Goal: Task Accomplishment & Management: Manage account settings

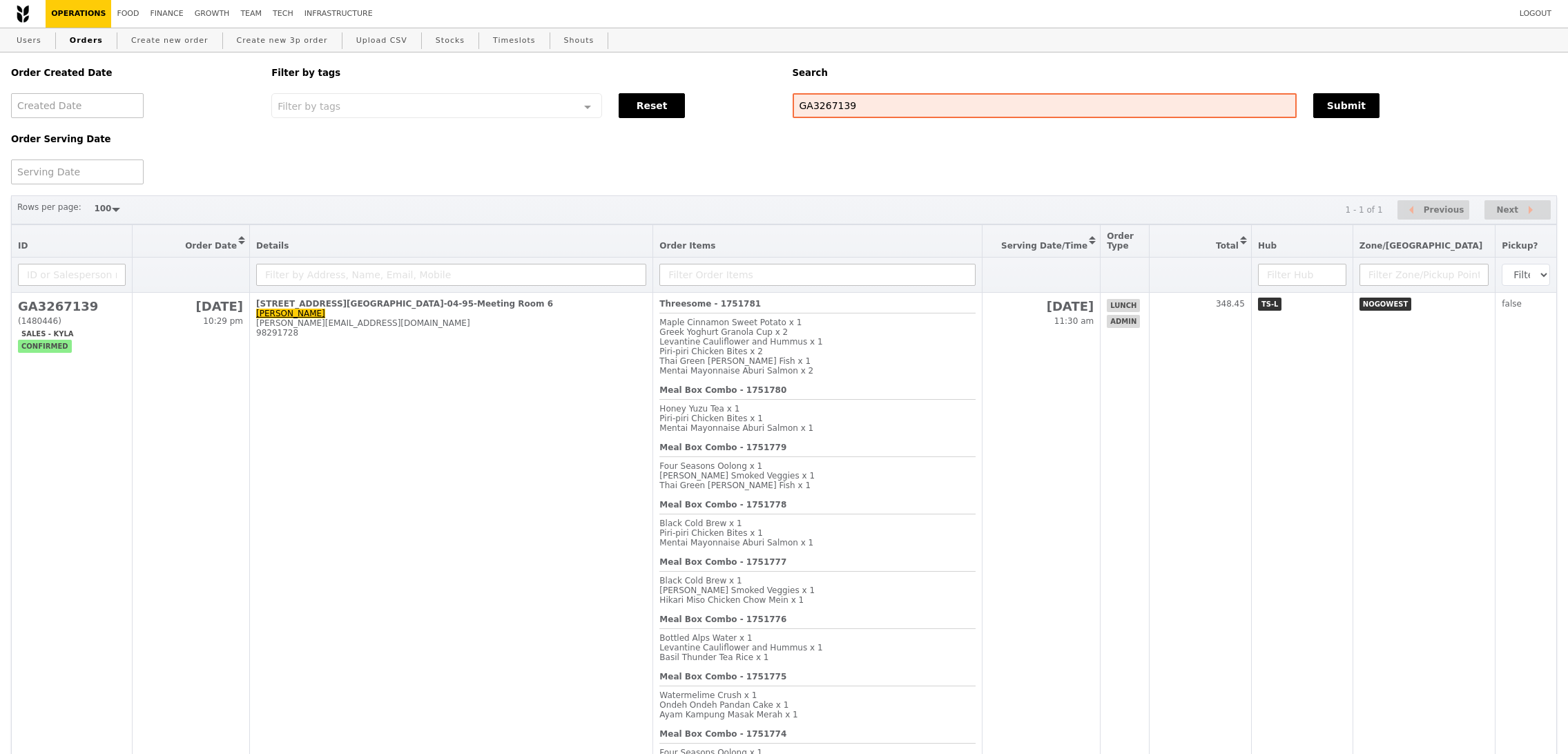
select select "100"
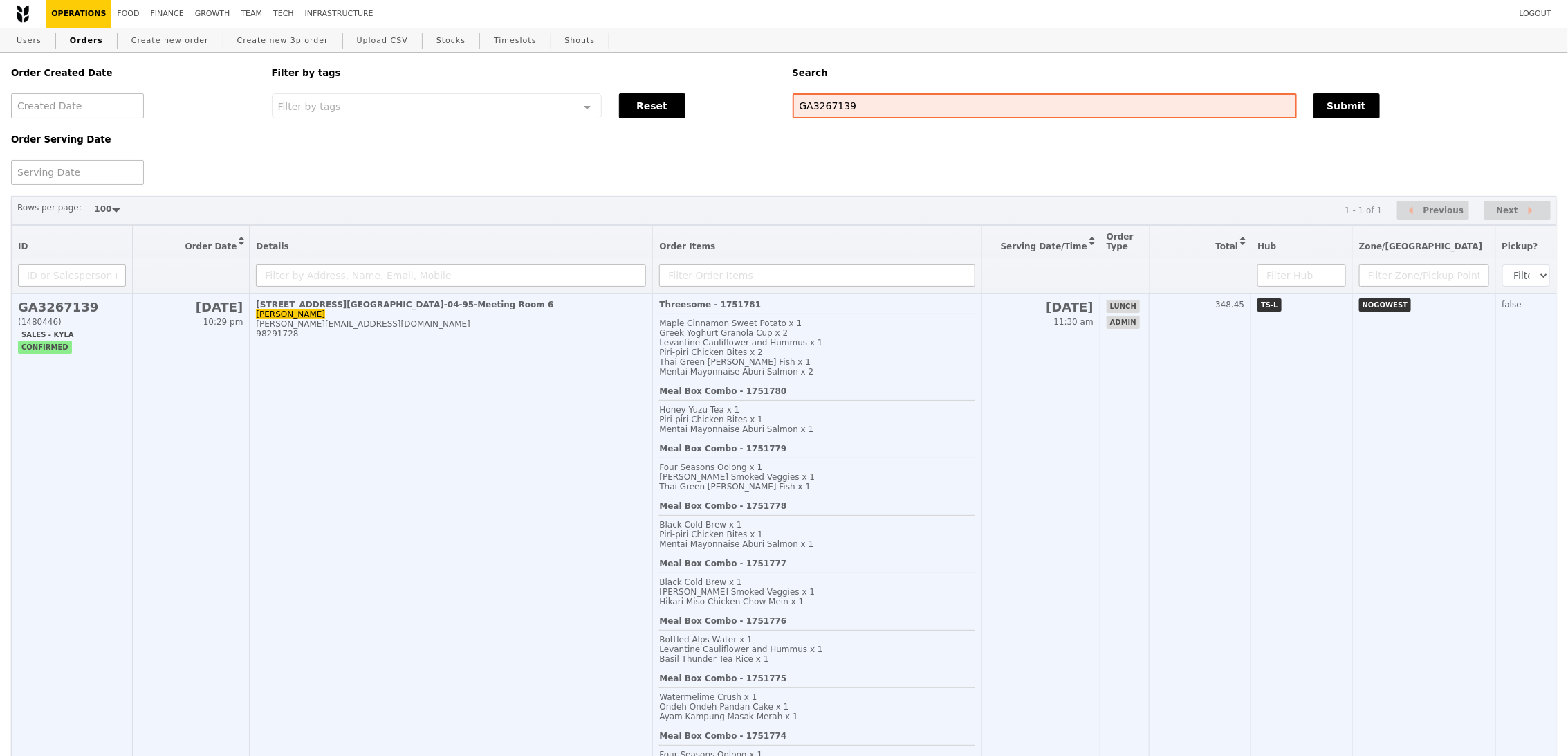
click at [1338, 490] on td "TS-L" at bounding box center [1302, 602] width 101 height 617
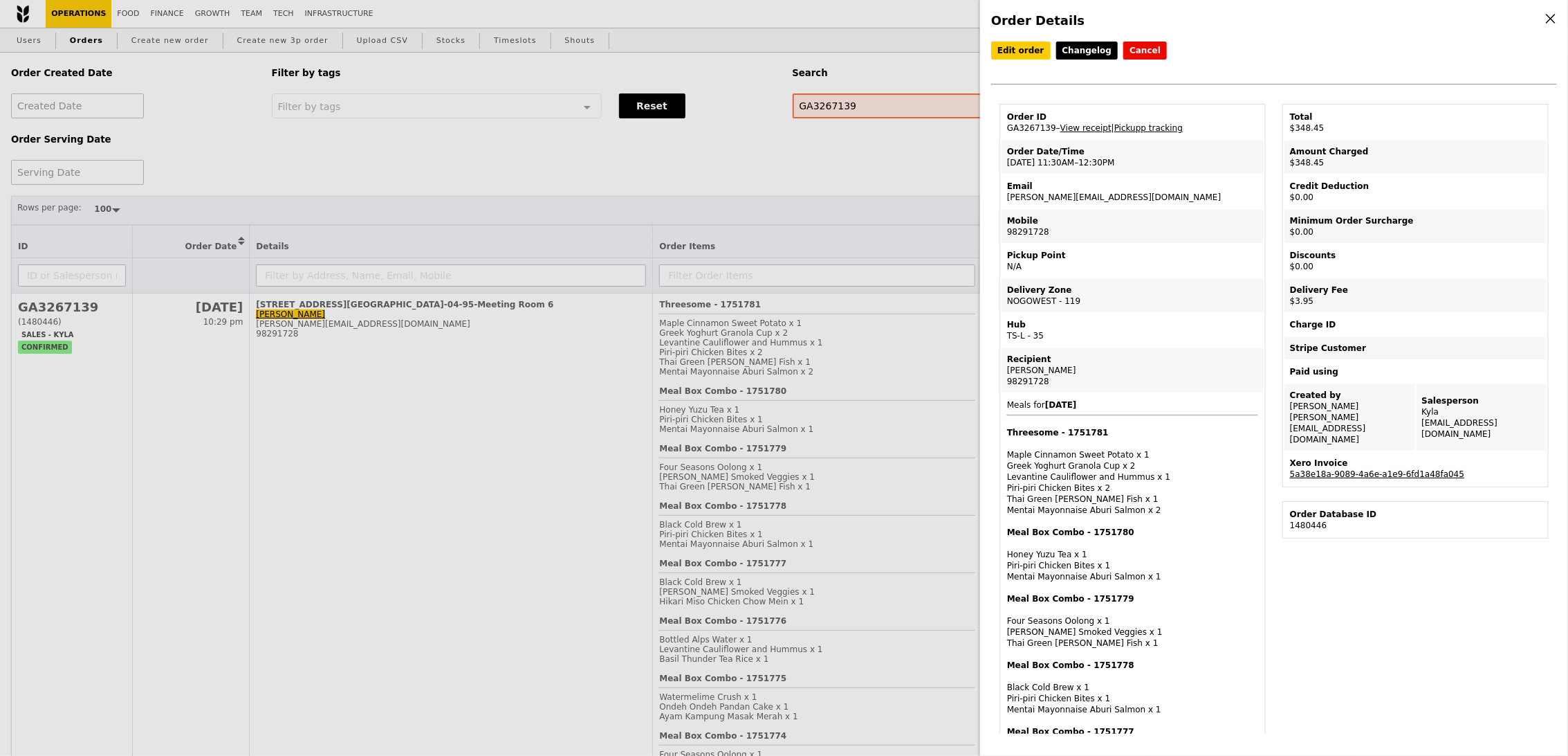
click at [1367, 469] on link "5a38e18a-9089-4a6e-a1e9-6fd1a48fa045" at bounding box center [1378, 474] width 174 height 10
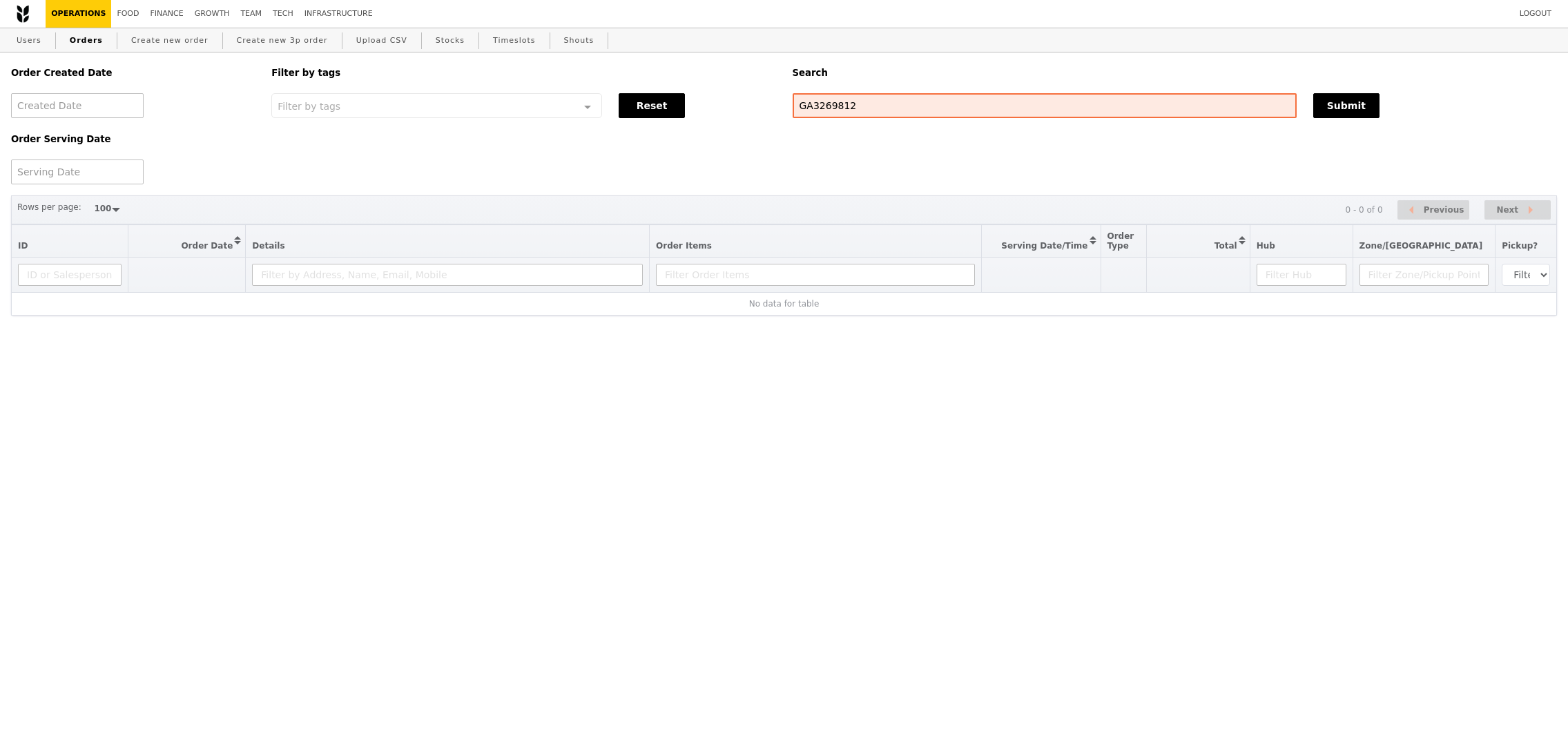
select select "100"
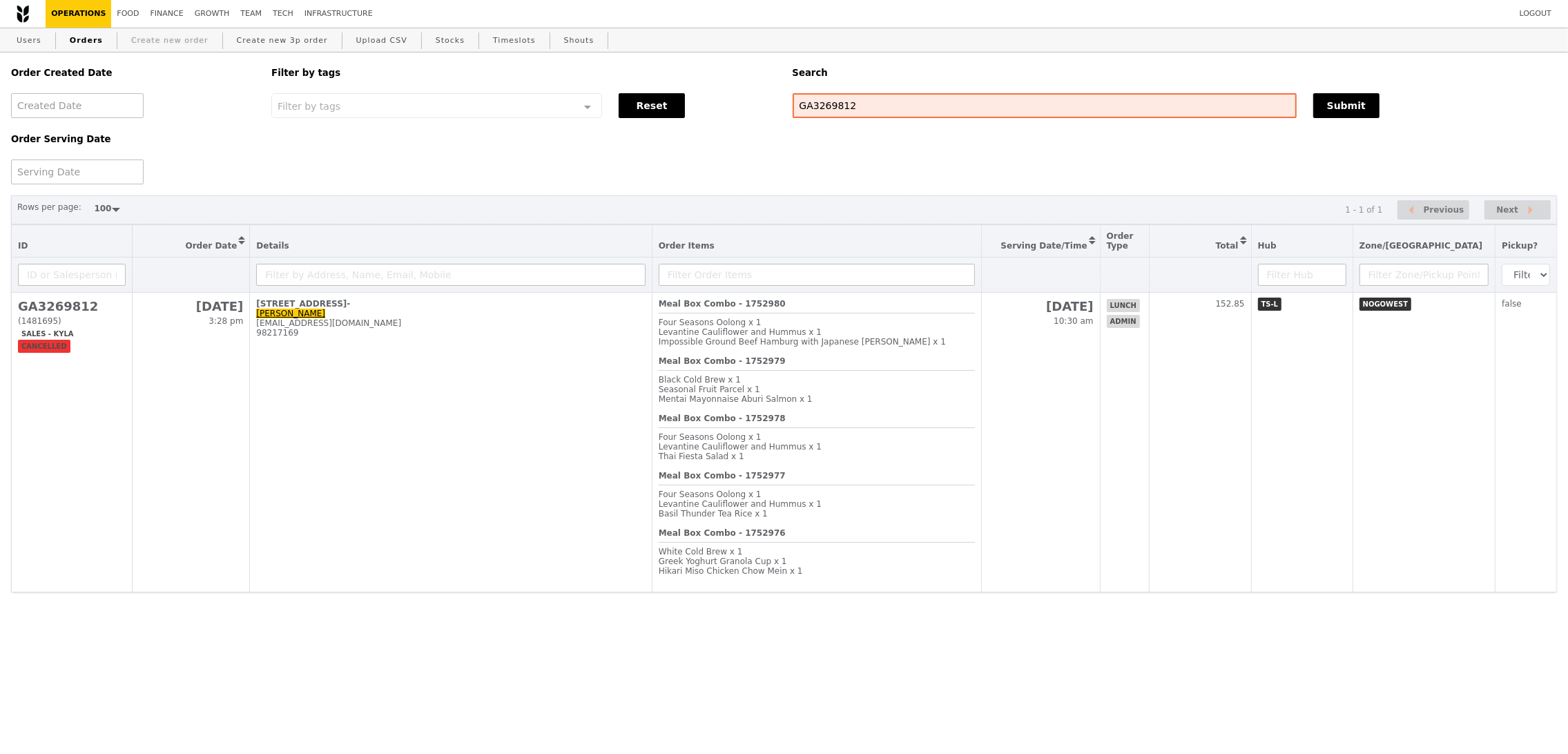
click at [162, 39] on link "Create new order" at bounding box center [170, 41] width 89 height 25
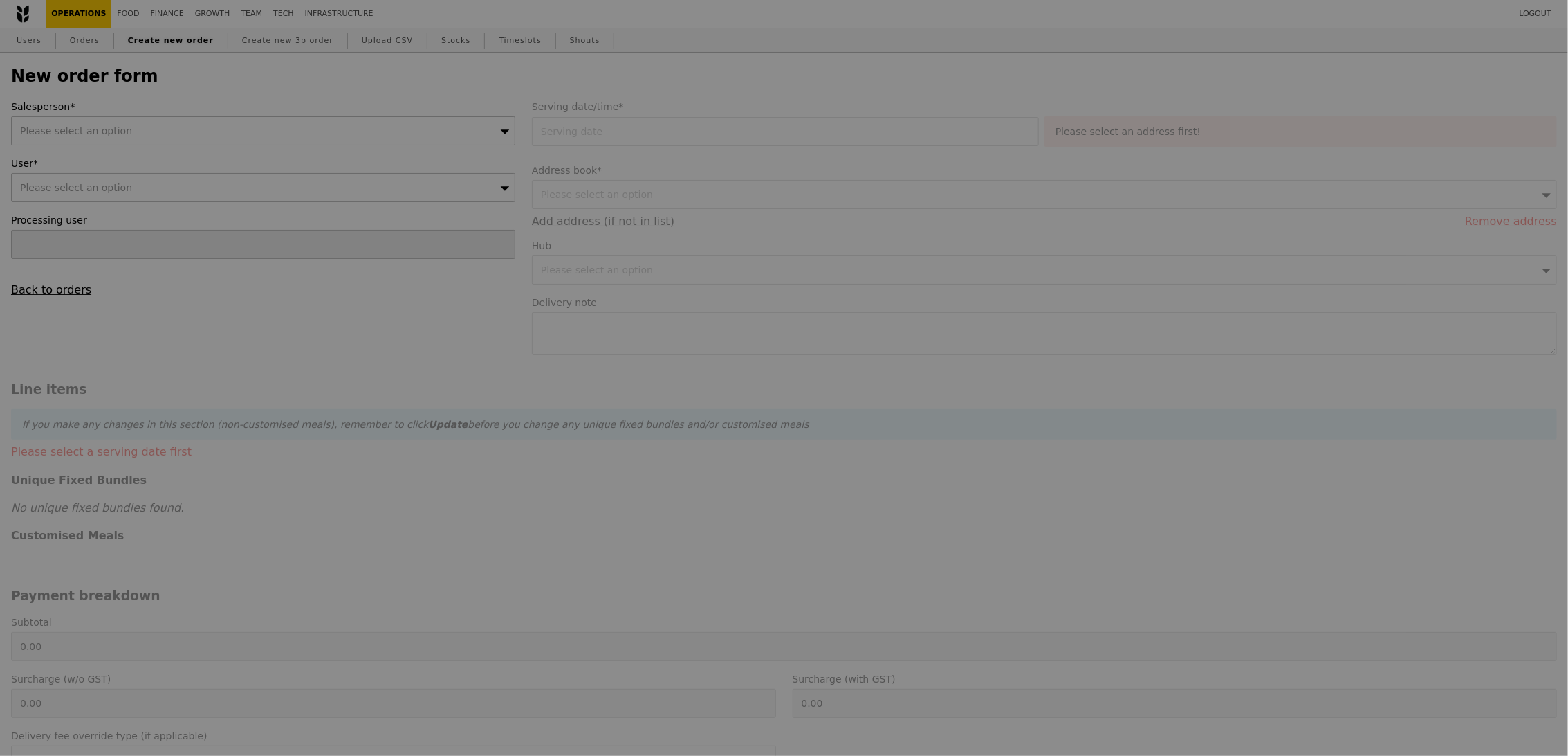
type input "Confirm"
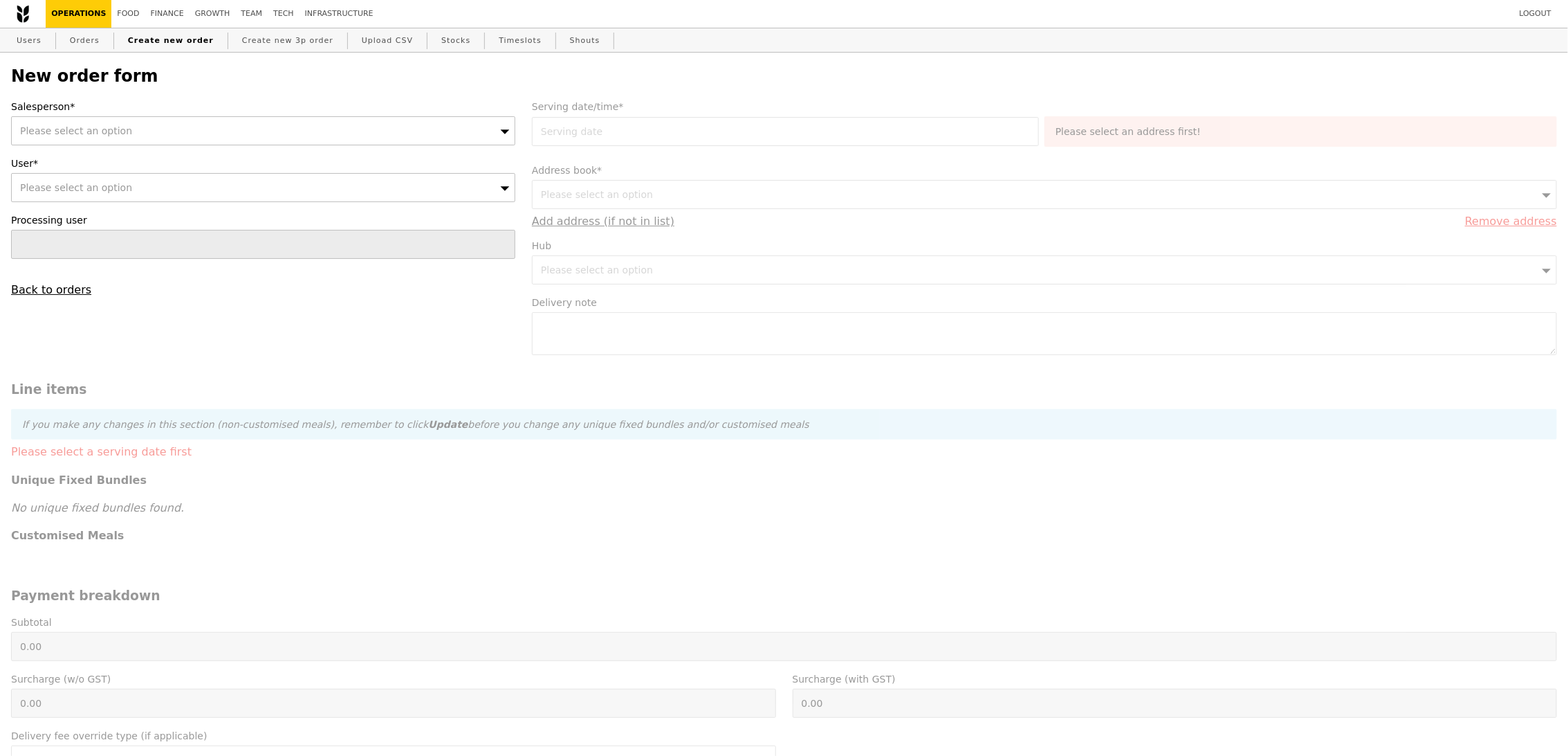
click at [214, 119] on div "Please select an option" at bounding box center [263, 131] width 505 height 29
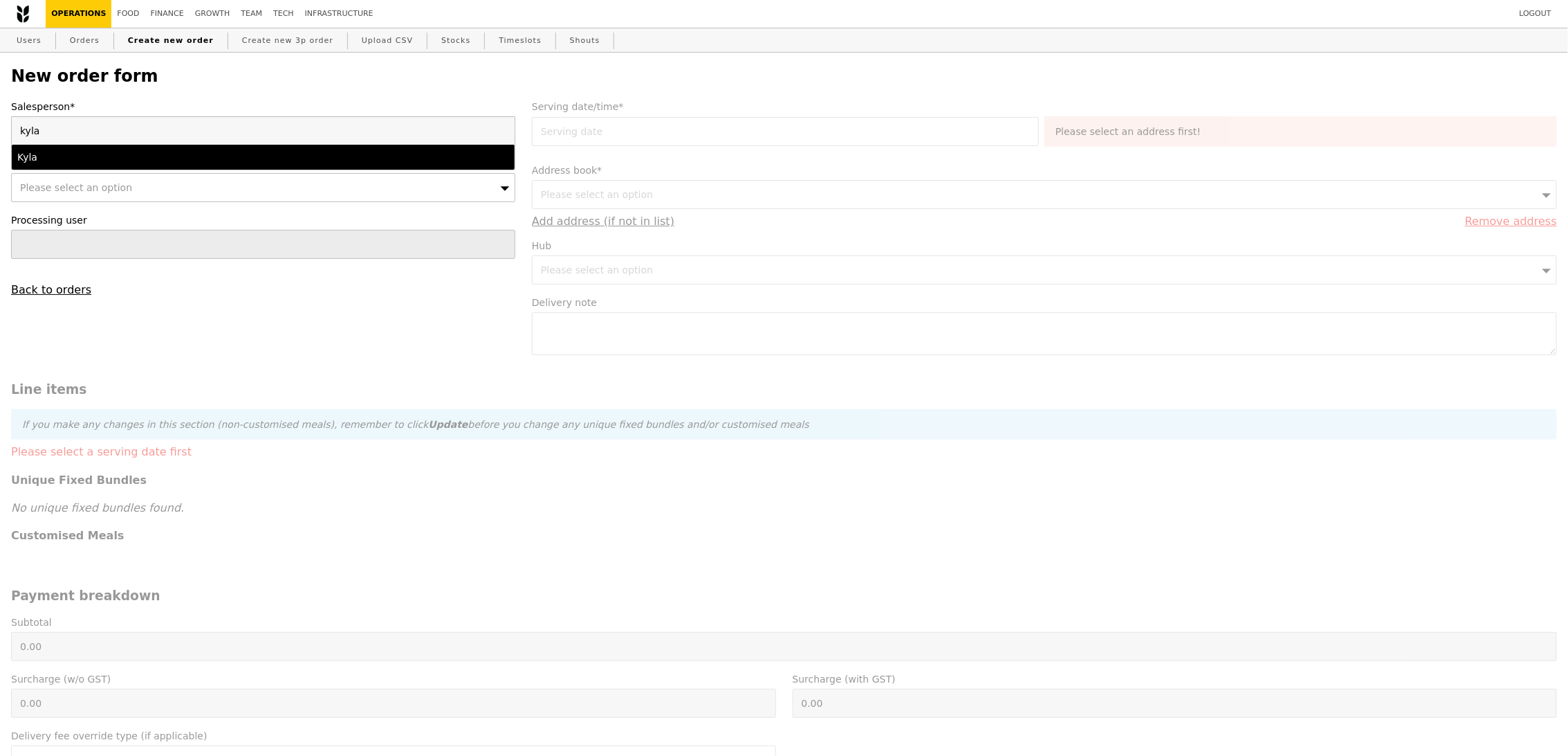
type input "kyla"
click at [190, 160] on div "Kyla" at bounding box center [201, 158] width 368 height 14
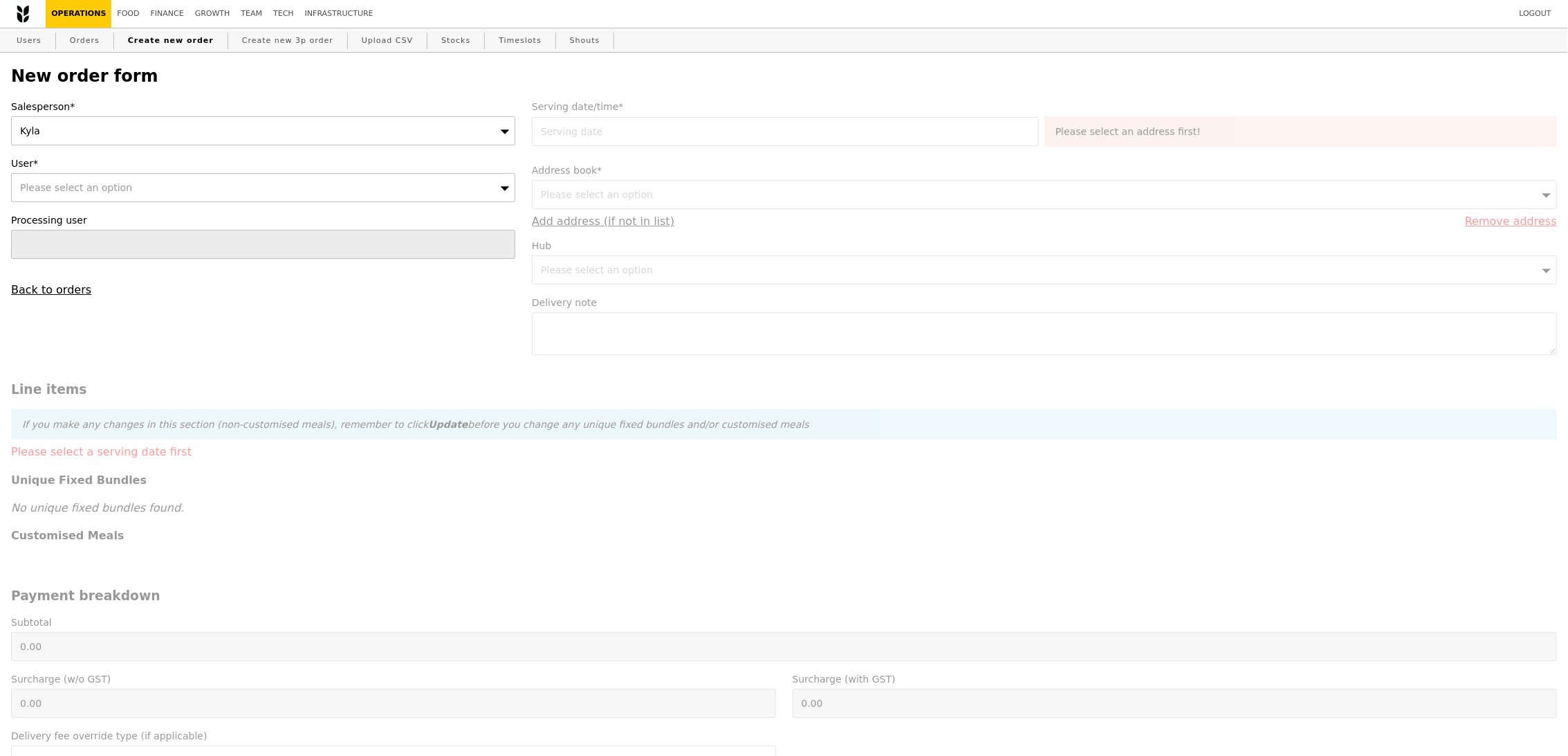
click at [175, 207] on div "Salesperson* Kyla User* Please select an option Processing user Back to orders" at bounding box center [263, 198] width 521 height 197
click at [179, 195] on div "Please select an option" at bounding box center [263, 187] width 505 height 29
type input "sitirohaya@ntu.edu.sg"
type input "Confirm"
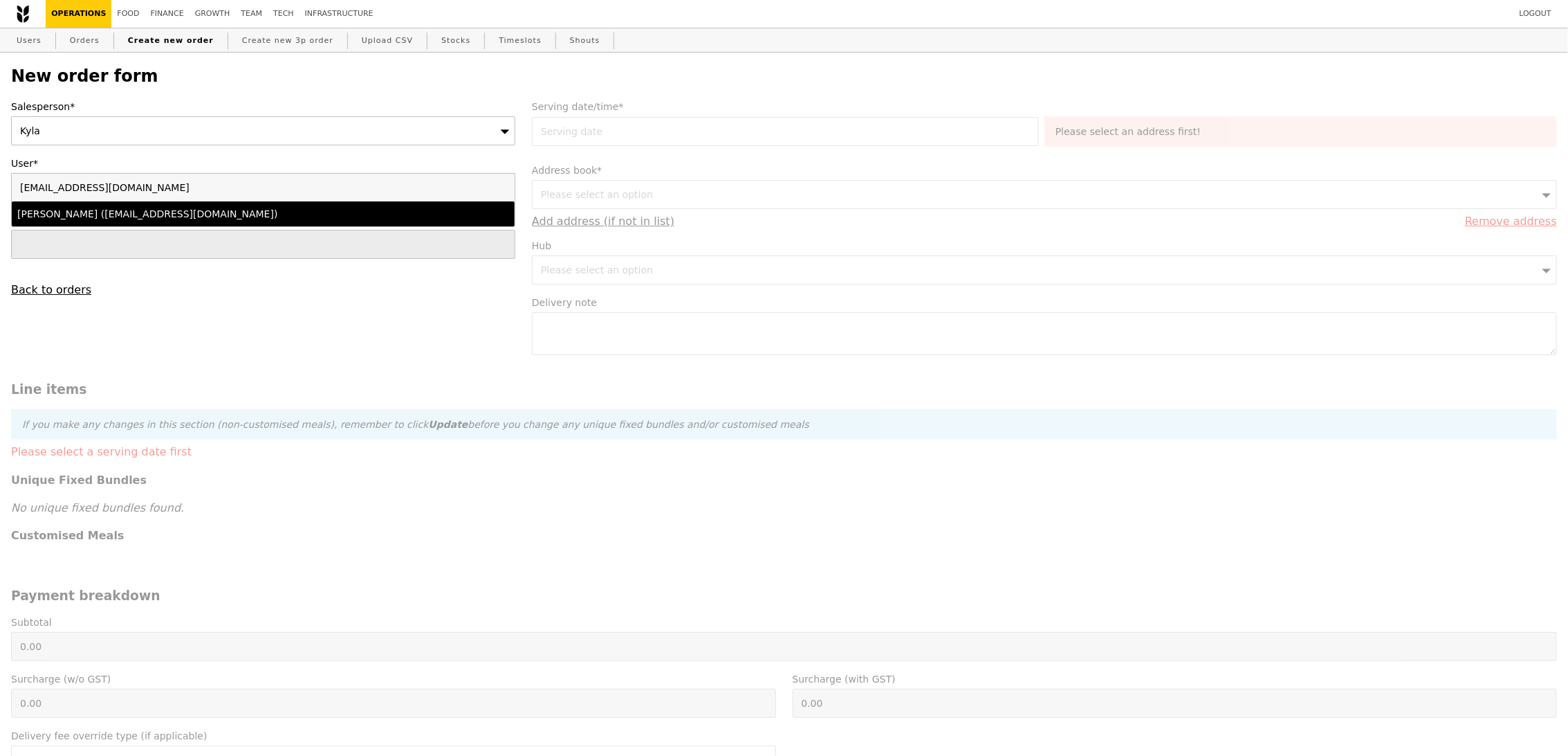
type input "sitirohaya@ntu.edu.sg"
click at [159, 213] on div "Siti Rohaya (sitirohaya@ntu.edu.sg)" at bounding box center [201, 214] width 368 height 14
type input "Loading..."
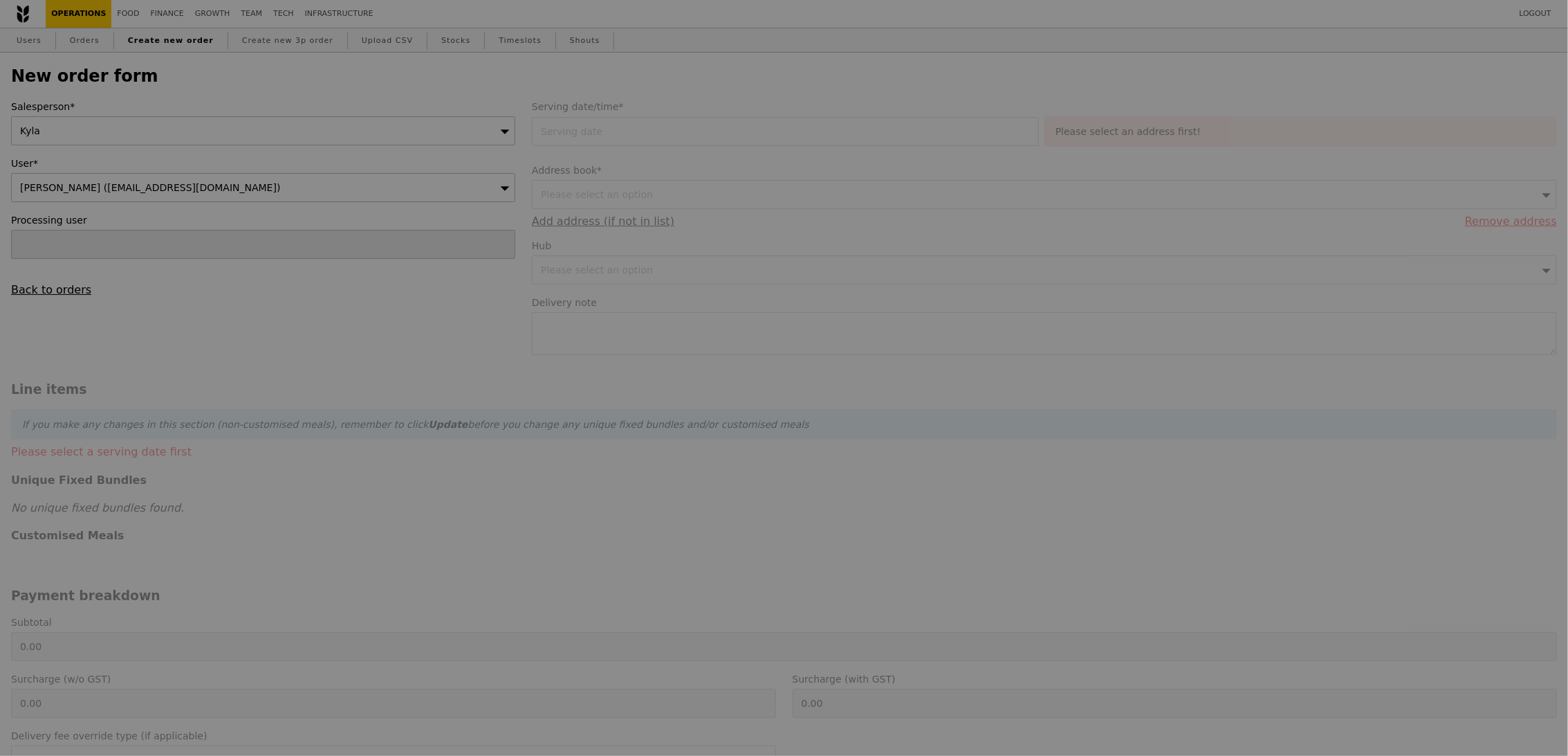
type input "13.76"
type input "15.00"
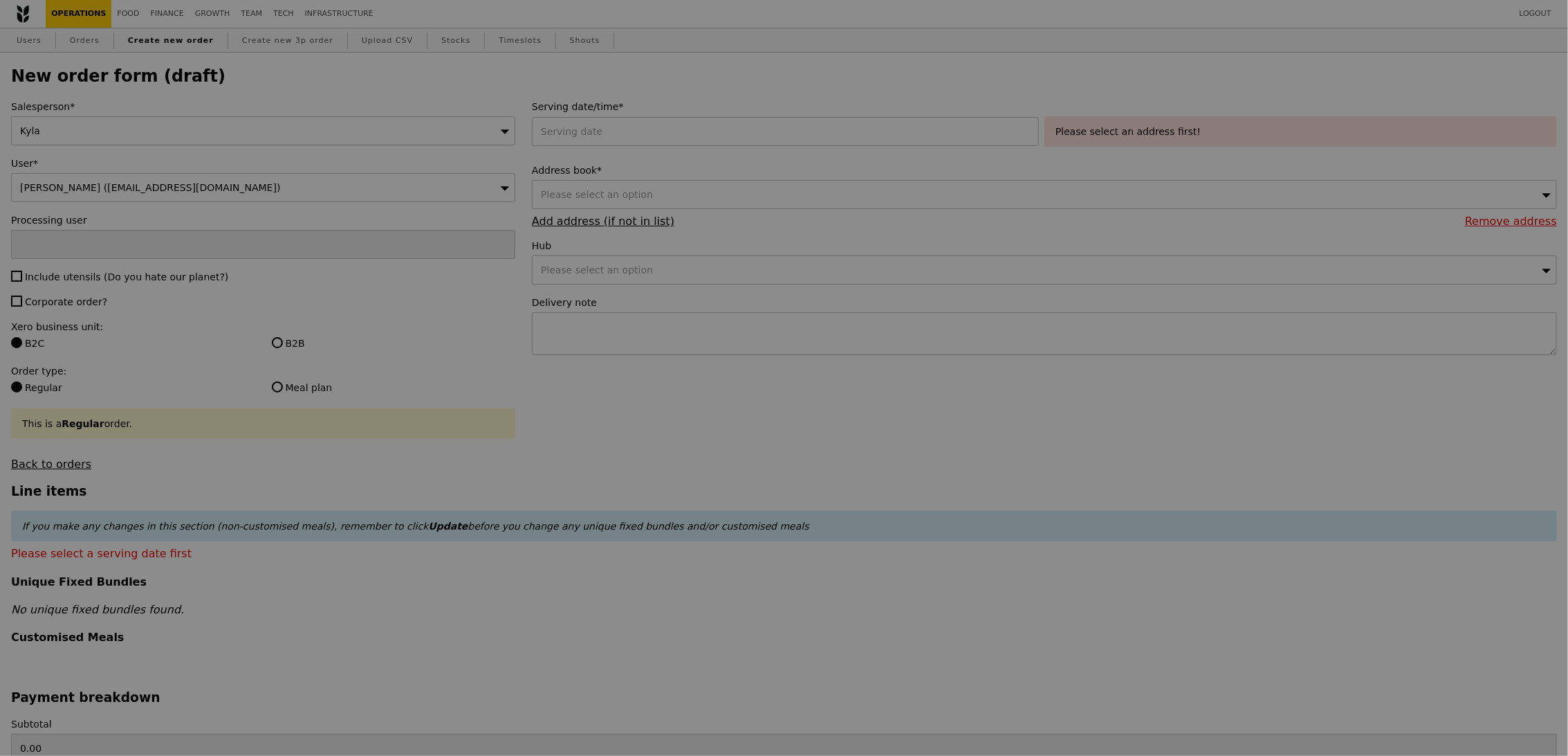
type input "Confirm"
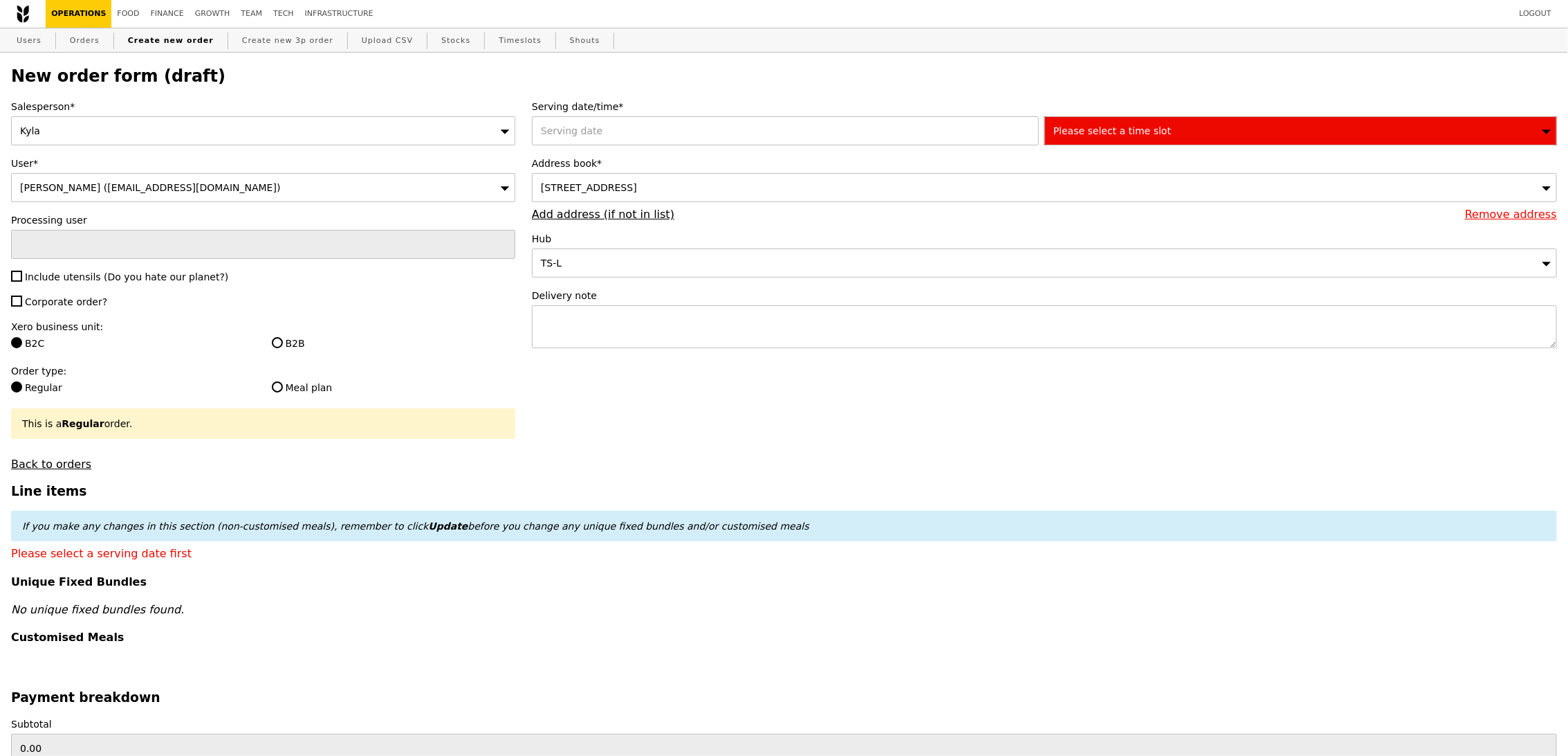
click at [77, 282] on span "Include utensils (Do you hate our planet?)" at bounding box center [126, 277] width 204 height 11
click at [22, 281] on input "Include utensils (Do you hate our planet?)" at bounding box center [16, 276] width 11 height 11
checkbox input "true"
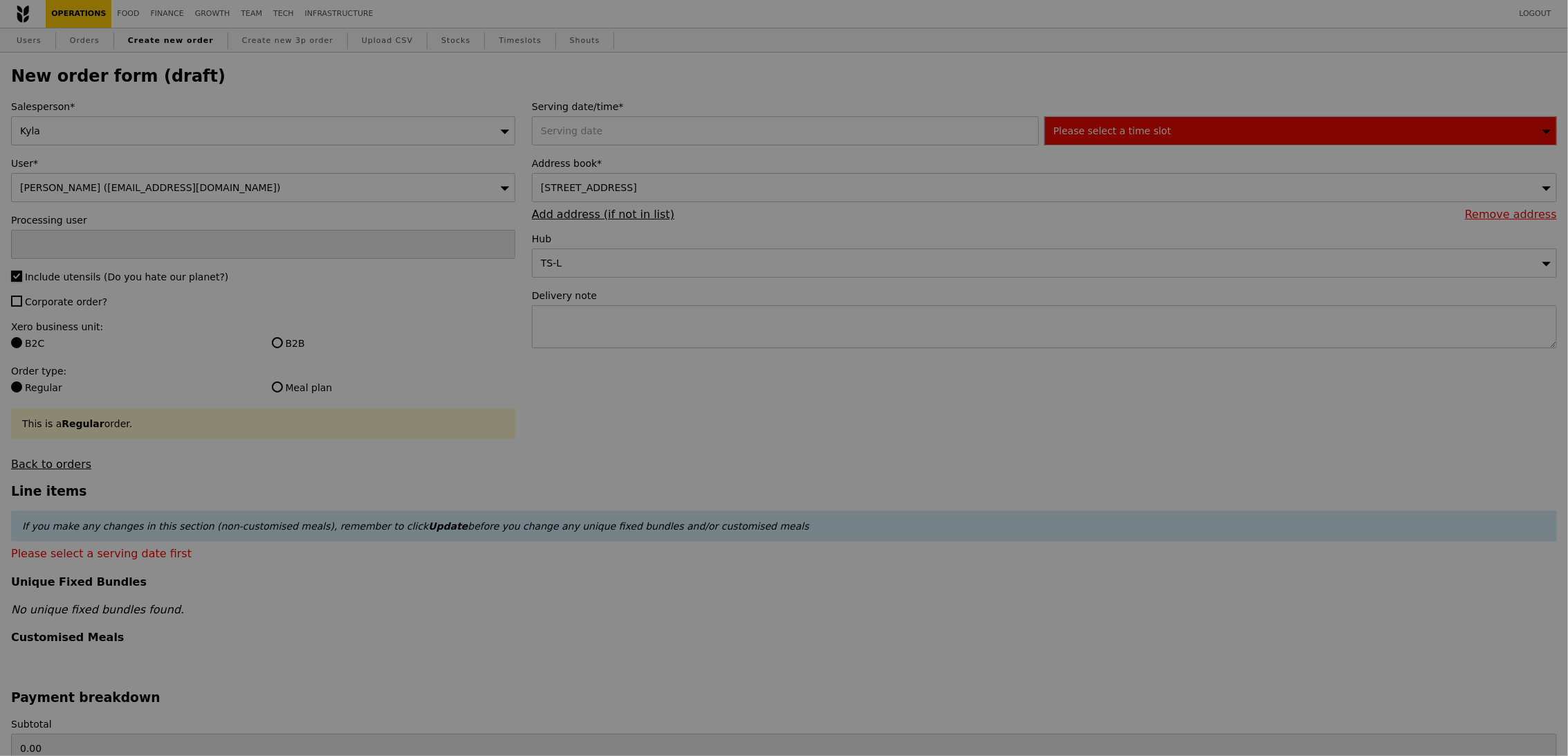
type input "Confirm"
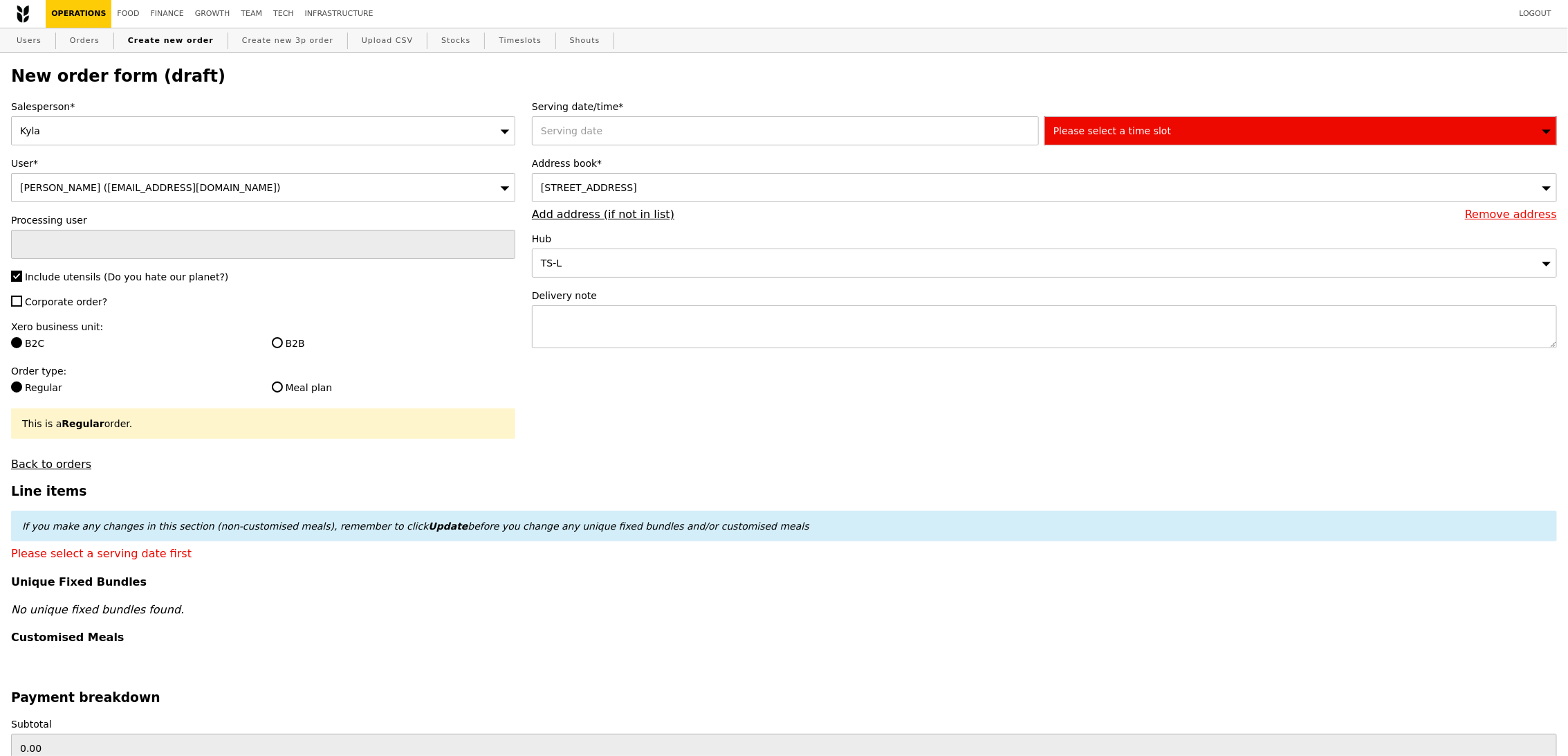
click at [77, 300] on span "Corporate order?" at bounding box center [66, 302] width 83 height 11
click at [22, 300] on input "Corporate order?" at bounding box center [16, 301] width 11 height 11
checkbox input "true"
click at [289, 333] on label "Xero business unit:" at bounding box center [263, 327] width 505 height 14
click at [279, 337] on label "B2B" at bounding box center [394, 344] width 244 height 14
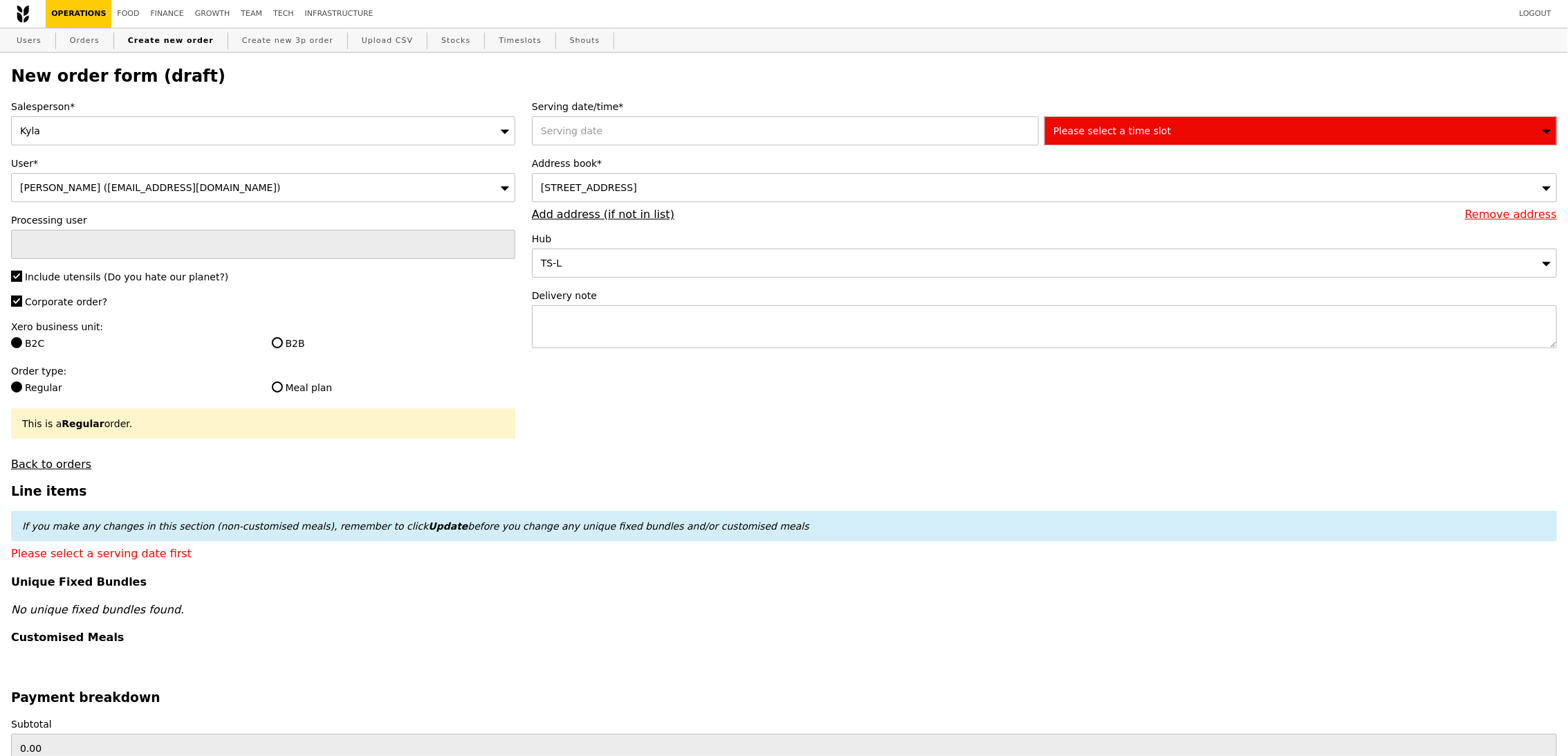
click at [279, 337] on input "B2B" at bounding box center [278, 343] width 11 height 11
radio input "true"
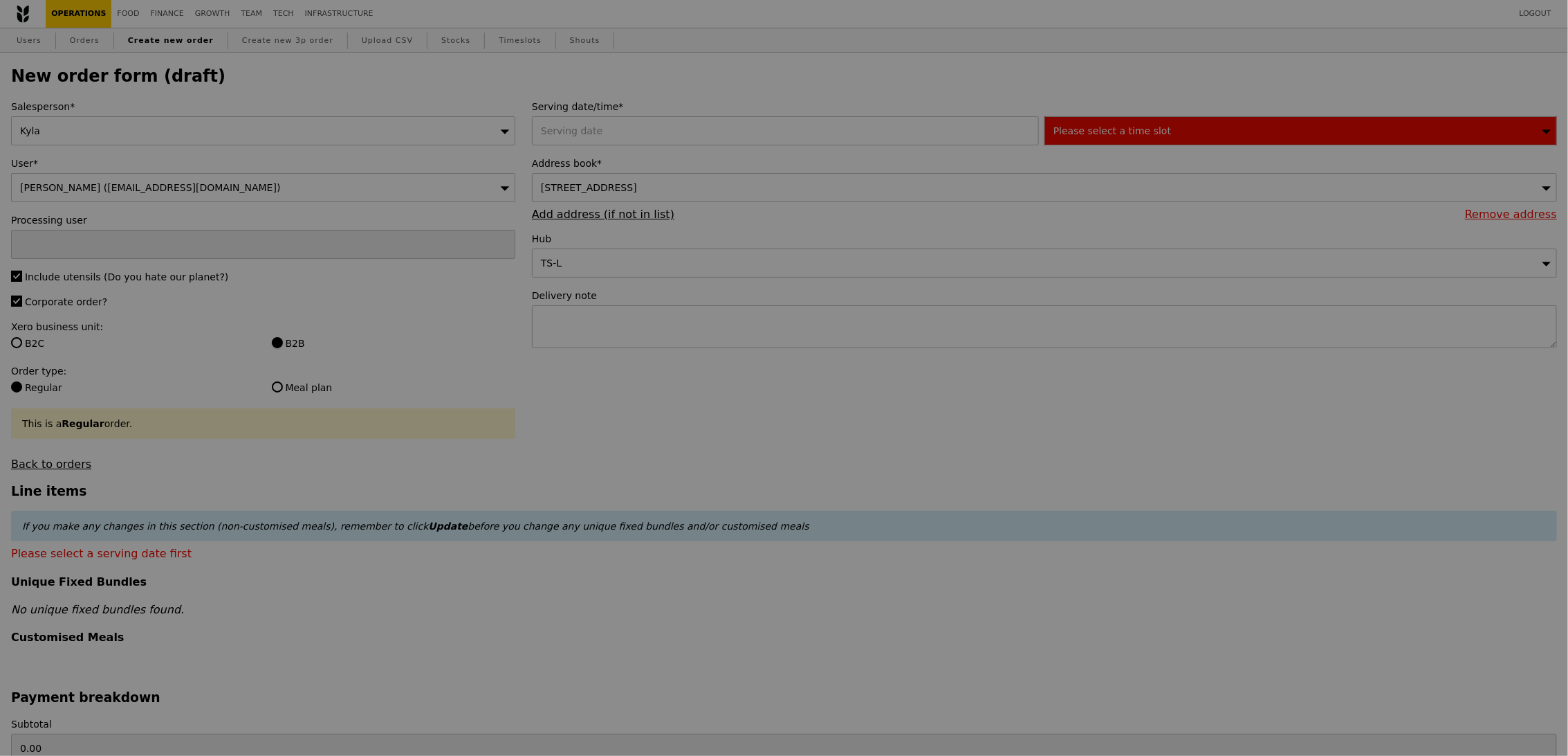
type input "Confirm"
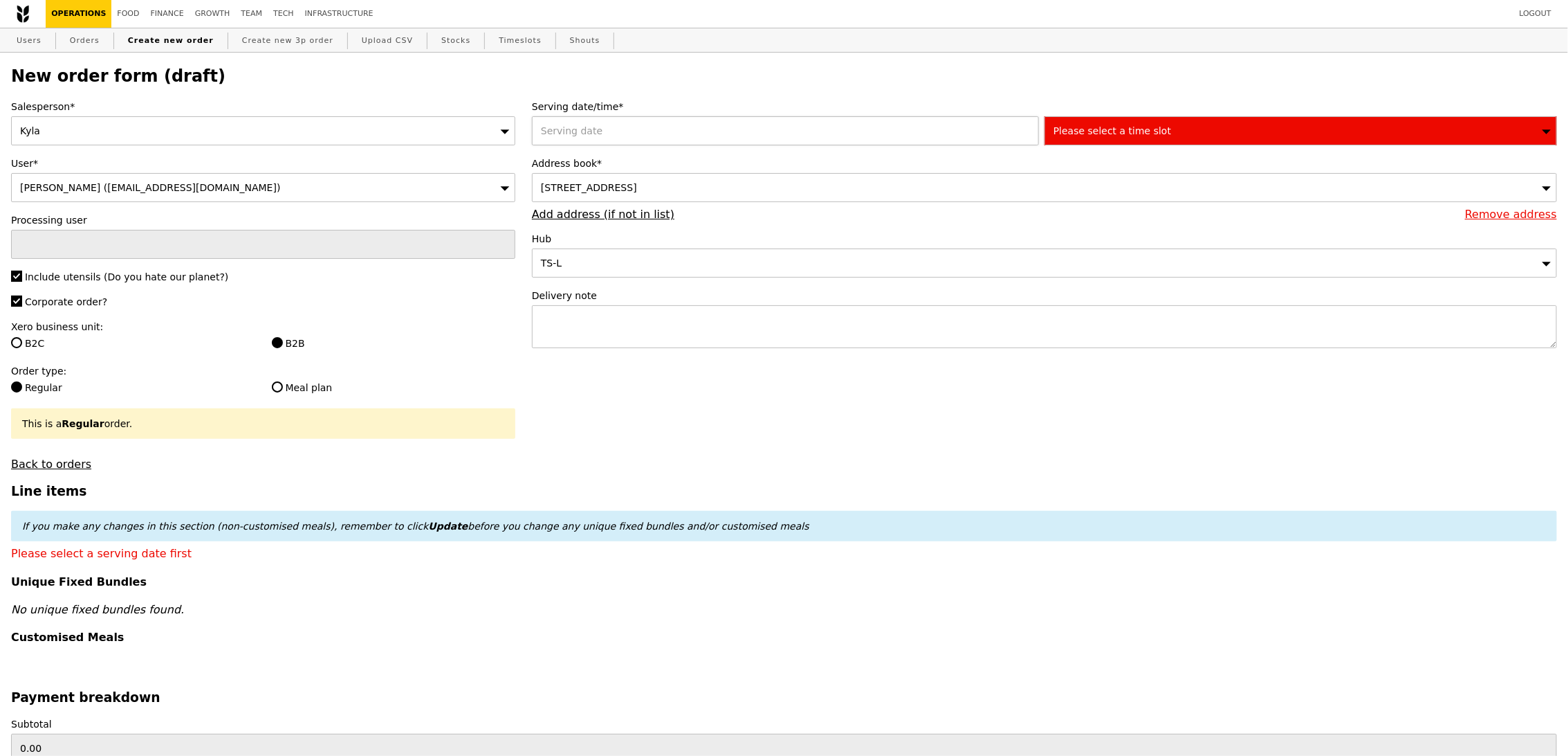
click at [633, 135] on div at bounding box center [788, 131] width 513 height 29
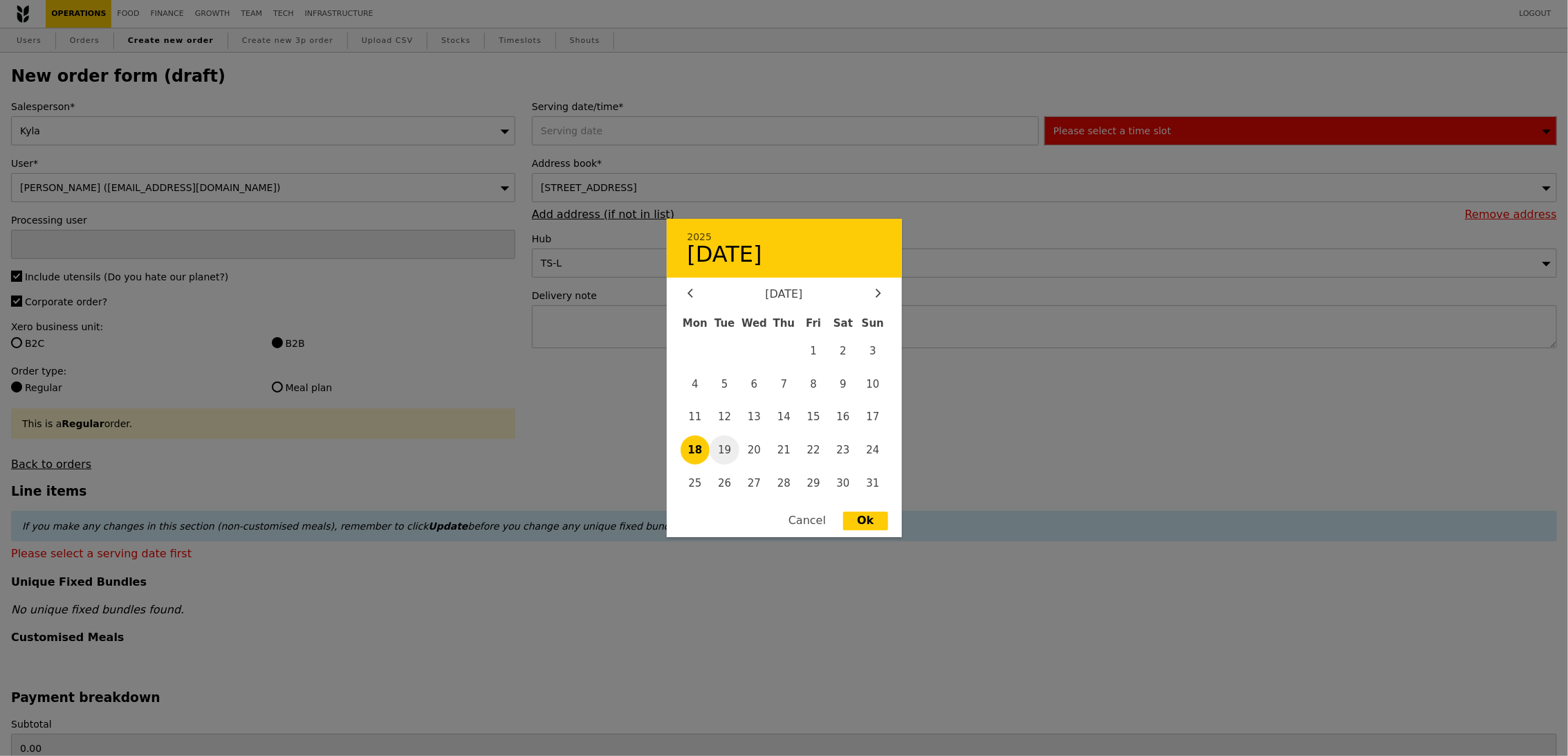
click at [728, 440] on span "19" at bounding box center [724, 450] width 29 height 29
type input "19 Aug 2025"
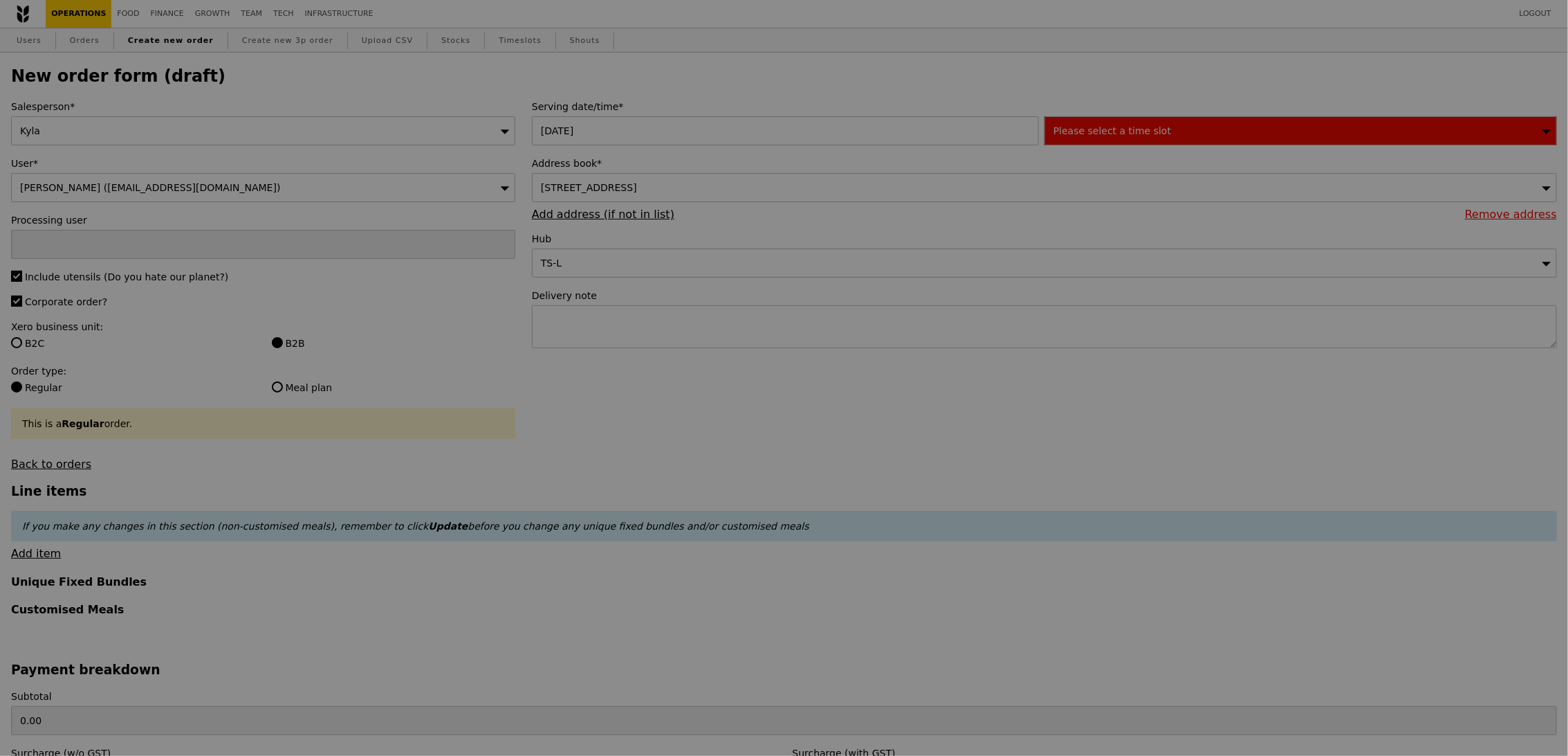
type input "Confirm"
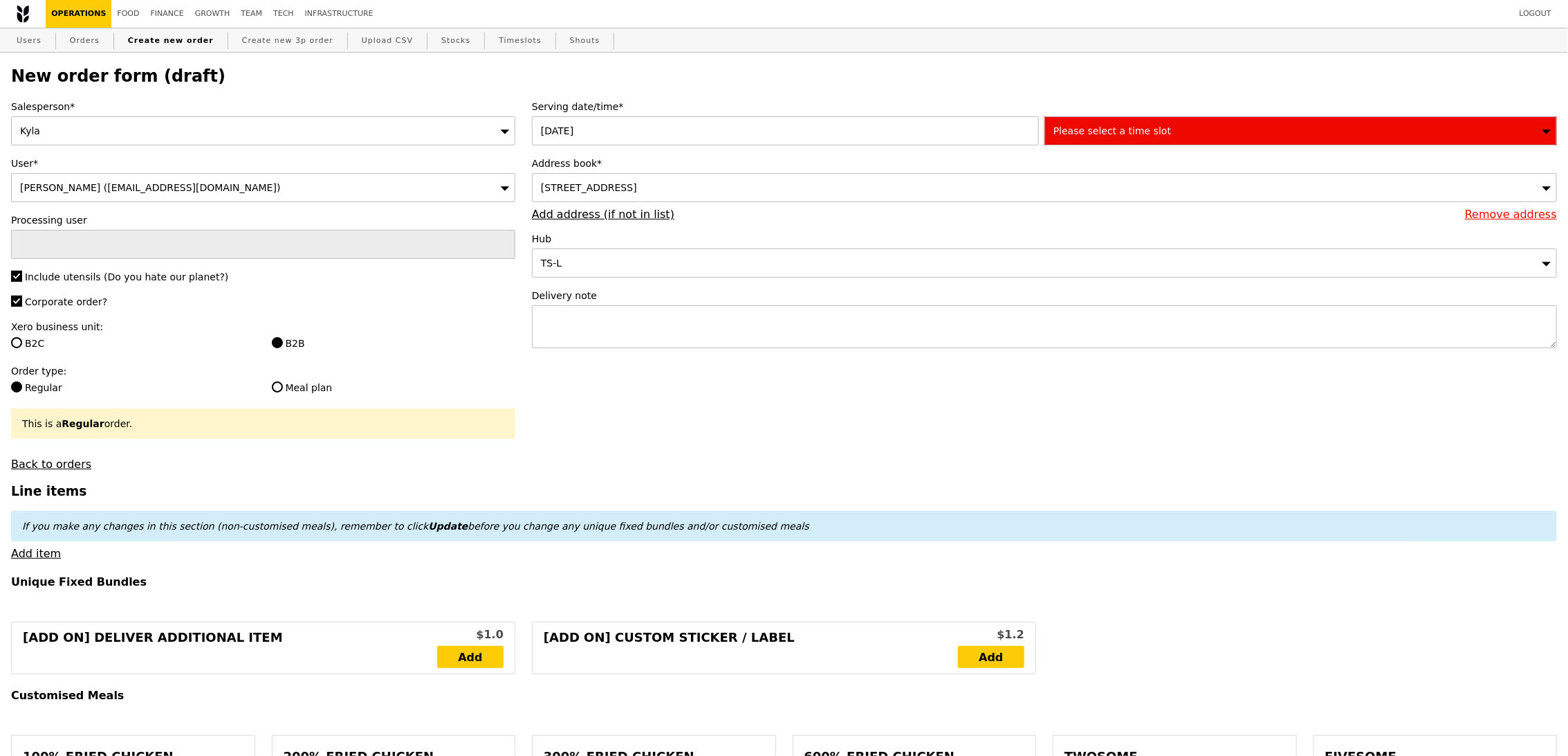
click at [1164, 136] on div "Please select a time slot" at bounding box center [1301, 131] width 513 height 29
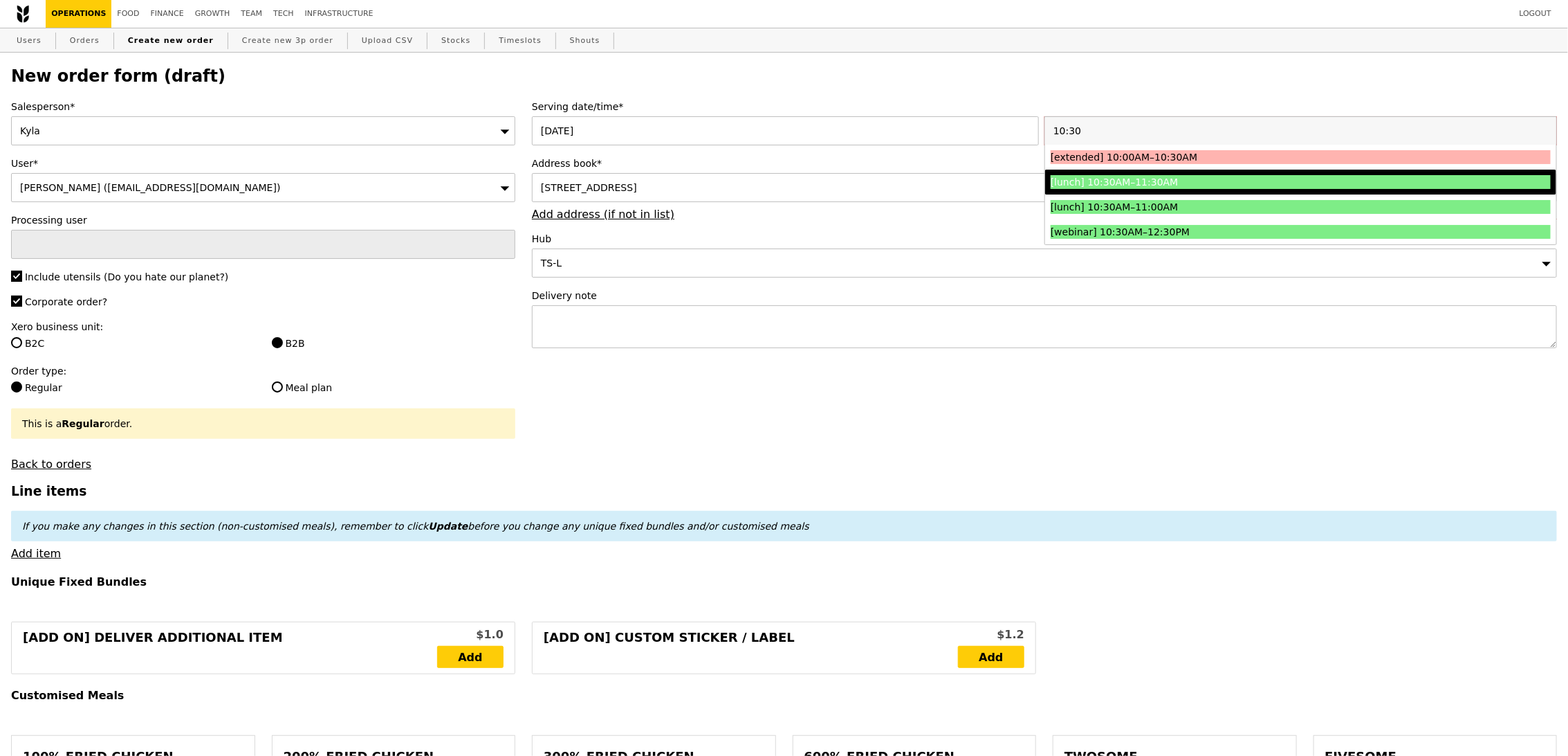
type input "10:30"
click at [1137, 182] on div "[lunch] 10:30AM–11:30AM" at bounding box center [1238, 183] width 375 height 14
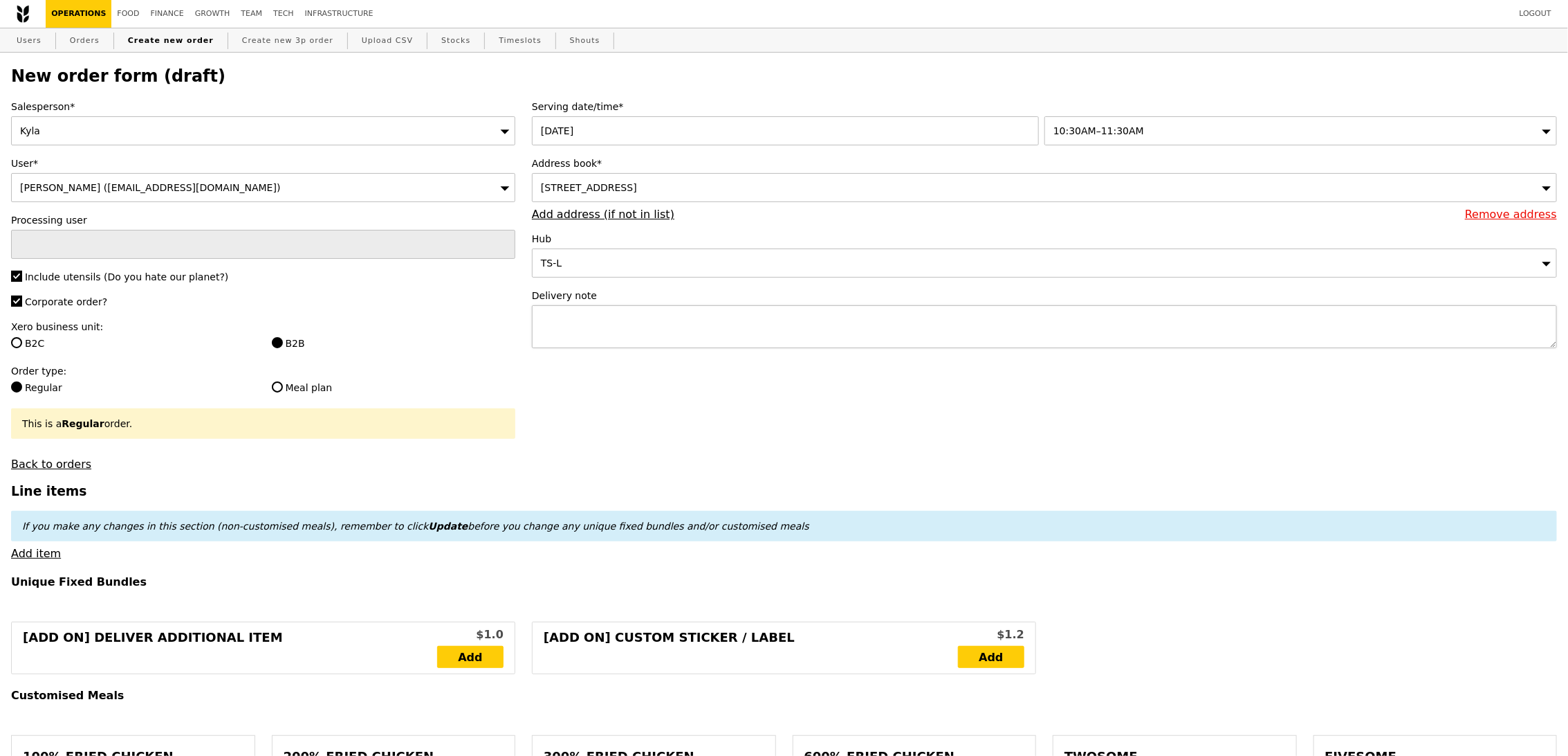
type input "Confirm"
click at [950, 337] on textarea at bounding box center [1045, 327] width 1025 height 43
click at [638, 313] on textarea at bounding box center [1045, 327] width 1025 height 43
paste textarea "delivery address will be at The Arc - Learning Hub North (LHN), 63 Nanyang Dr, …"
drag, startPoint x: 674, startPoint y: 320, endPoint x: 638, endPoint y: 321, distance: 36.0
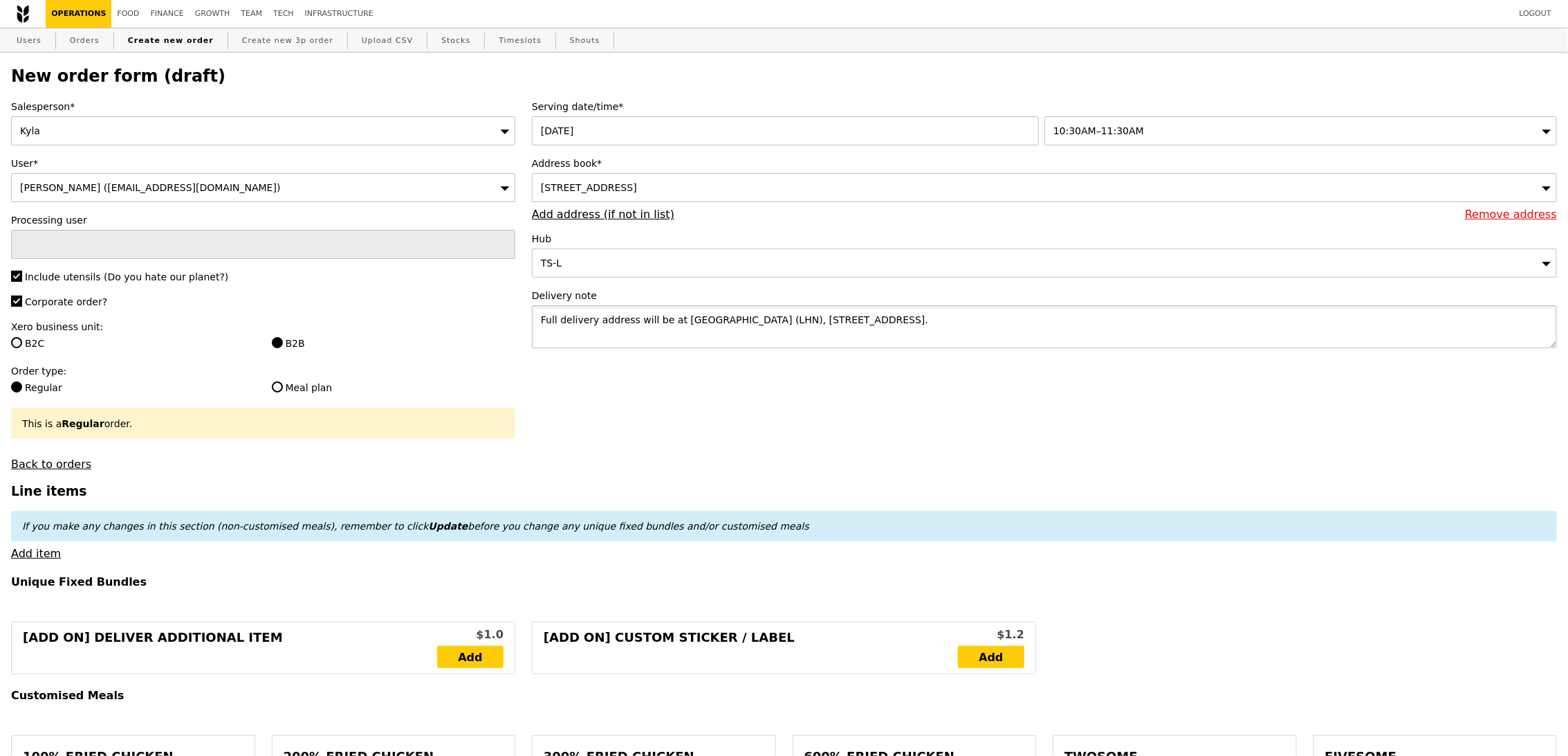
click at [638, 321] on textarea "Full delivery address will be at The Arc - Learning Hub North (LHN), 63 Nanyang…" at bounding box center [1045, 327] width 1025 height 43
type textarea "Full delivery address: The Arc - Learning Hub North (LHN), 63 Nanyang Dr, Singa…"
type input "Confirm"
click at [723, 196] on div "50 Nanyang Avenue, #N201-10, Singapore 639798" at bounding box center [1045, 187] width 1025 height 29
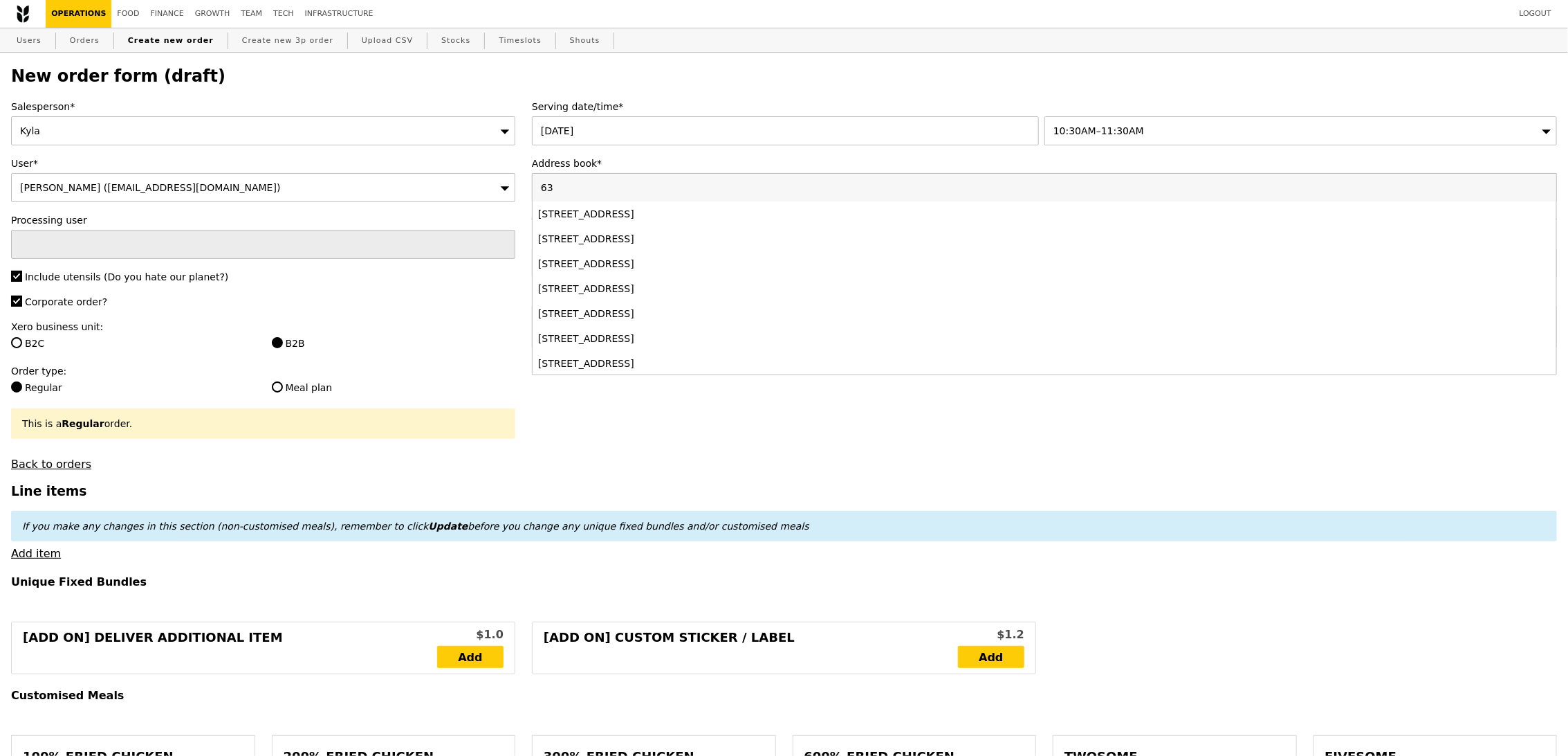
type input "6"
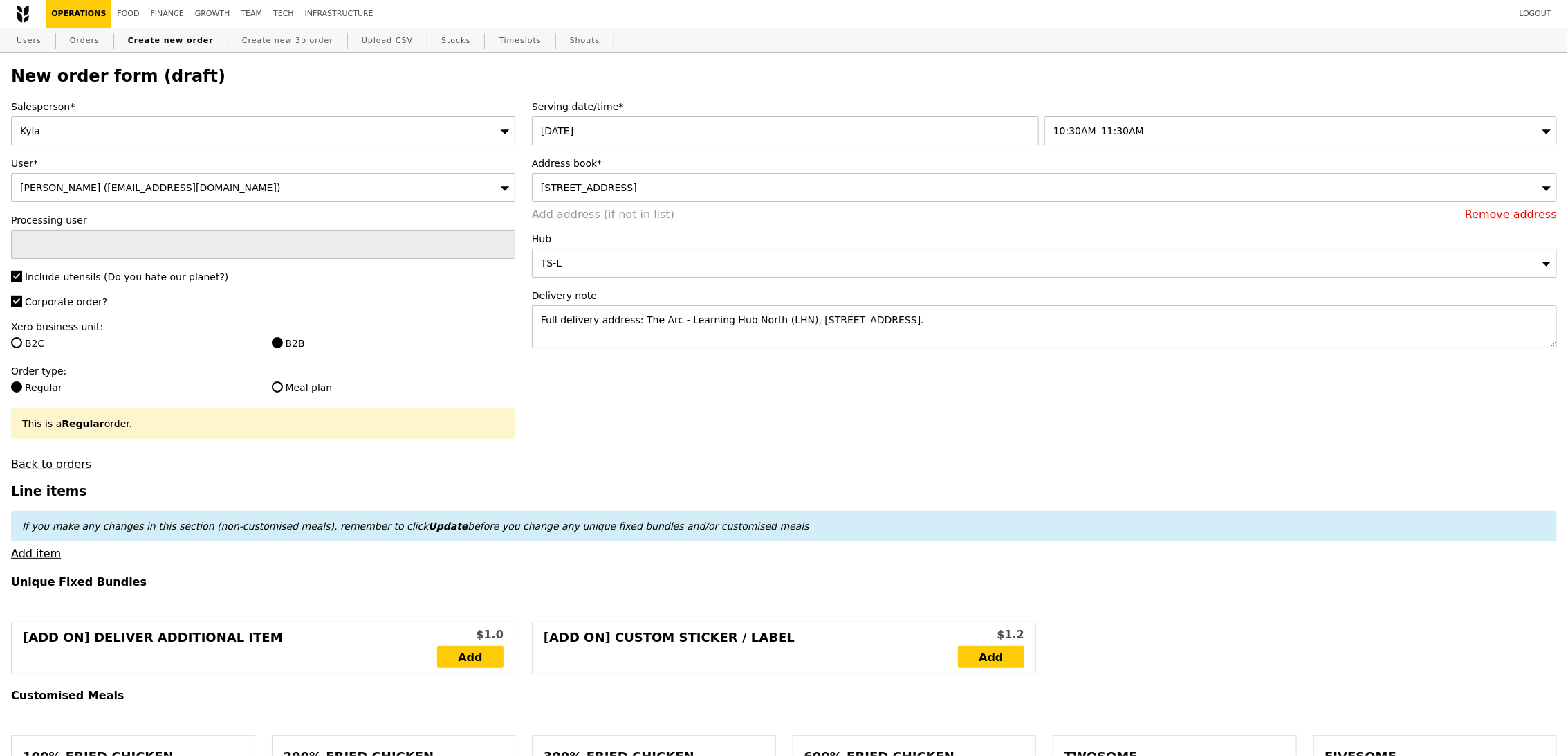
click at [632, 214] on link "Add address (if not in list)" at bounding box center [603, 214] width 142 height 13
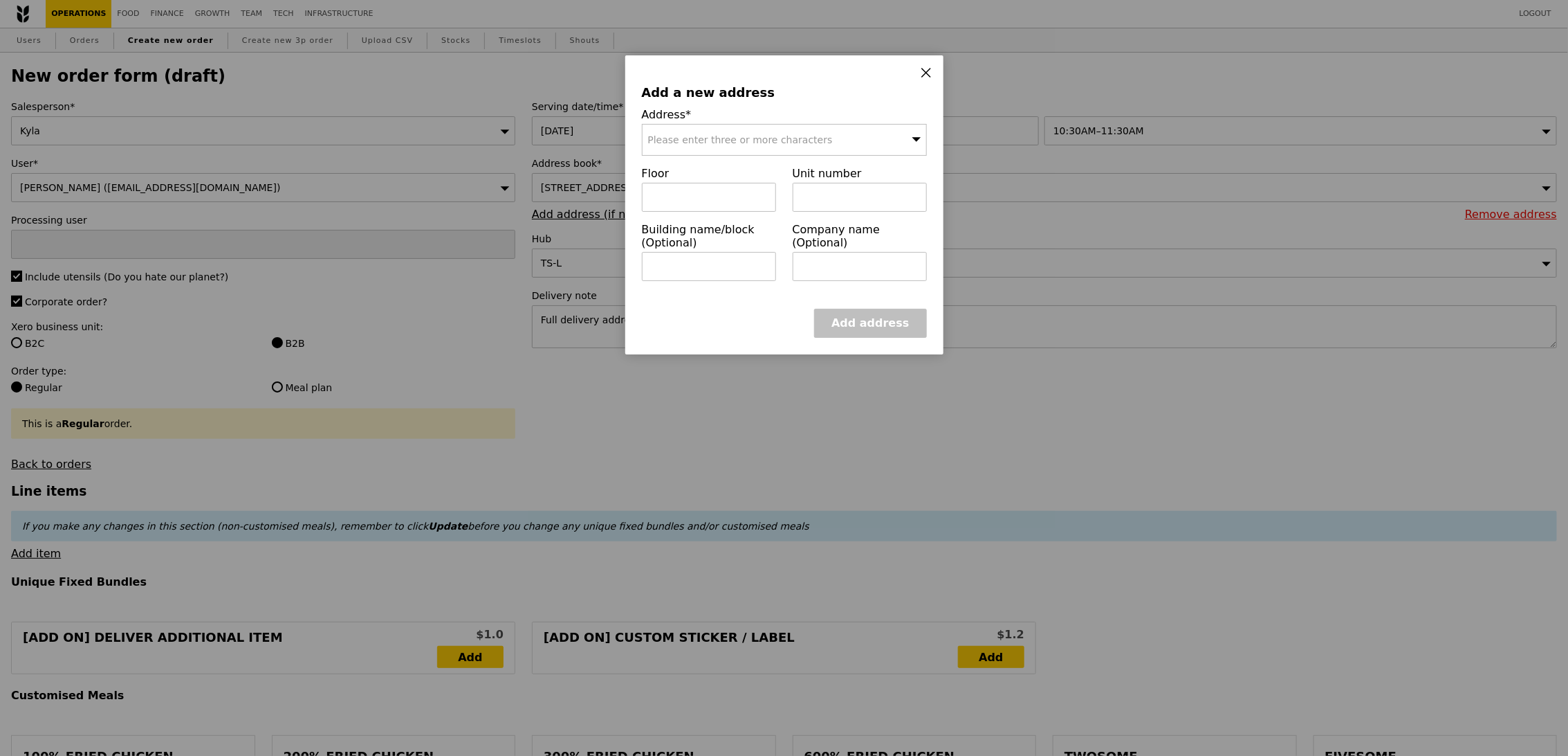
click at [723, 137] on span "Please enter three or more characters" at bounding box center [740, 140] width 185 height 11
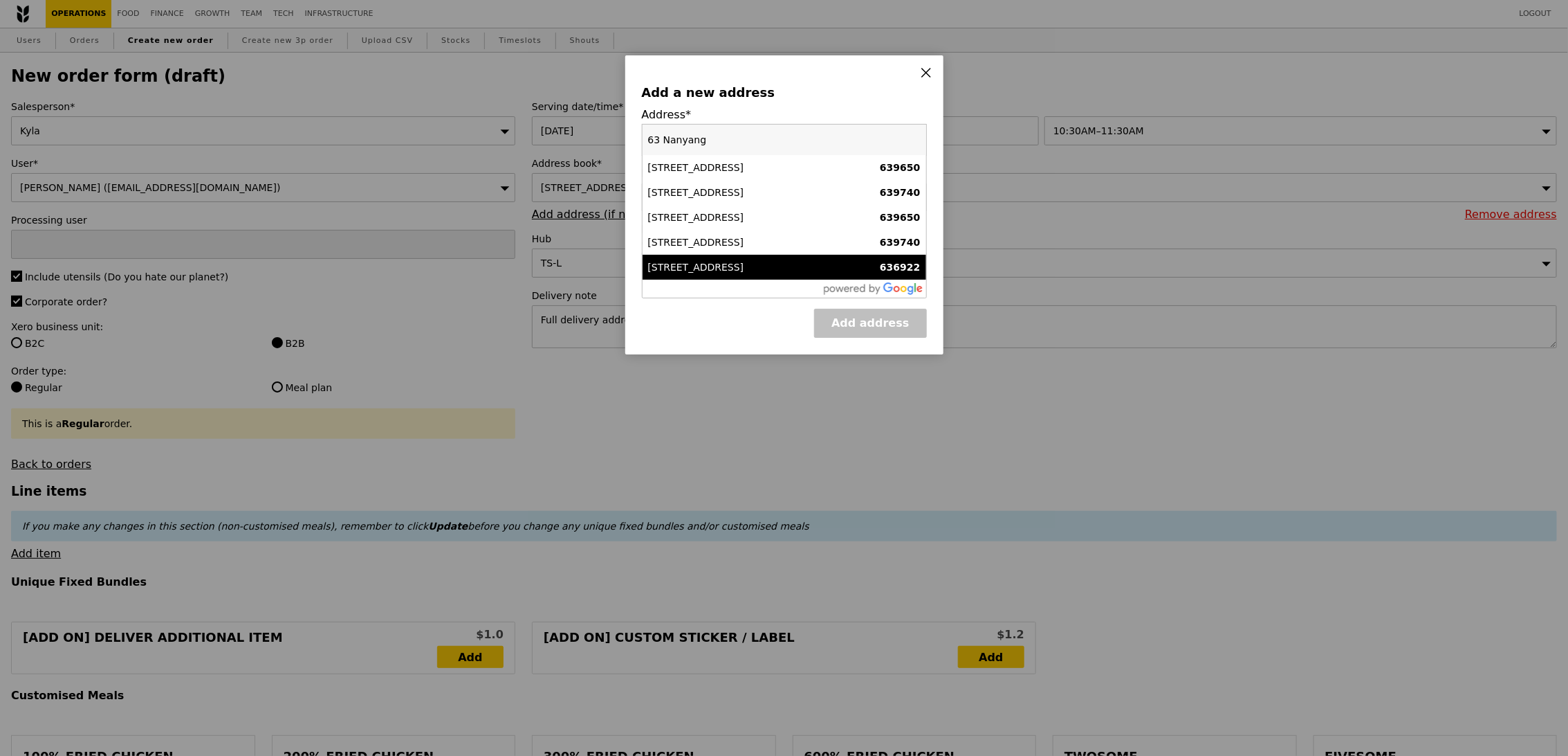
type input "63 Nanyang"
click at [748, 261] on div "63 Nanyang Drive" at bounding box center [750, 267] width 205 height 14
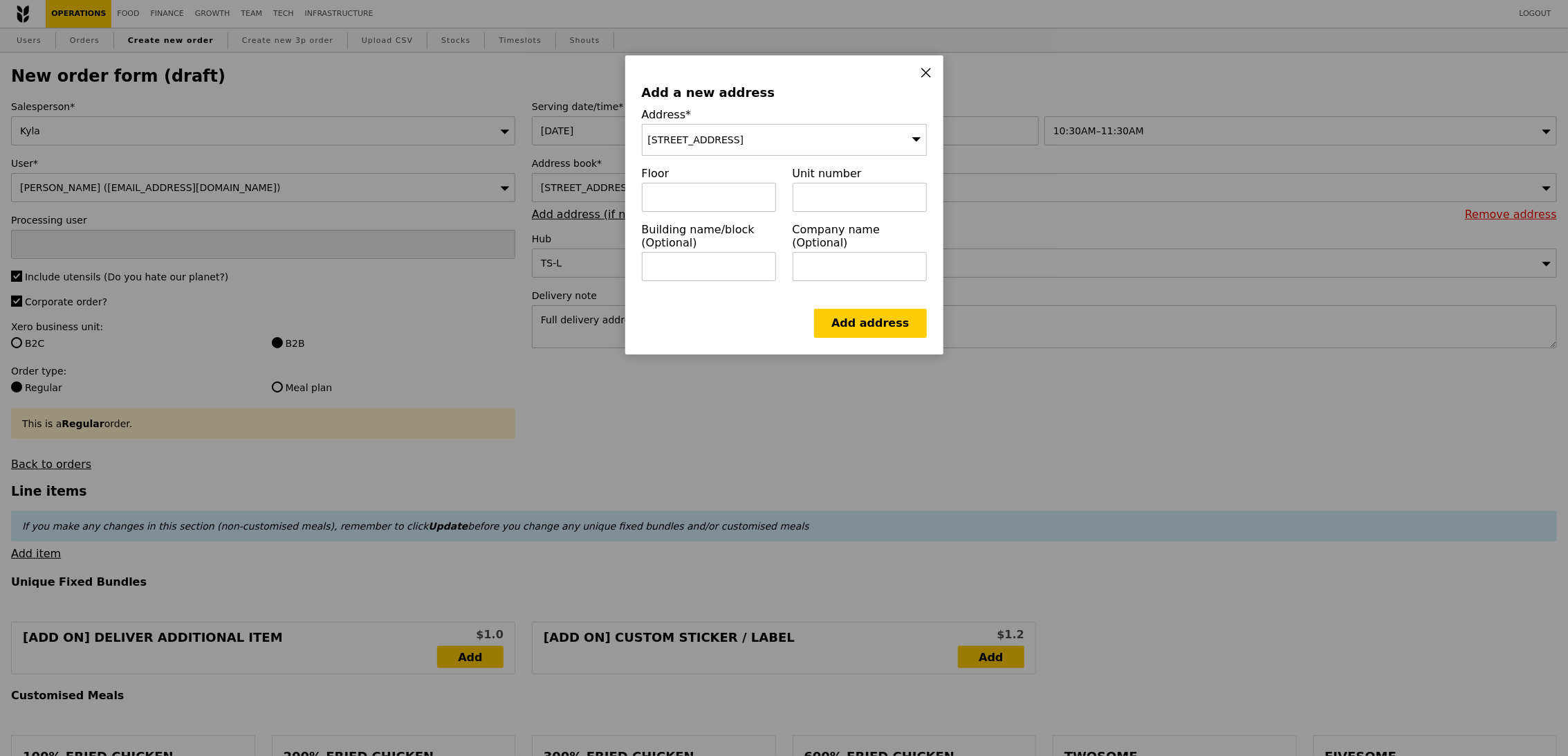
click at [699, 215] on div "Floor" at bounding box center [708, 194] width 150 height 56
click at [713, 200] on input "text" at bounding box center [708, 197] width 134 height 29
type input "The Arc"
type input "Learning Hub North (LHN)"
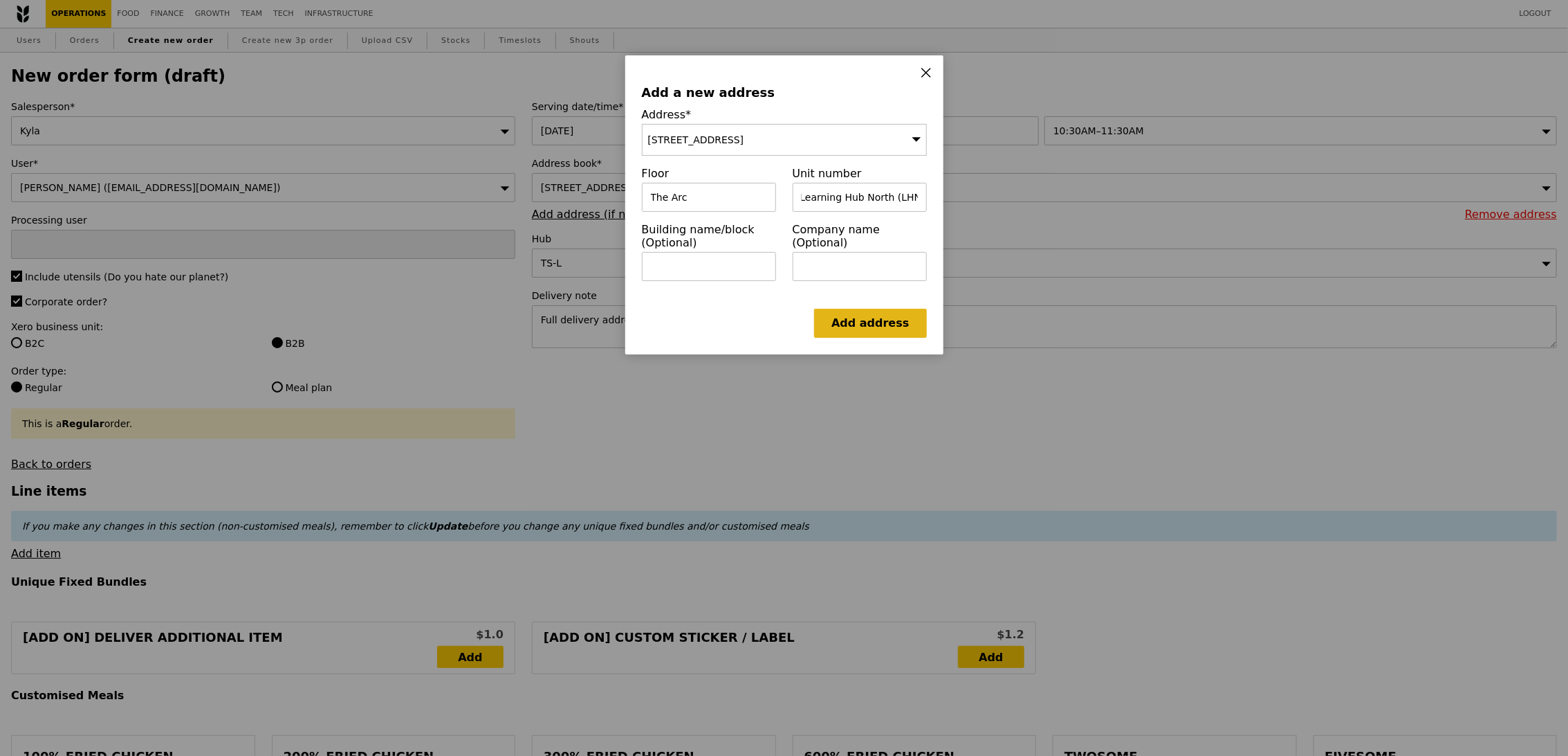
scroll to position [0, 0]
click at [872, 325] on link "Add address" at bounding box center [870, 323] width 112 height 29
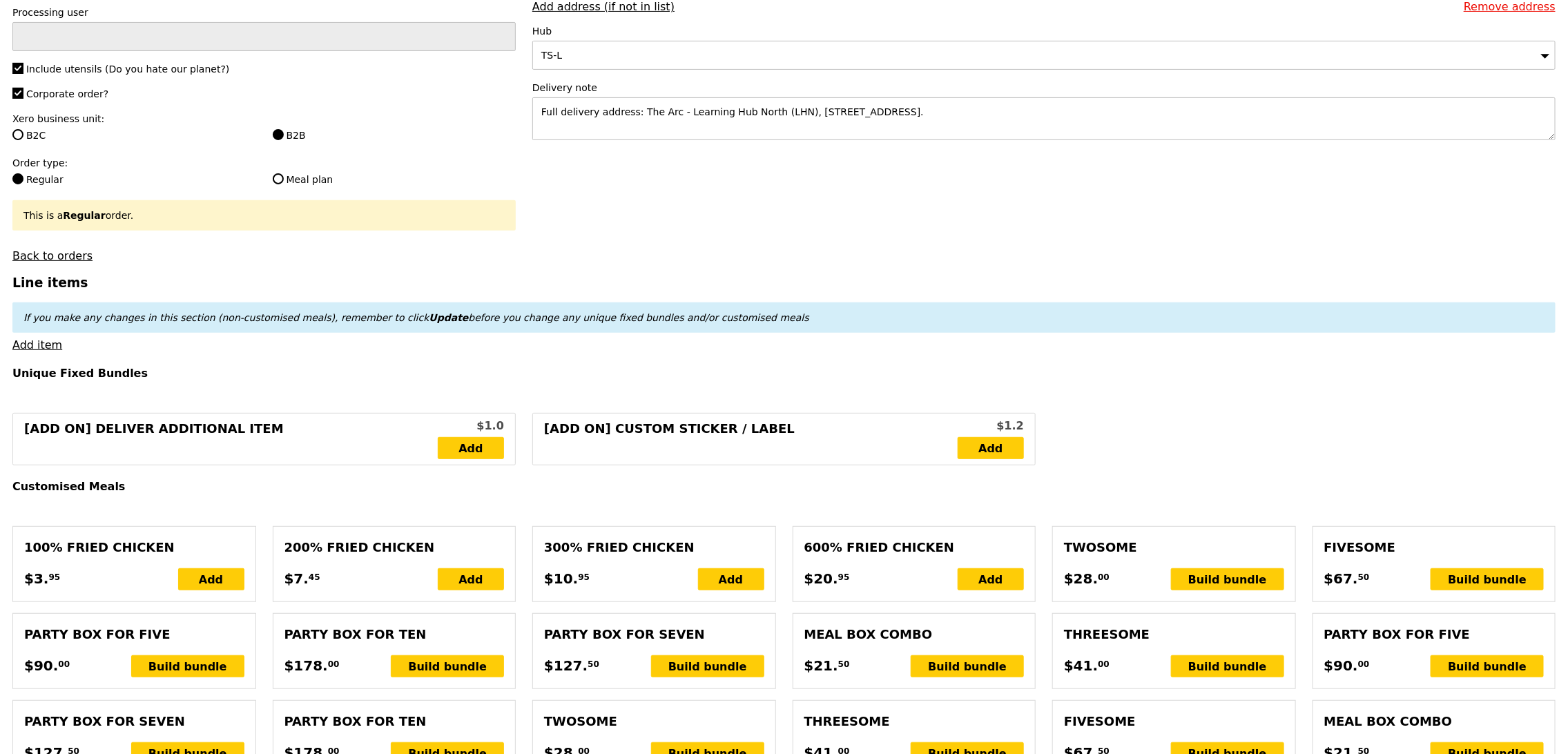
scroll to position [211, 0]
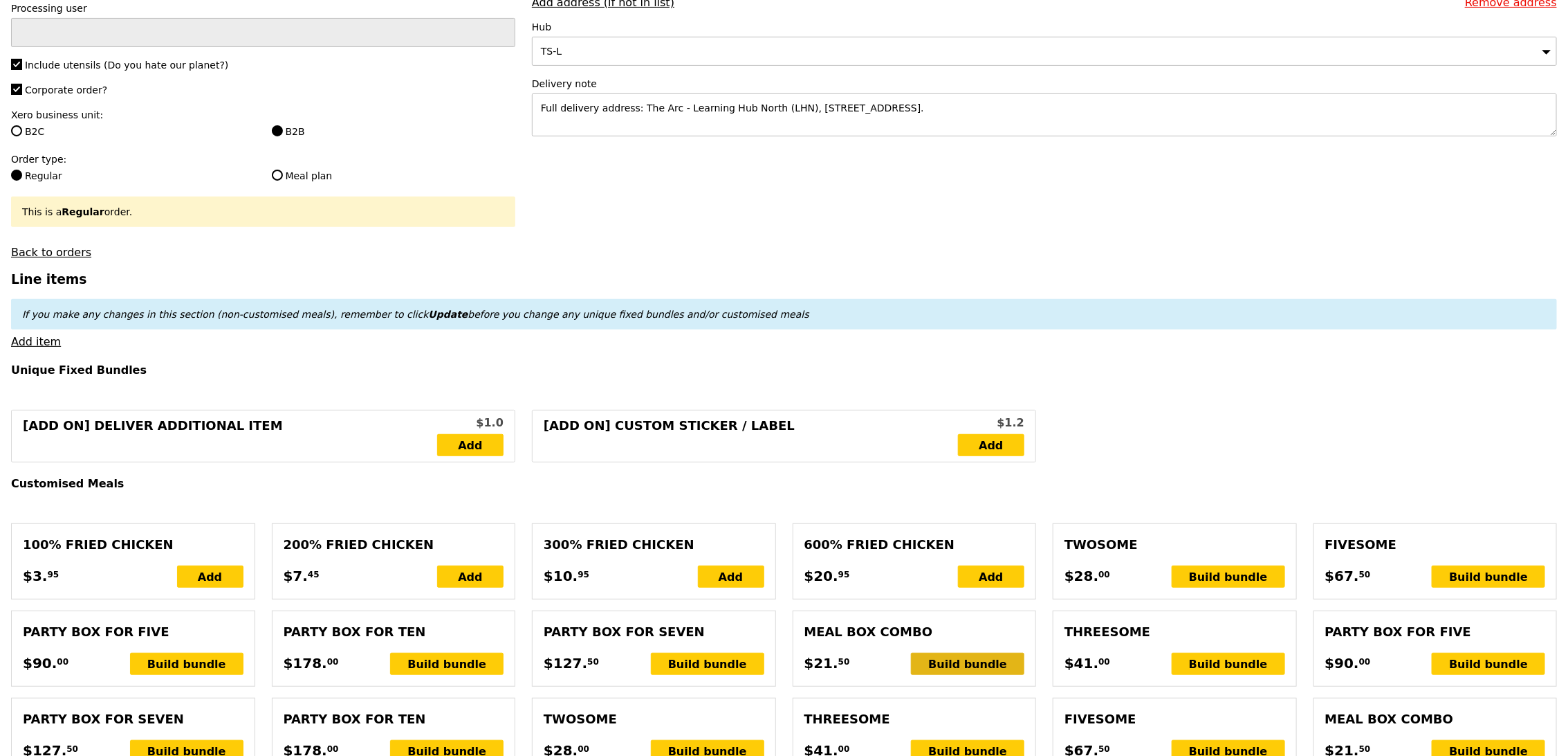
click at [978, 661] on div "Build bundle" at bounding box center [967, 663] width 113 height 22
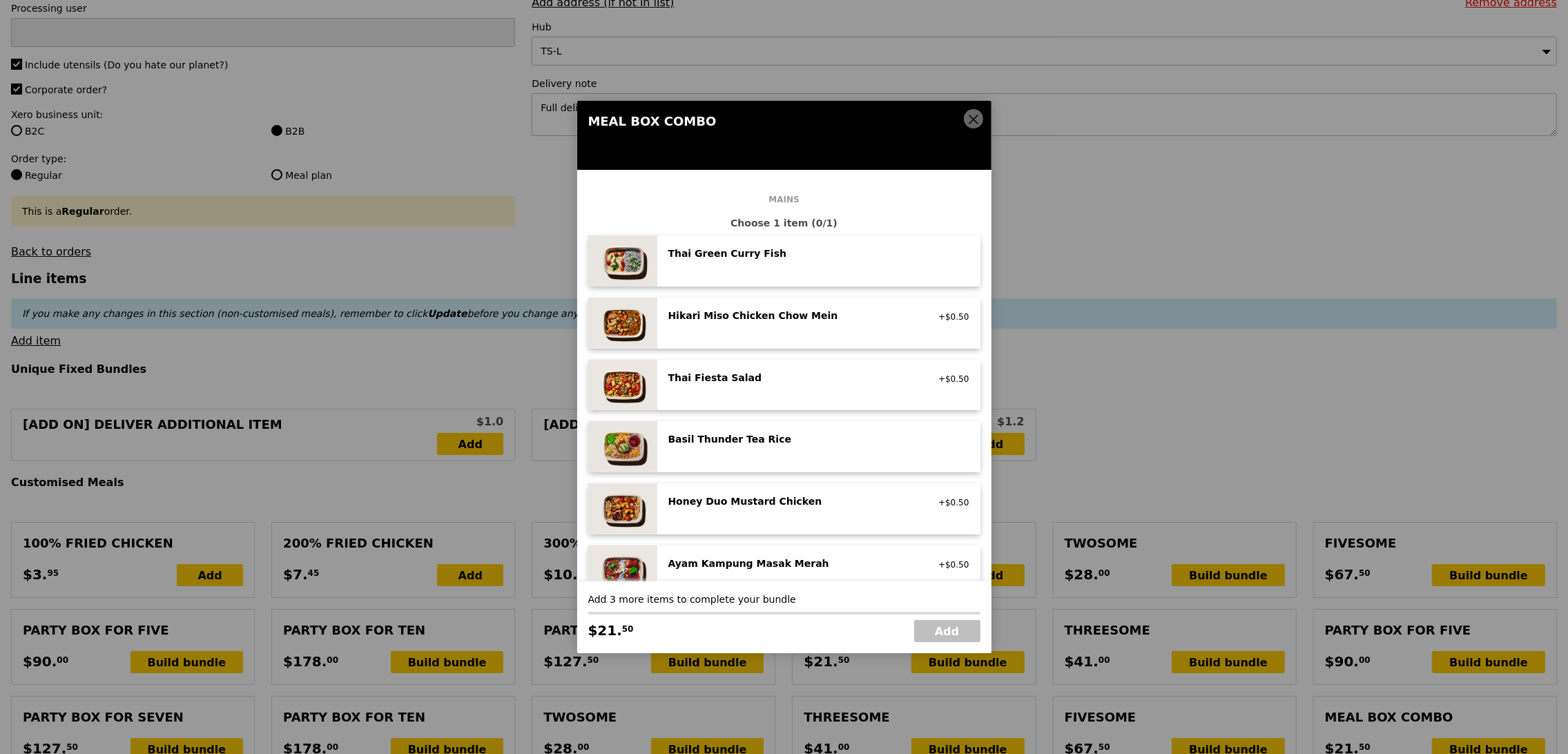
scroll to position [45, 0]
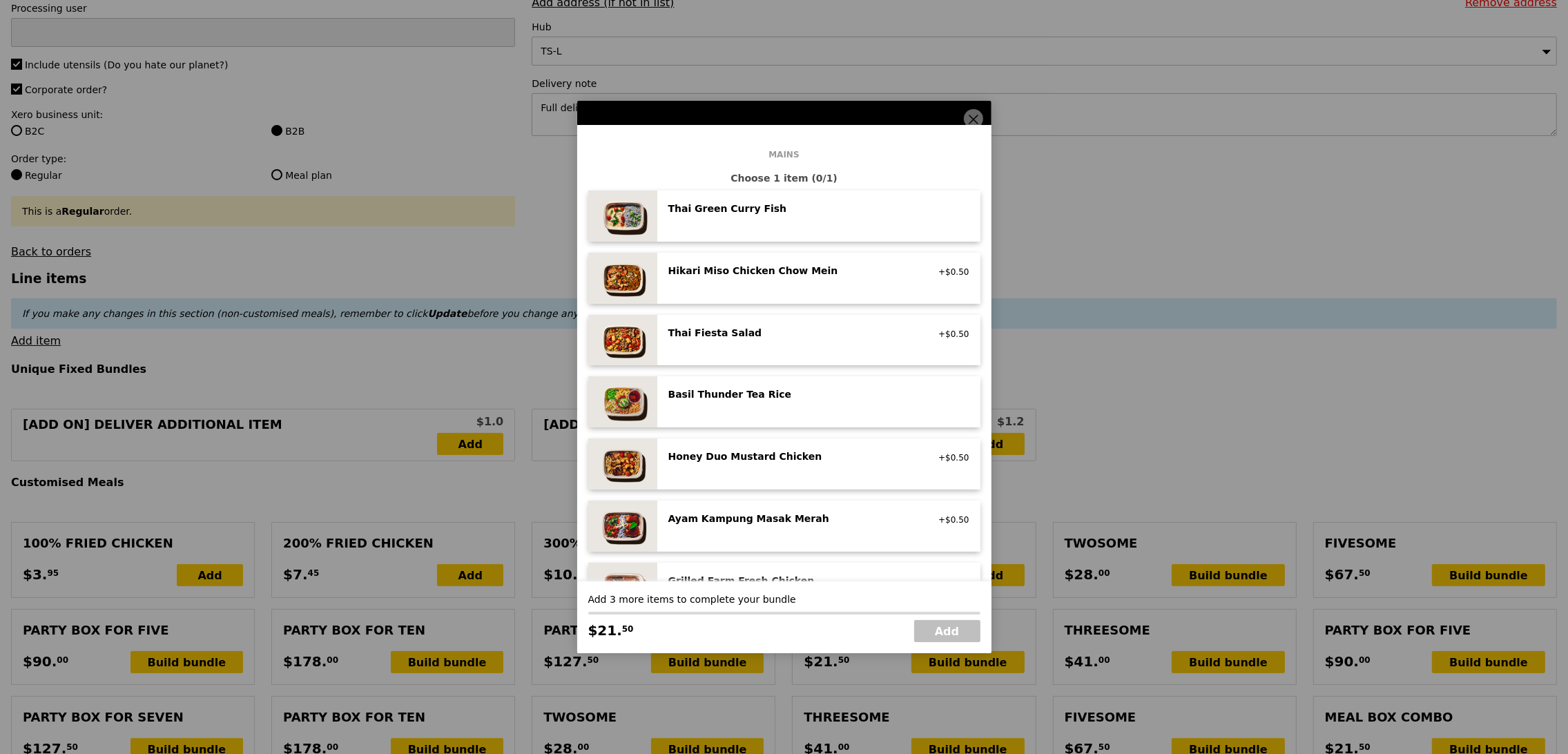
click at [810, 391] on div "Basil Thunder Tea Rice" at bounding box center [792, 394] width 248 height 14
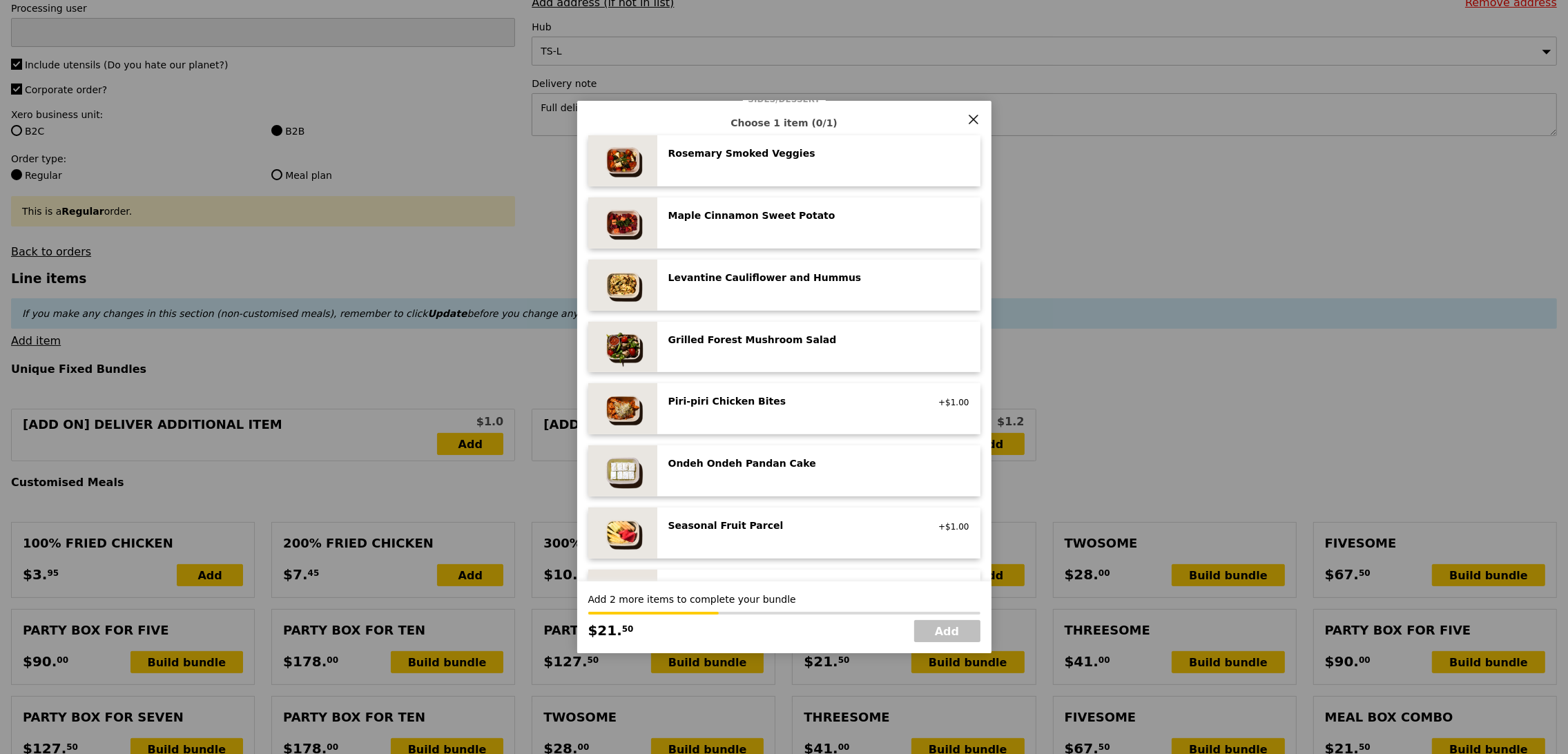
scroll to position [889, 0]
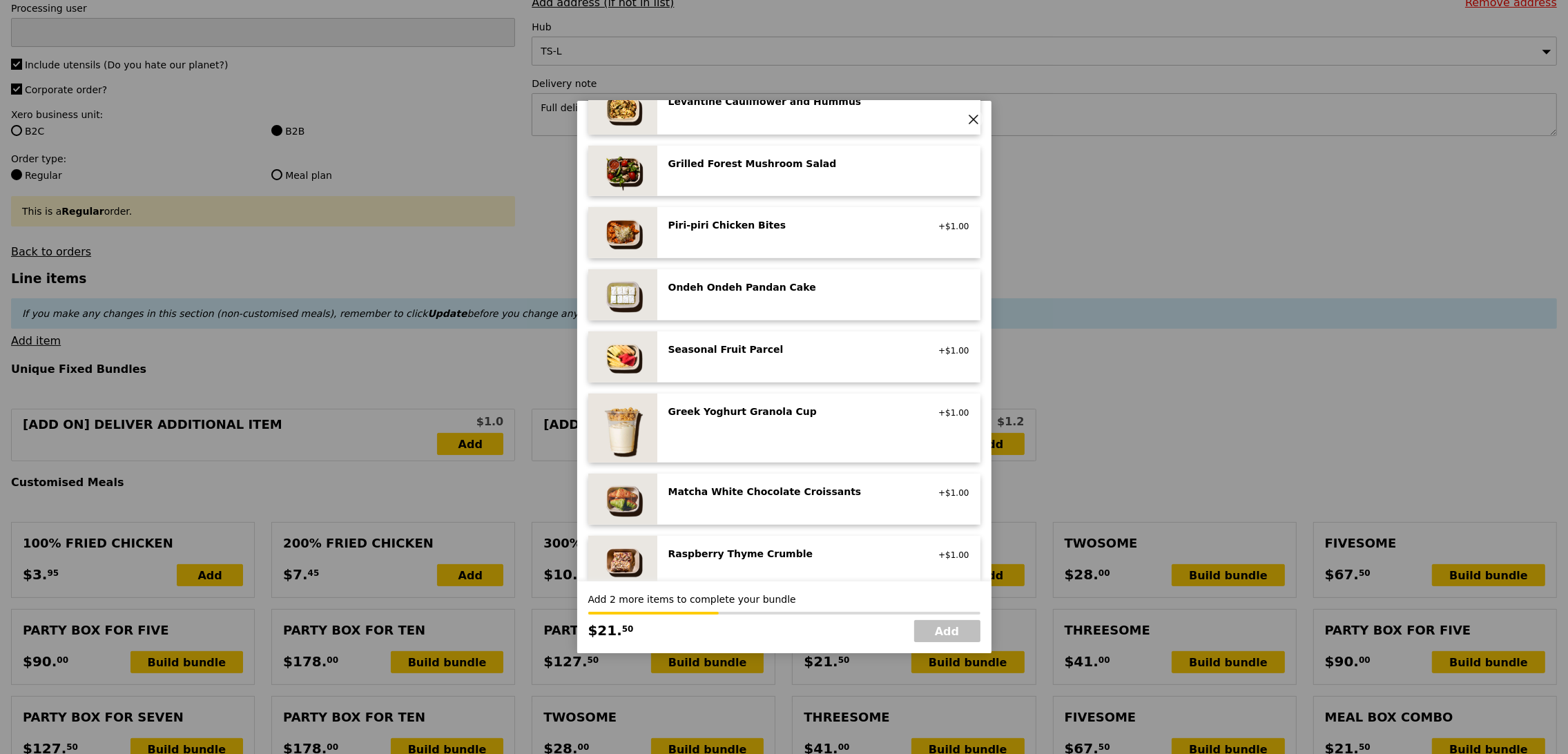
click at [790, 511] on div "Matcha White Chocolate Croissants vegetarian, contains dairy, egg, wheat +$1.00" at bounding box center [819, 499] width 301 height 29
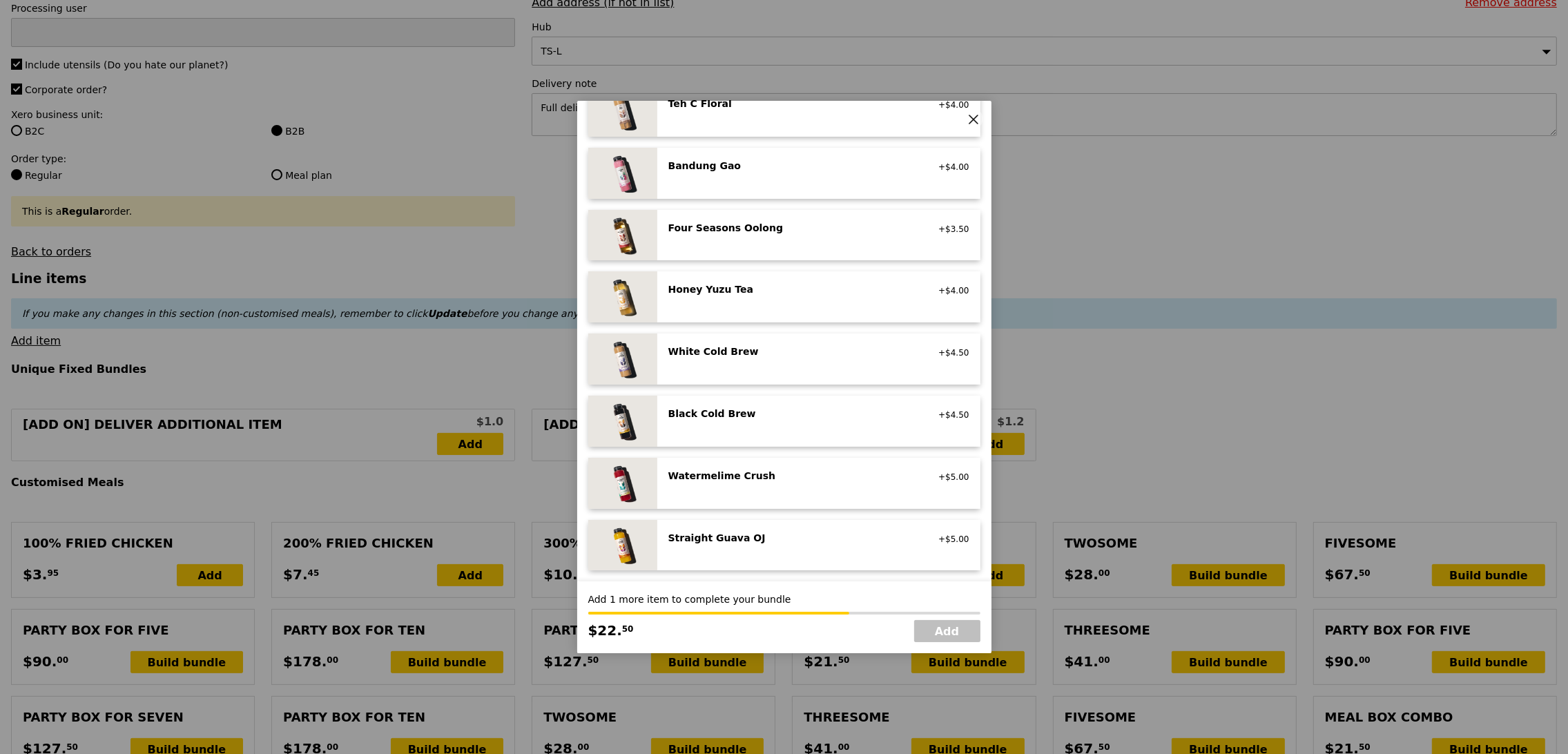
scroll to position [1487, 0]
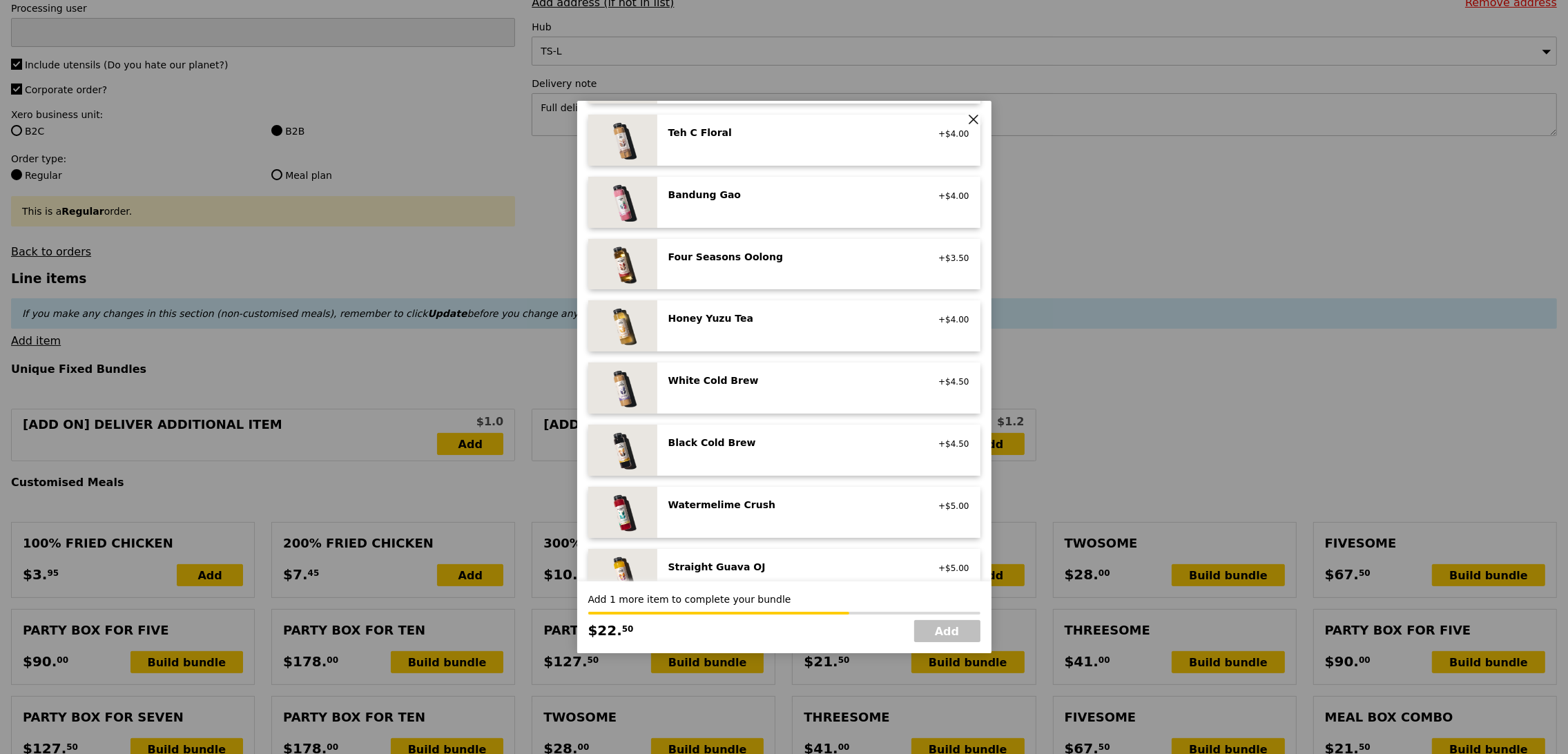
click at [801, 247] on div "Four Seasons Oolong no sugar added, vegan +$3.50" at bounding box center [819, 265] width 323 height 52
click at [956, 632] on link "Add" at bounding box center [946, 631] width 67 height 22
type input "Loading..."
type input "26.00"
type input "41.00"
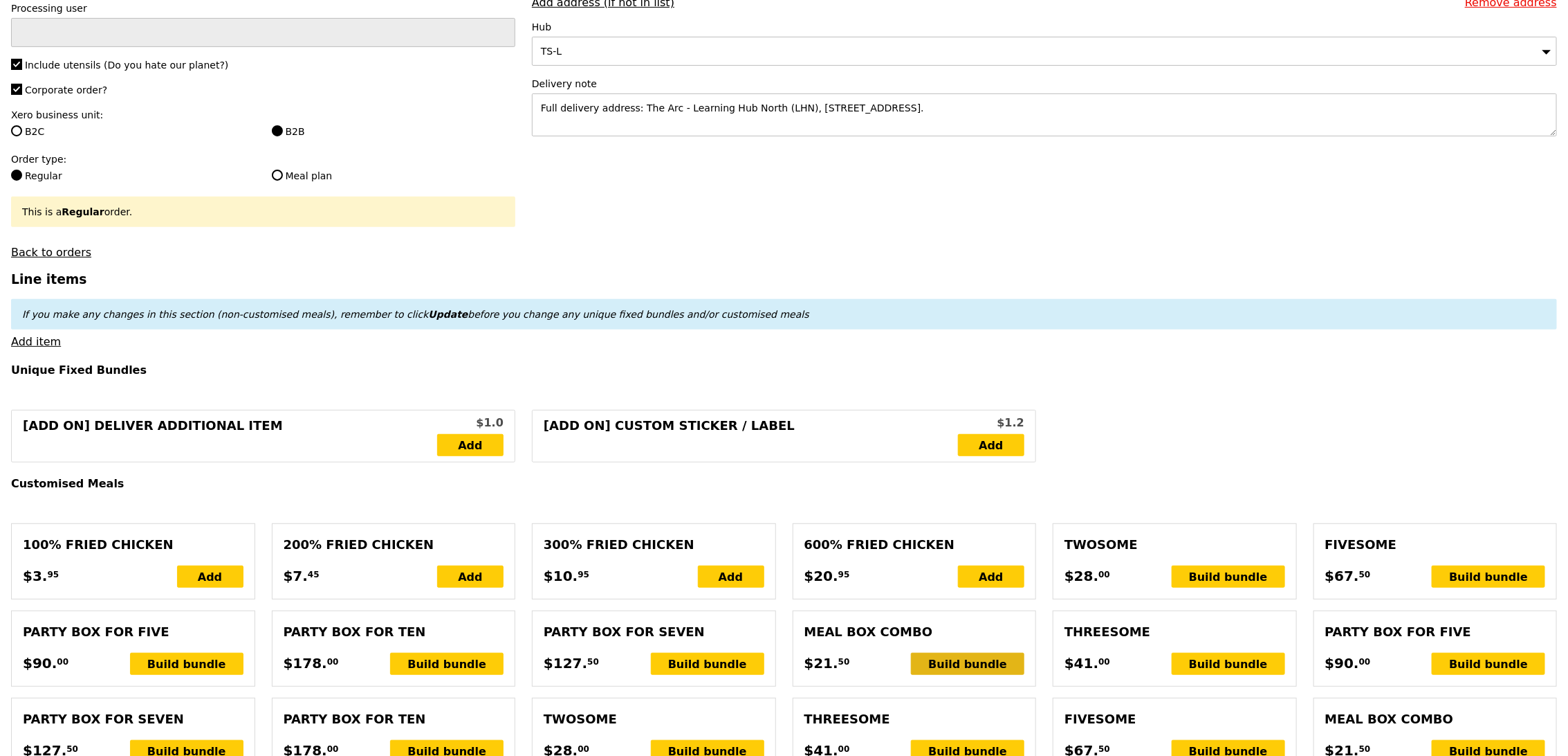
click at [967, 664] on div "Build bundle" at bounding box center [967, 663] width 113 height 22
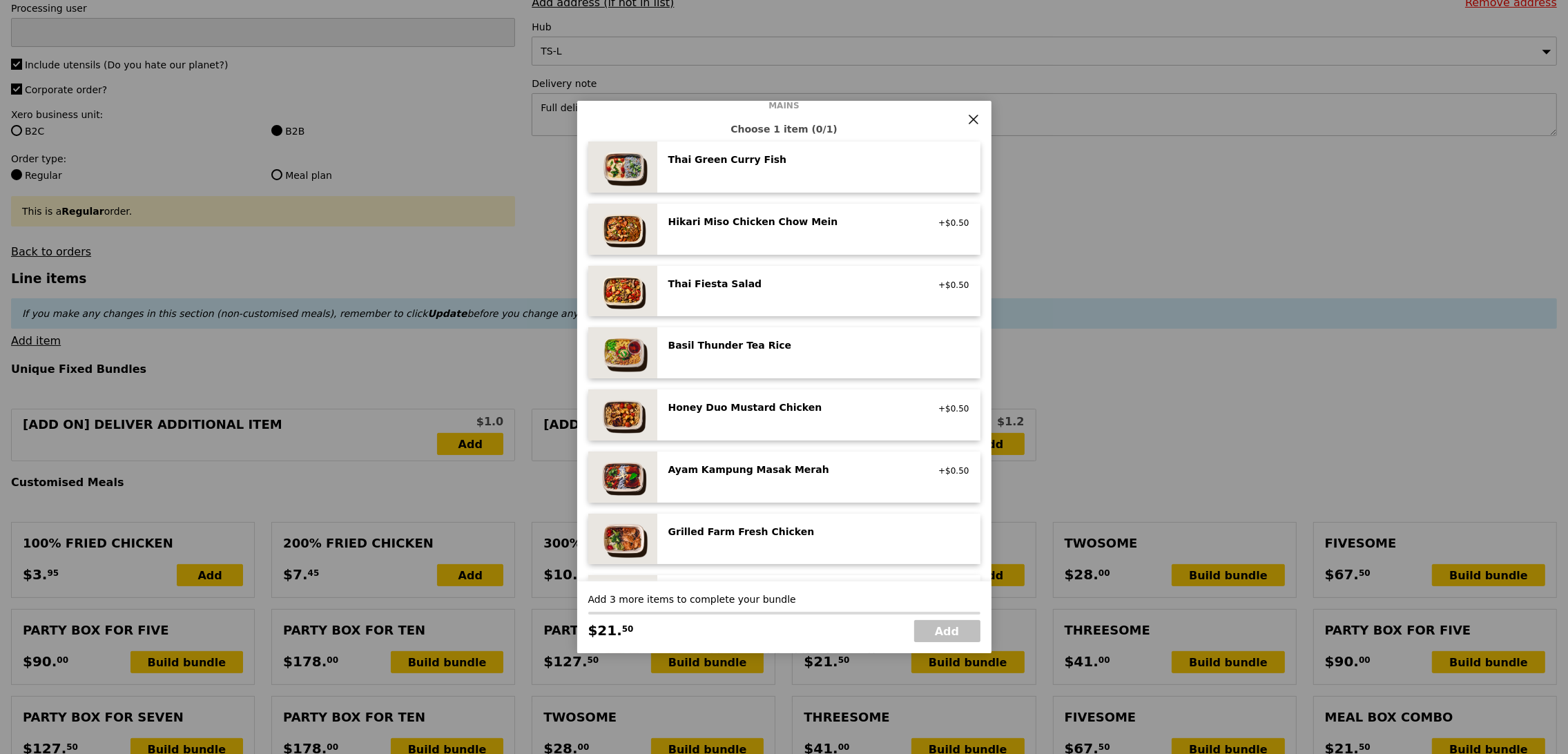
scroll to position [185, 0]
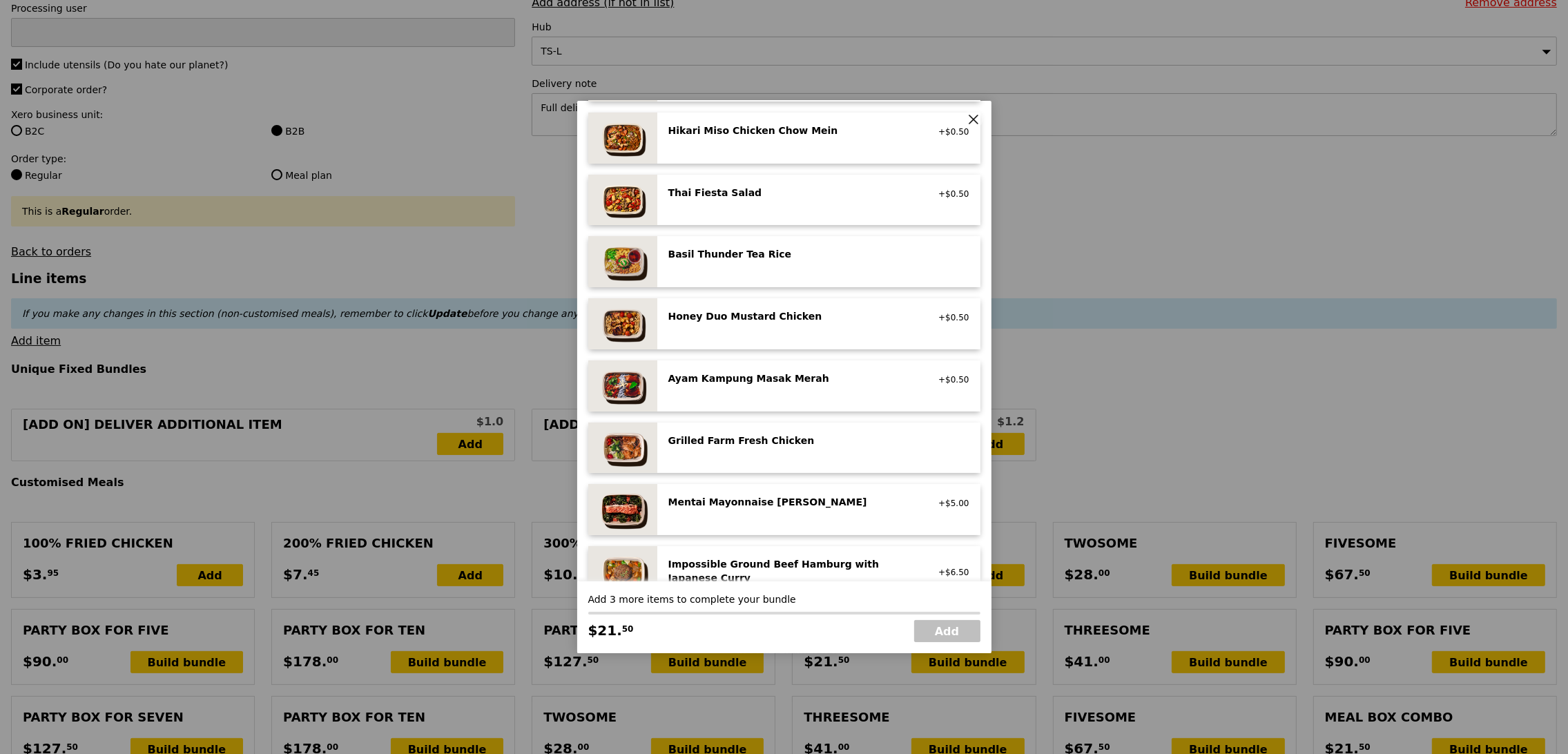
click at [846, 508] on div "Mentai Mayonnaise Aburi Salmon" at bounding box center [792, 502] width 248 height 14
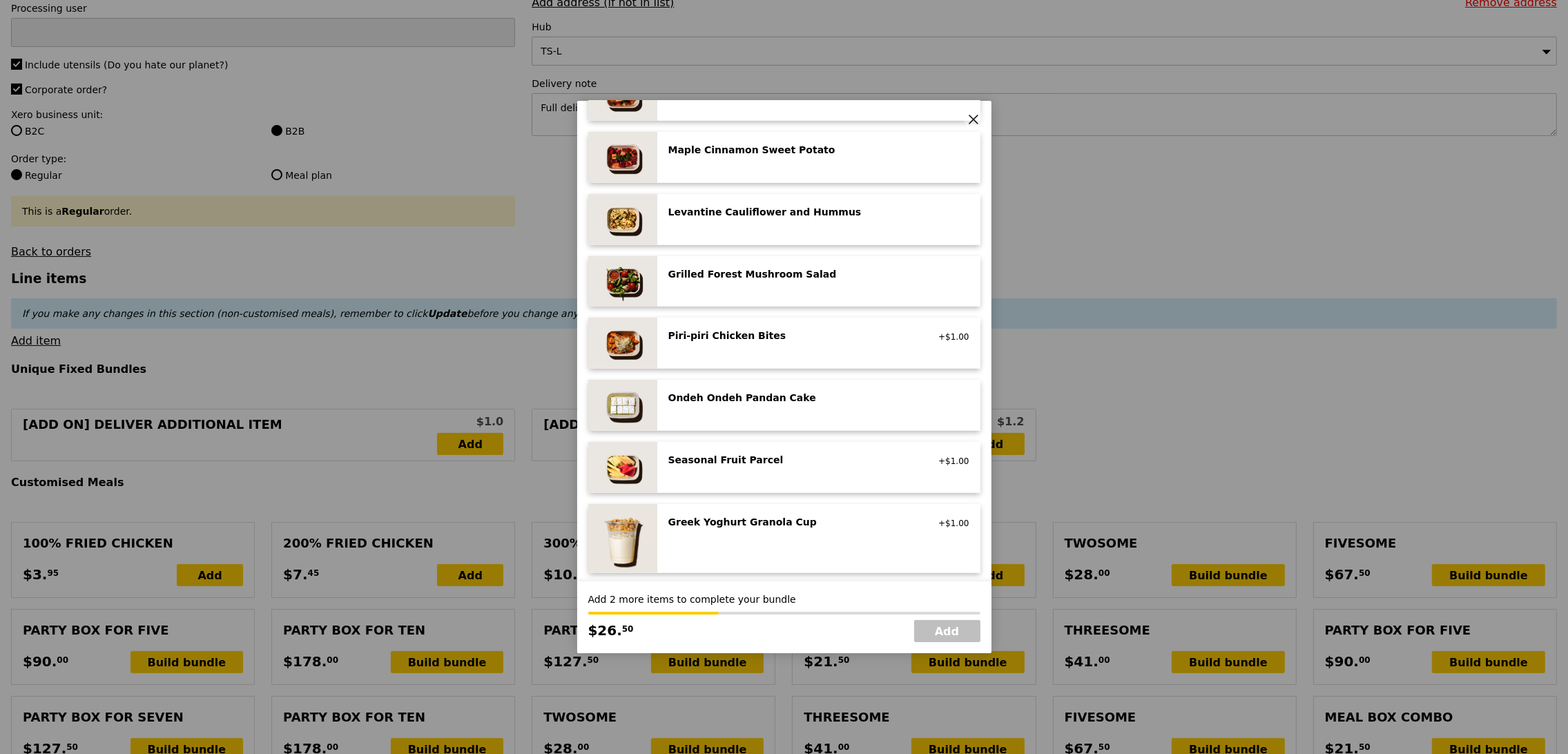
scroll to position [861, 0]
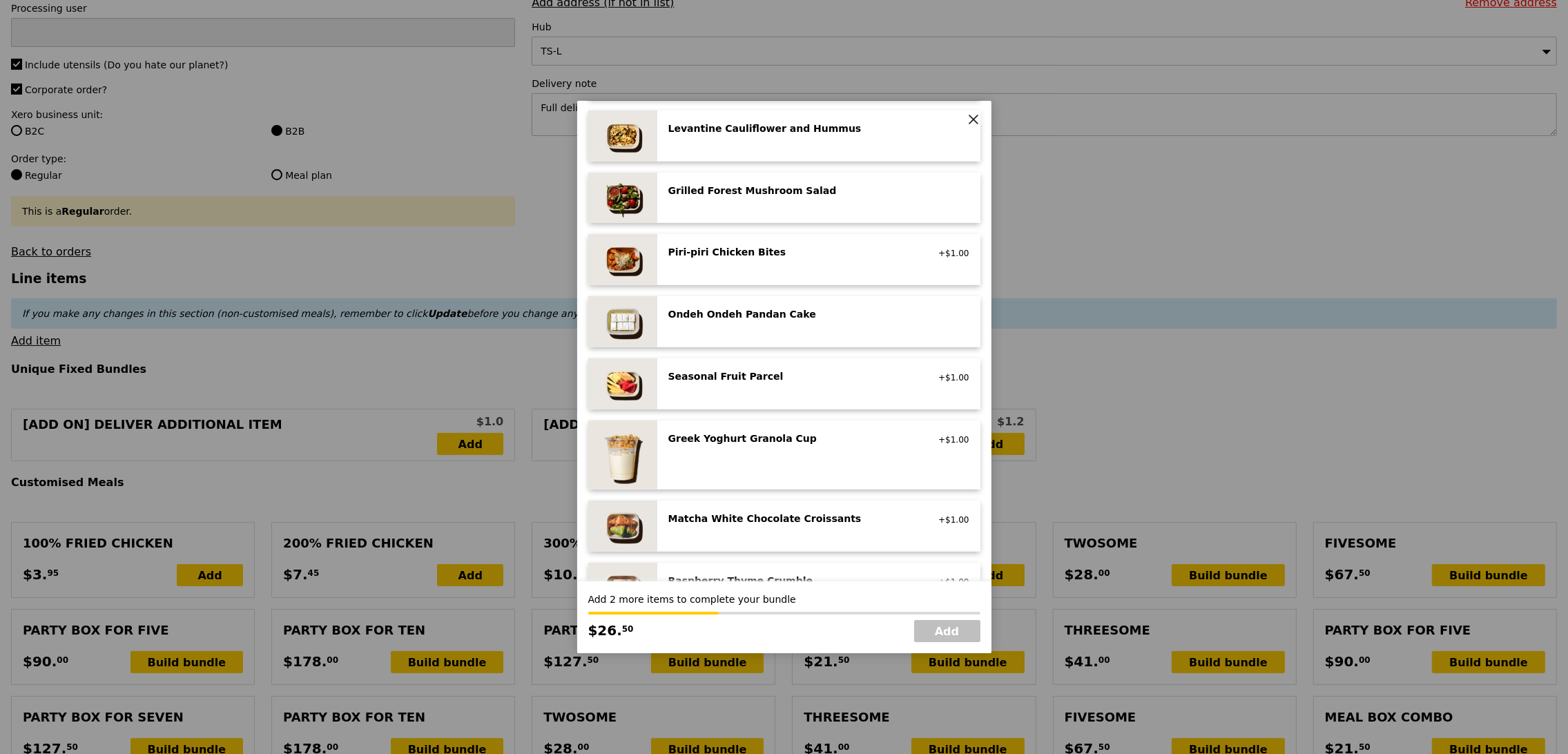
click at [864, 426] on div "Greek Yoghurt Granola Cup vegetarian, contains dairy, nuts +$1.00" at bounding box center [819, 455] width 323 height 69
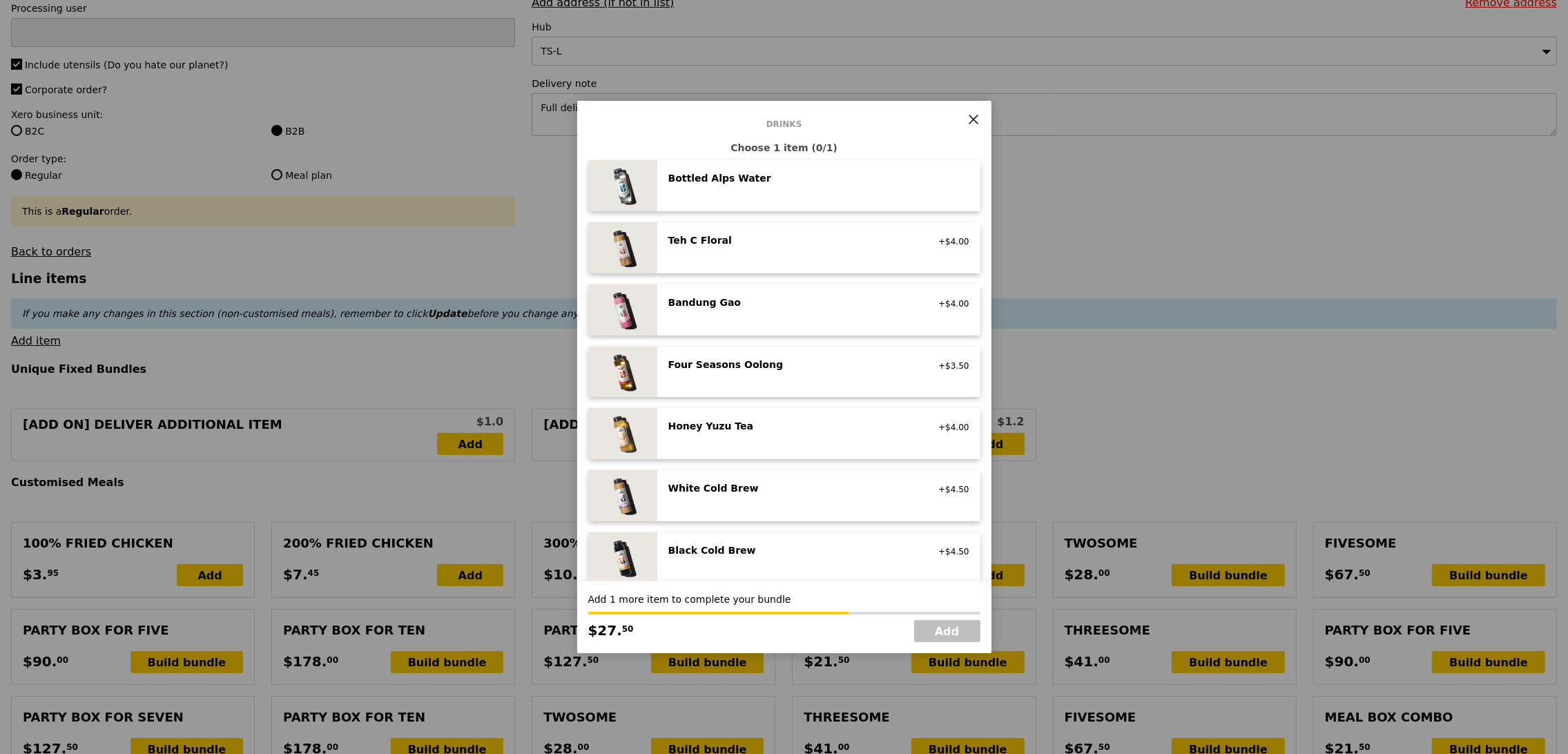
scroll to position [1383, 0]
click at [860, 490] on div "White Cold Brew" at bounding box center [792, 484] width 248 height 14
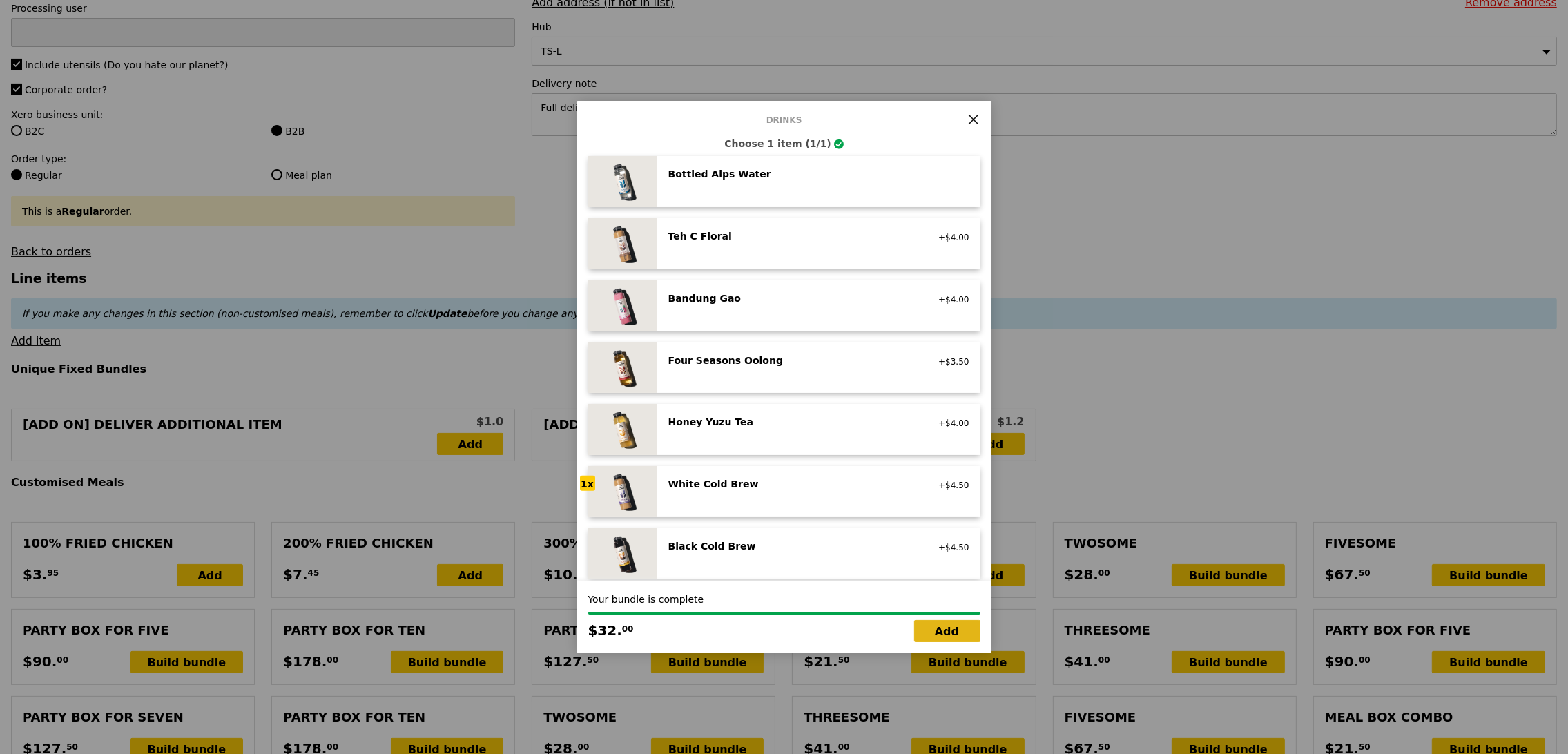
click at [947, 628] on link "Add" at bounding box center [946, 631] width 67 height 22
type input "Loading..."
type input "58.00"
type input "73.00"
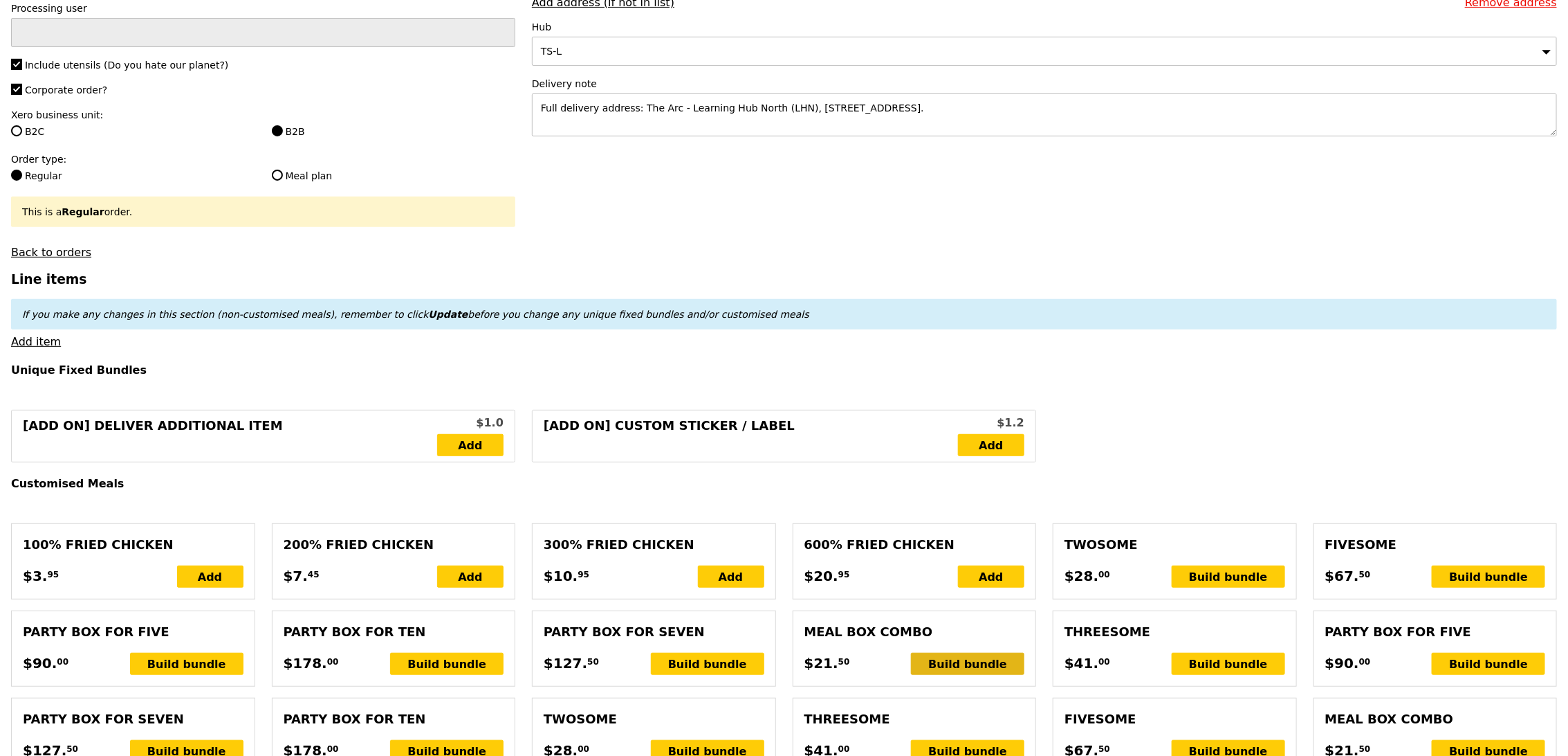
click at [981, 662] on div "Build bundle" at bounding box center [967, 663] width 113 height 22
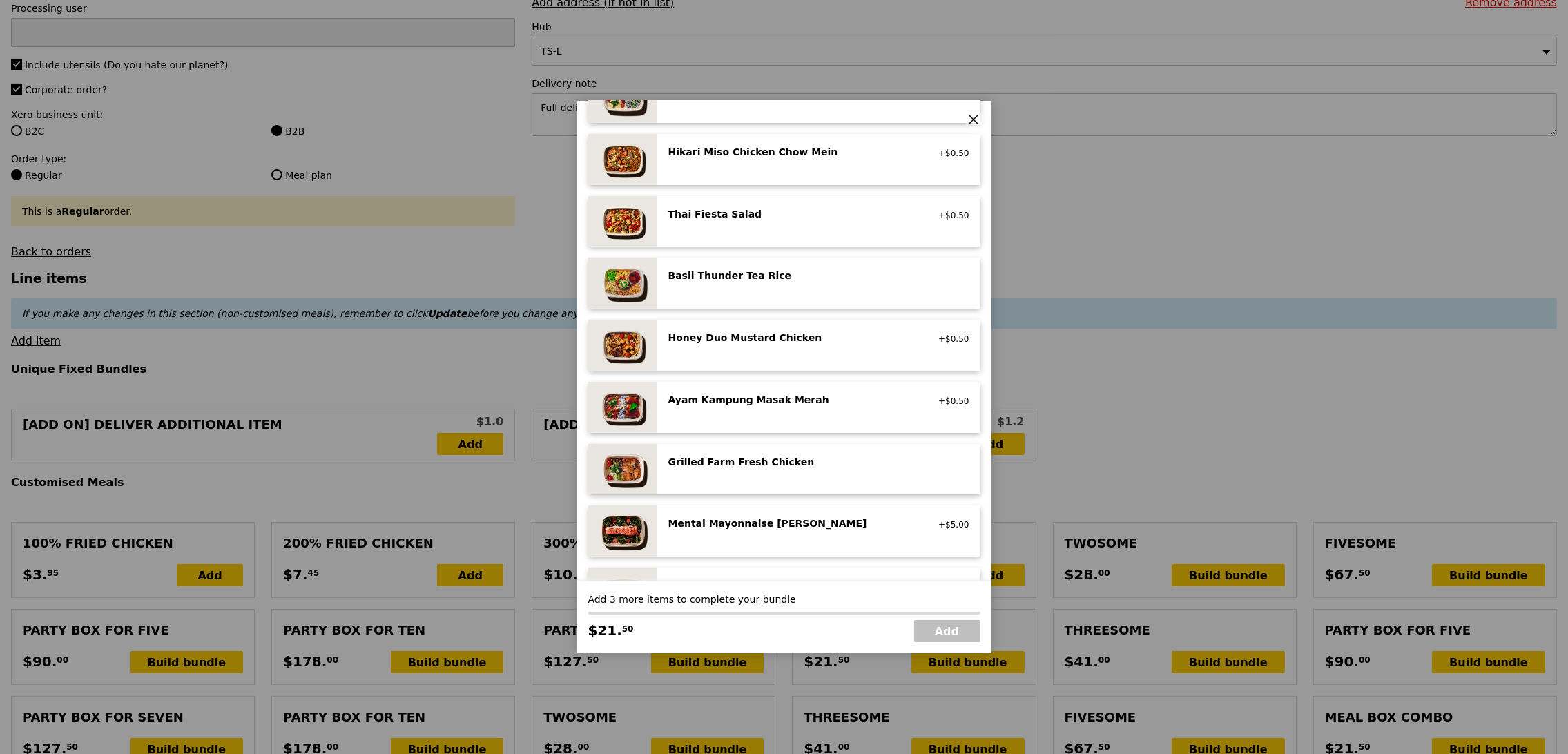
scroll to position [146, 0]
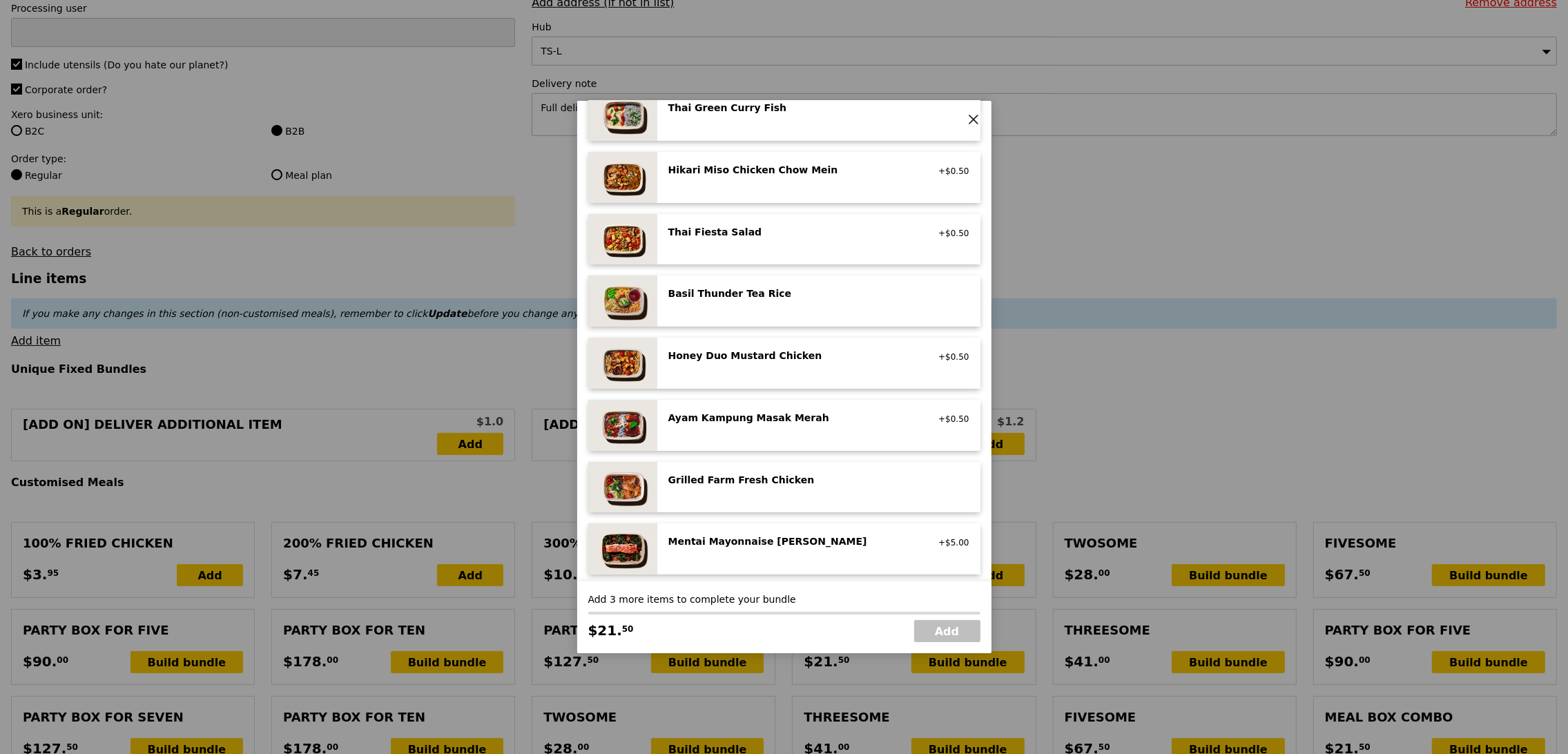
click at [839, 350] on div "Honey Duo Mustard Chicken" at bounding box center [792, 356] width 248 height 14
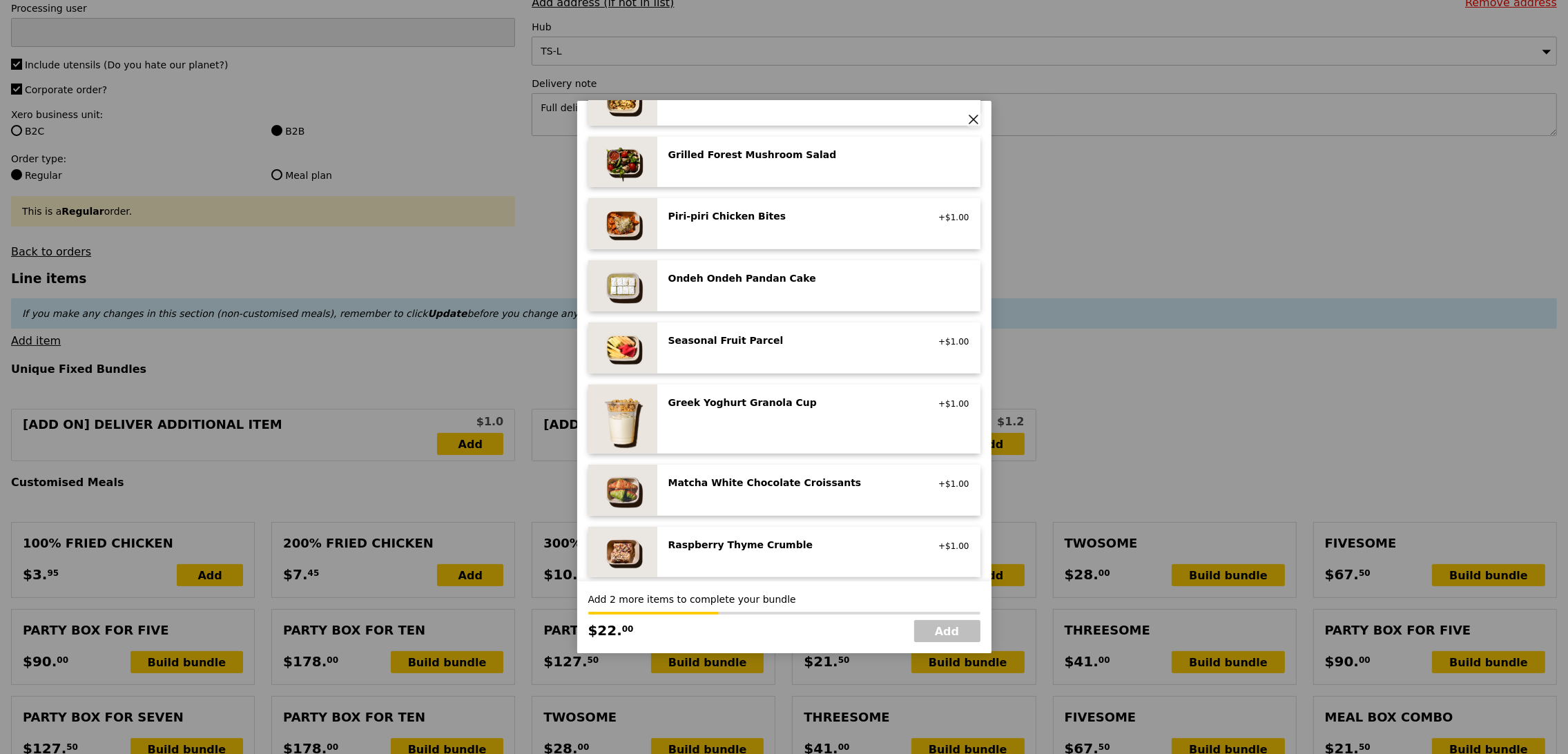
scroll to position [903, 0]
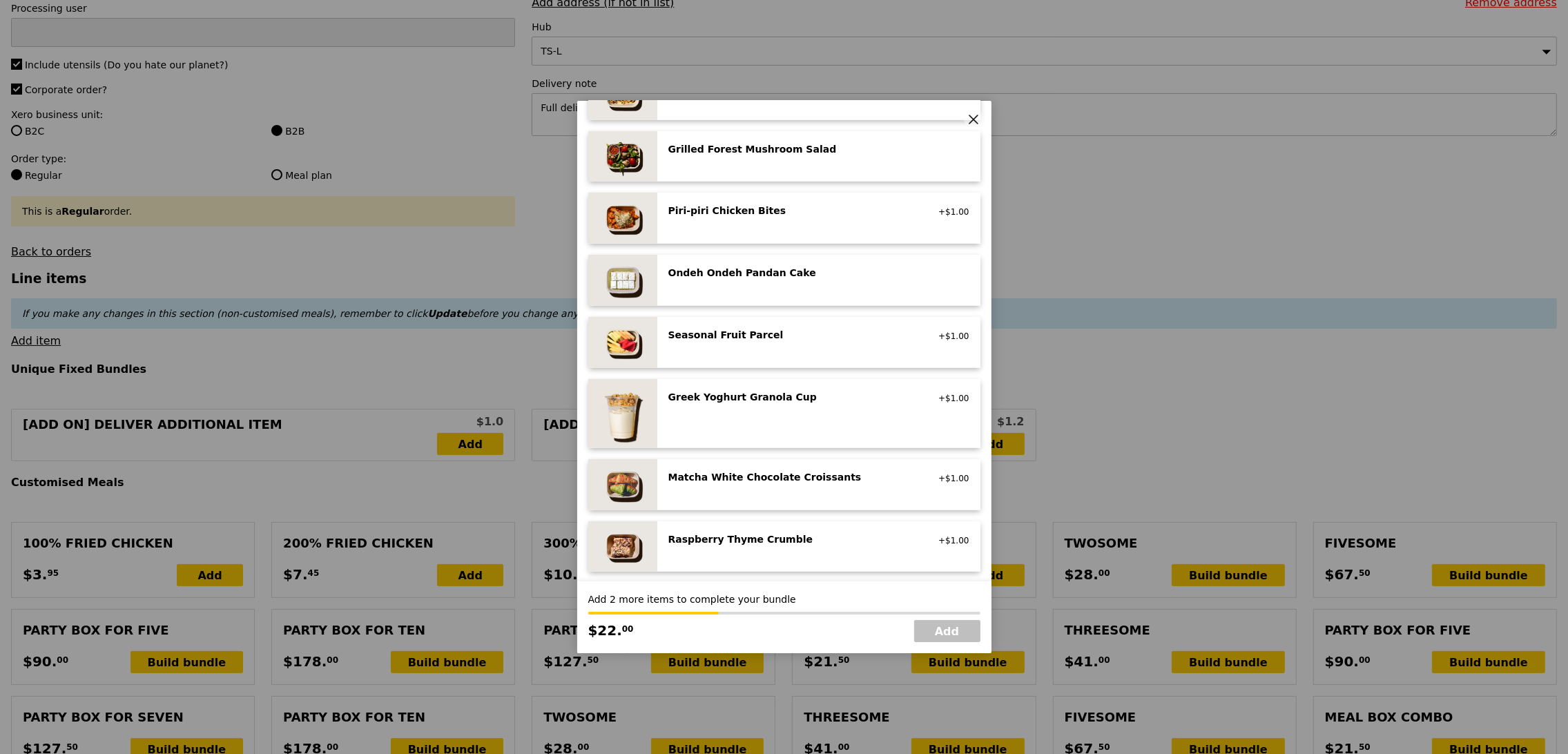
click at [818, 414] on div "Greek Yoghurt Granola Cup vegetarian, contains dairy, nuts +$1.00" at bounding box center [819, 413] width 301 height 47
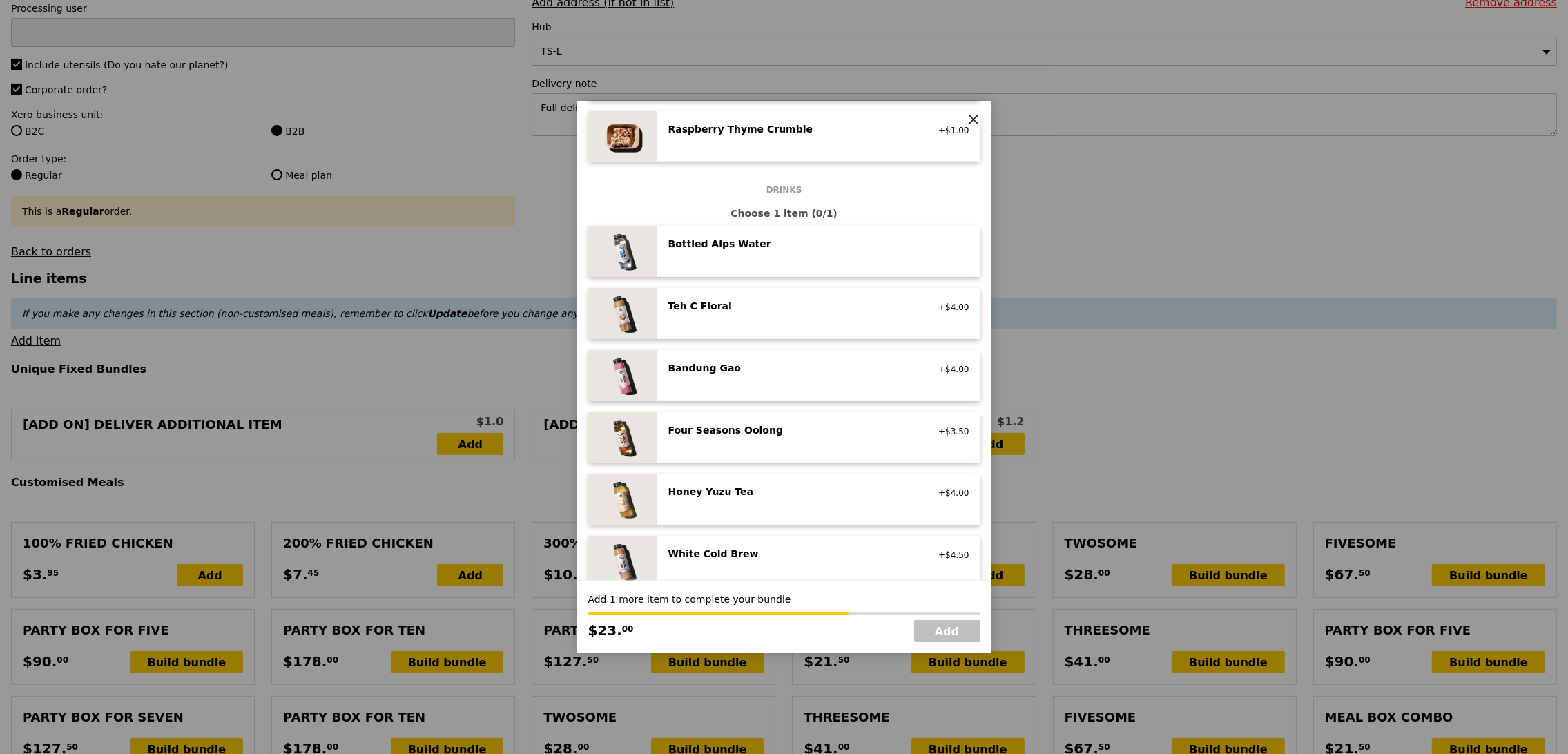
scroll to position [1334, 0]
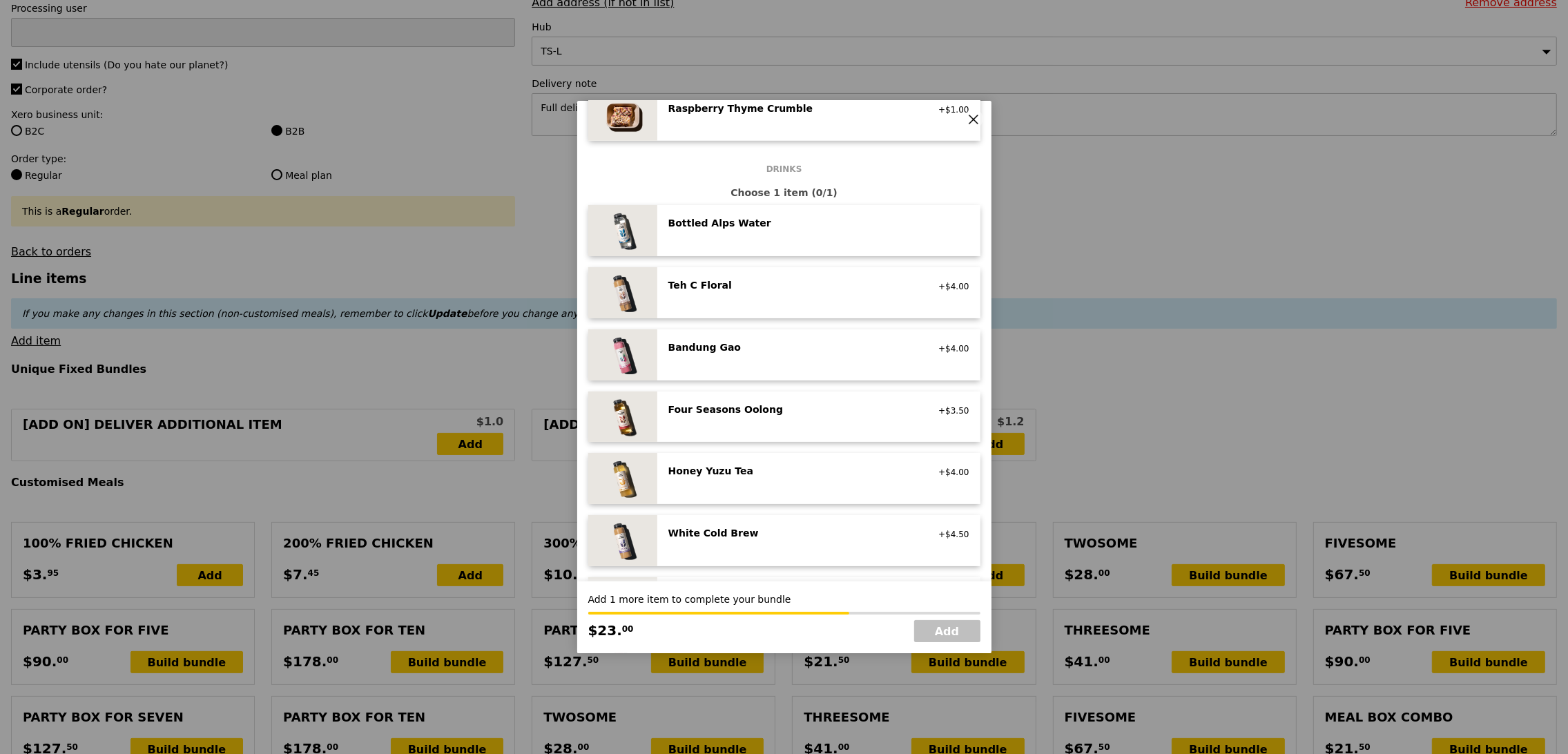
click at [813, 538] on div "White Cold Brew" at bounding box center [792, 533] width 248 height 14
click at [927, 634] on link "Add" at bounding box center [946, 631] width 67 height 22
type input "Loading..."
type input "85.50"
type input "100.50"
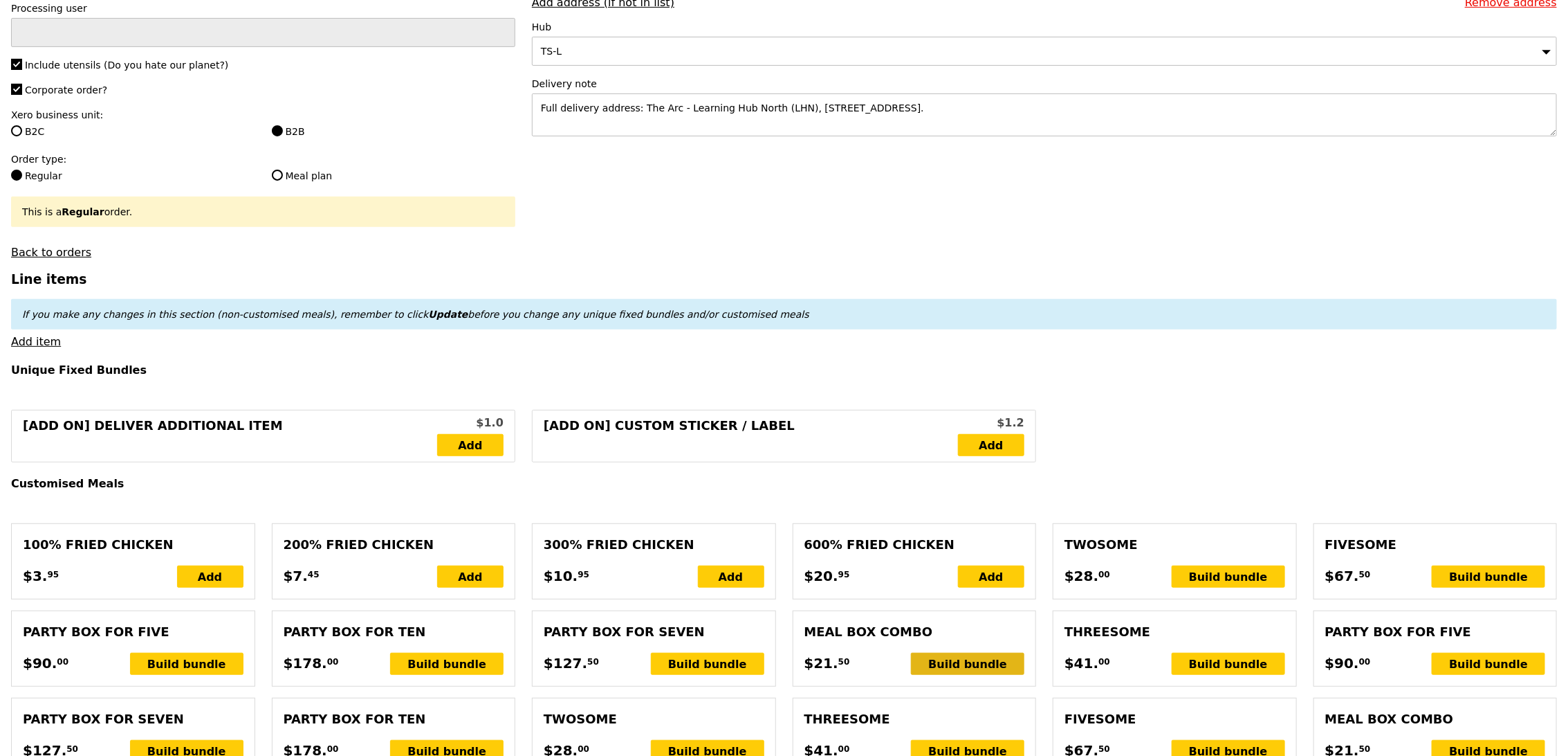
click at [958, 669] on div "Build bundle" at bounding box center [967, 663] width 113 height 22
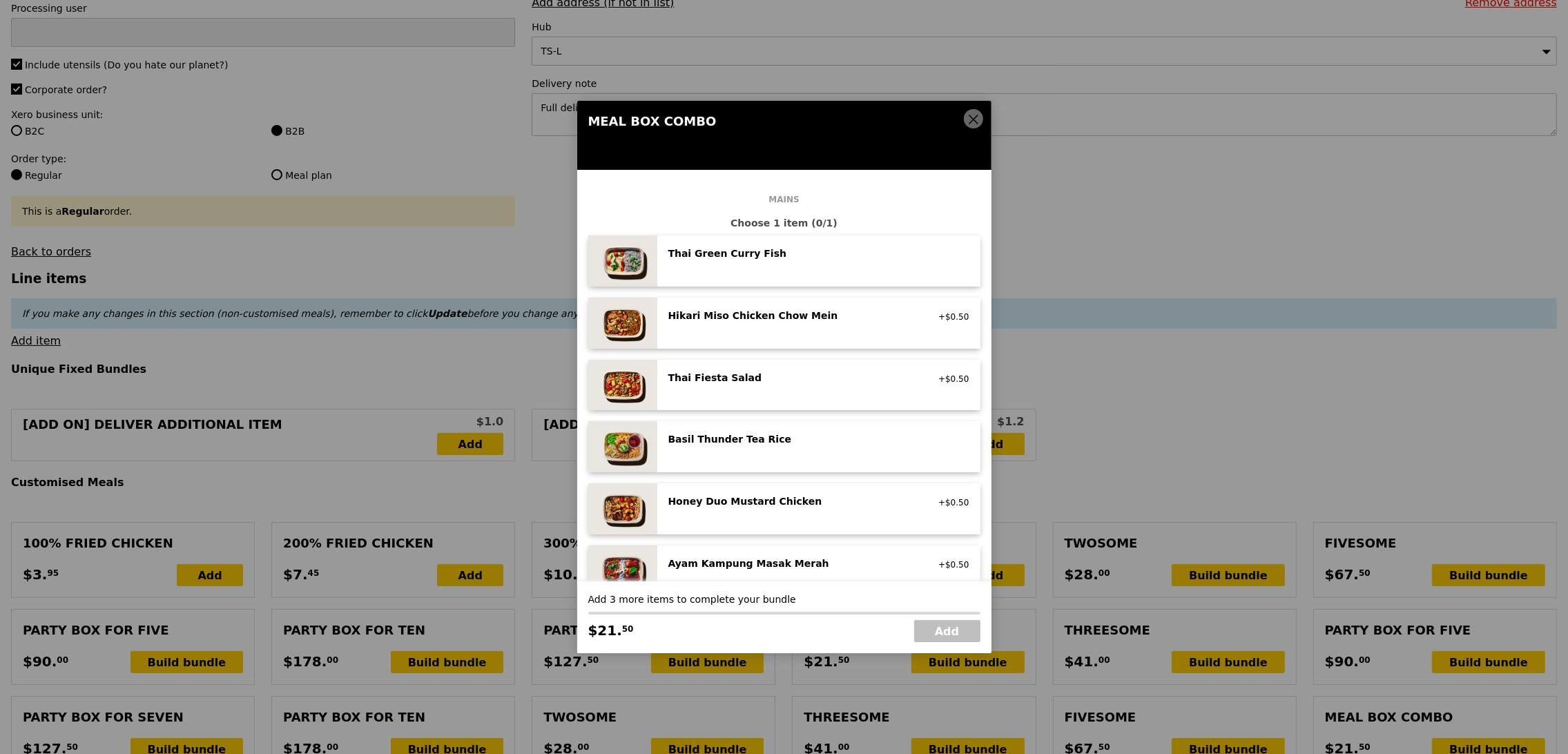
click at [802, 321] on div "Hikari Miso Chicken Chow Mein" at bounding box center [792, 316] width 248 height 14
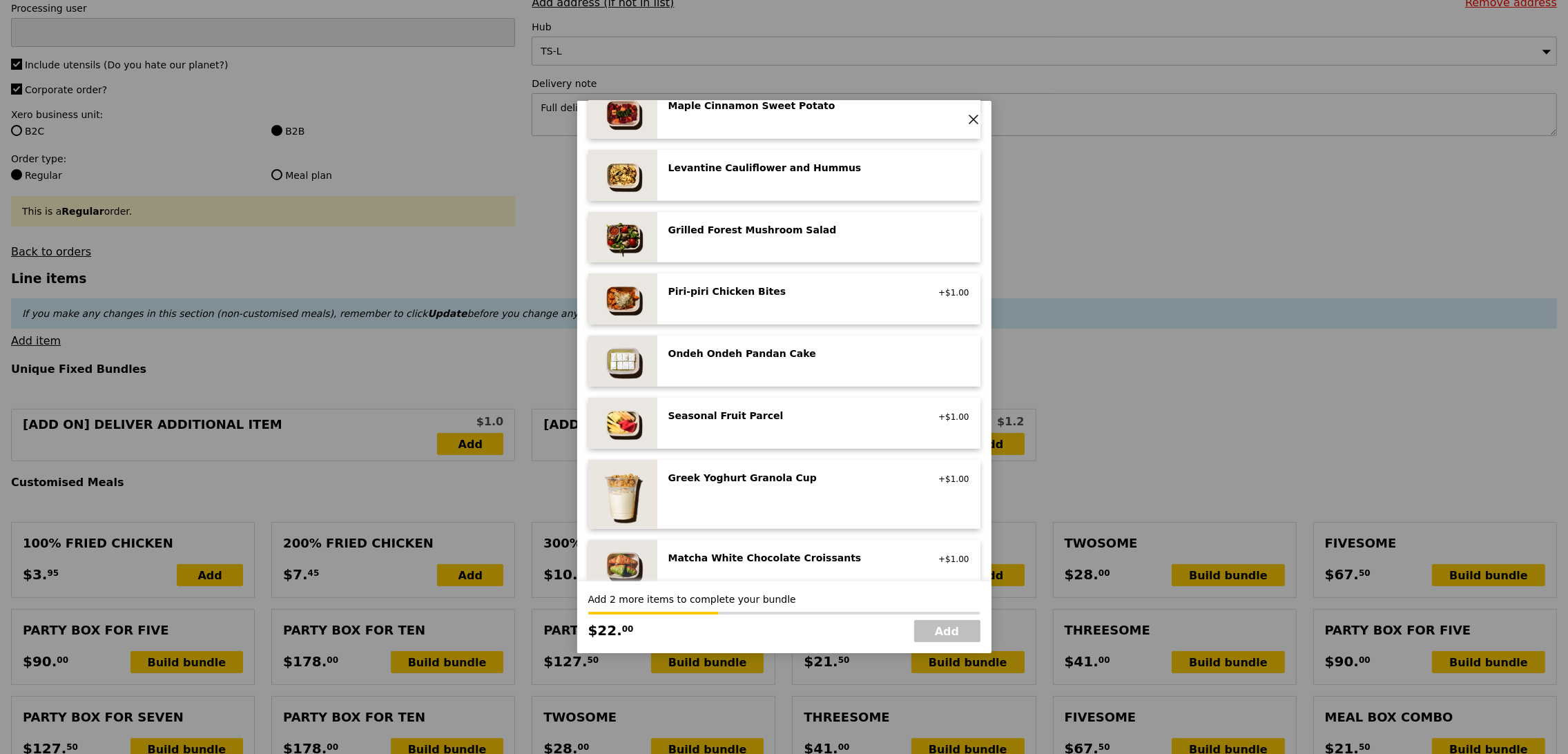
scroll to position [941, 0]
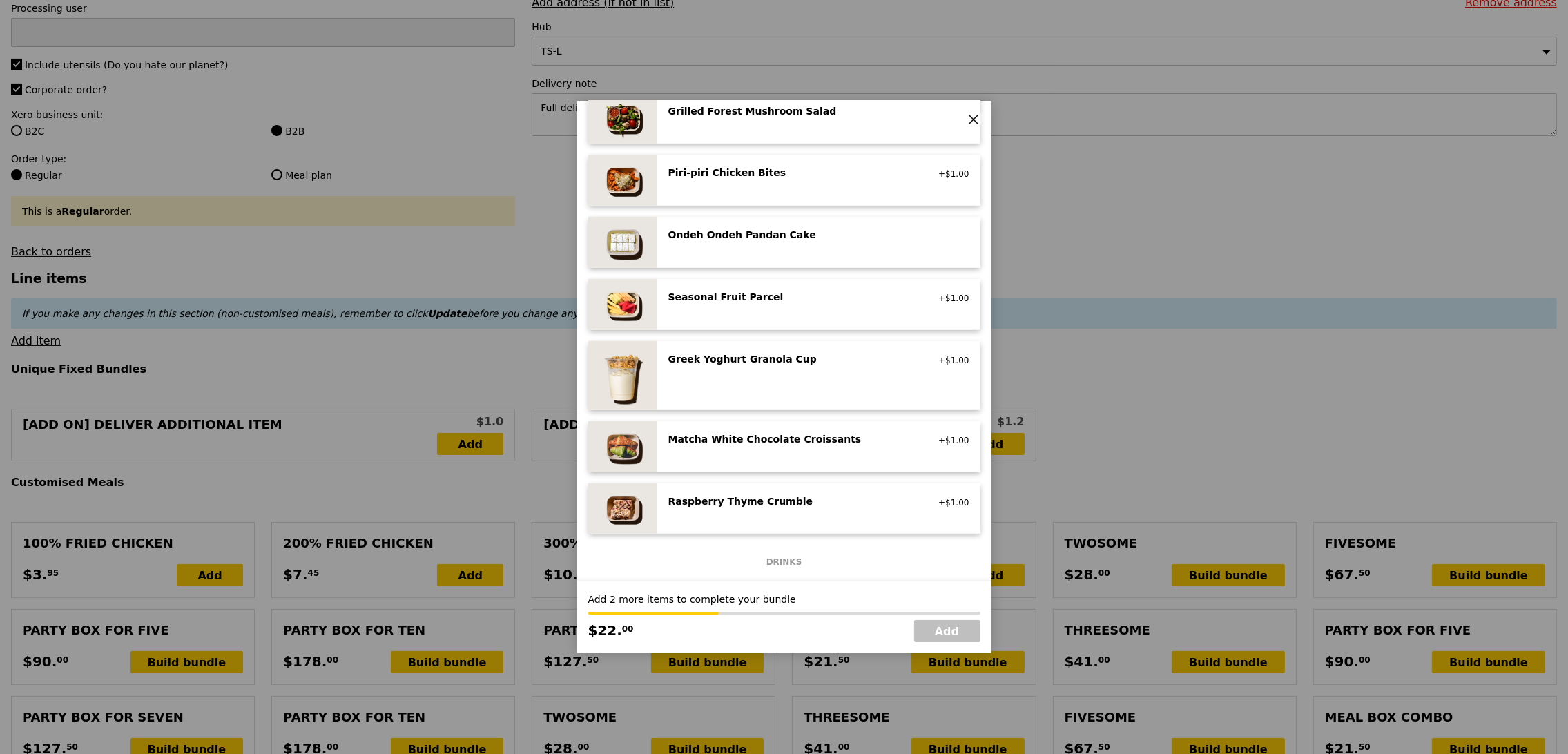
click at [823, 279] on div "Seasonal Fruit Parcel vegan +$1.00" at bounding box center [819, 305] width 323 height 52
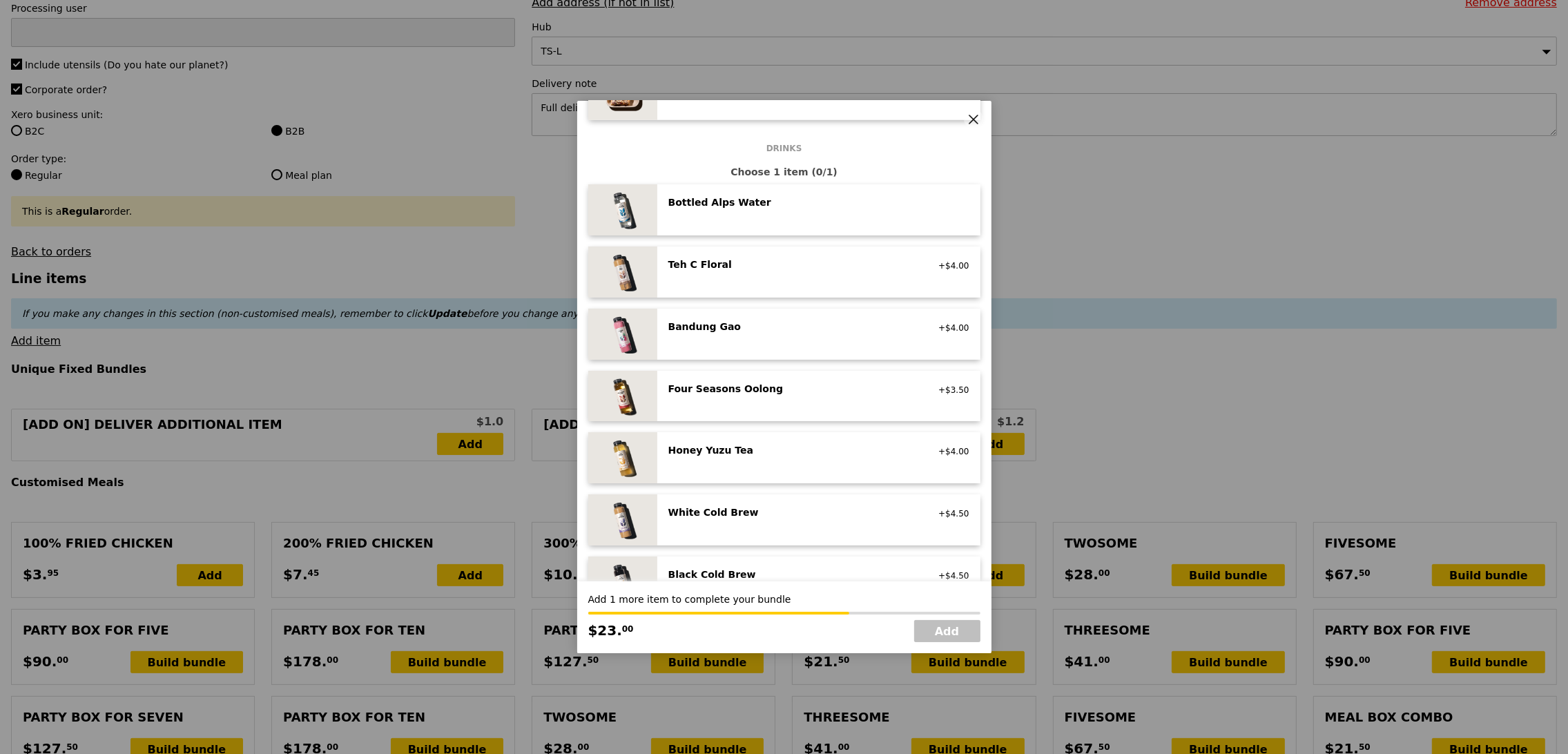
scroll to position [1371, 0]
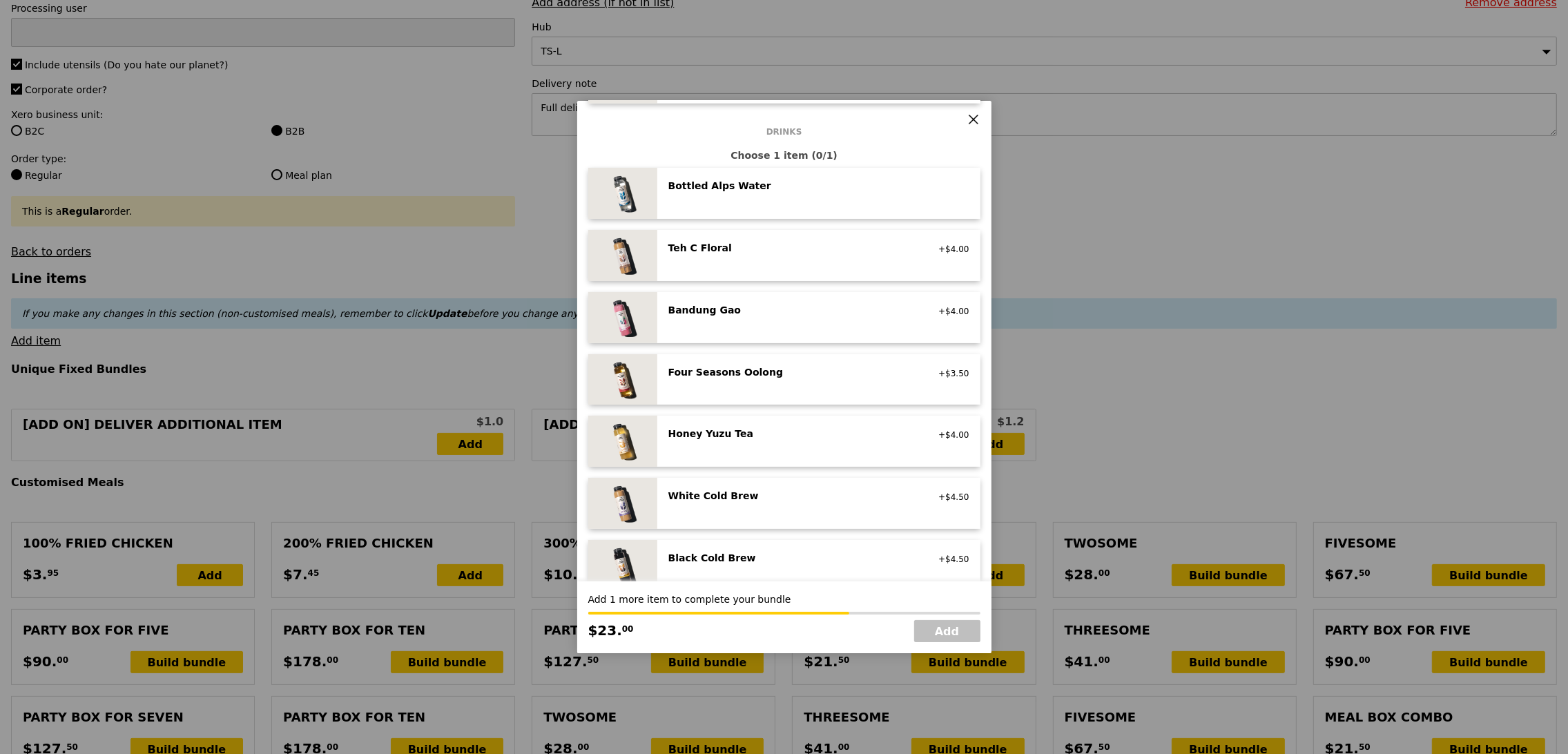
click at [803, 434] on div "Honey Yuzu Tea" at bounding box center [792, 433] width 248 height 14
click at [956, 634] on link "Add" at bounding box center [946, 631] width 67 height 22
type input "Loading..."
type input "112.50"
type input "13.21"
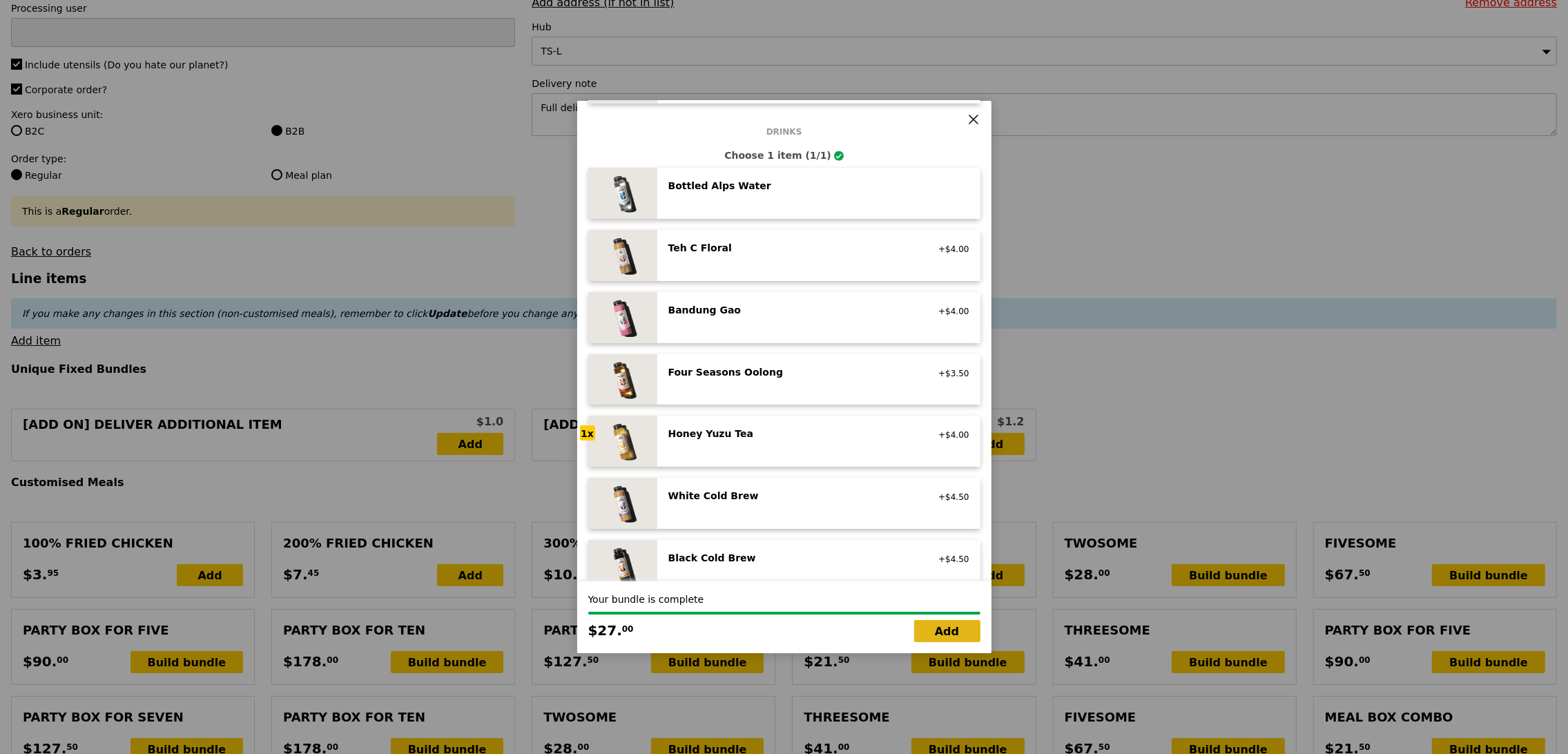
type input "14.40"
type input "126.90"
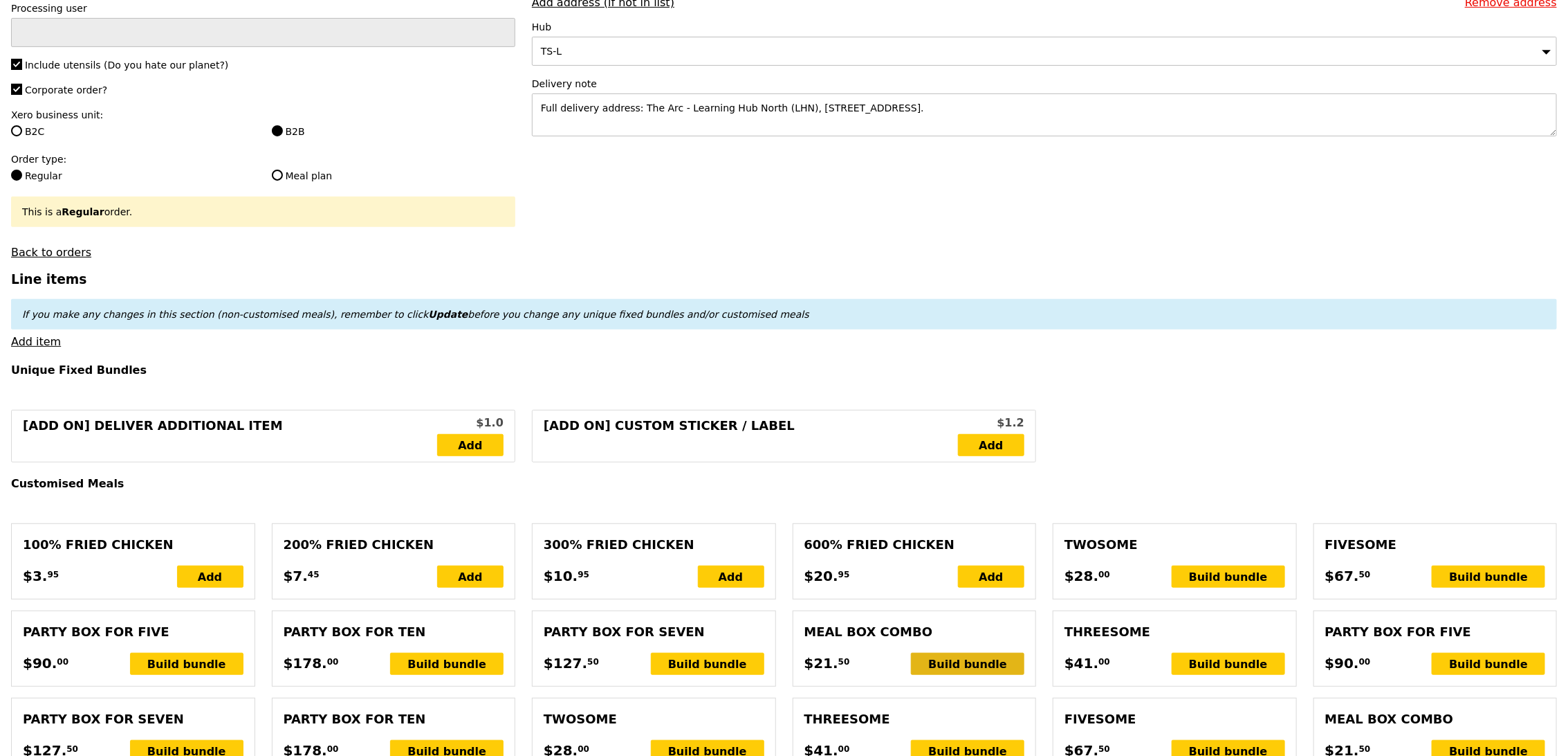
click at [989, 661] on div "Build bundle" at bounding box center [967, 663] width 113 height 22
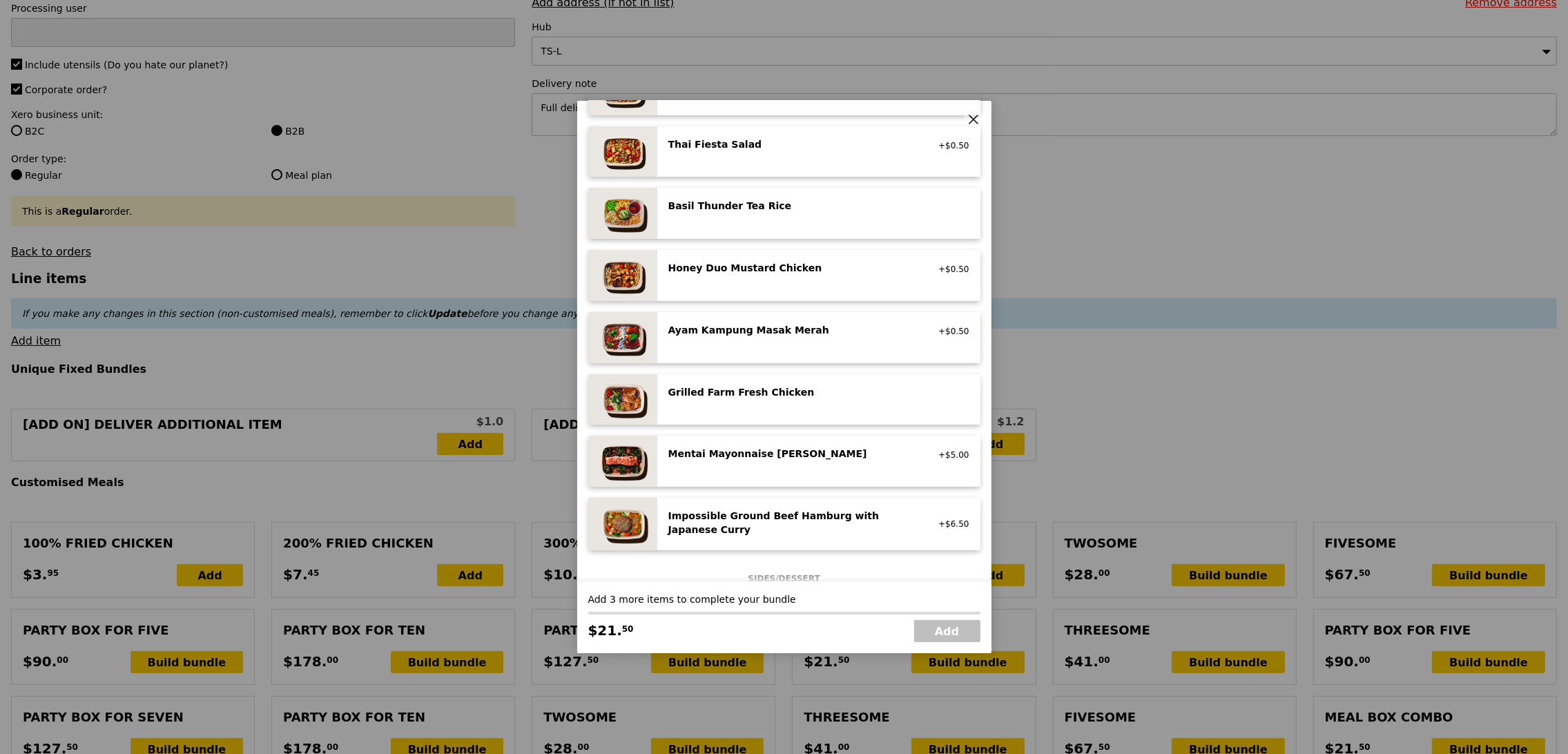
scroll to position [260, 0]
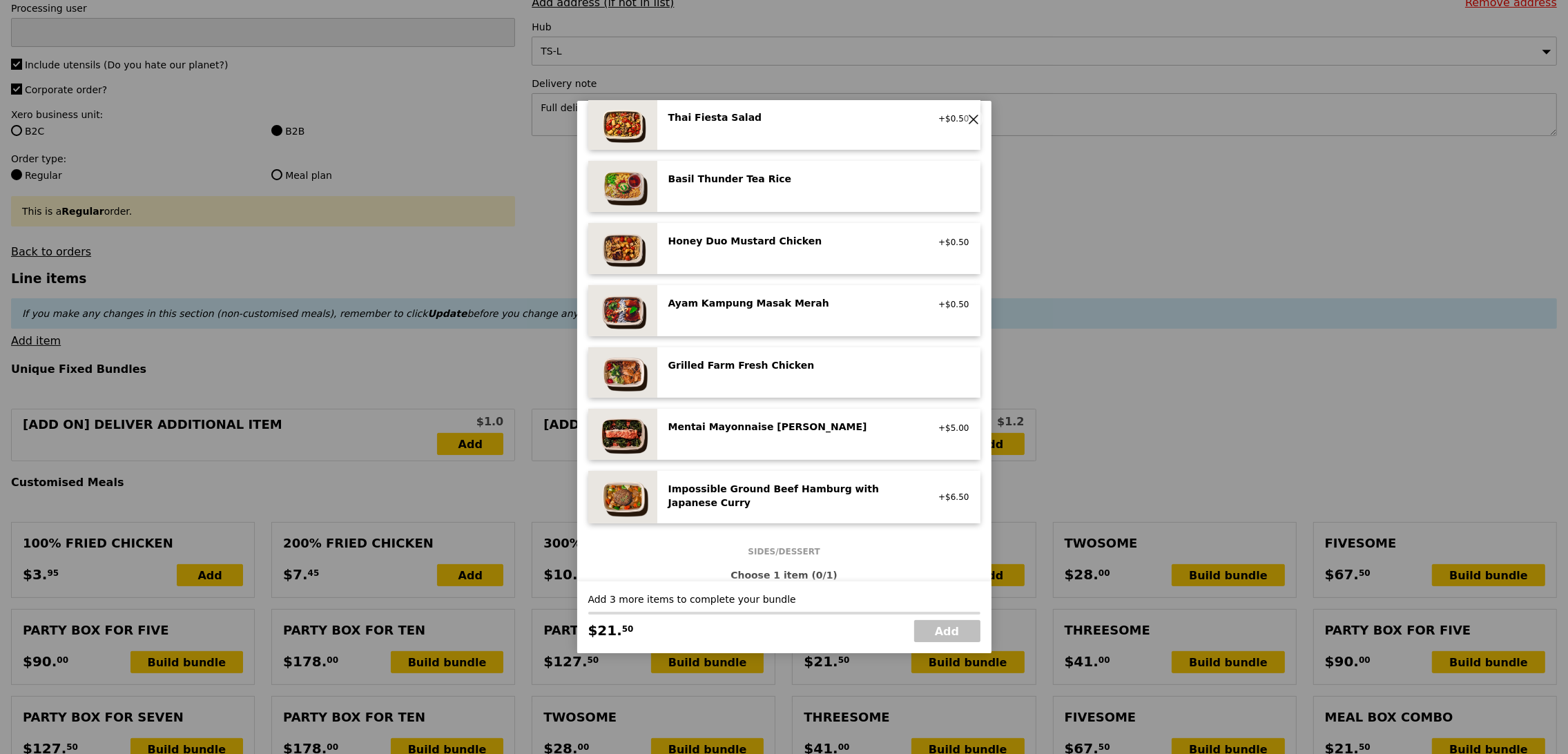
click at [841, 420] on div "Mentai Mayonnaise Aburi Salmon" at bounding box center [792, 427] width 248 height 14
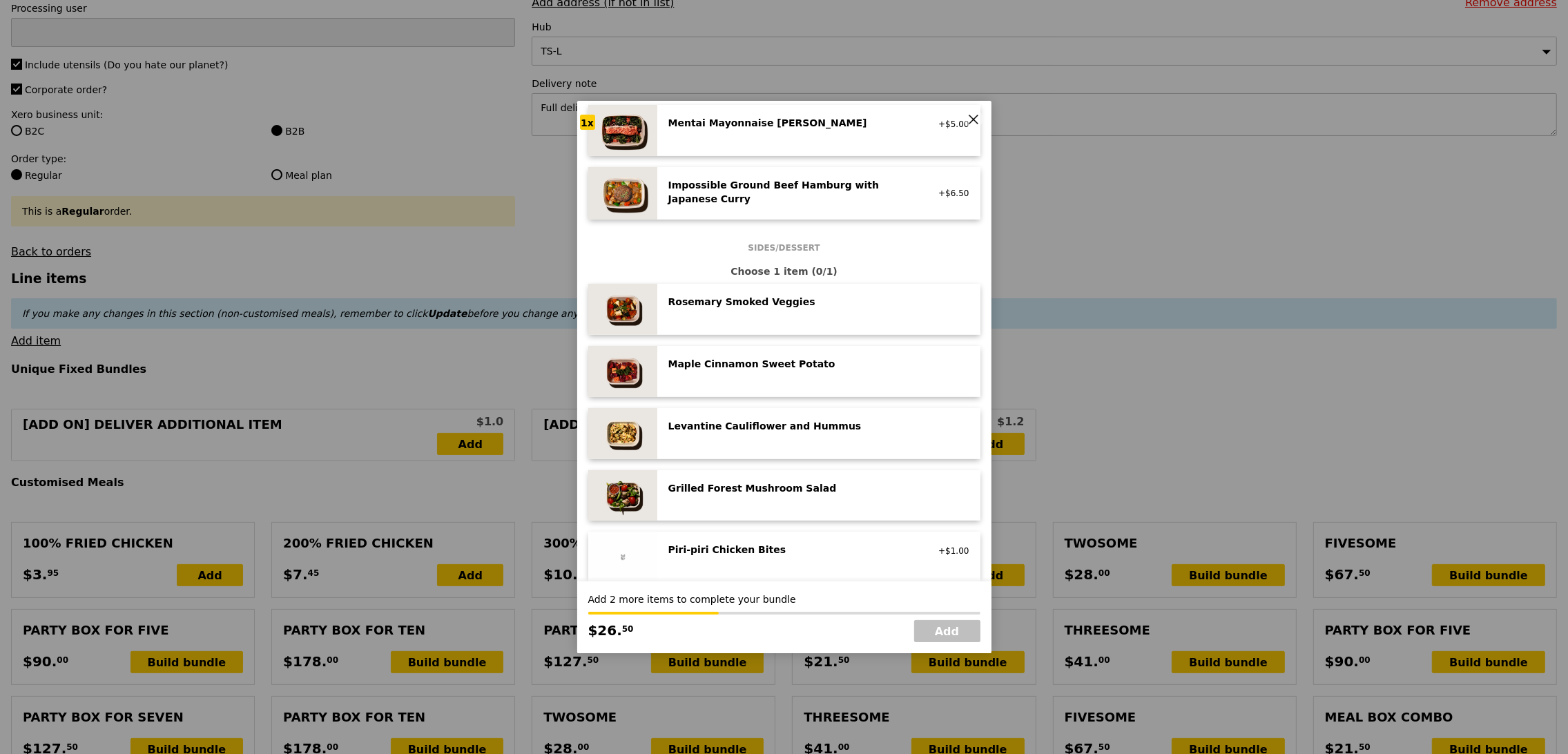
scroll to position [566, 0]
click at [891, 363] on div "Maple Cinnamon Sweet Potato" at bounding box center [792, 362] width 248 height 14
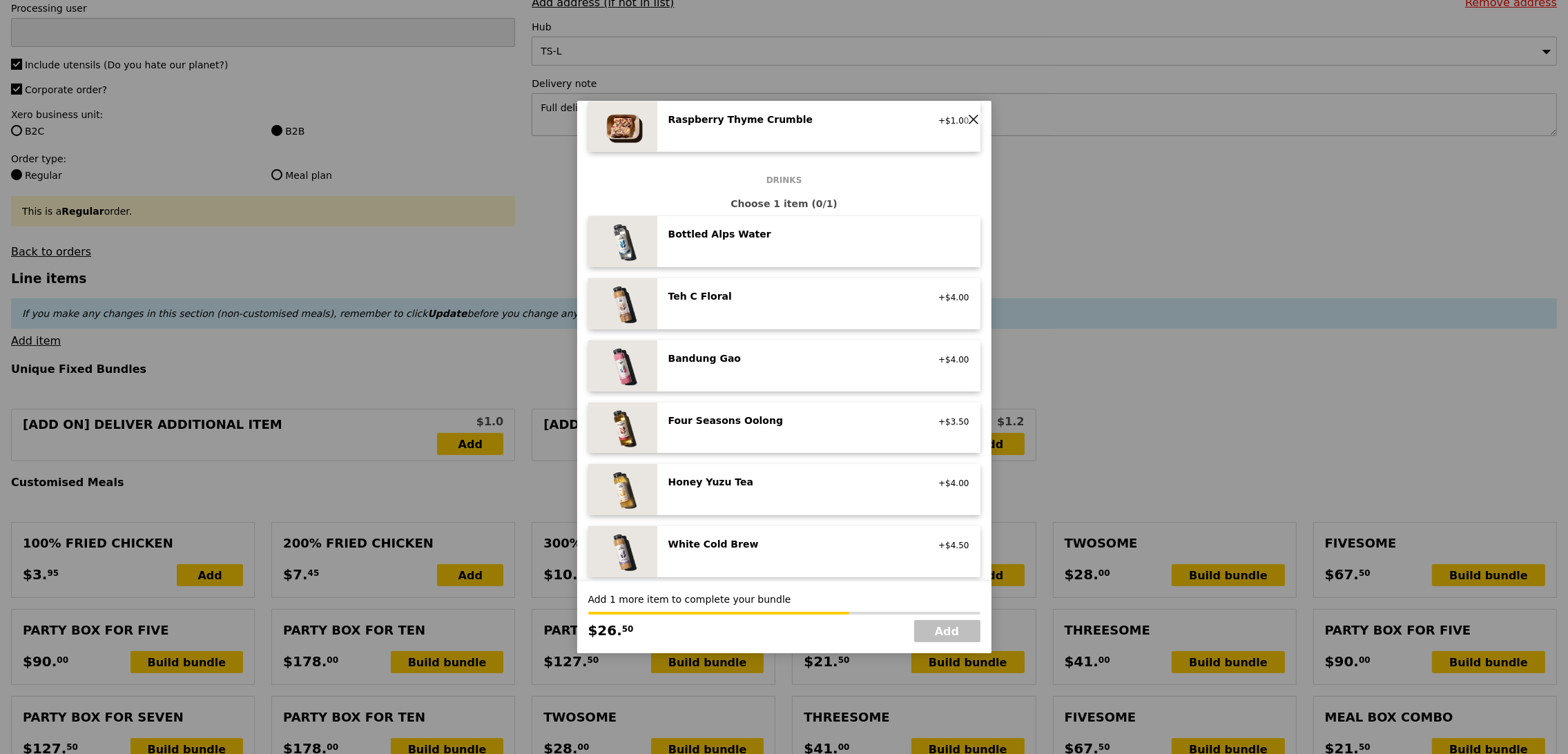
scroll to position [1512, 0]
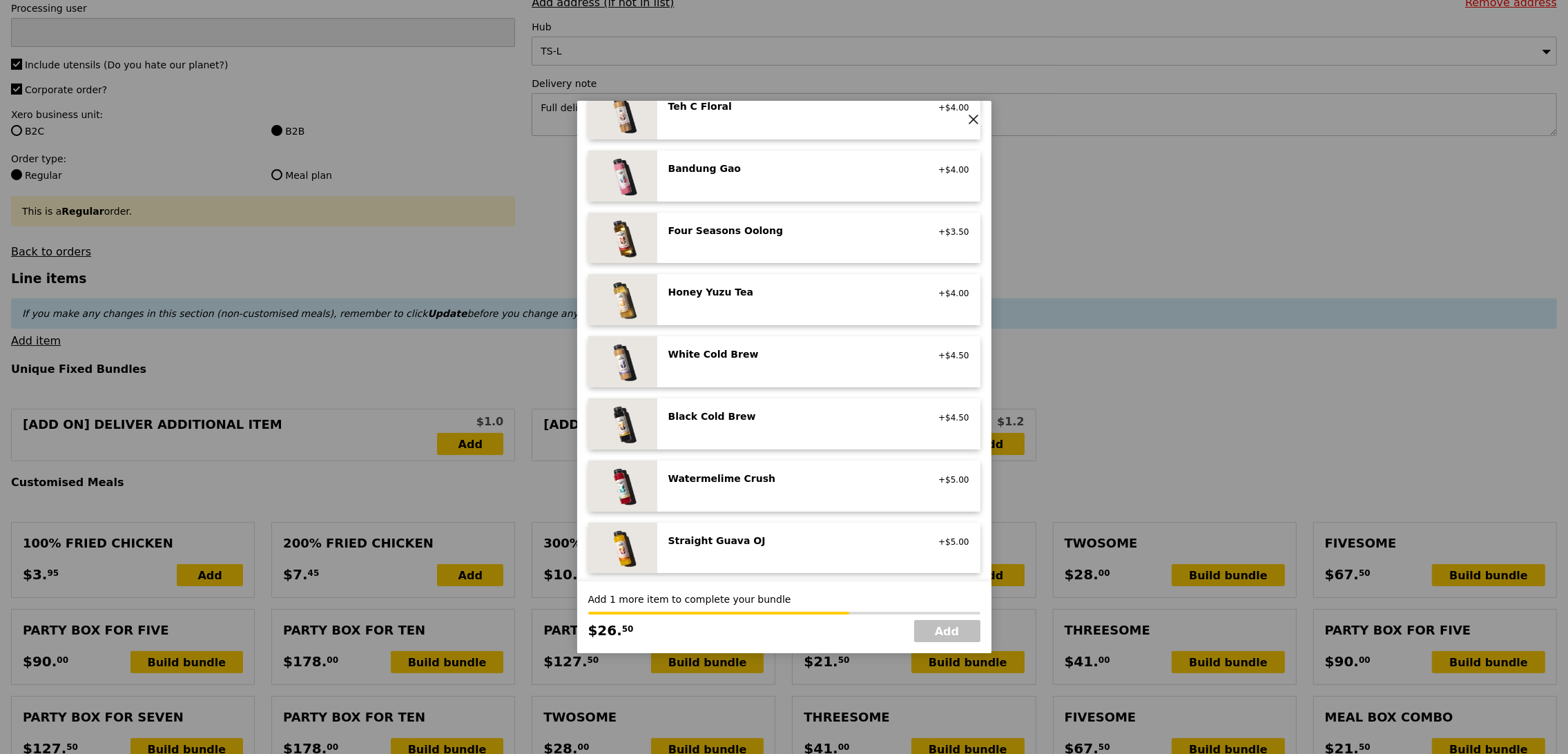
click at [787, 535] on div "Straight Guava OJ" at bounding box center [792, 541] width 248 height 14
click at [945, 627] on link "Add" at bounding box center [946, 631] width 67 height 22
type input "Loading..."
type input "144.00"
type input "10.32"
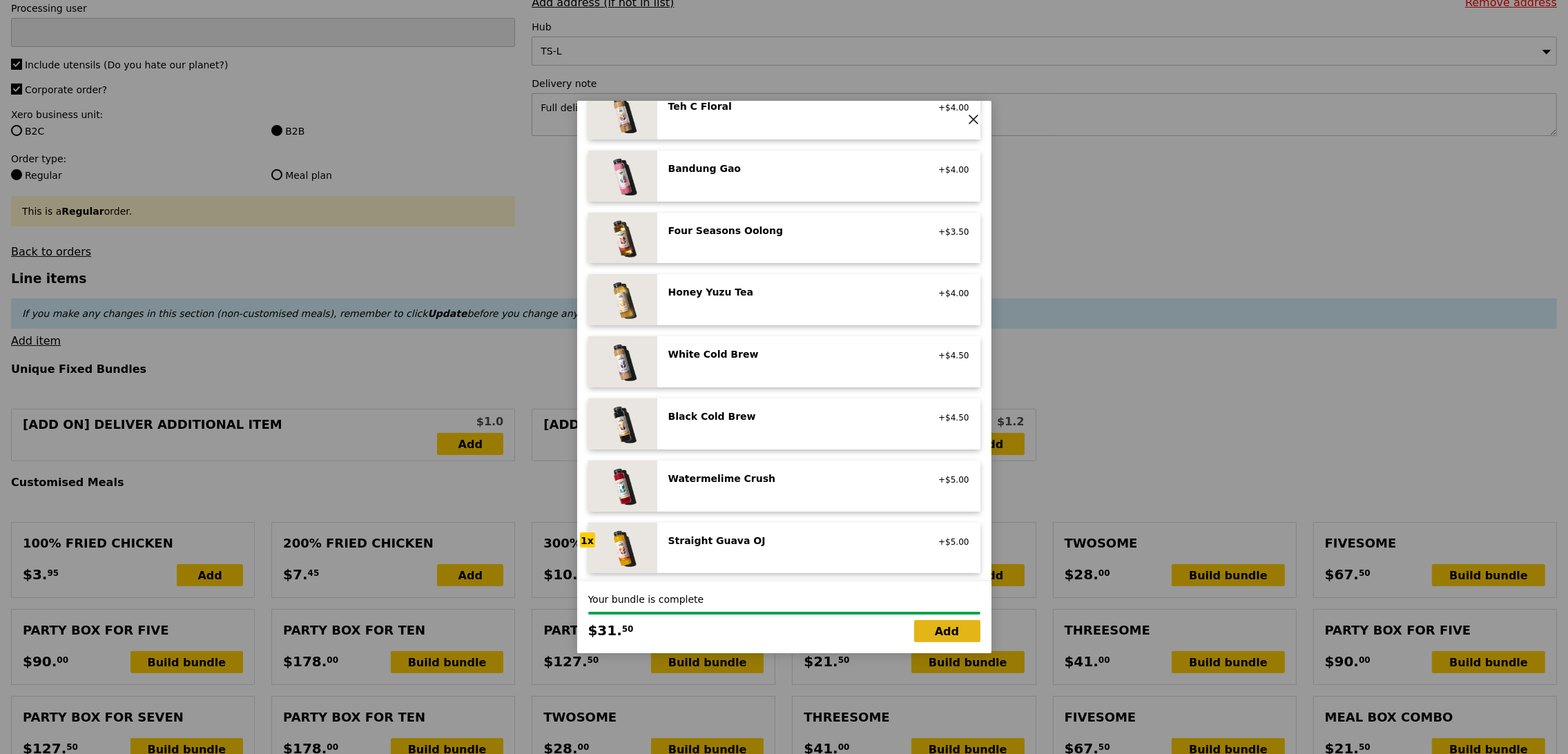
type input "11.25"
type input "155.25"
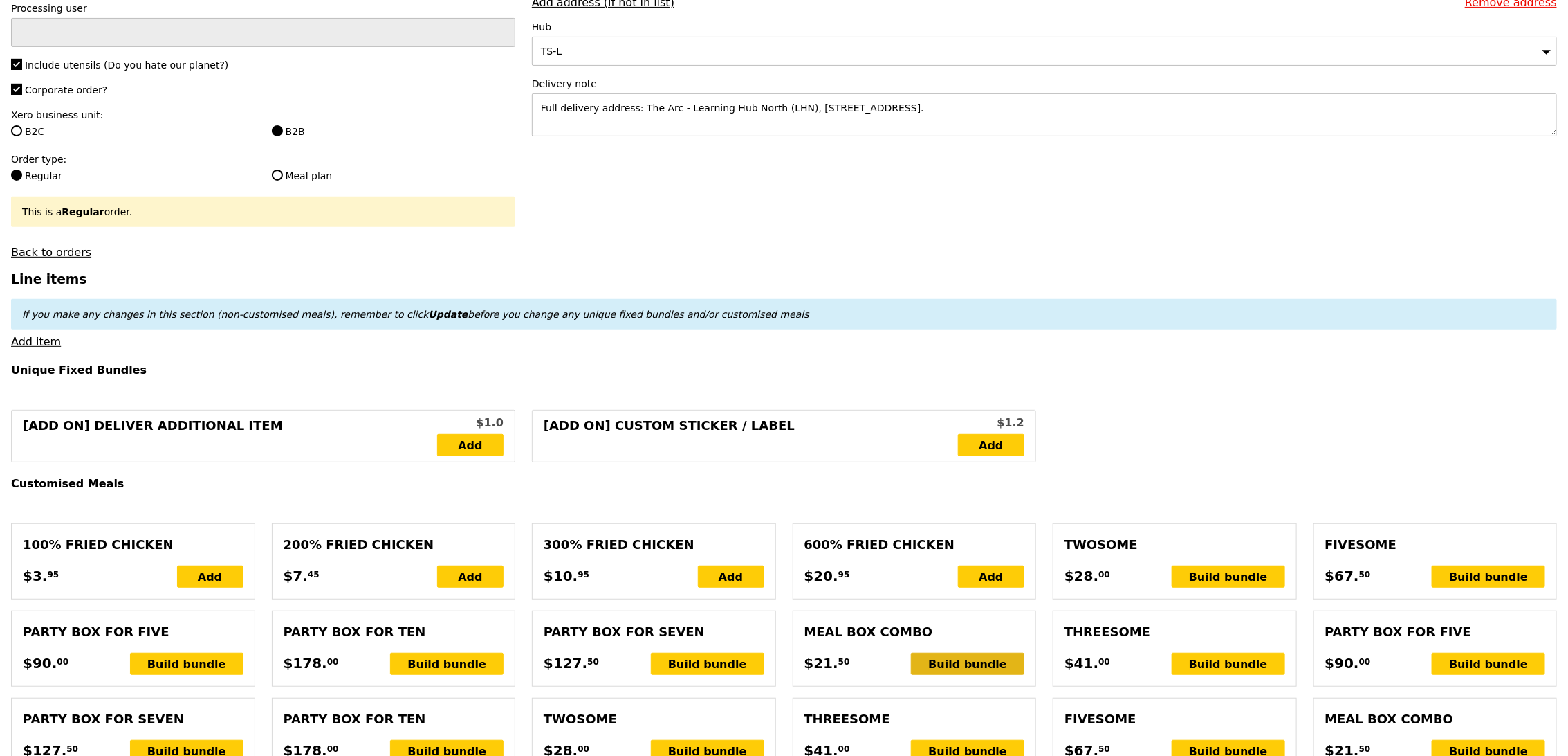
click at [936, 658] on div "Build bundle" at bounding box center [967, 663] width 113 height 22
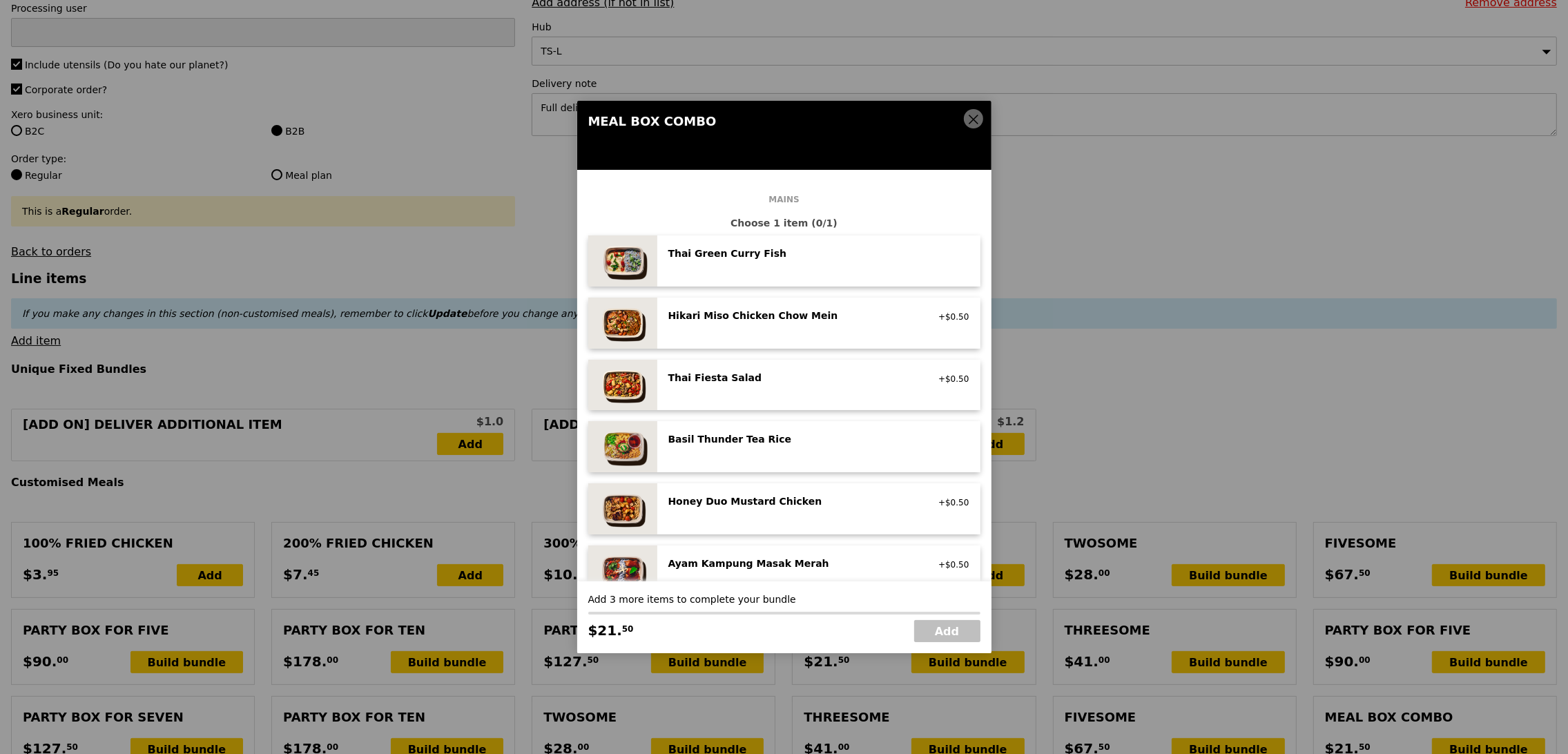
click at [827, 452] on div "Basil Thunder Tea Rice vegetarian, contains allium, barley, egg, nuts, soy, whe…" at bounding box center [819, 447] width 301 height 29
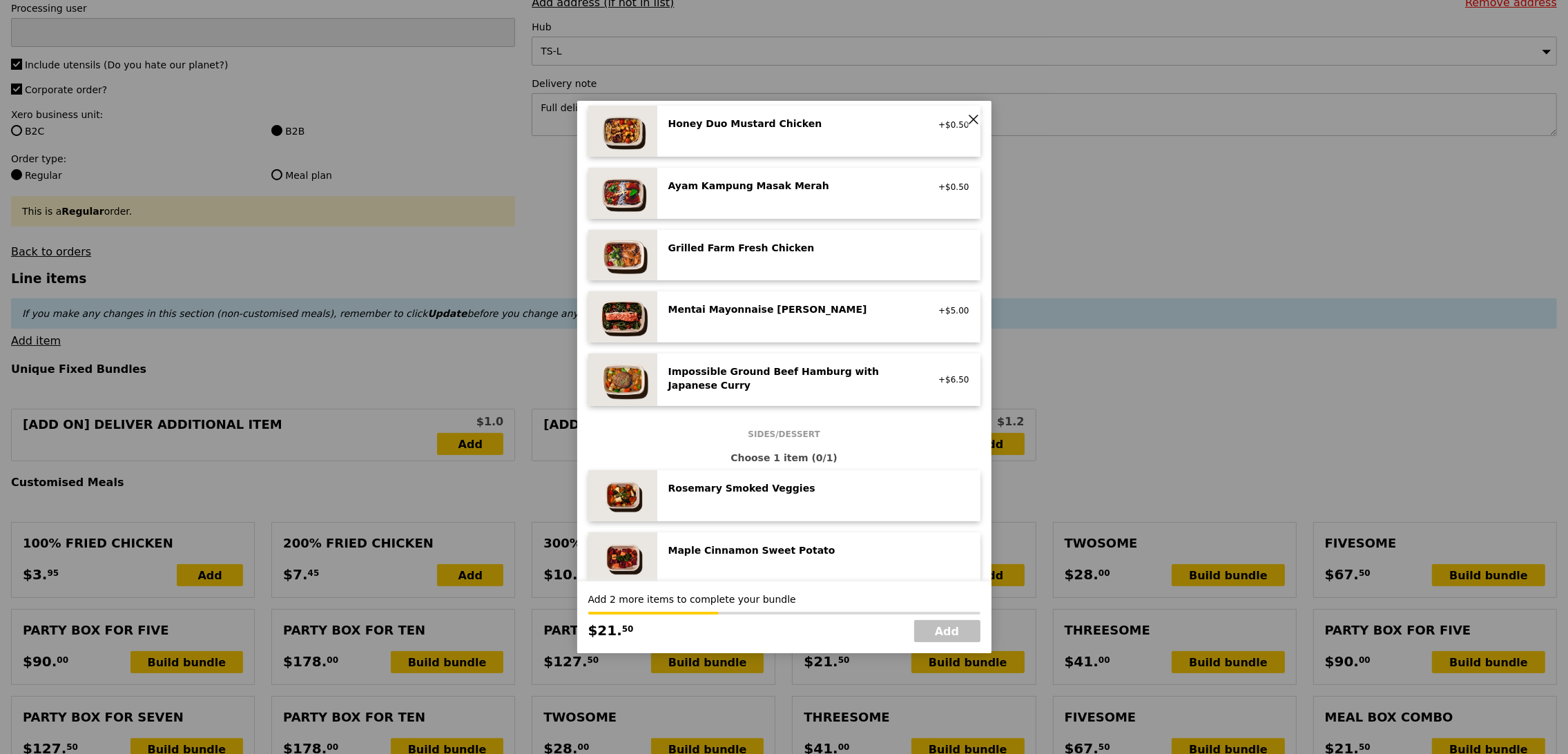
scroll to position [394, 0]
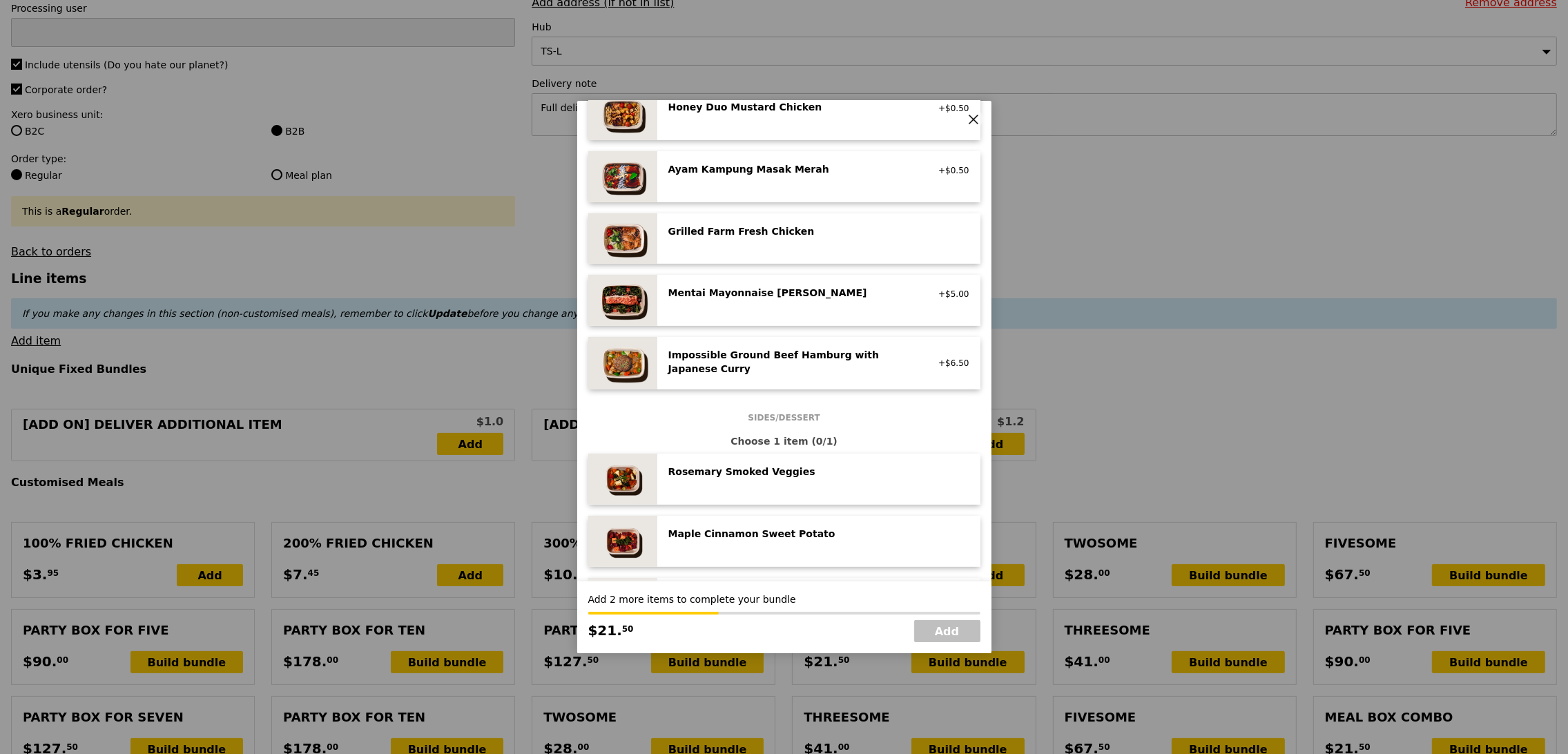
click at [812, 478] on div "Rosemary Smoked Veggies" at bounding box center [792, 472] width 248 height 14
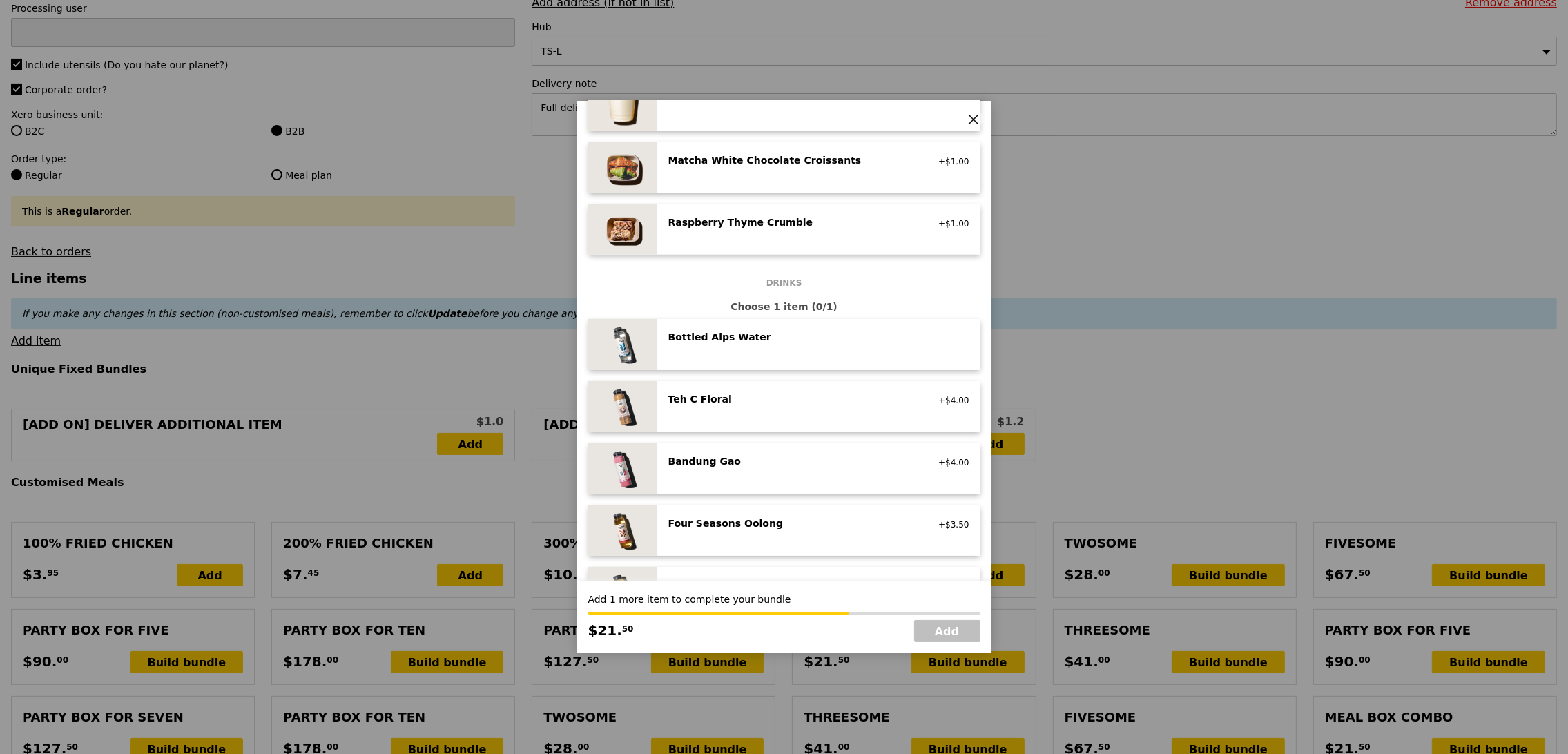
scroll to position [1224, 0]
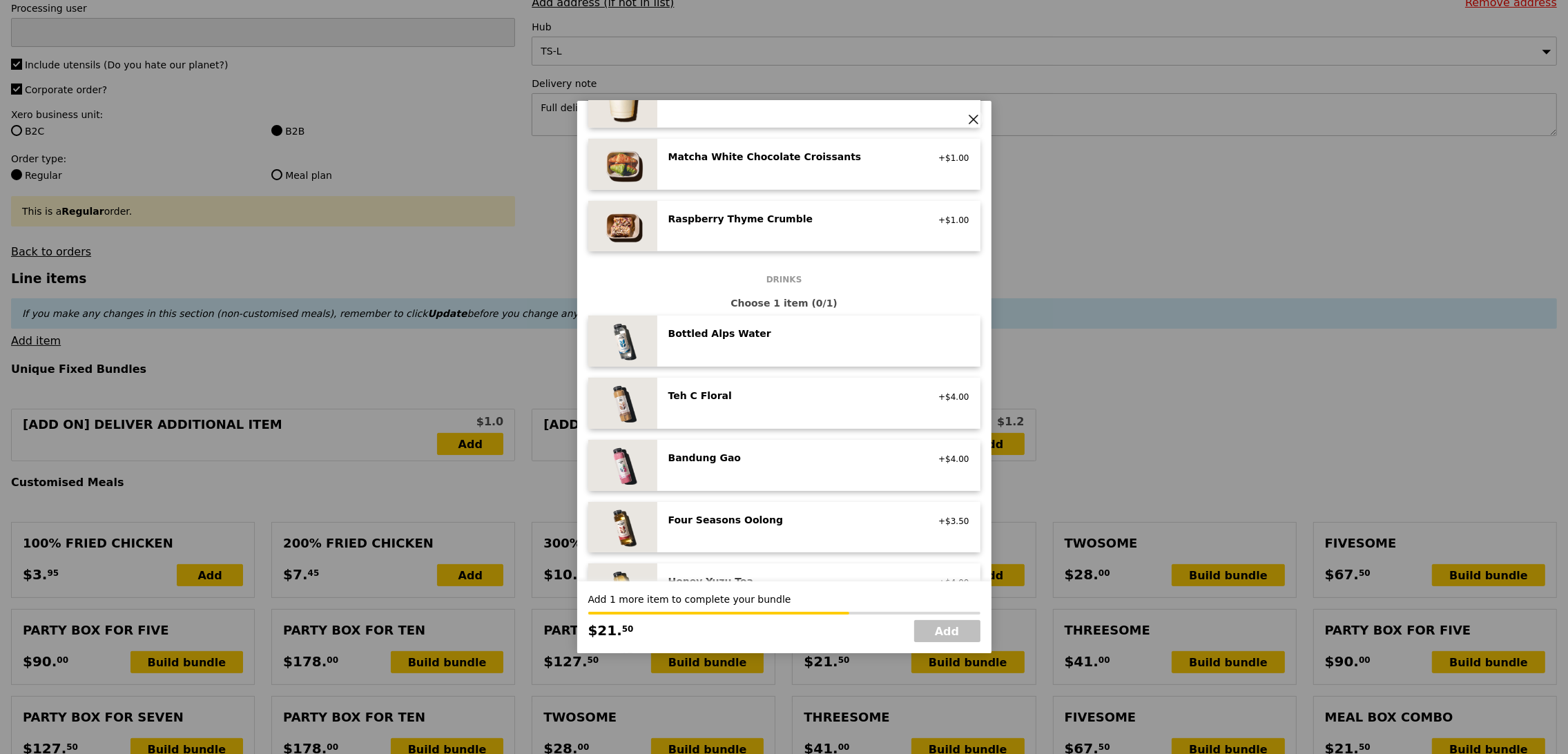
click at [798, 517] on div "Four Seasons Oolong" at bounding box center [792, 520] width 248 height 14
click at [929, 630] on link "Add" at bounding box center [946, 631] width 67 height 22
type input "Loading..."
type input "169.00"
type input "8.03"
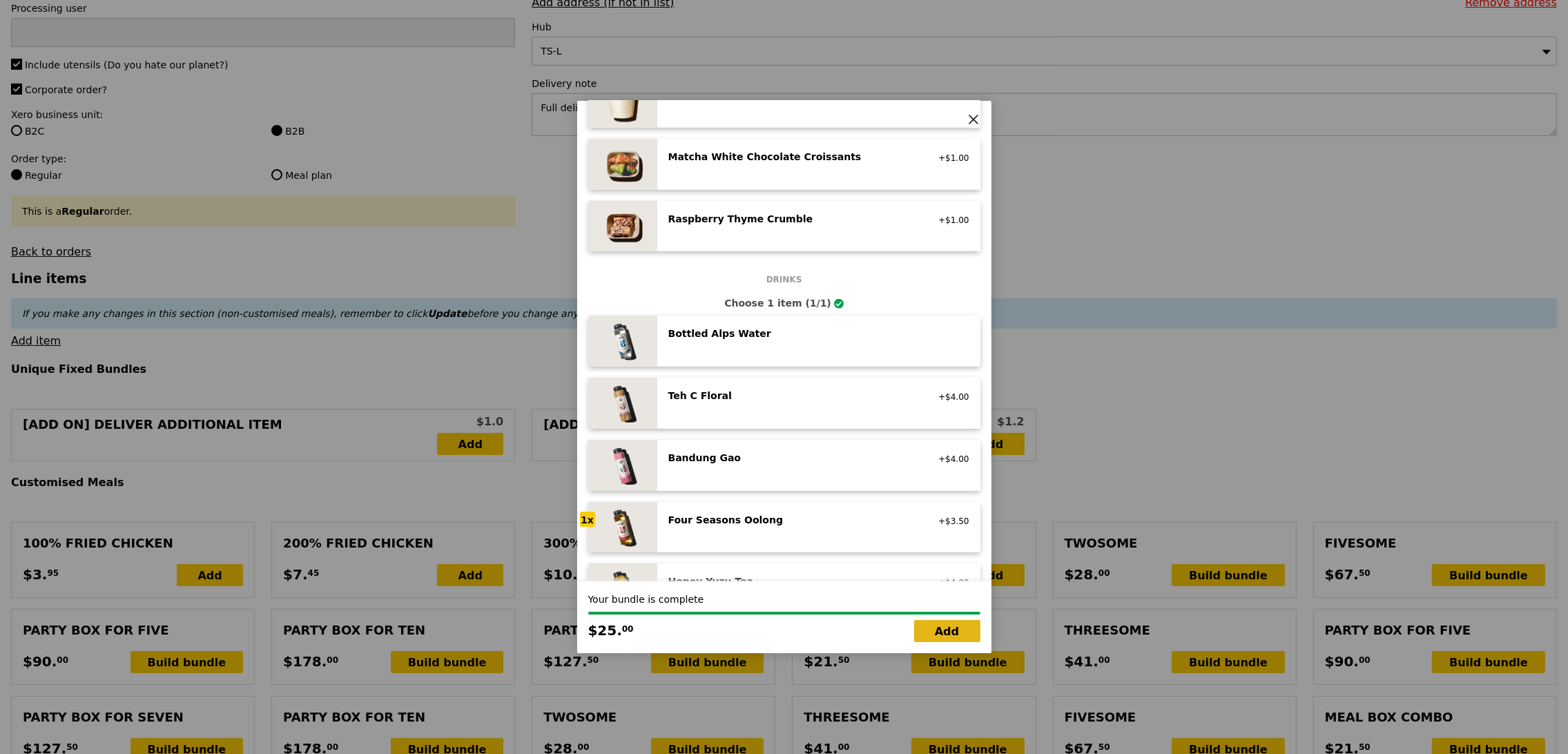
type input "8.75"
type input "177.75"
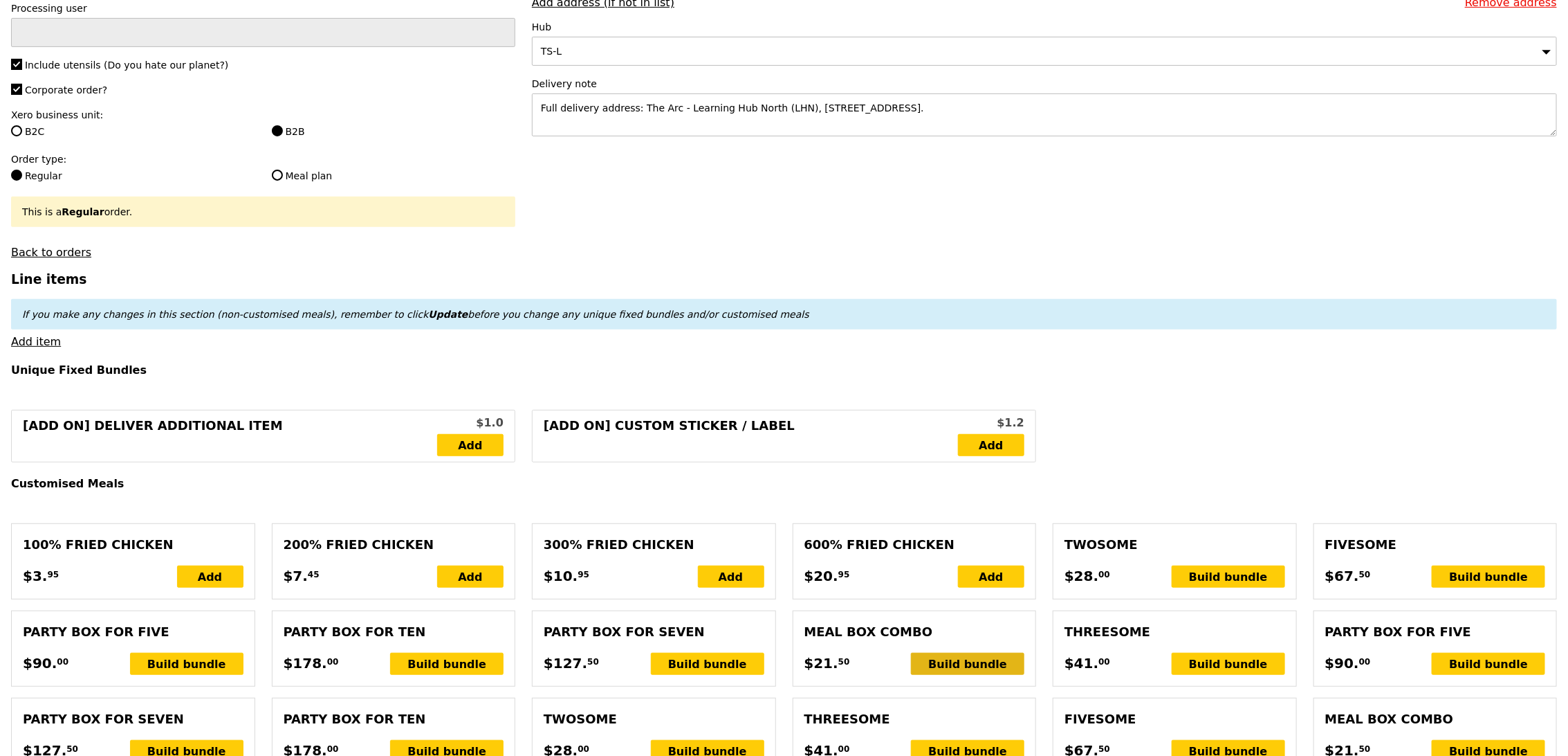
click at [956, 667] on div "Build bundle" at bounding box center [967, 663] width 113 height 22
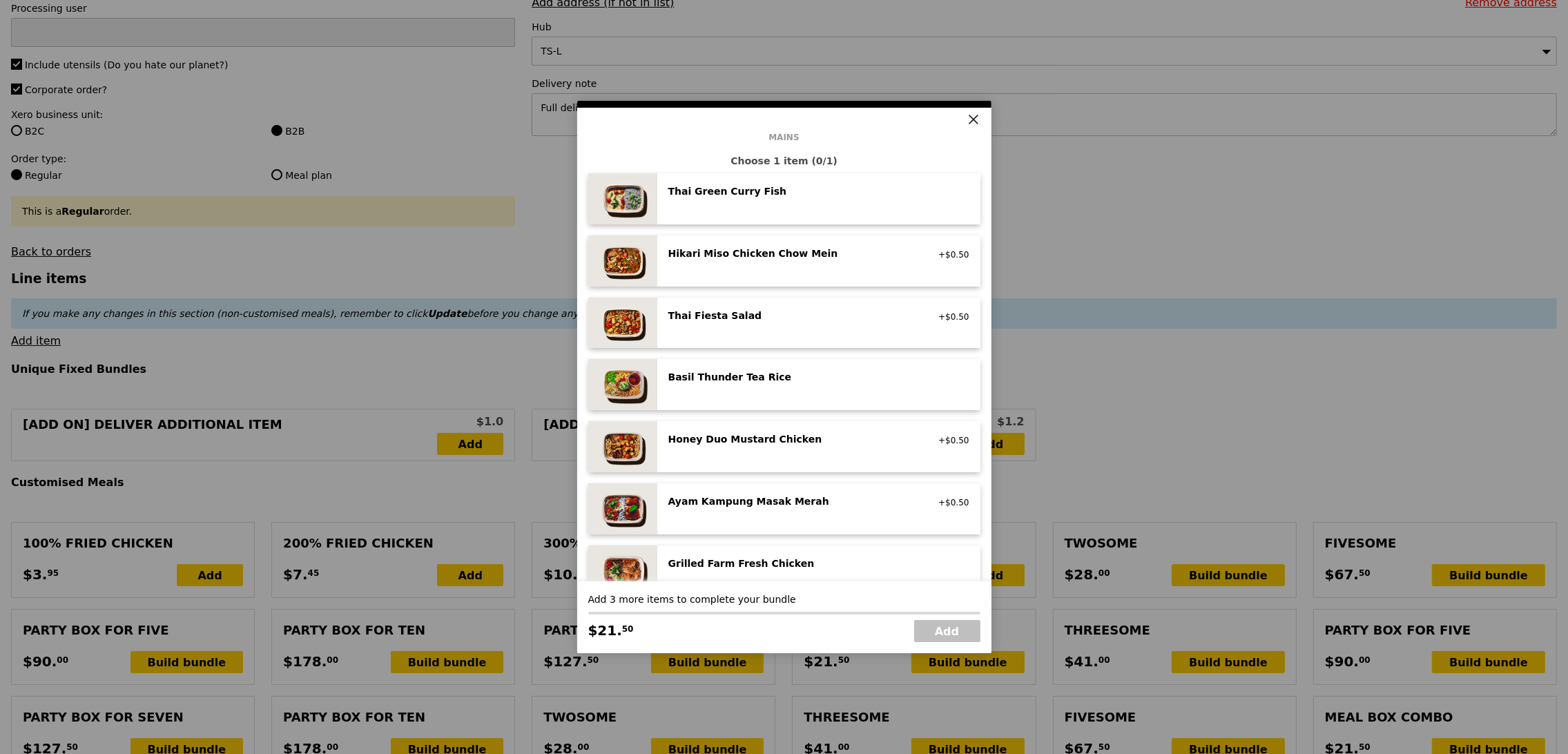
scroll to position [192, 0]
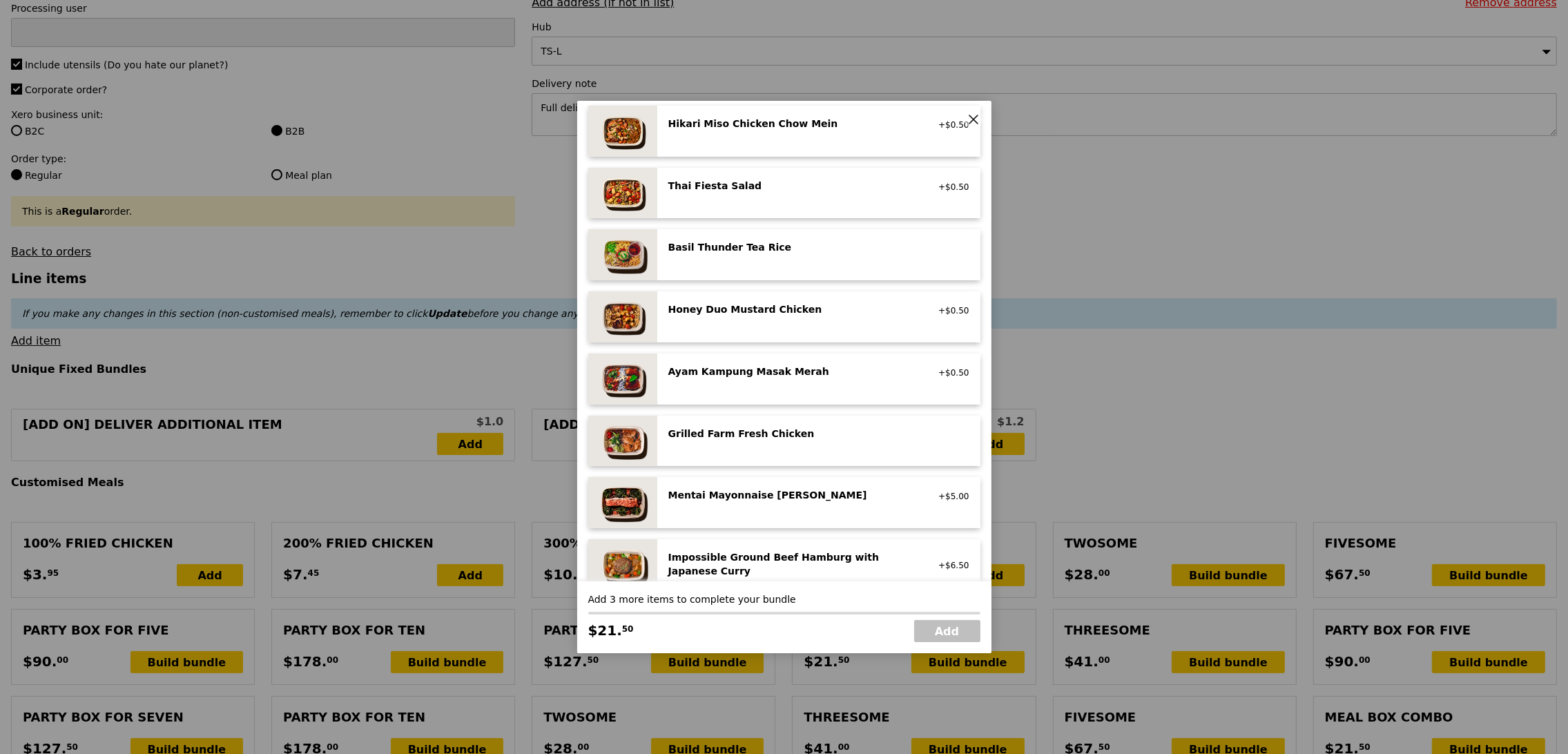
click at [785, 518] on div "Mentai Mayonnaise Aburi Salmon pescatarian, contains egg, soy, wheat +$5.00" at bounding box center [819, 503] width 323 height 52
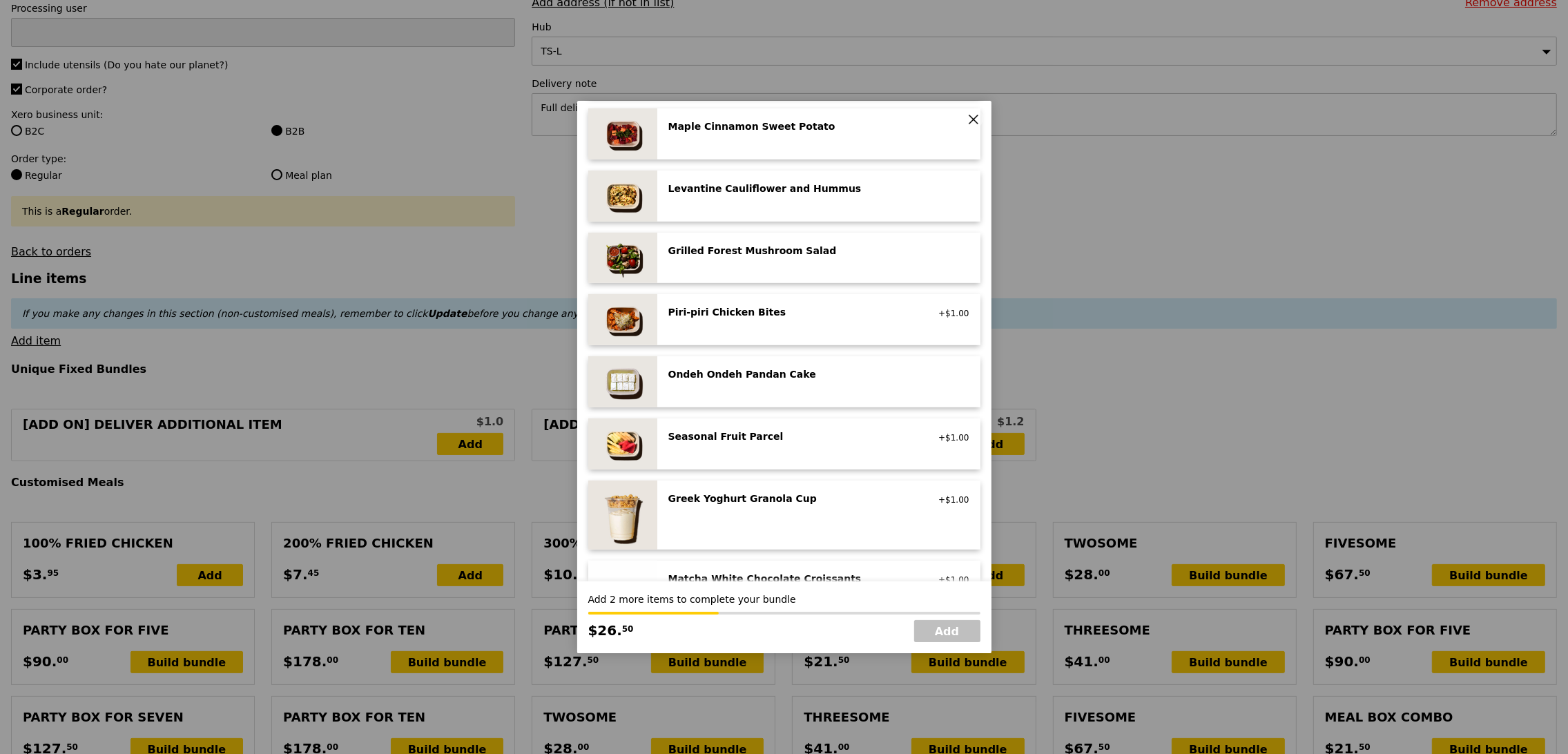
scroll to position [806, 0]
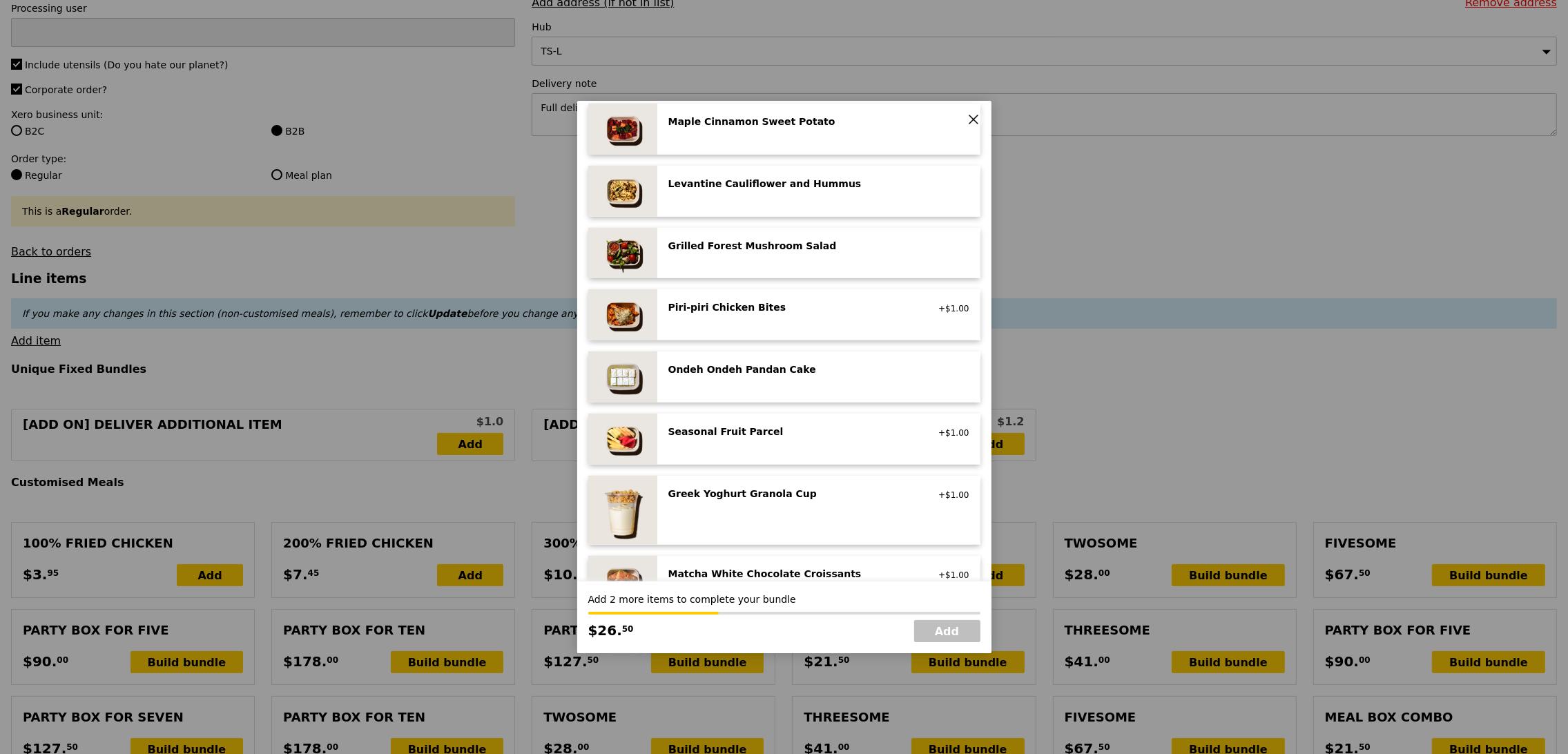
click at [736, 535] on div "Greek Yoghurt Granola Cup vegetarian, contains dairy, nuts +$1.00" at bounding box center [819, 511] width 323 height 69
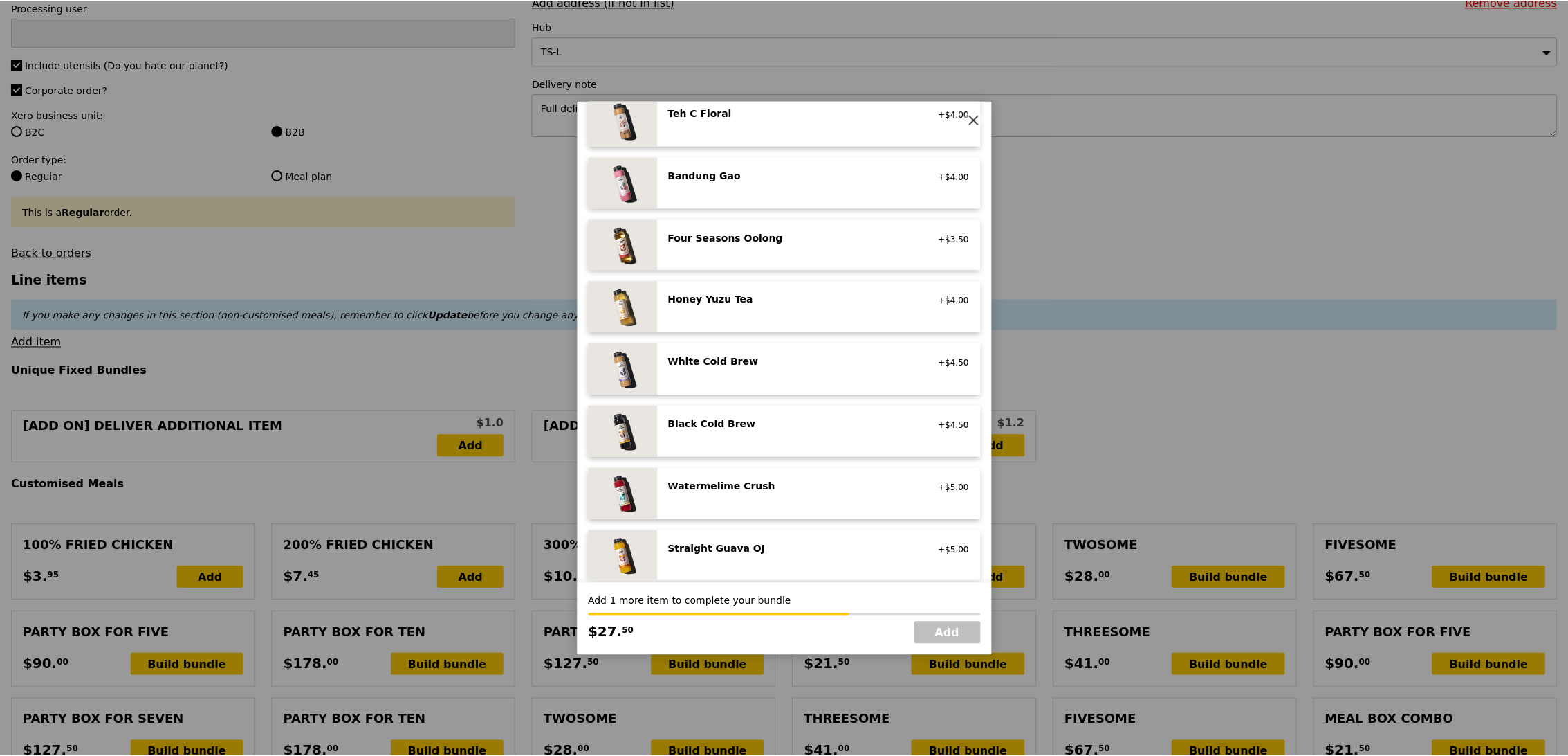
scroll to position [1519, 0]
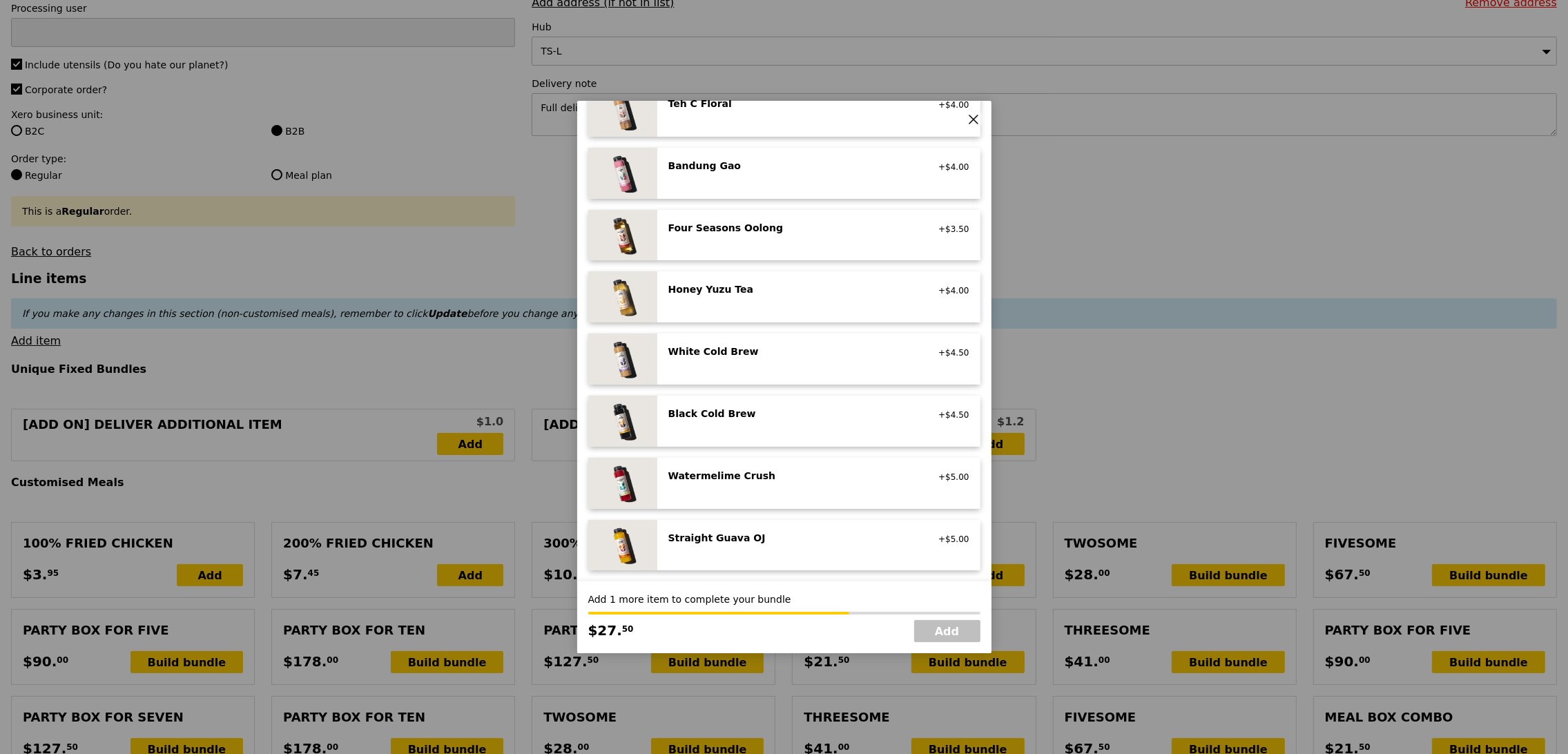
click at [736, 535] on div "Straight Guava OJ" at bounding box center [792, 538] width 248 height 14
click at [950, 626] on link "Add" at bounding box center [946, 631] width 67 height 22
type input "Loading..."
type input "201.50"
type input "5.05"
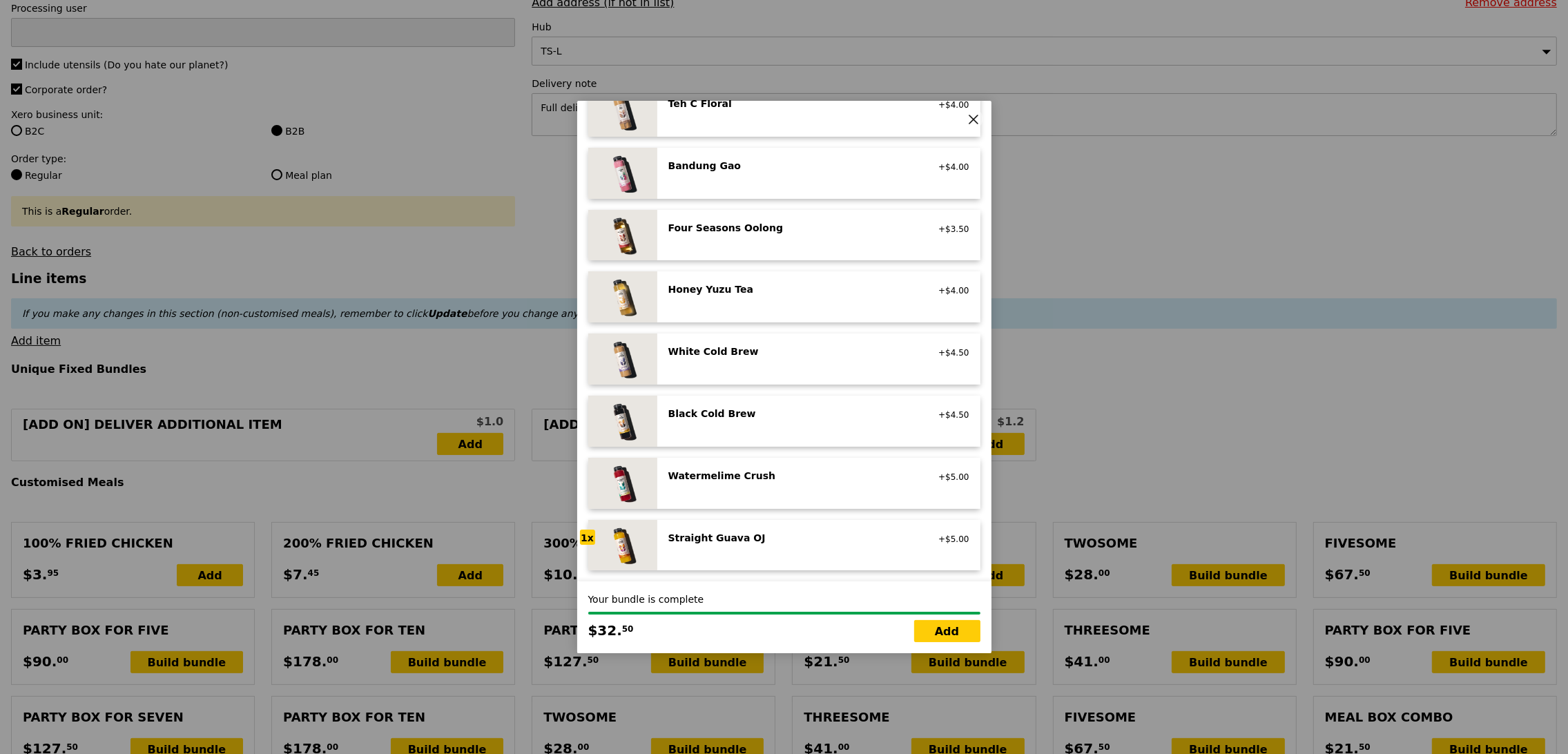
type input "5.50"
type input "207.00"
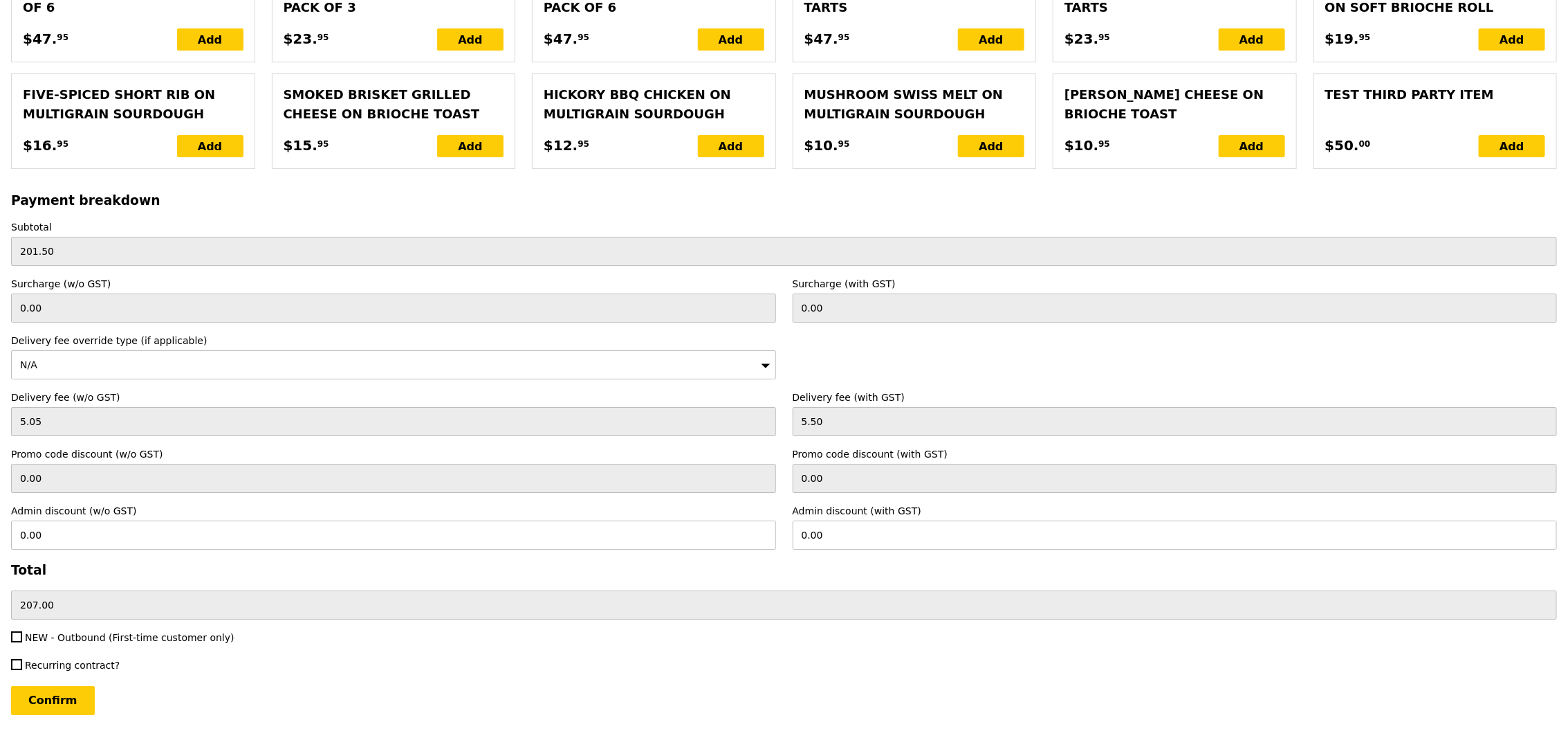
scroll to position [2723, 0]
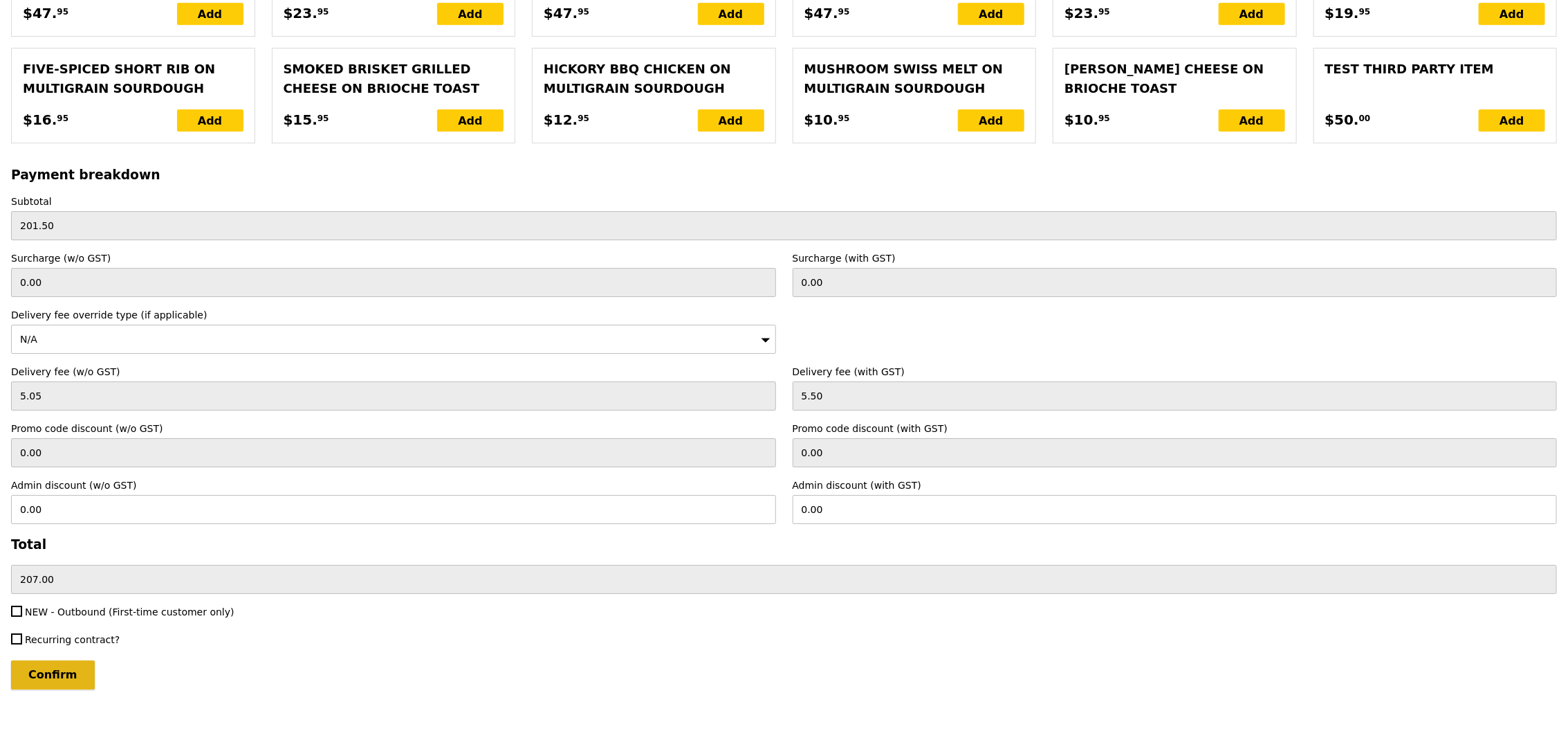
click at [71, 673] on input "Confirm" at bounding box center [53, 675] width 84 height 29
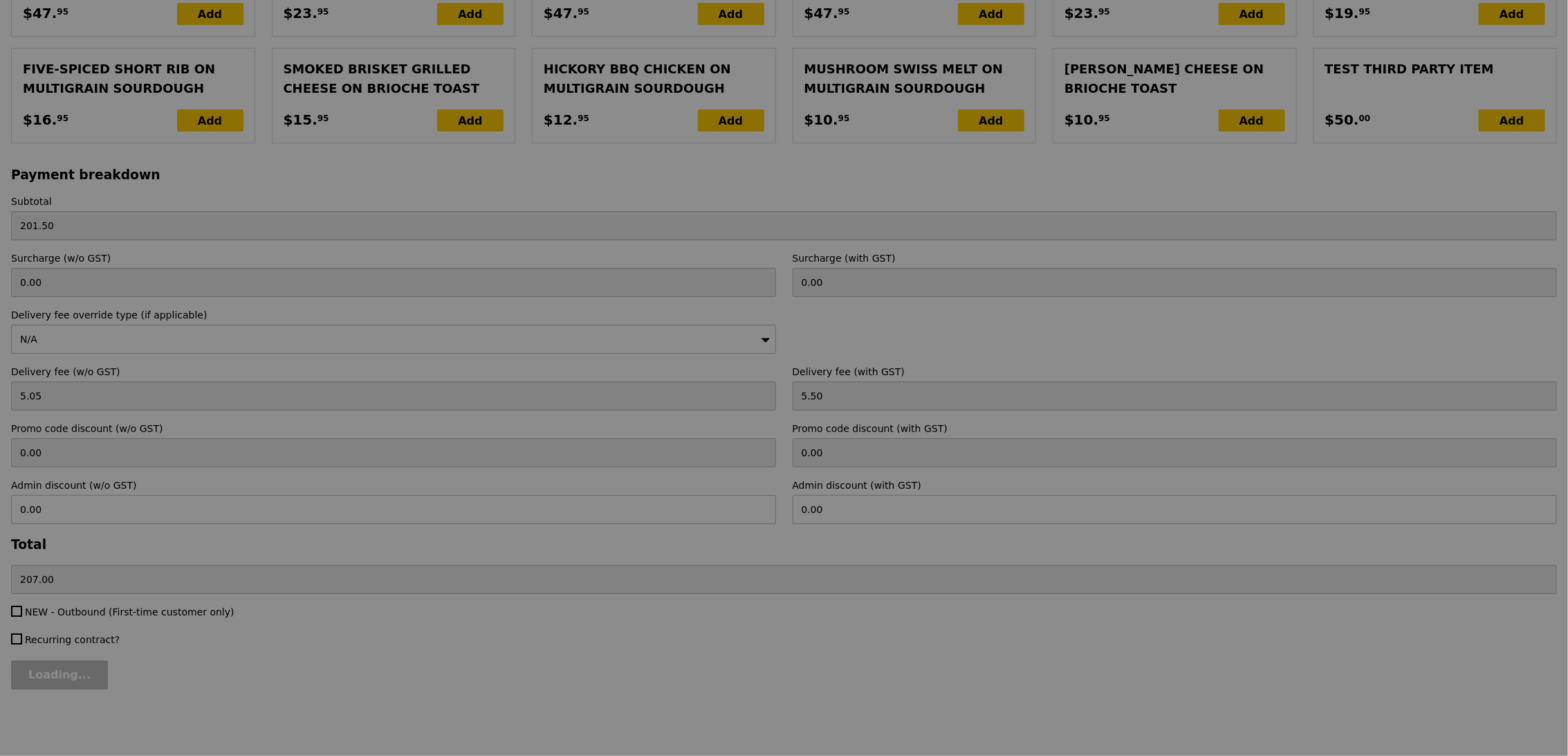
type input "Loading..."
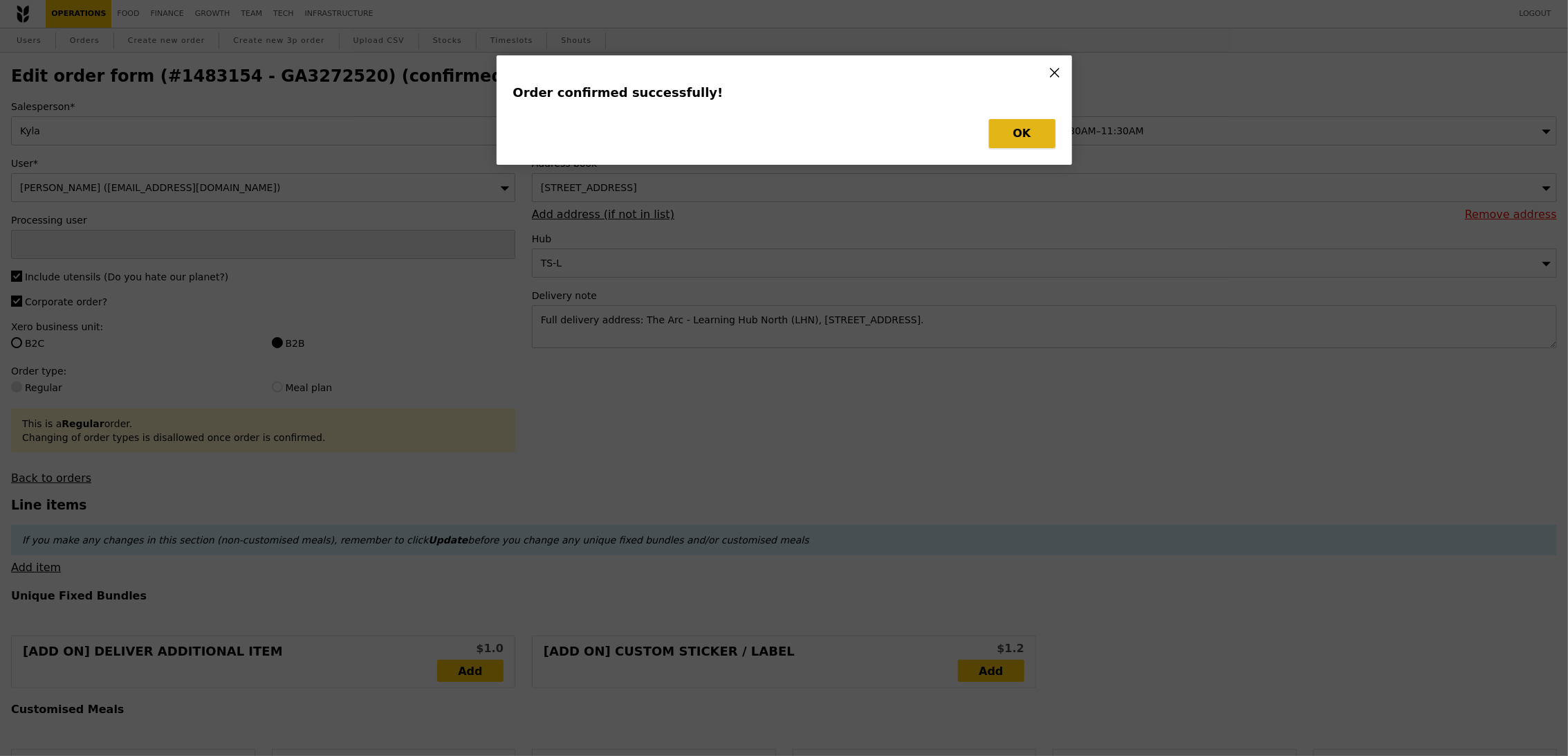
click at [1039, 140] on button "OK" at bounding box center [1022, 134] width 67 height 29
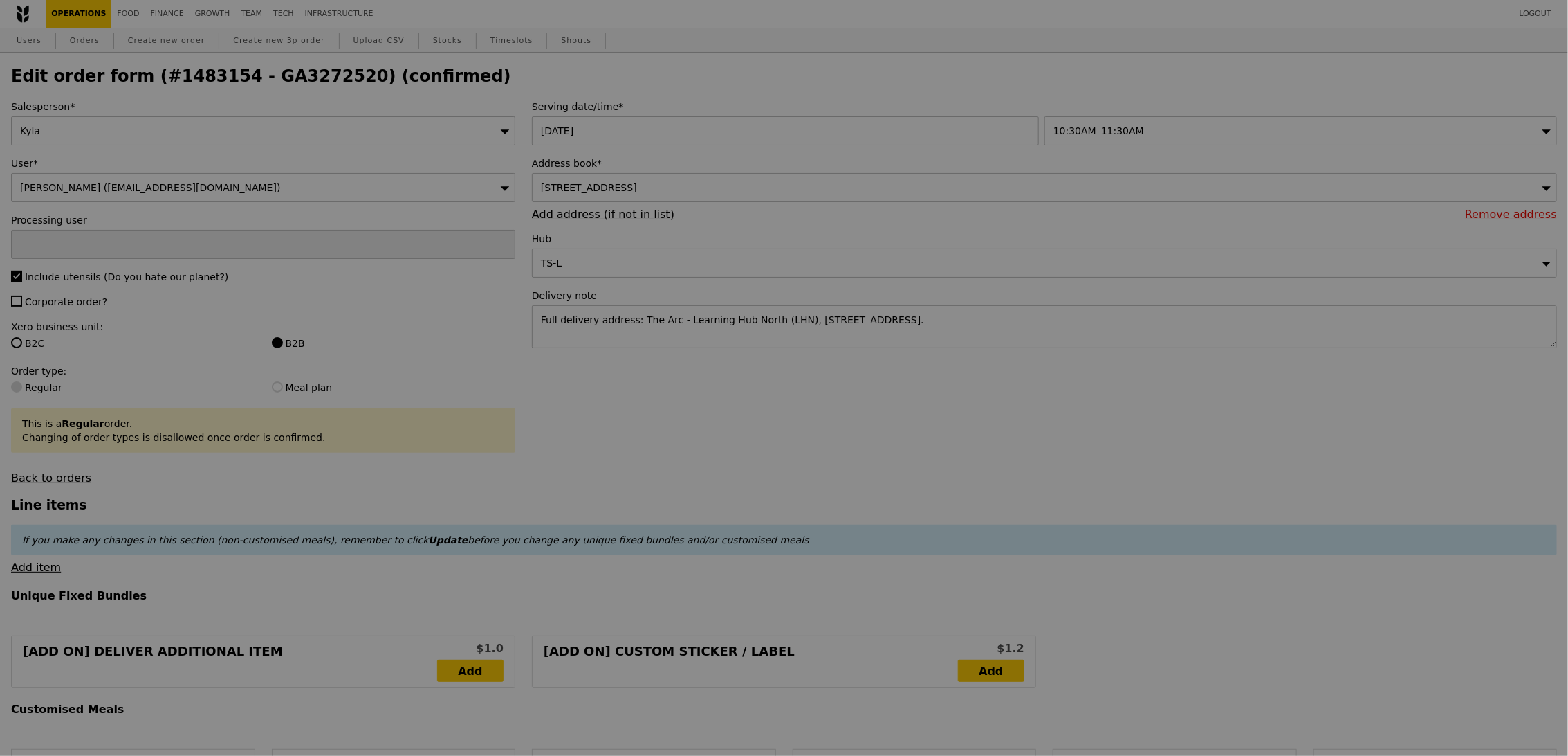
type input "[PERSON_NAME]"
type input "Loading..."
checkbox input "false"
click at [1063, 543] on div at bounding box center [784, 378] width 1568 height 756
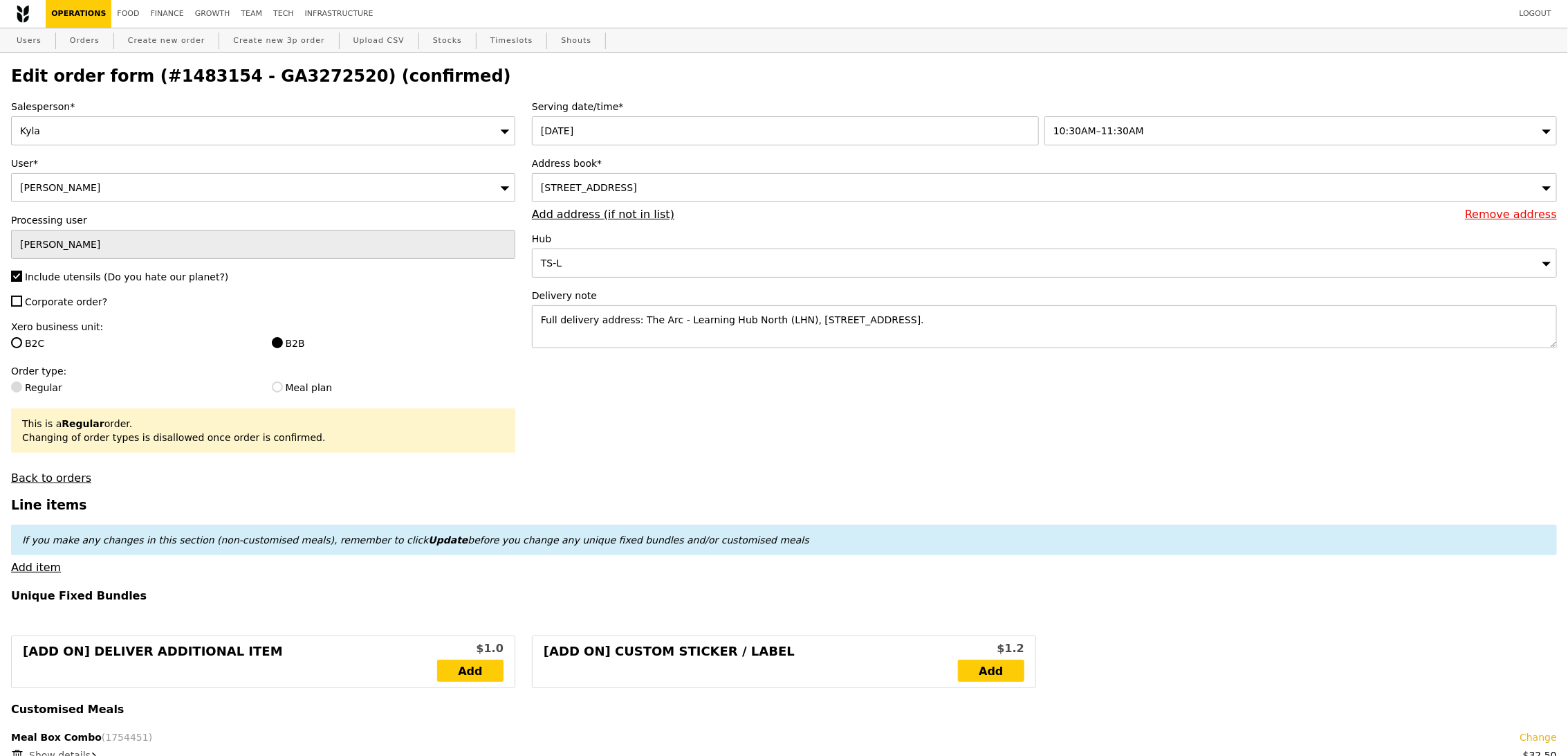
type input "Update"
click at [260, 84] on h2 "Edit order form (#1483154 - GA3272520) (confirmed)" at bounding box center [784, 77] width 1547 height 20
copy h2 "GA3272520"
click at [70, 41] on link "Orders" at bounding box center [85, 41] width 41 height 25
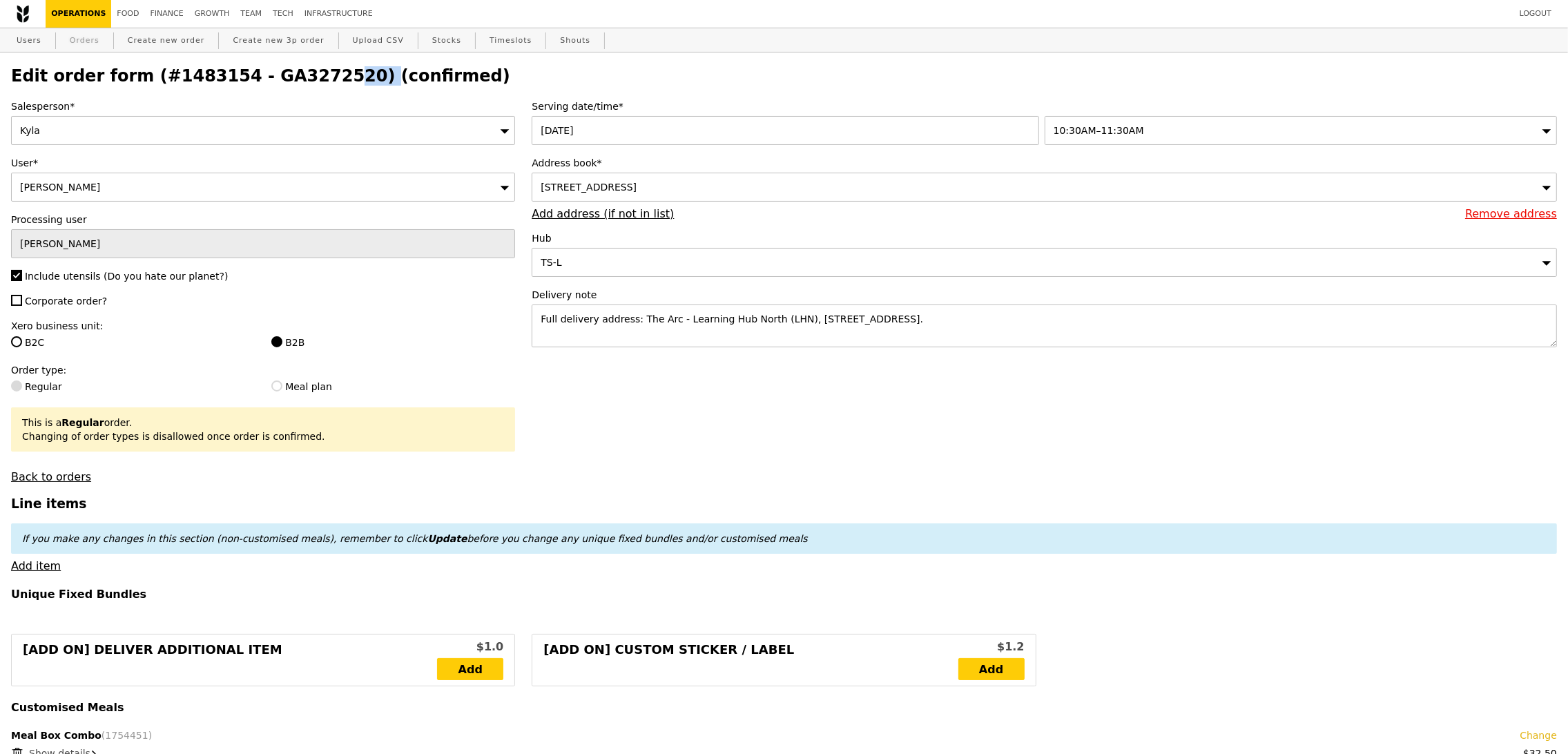
select select "100"
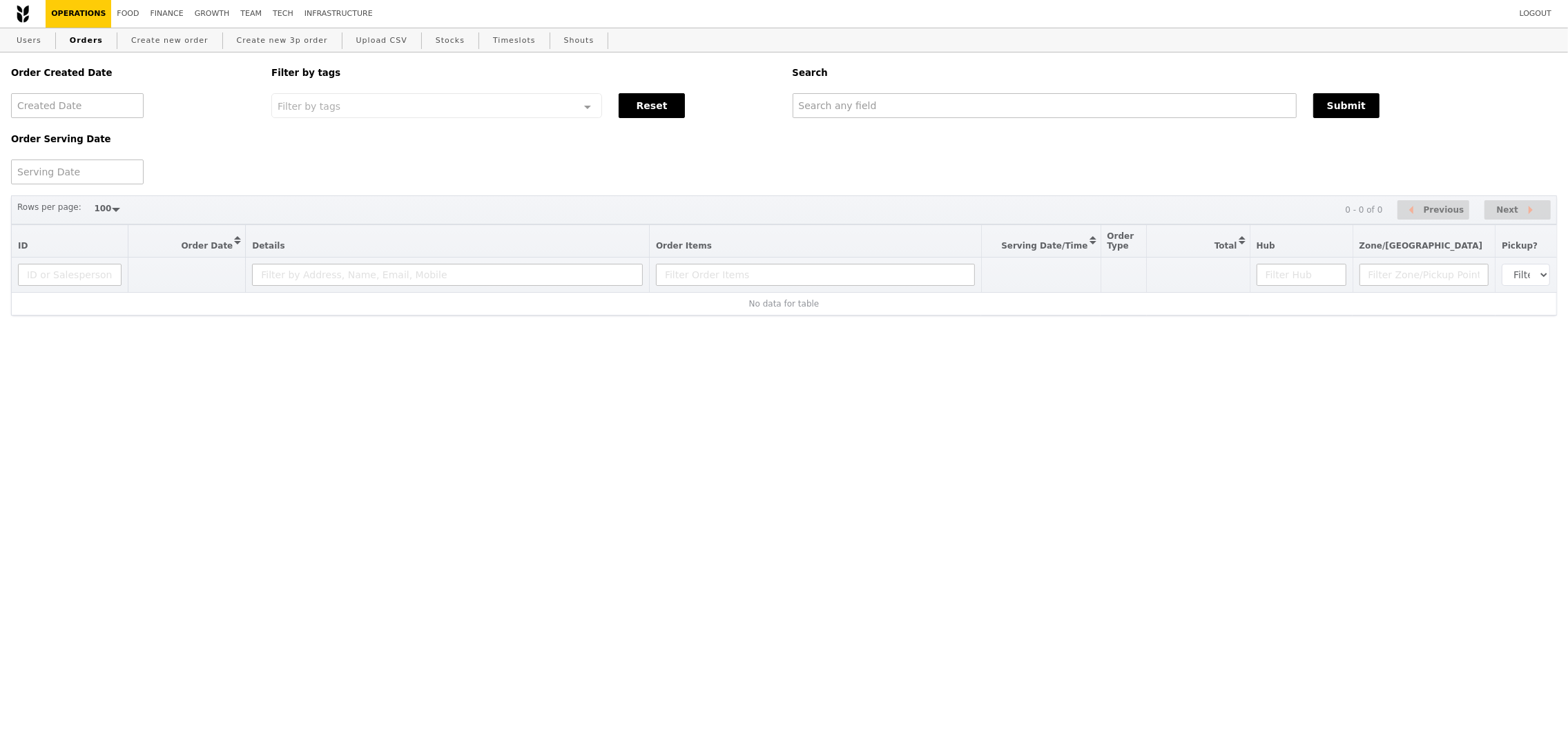
click at [1055, 121] on div "Order Created Date Order Serving Date Filter by tags Filter by tags Meal_Plan W…" at bounding box center [783, 118] width 1562 height 131
click at [1057, 106] on input "text" at bounding box center [1044, 106] width 504 height 25
paste input "GA3272520"
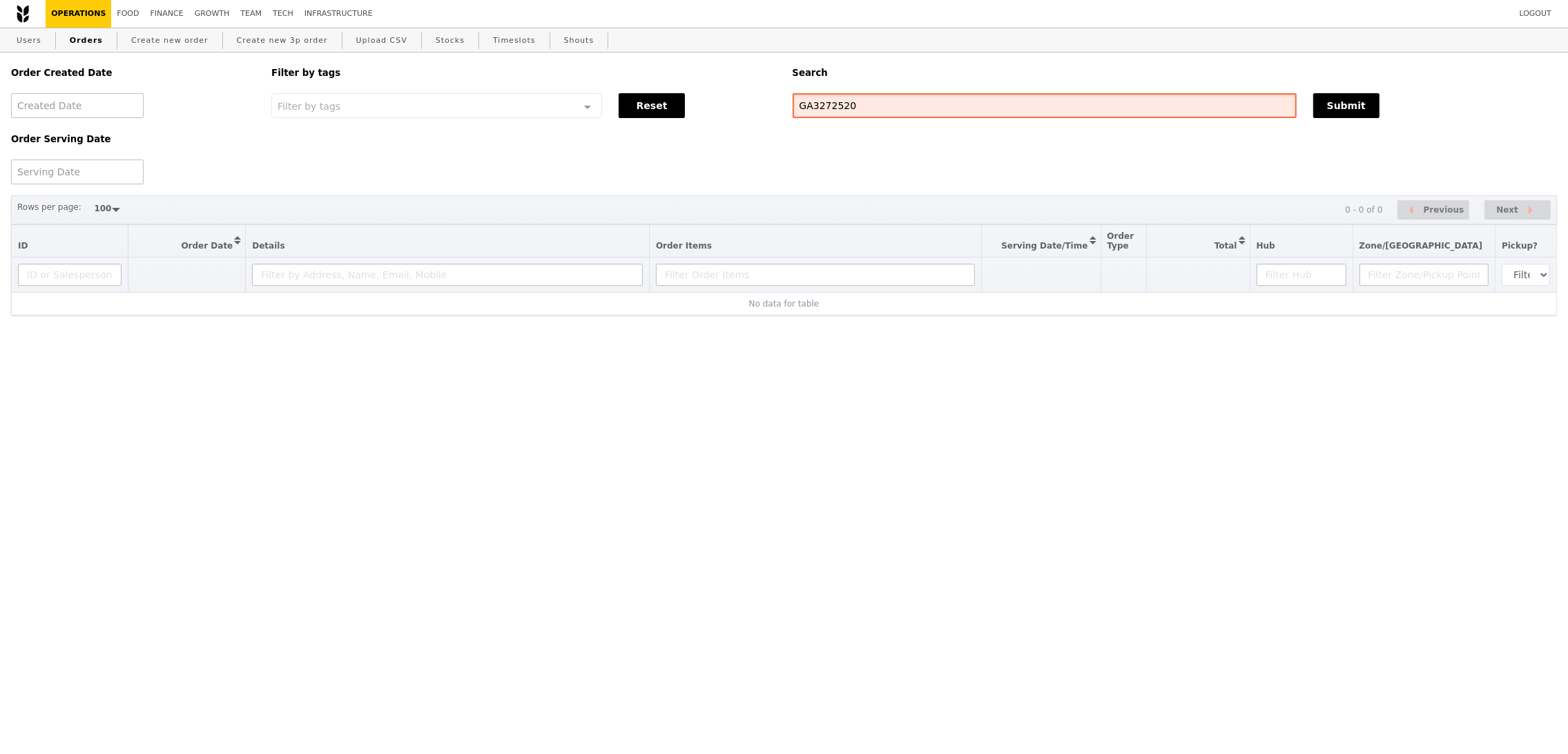
type input "GA3272520"
click at [1023, 169] on div "Order Created Date Order Serving Date Filter by tags Filter by tags Meal_Plan W…" at bounding box center [783, 118] width 1562 height 131
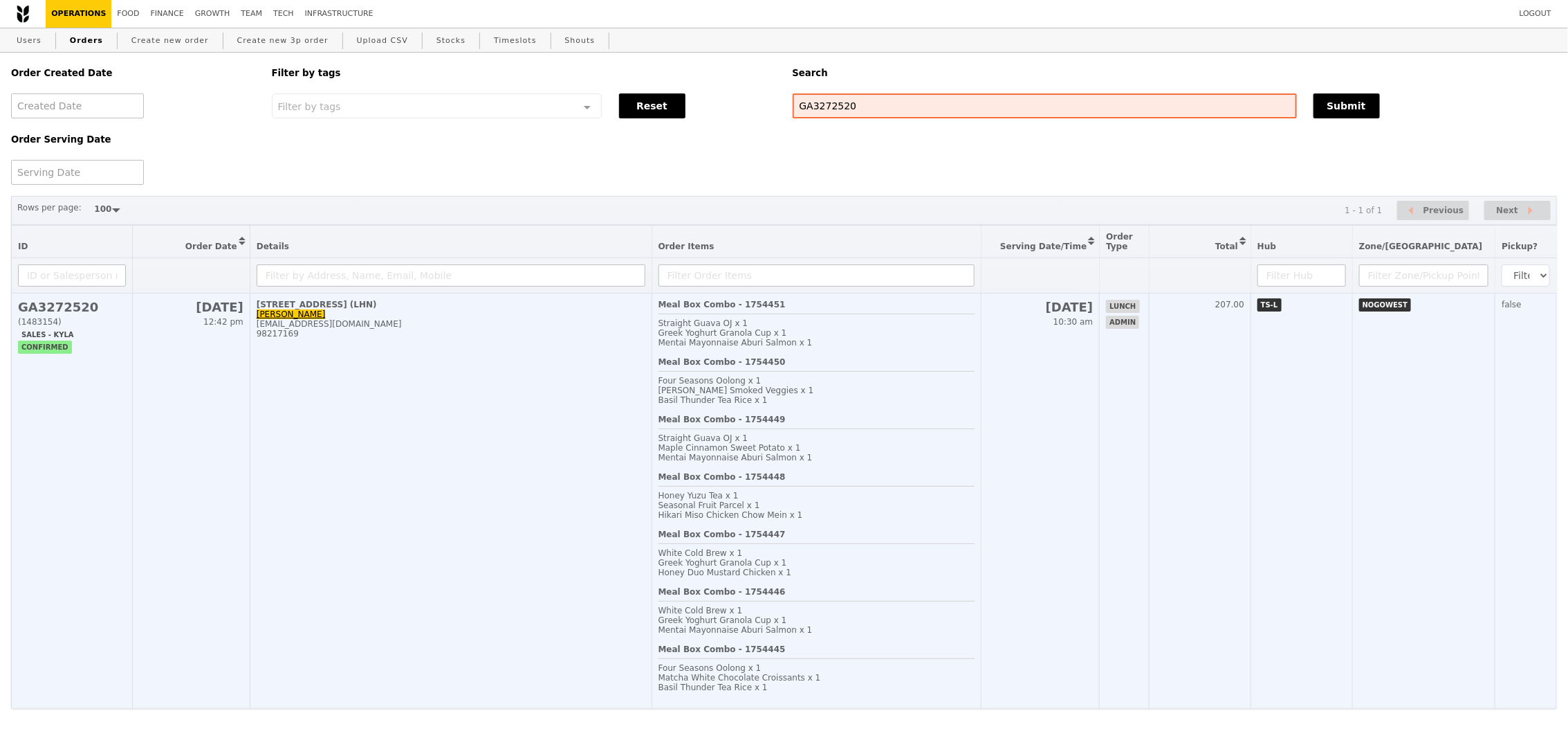
click at [559, 506] on td "[STREET_ADDRESS] (LHN) [PERSON_NAME] [EMAIL_ADDRESS][DOMAIN_NAME] 98217169" at bounding box center [451, 501] width 402 height 415
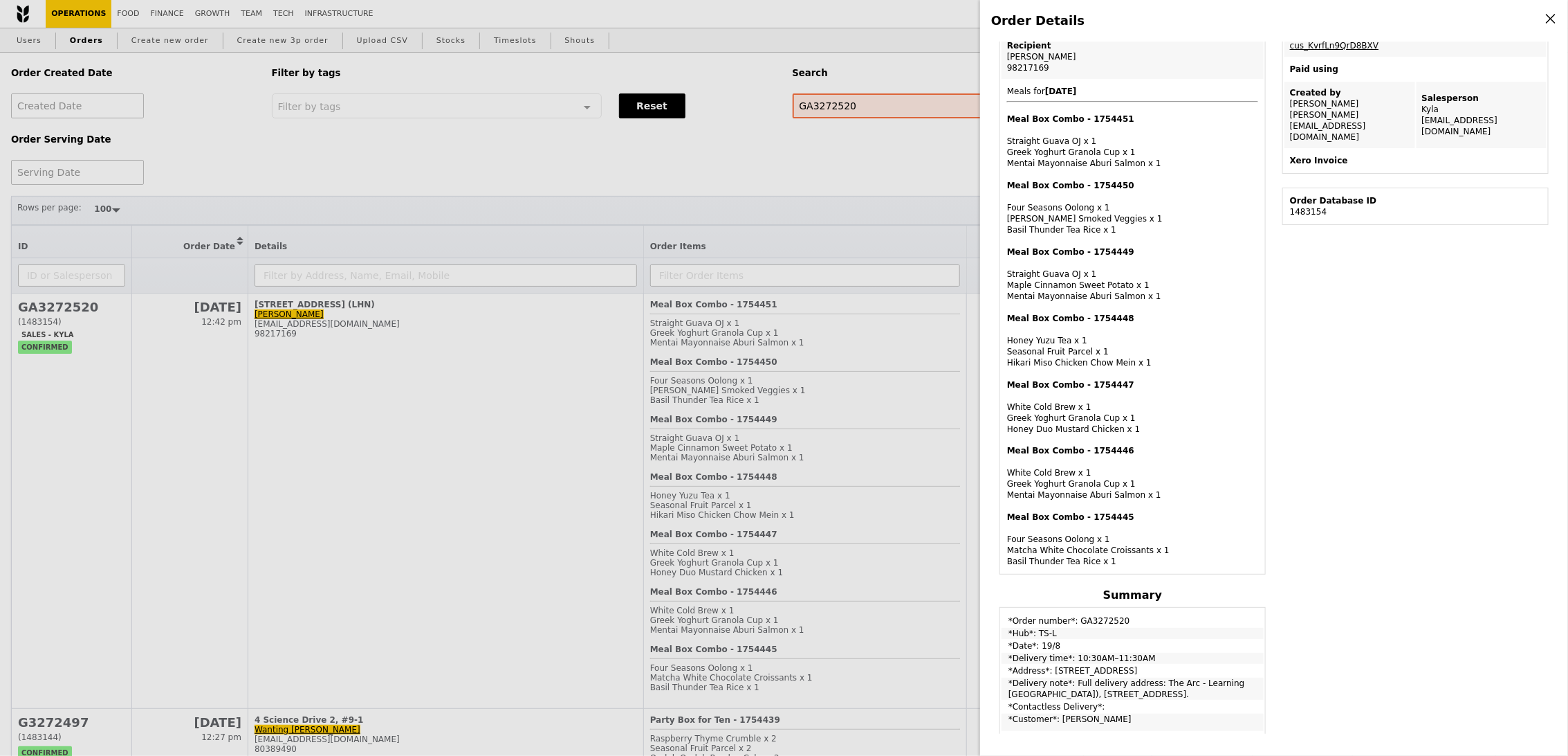
scroll to position [274, 0]
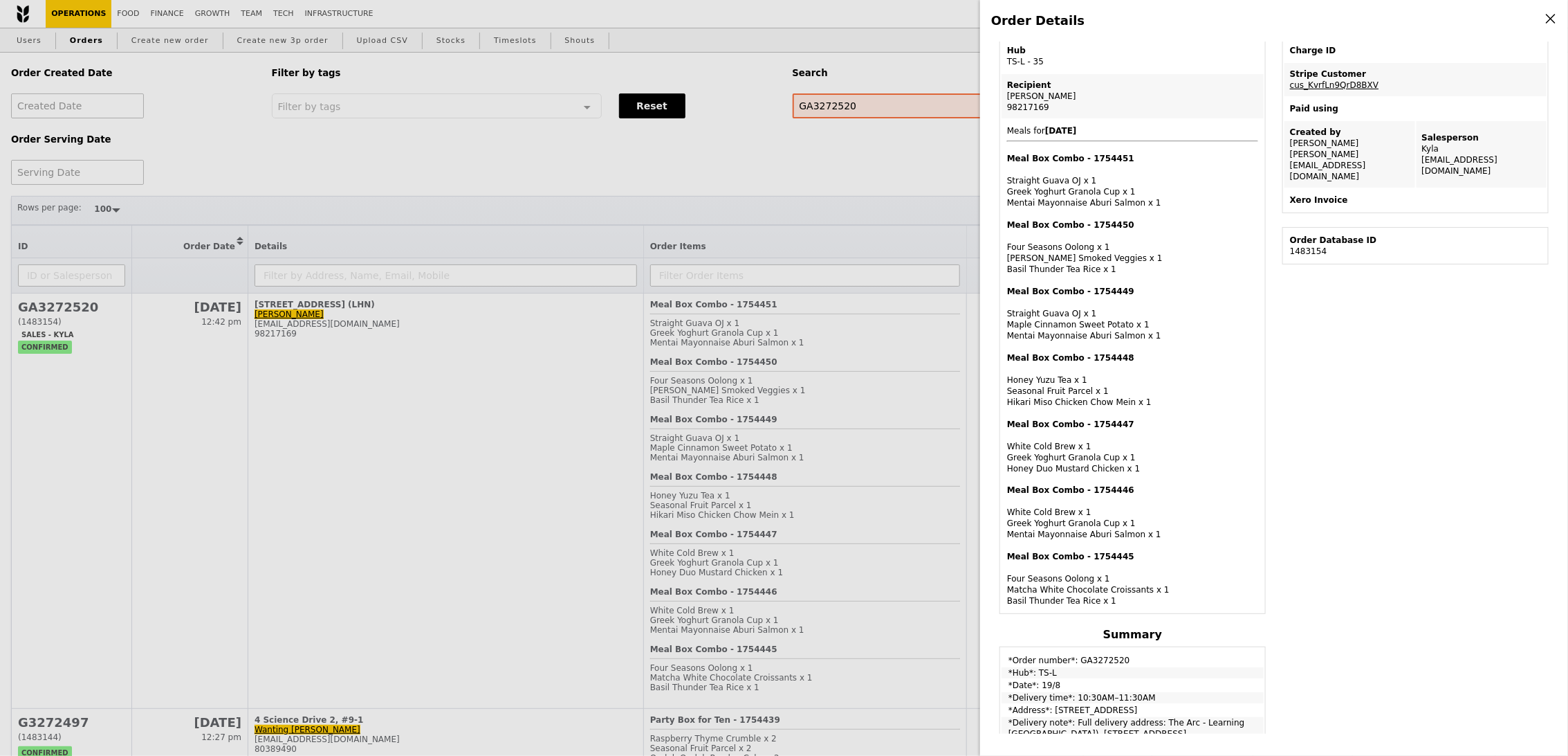
click at [1055, 521] on div "Meal Box Combo - 1754446 White Cold Brew x 1 Greek Yoghurt Granola Cup x 1 Ment…" at bounding box center [1133, 512] width 251 height 55
click at [1055, 452] on div "Meal Box Combo - 1754447 White Cold Brew x 1 Greek Yoghurt Granola Cup x 1 Hone…" at bounding box center [1133, 446] width 251 height 55
click at [1058, 391] on div "Meal Box Combo - 1754448 Honey Yuzu Tea x 1 Seasonal Fruit Parcel x 1 Hikari Mi…" at bounding box center [1133, 380] width 251 height 55
click at [1052, 321] on div "Meal Box Combo - 1754449 Straight Guava OJ x 1 Maple Cinnamon Sweet Potato x 1 …" at bounding box center [1133, 313] width 251 height 55
drag, startPoint x: 1053, startPoint y: 273, endPoint x: 1053, endPoint y: 248, distance: 25.0
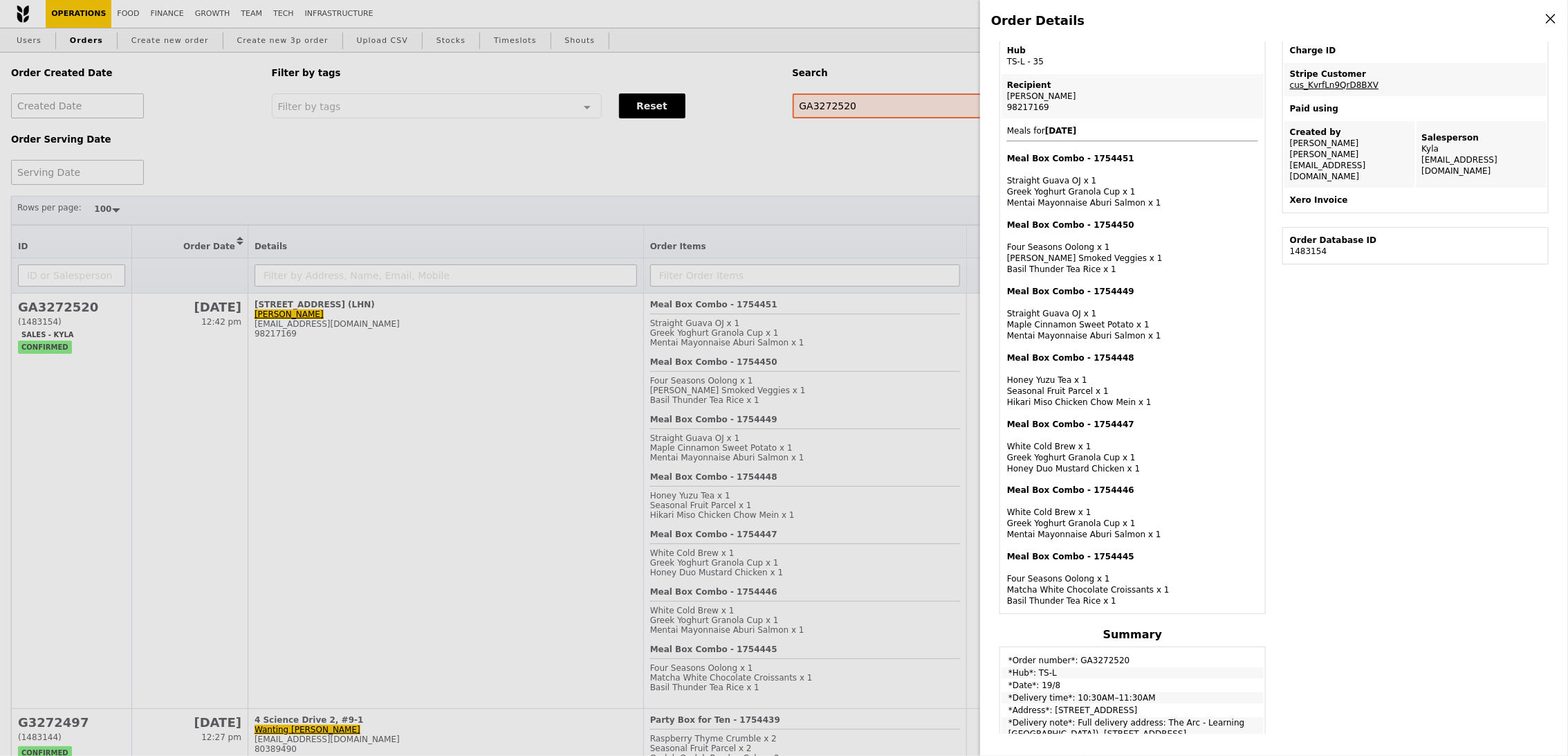
click at [1053, 272] on span "Meals for 2025-8-19 Meal Box Combo - 1754451 Straight Guava OJ x 1 Greek Yoghur…" at bounding box center [1133, 366] width 251 height 481
click at [1060, 188] on div "Meal Box Combo - 1754451 Straight Guava OJ x 1 Greek Yoghurt Granola Cup x 1 Me…" at bounding box center [1133, 181] width 251 height 55
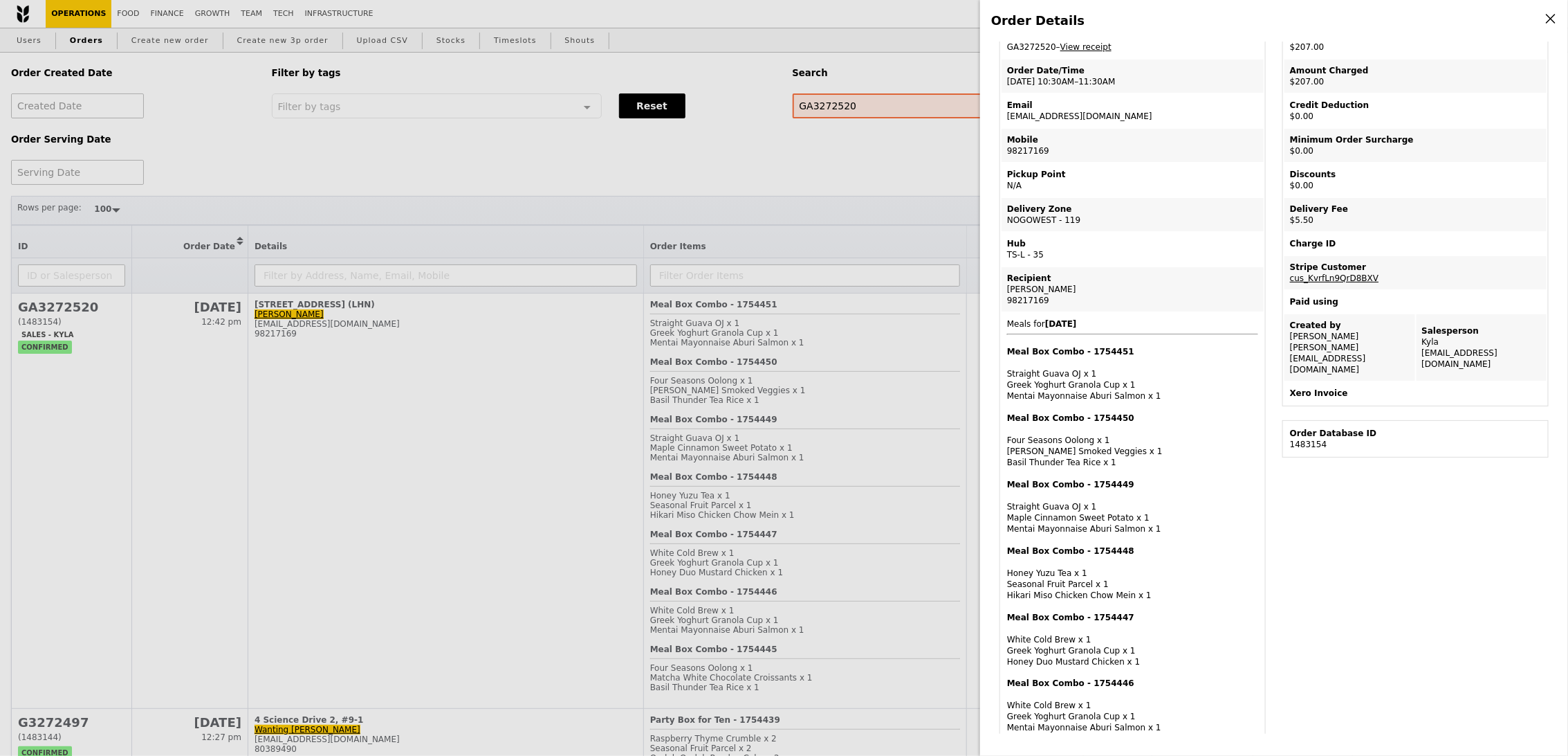
scroll to position [0, 0]
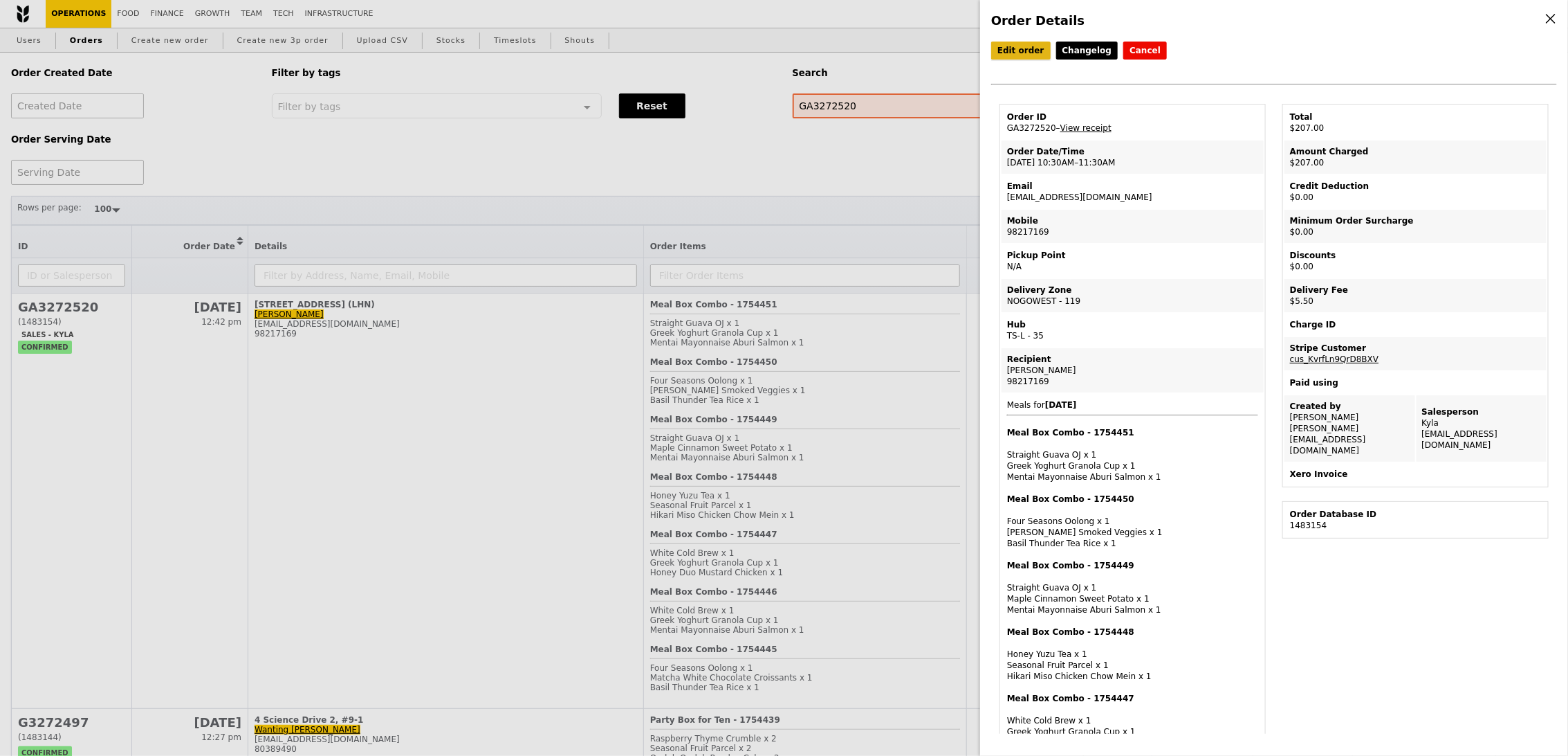
click at [1033, 48] on link "Edit order" at bounding box center [1021, 51] width 60 height 18
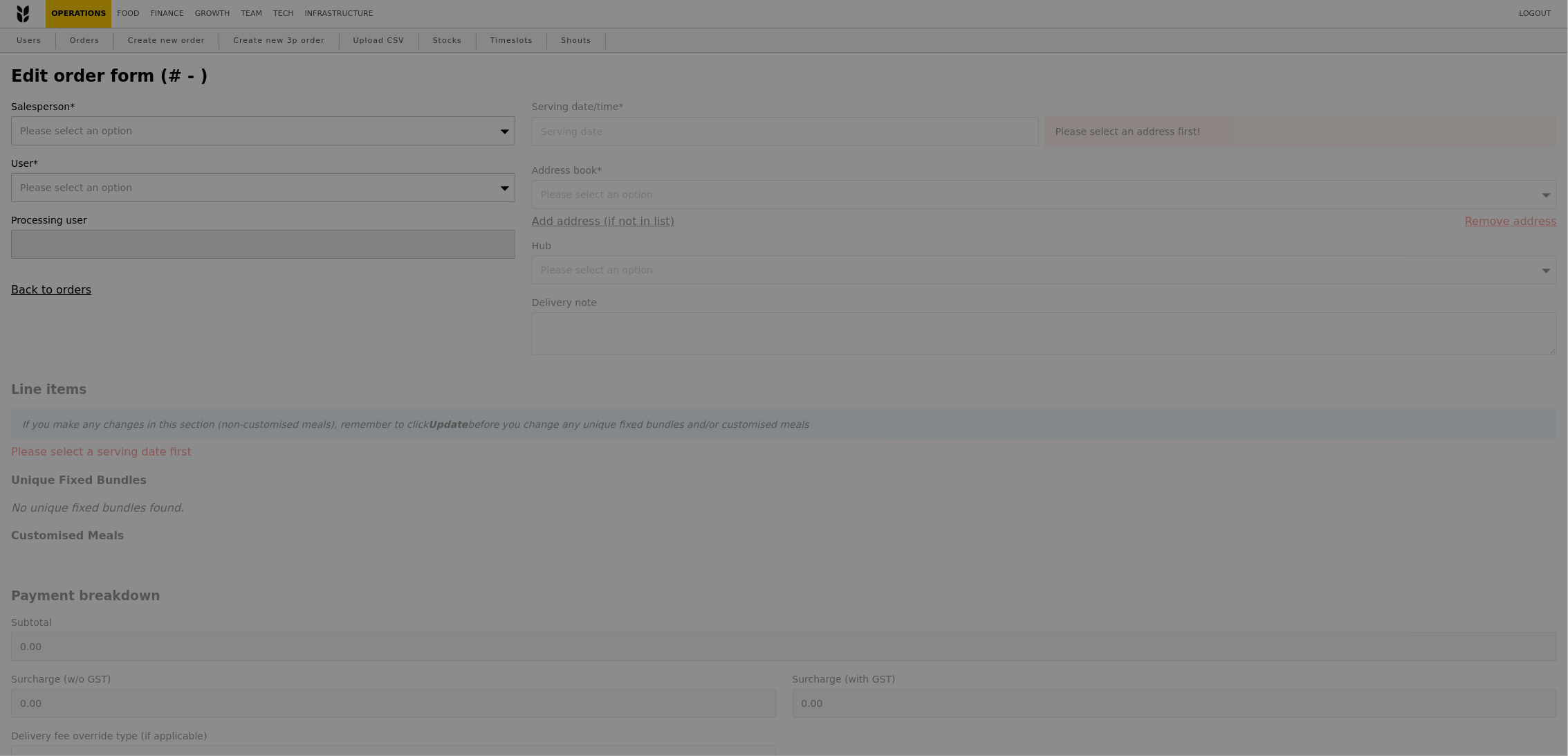
type input "[PERSON_NAME]"
type input "19 Aug 2025"
type textarea "Full delivery address: The Arc - Learning Hub North (LHN), 63 Nanyang Dr, Singa…"
type input "201.50"
type input "5.05"
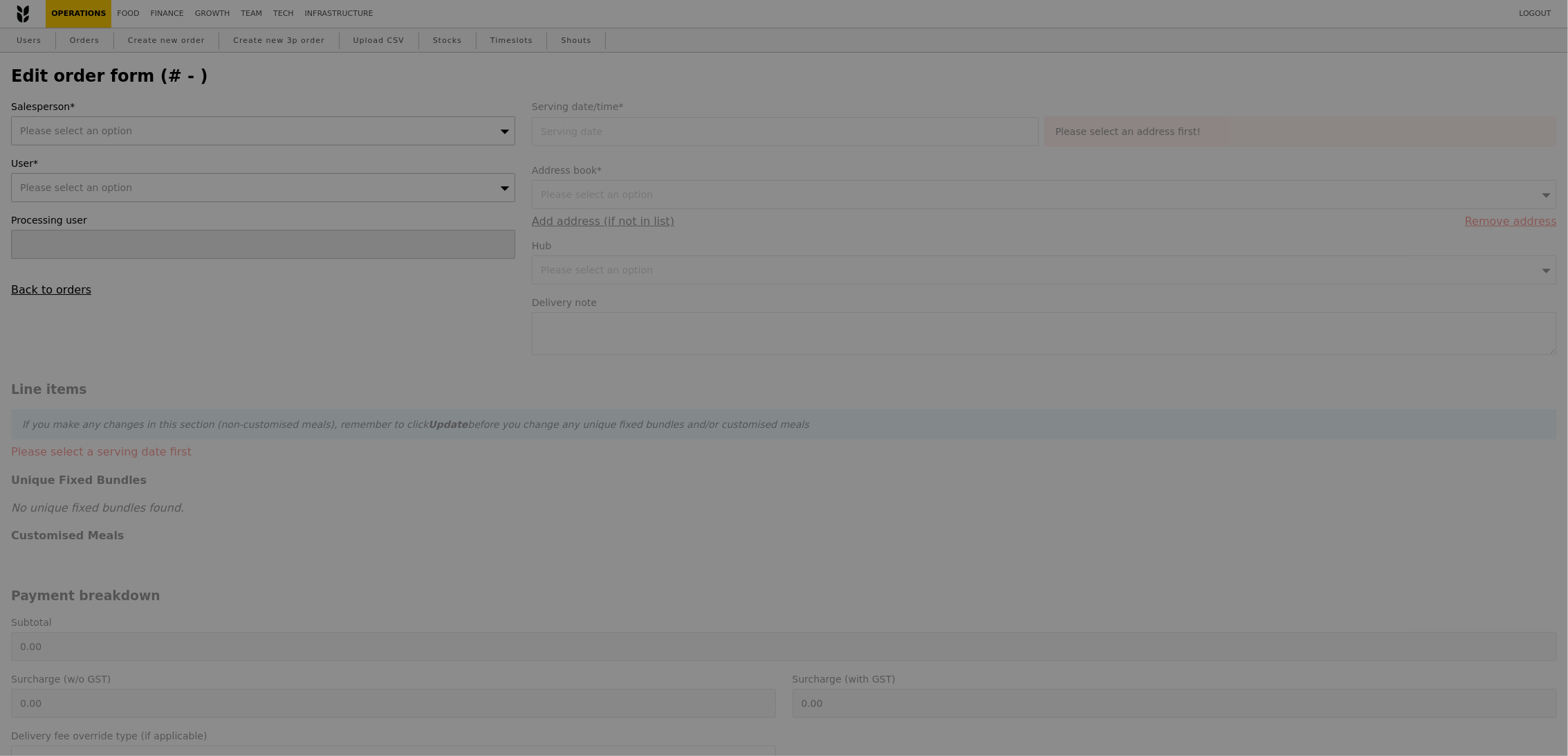
type input "5.50"
type input "207.00"
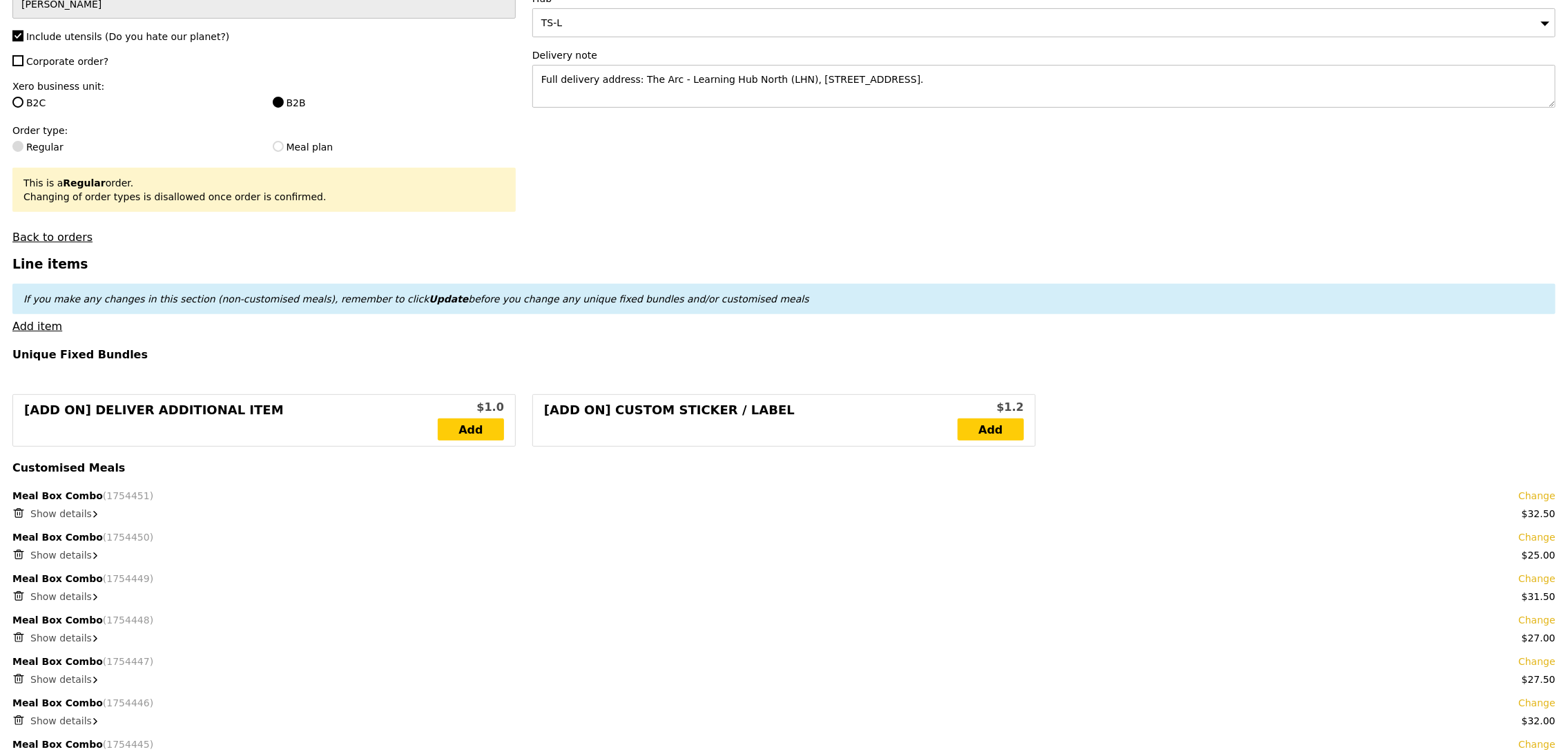
scroll to position [587, 0]
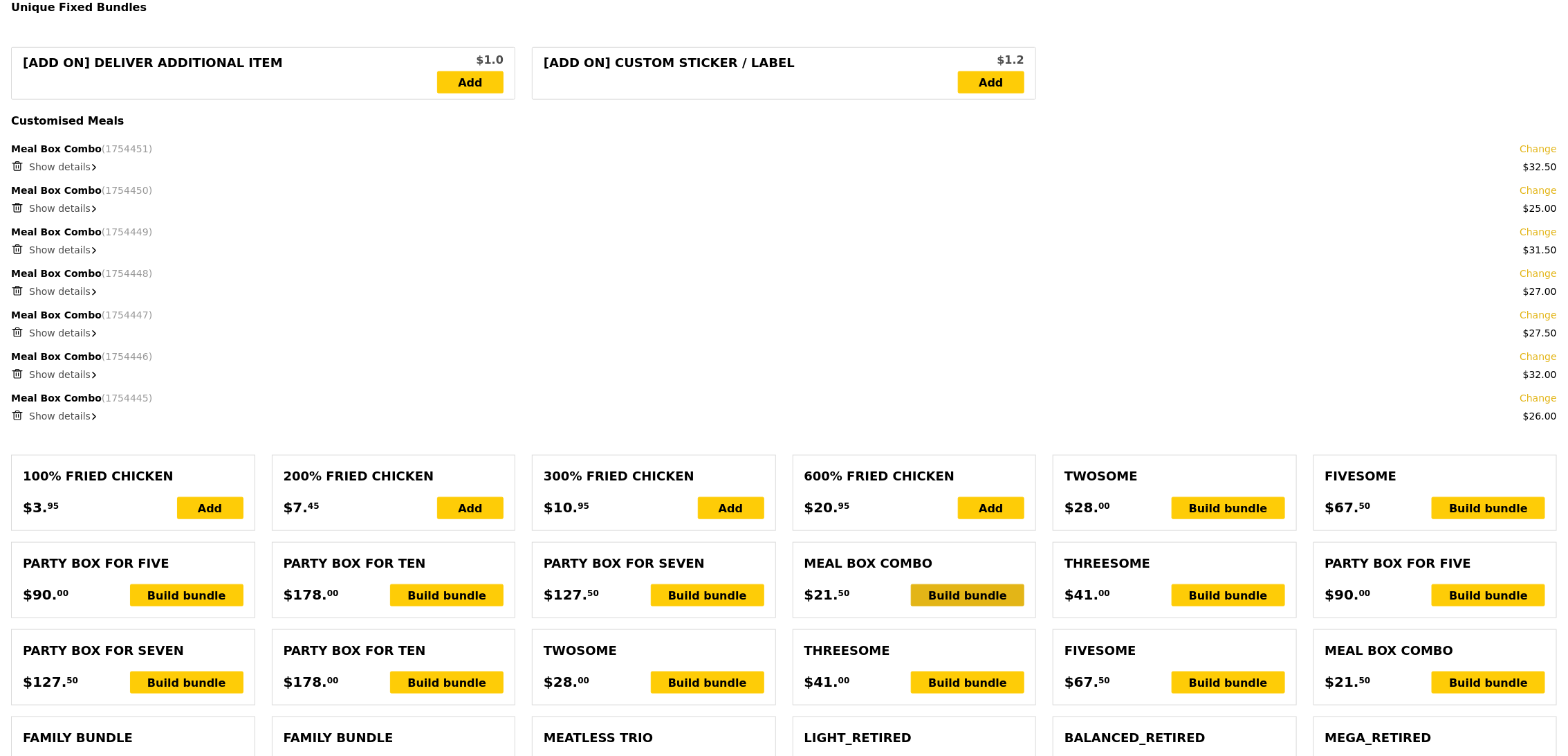
click at [980, 594] on div "Build bundle" at bounding box center [967, 595] width 113 height 22
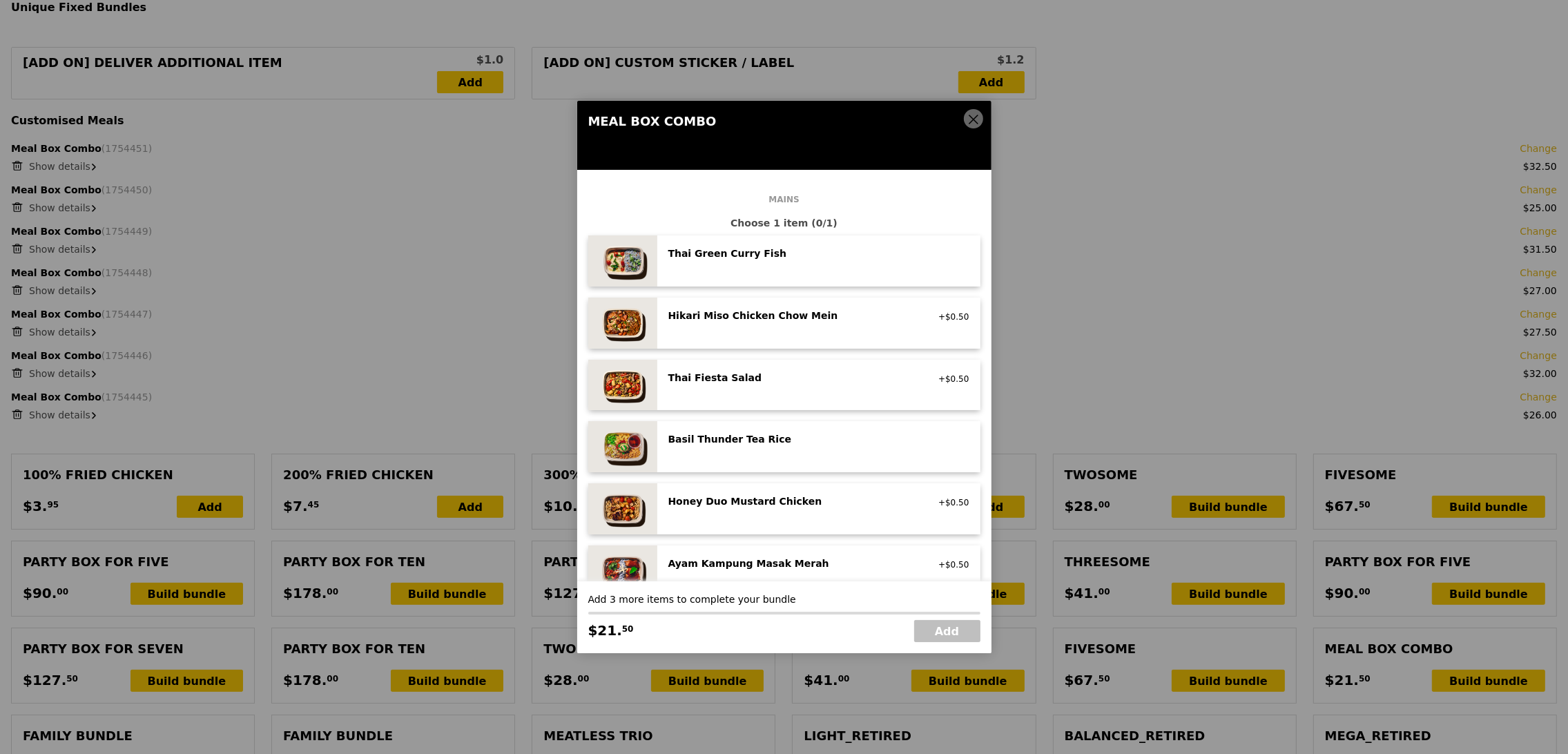
click at [787, 247] on div "Thai Green Curry Fish" at bounding box center [792, 254] width 248 height 14
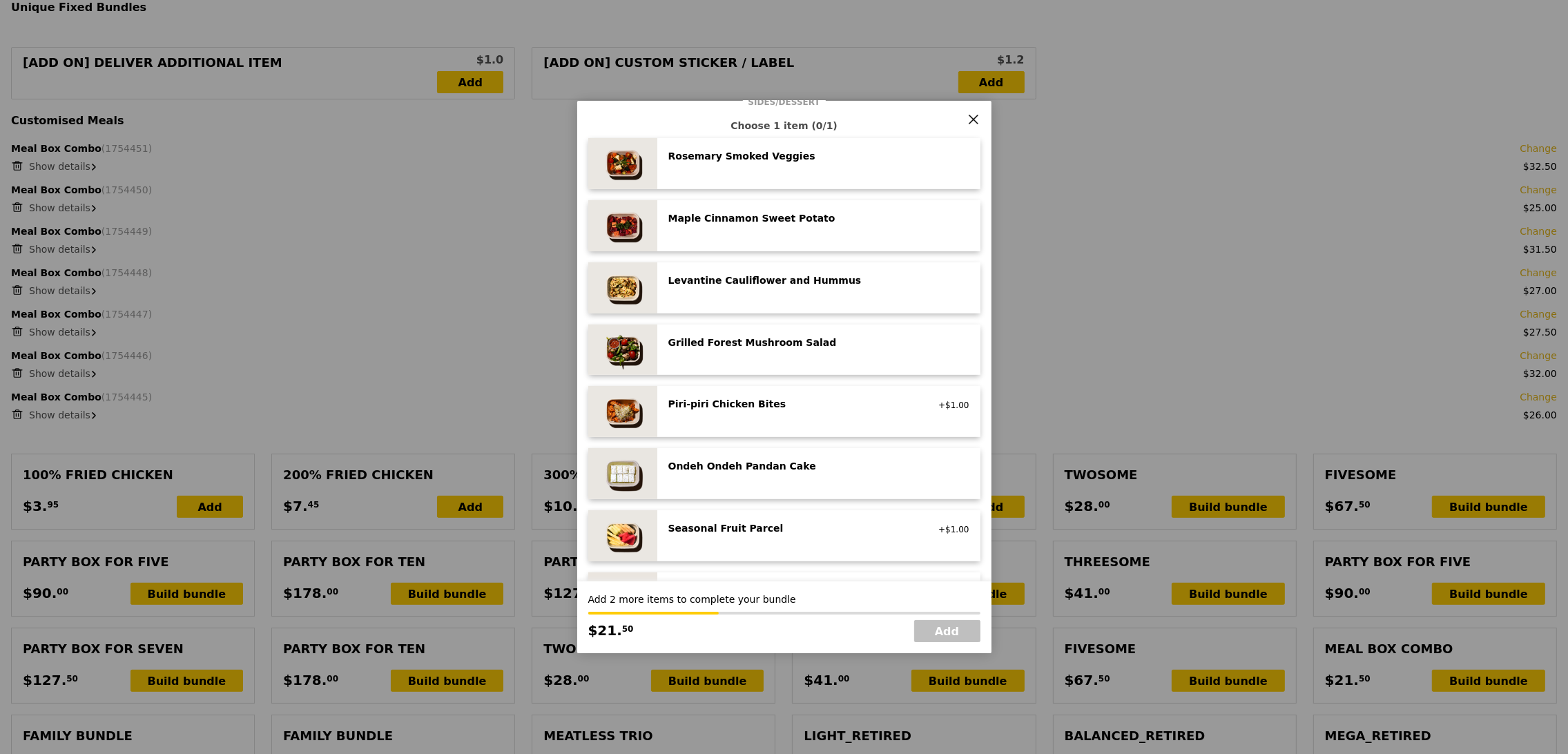
scroll to position [722, 0]
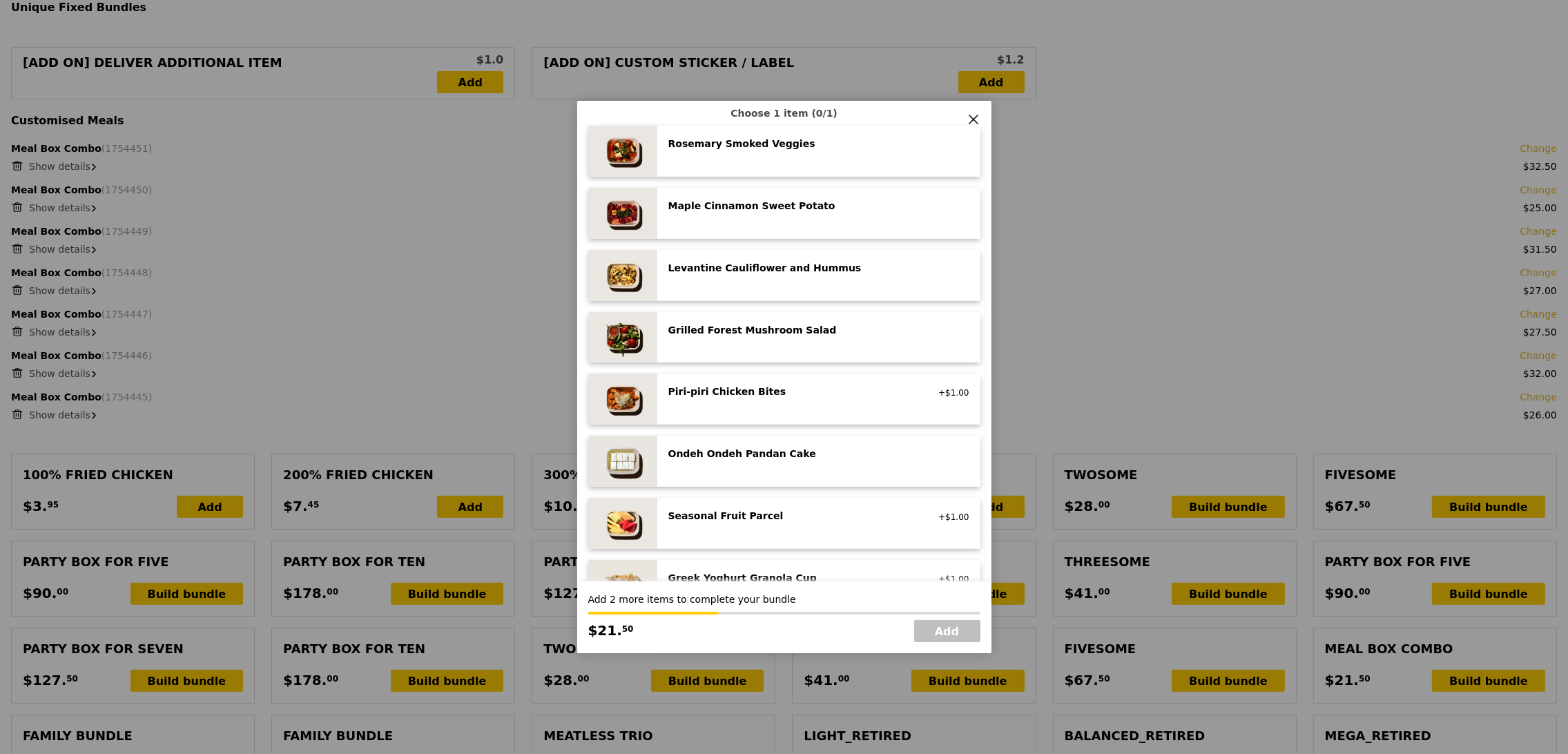
click at [835, 406] on div "Piri‑piri Chicken Bites low carb, high protein, spicy, contains allium +$1.00" at bounding box center [819, 399] width 301 height 29
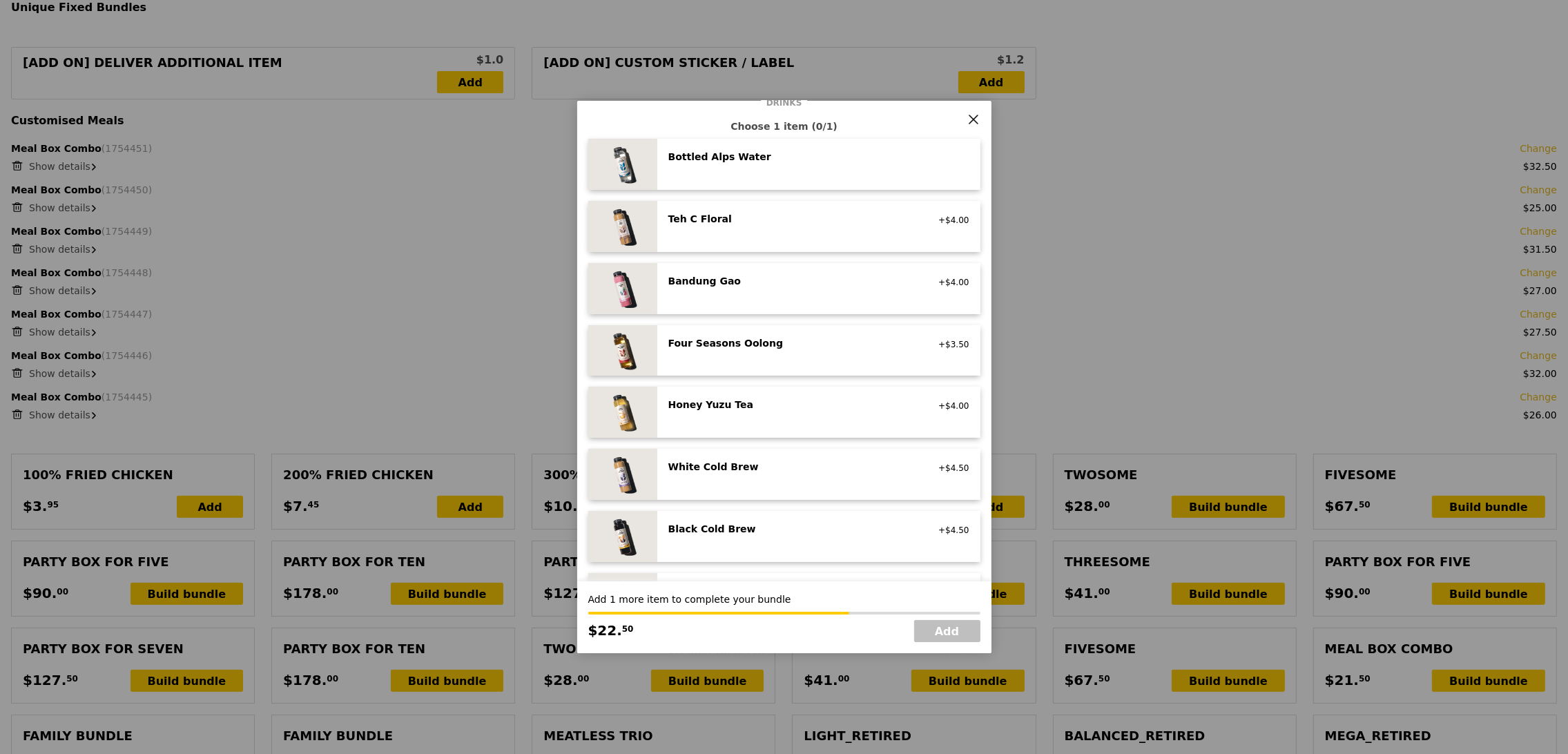
scroll to position [1407, 0]
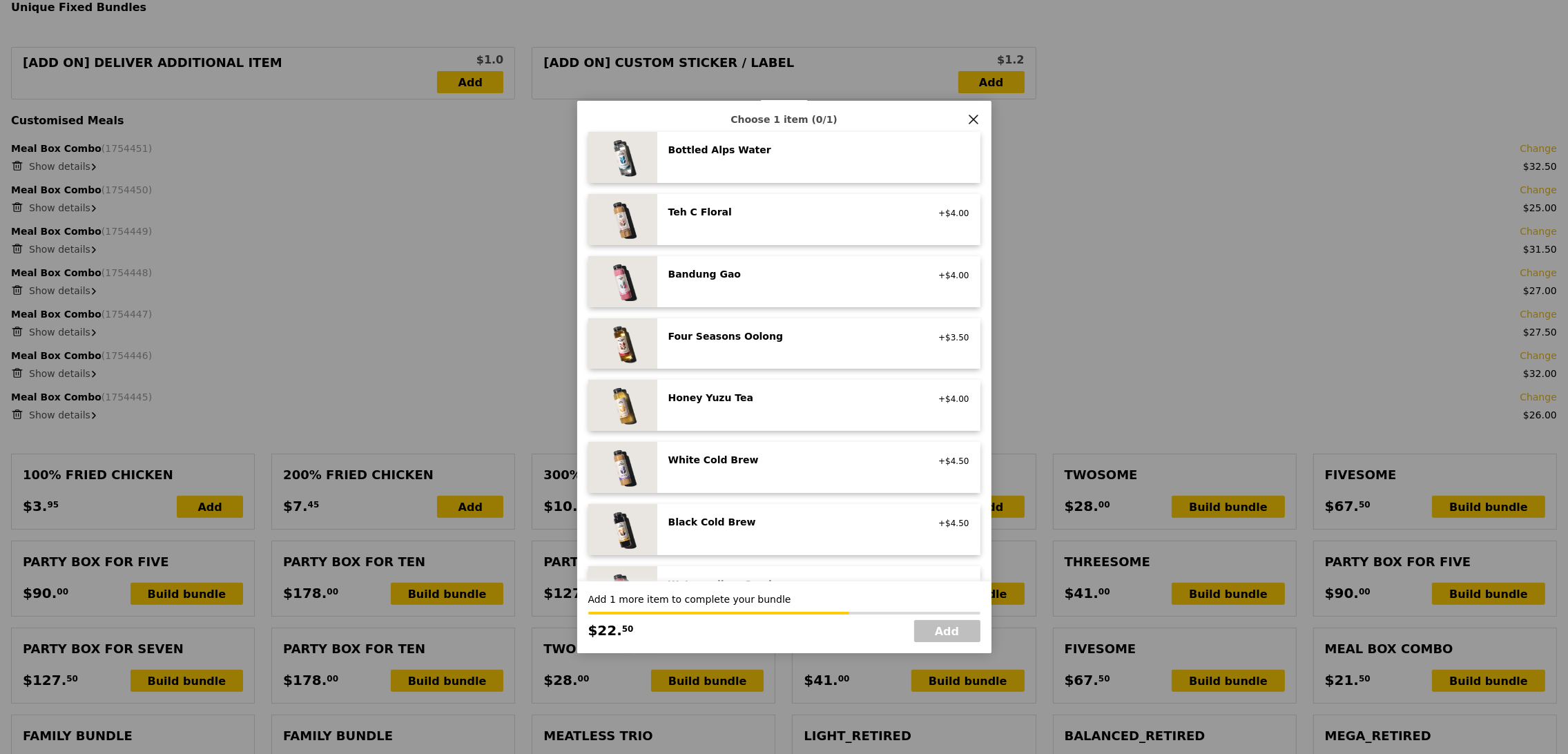
click at [779, 474] on div "White Cold Brew vegan +$4.50" at bounding box center [819, 467] width 301 height 29
click at [935, 629] on link "Add" at bounding box center [946, 631] width 67 height 22
type input "Loading..."
type input "228.50"
type input "3.62"
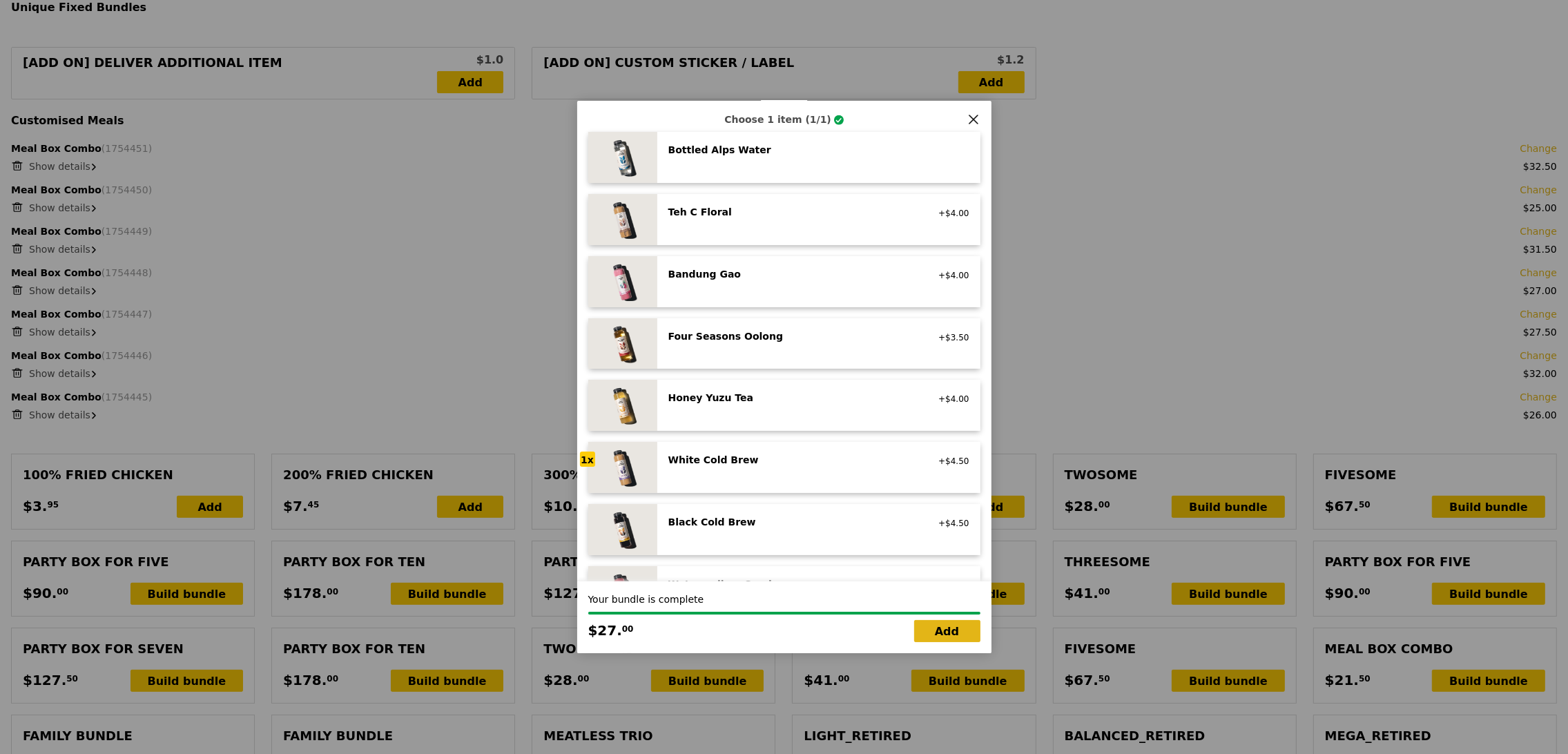
type input "3.95"
type input "232.45"
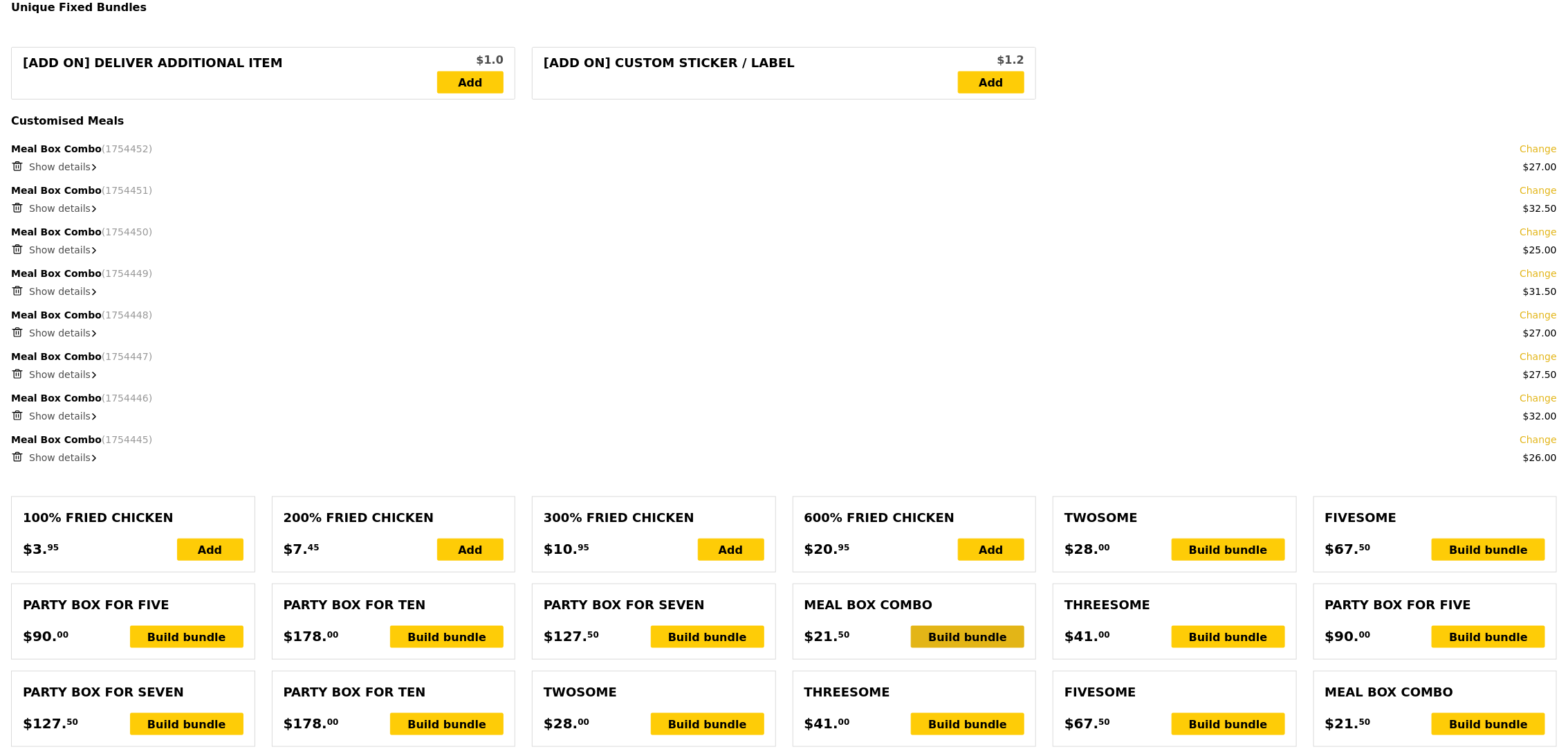
click at [961, 640] on div "Build bundle" at bounding box center [967, 637] width 113 height 22
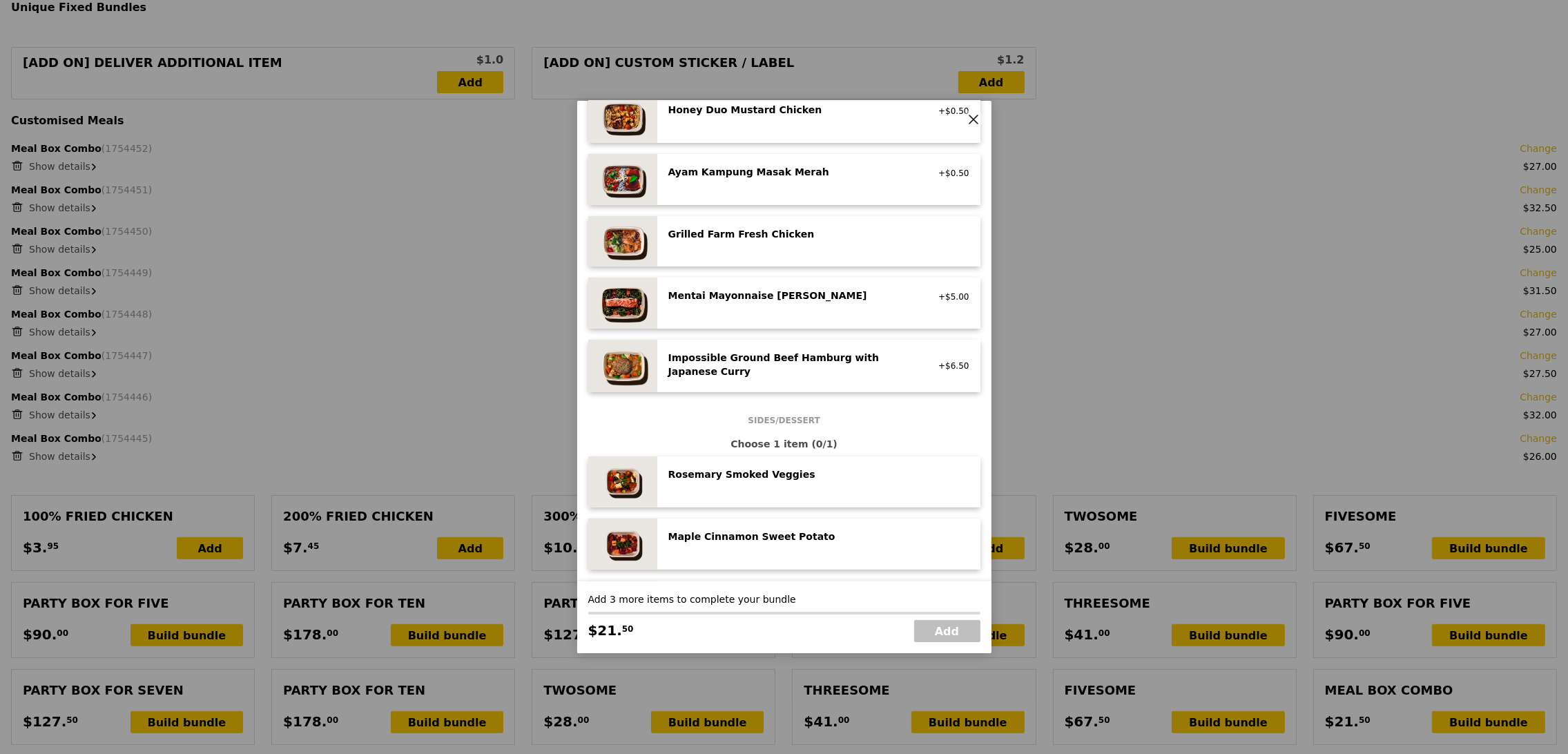
scroll to position [399, 0]
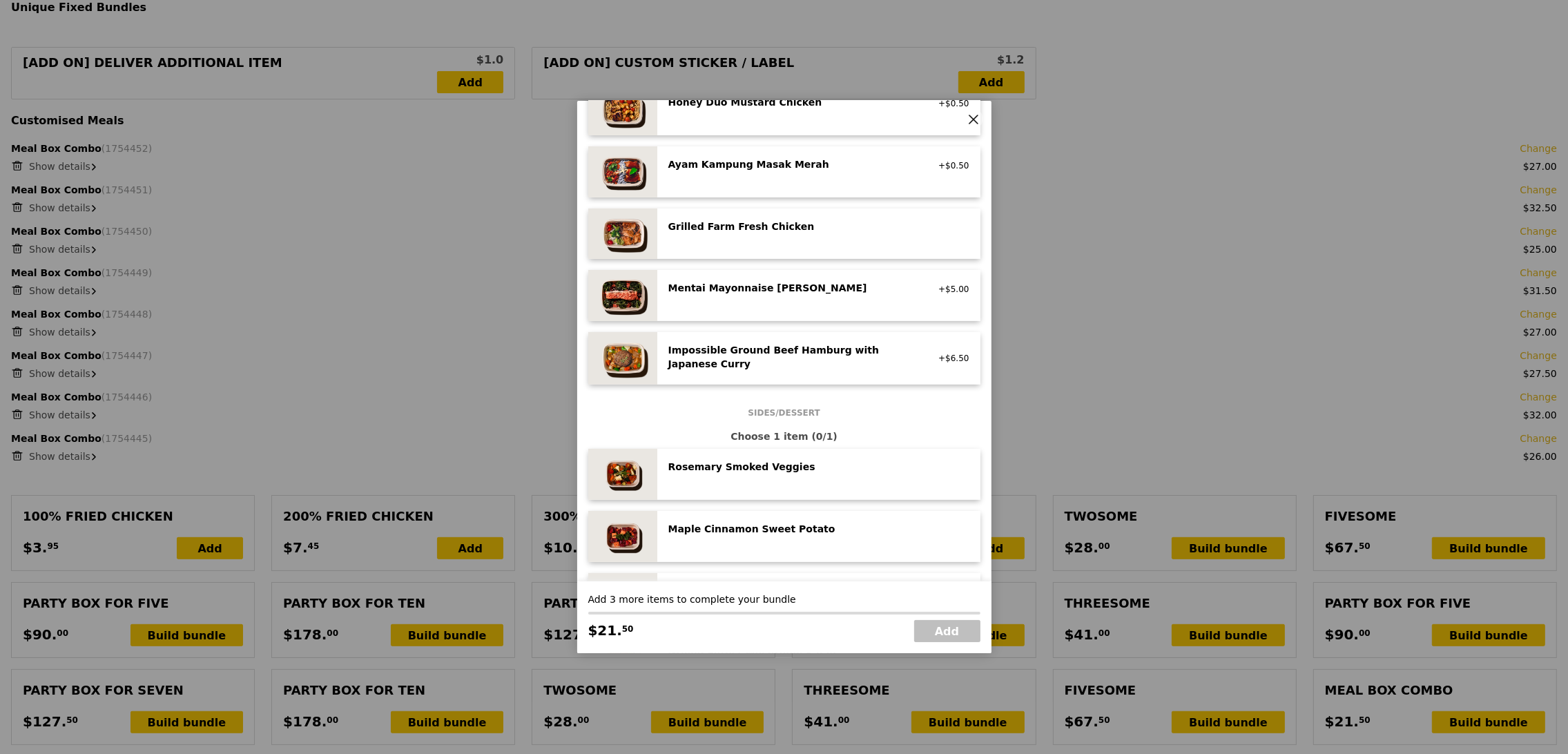
click at [811, 286] on div "Mentai Mayonnaise Aburi Salmon" at bounding box center [792, 288] width 248 height 14
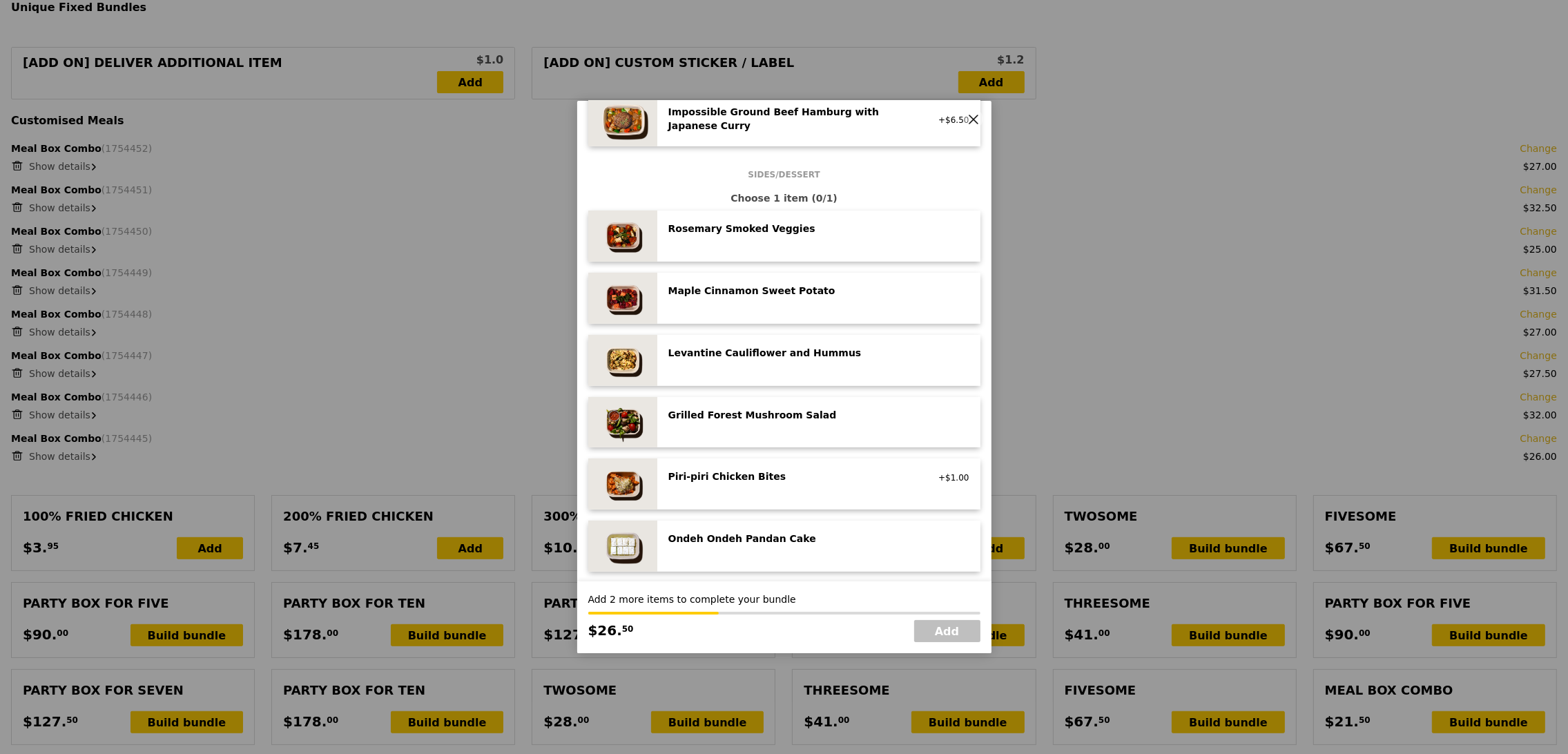
scroll to position [678, 0]
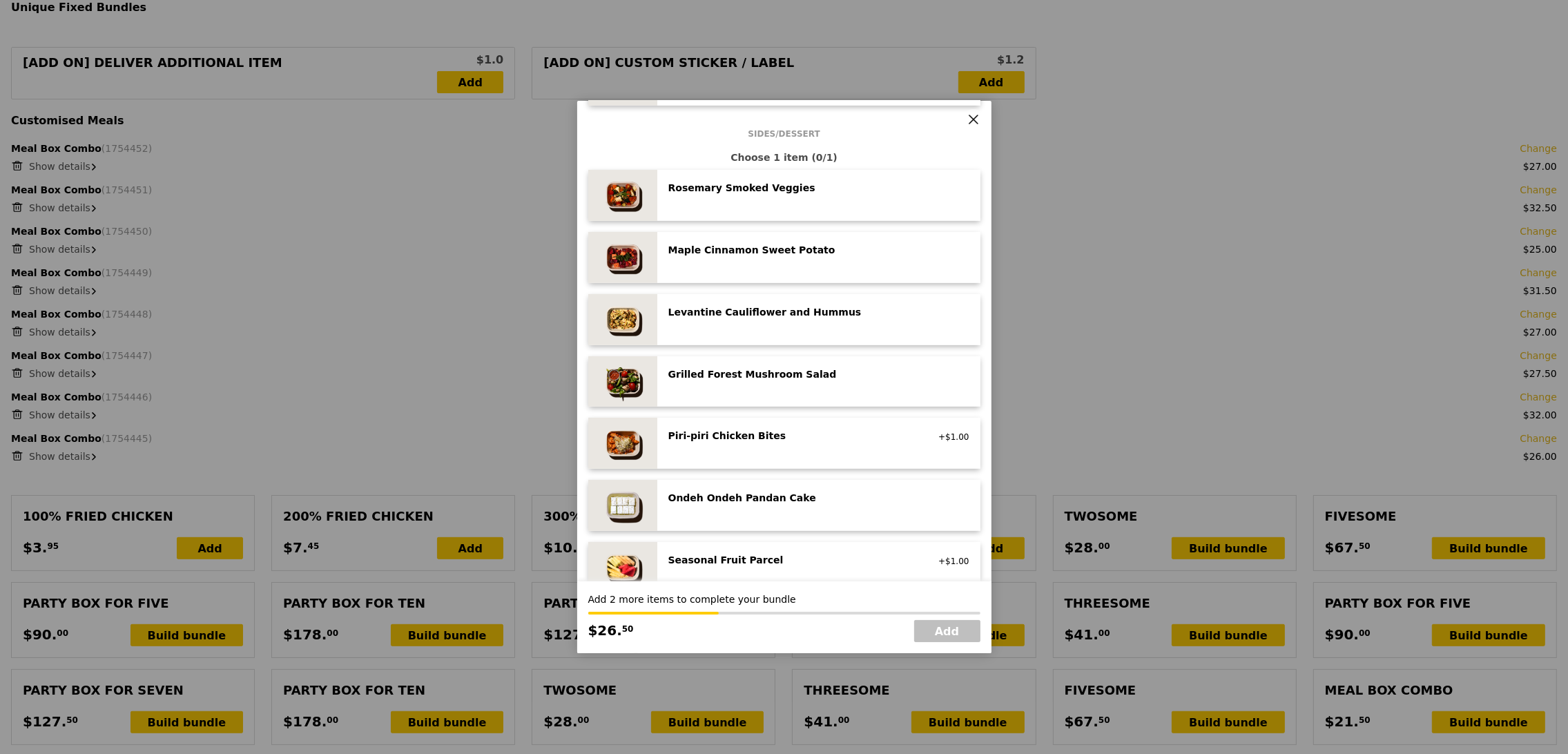
click at [709, 513] on div "Ondeh Ondeh Pandan Cake vegetarian, contains dairy, egg, wheat" at bounding box center [819, 505] width 301 height 29
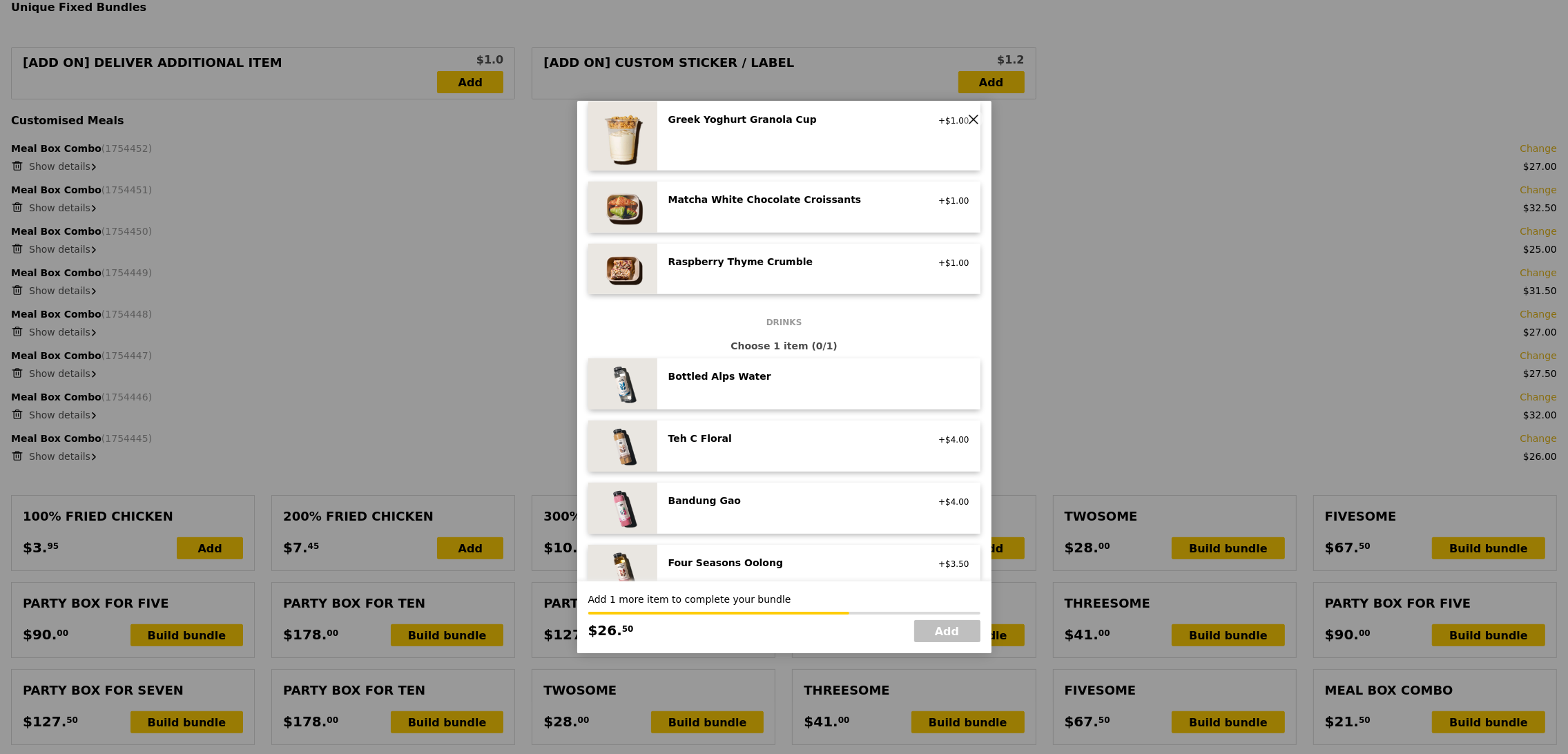
scroll to position [1215, 0]
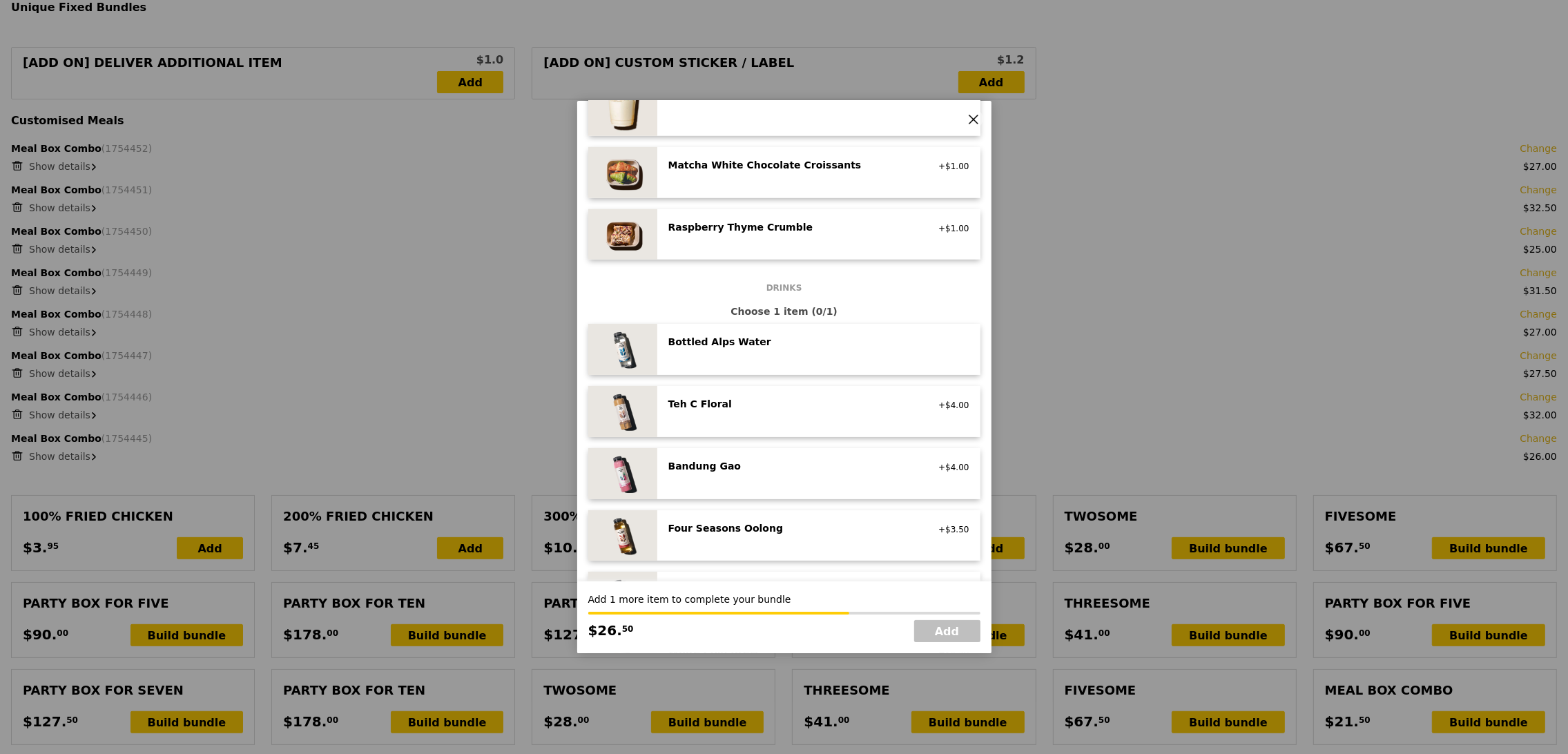
click at [712, 526] on div "Four Seasons Oolong" at bounding box center [792, 528] width 248 height 14
click at [954, 631] on link "Add" at bounding box center [946, 631] width 67 height 22
type input "Loading..."
type input "258.50"
type input "262.45"
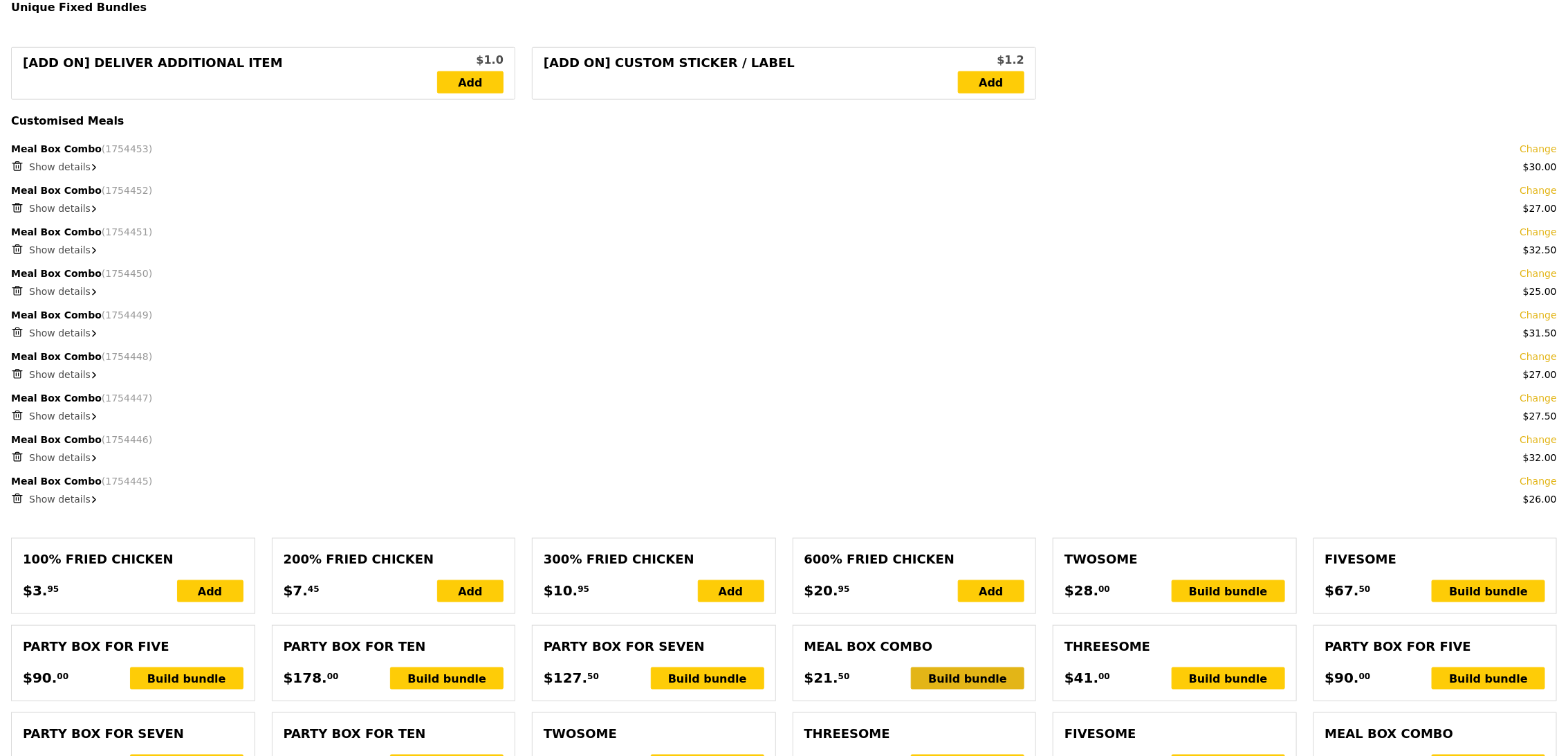
click at [981, 675] on div "Build bundle" at bounding box center [967, 678] width 113 height 22
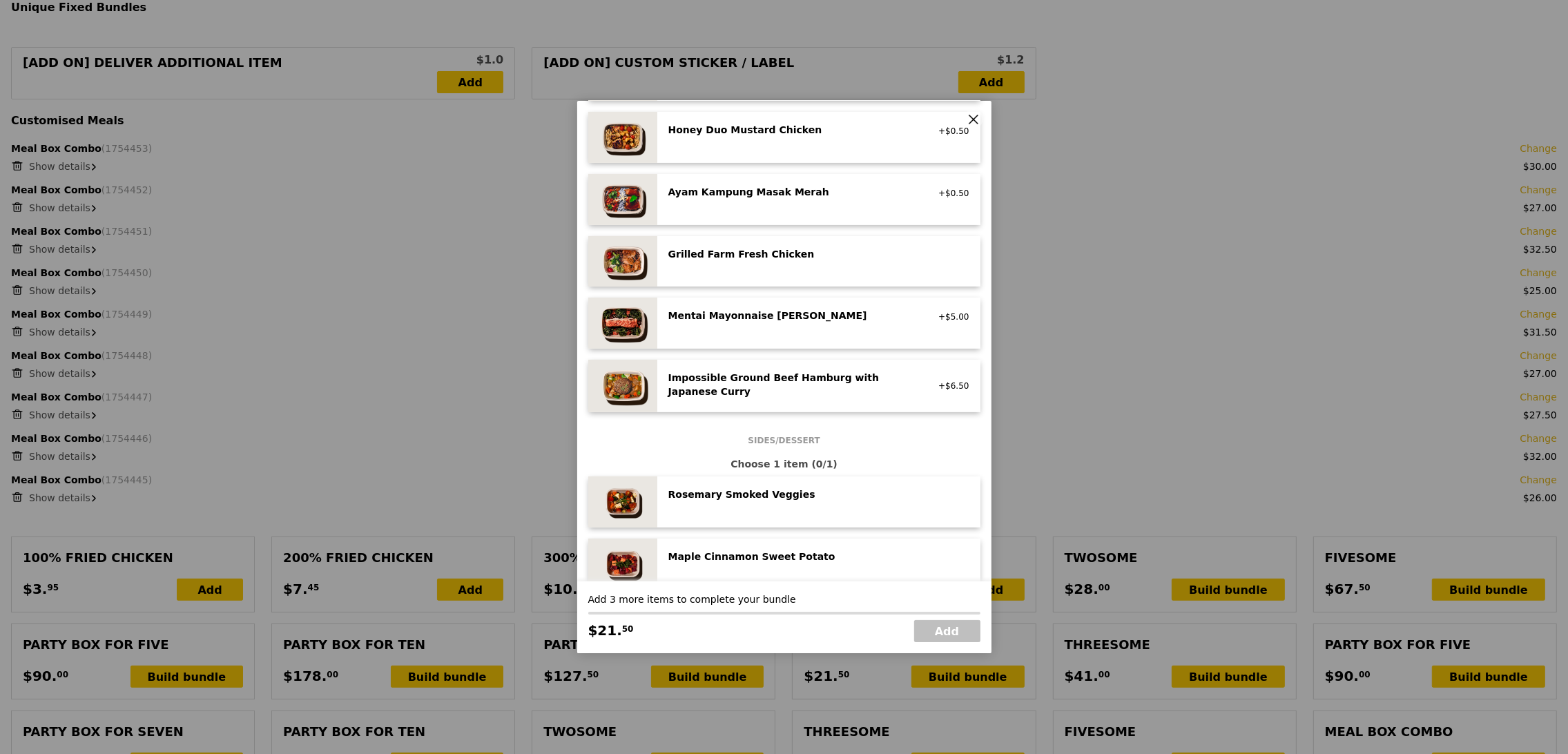
scroll to position [373, 0]
click at [773, 322] on div "Mentai Mayonnaise Aburi Salmon pescatarian, contains egg, soy, wheat" at bounding box center [792, 315] width 265 height 17
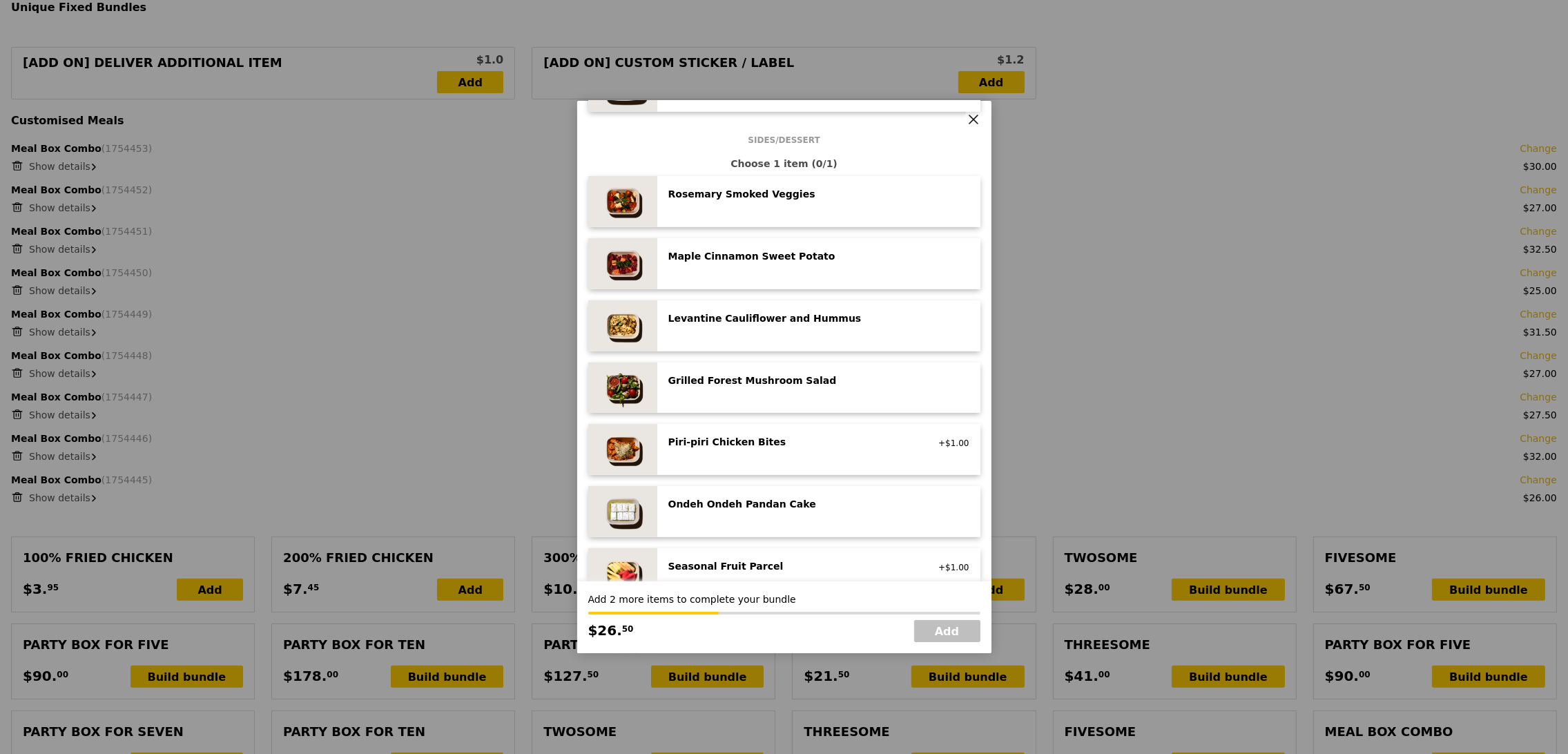
scroll to position [748, 0]
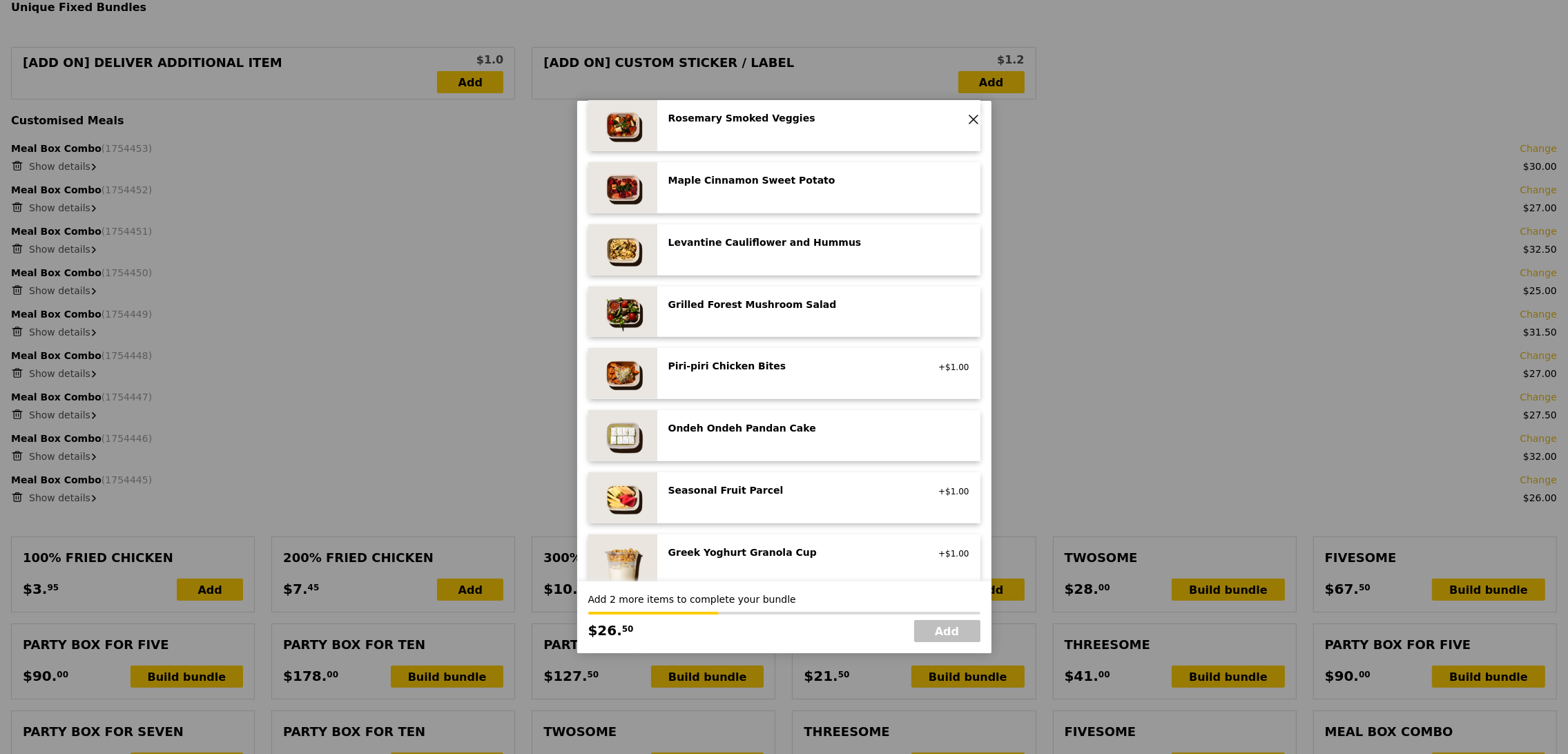
click at [758, 552] on div "Greek Yoghurt Granola Cup" at bounding box center [792, 552] width 248 height 14
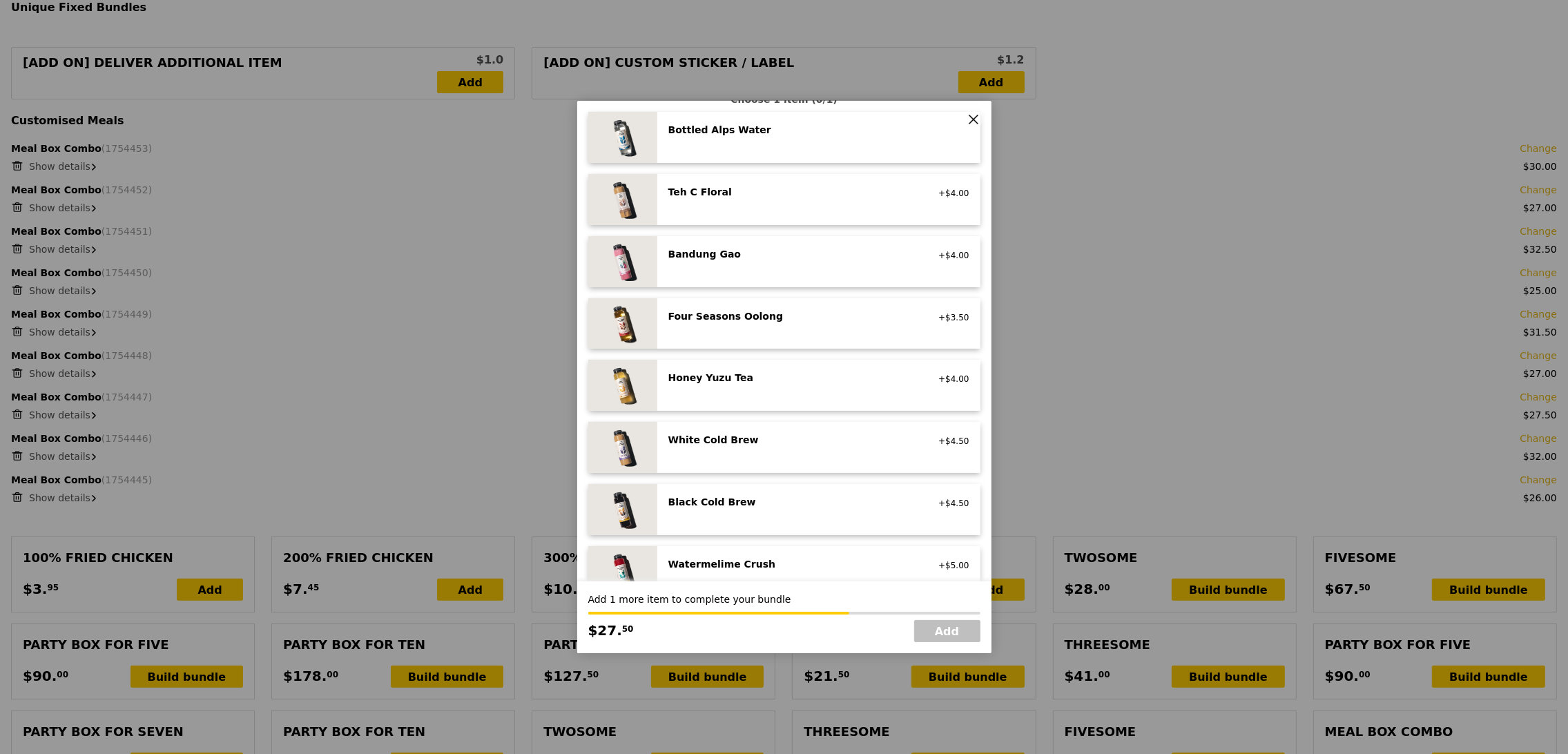
scroll to position [1515, 0]
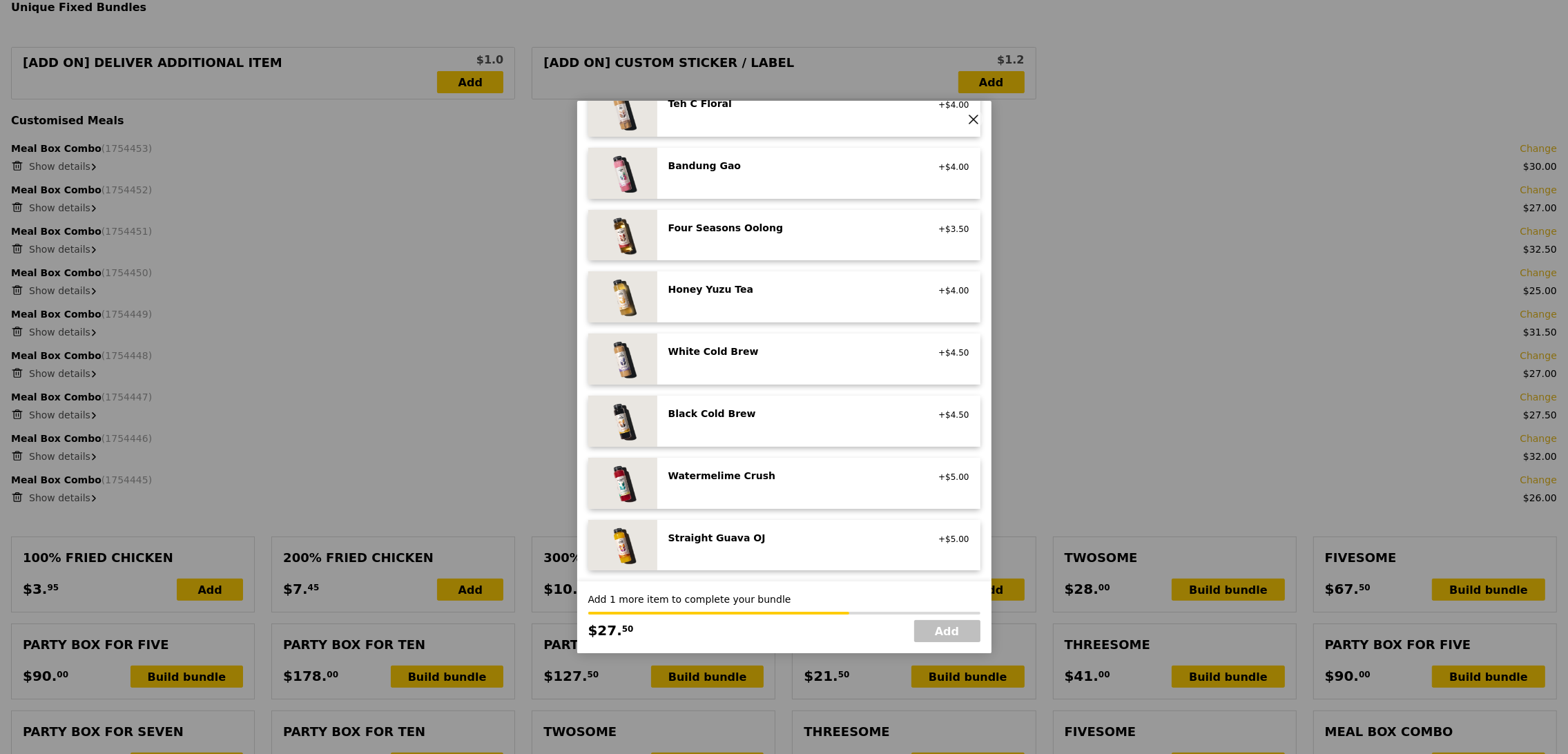
click at [730, 535] on div "Straight Guava OJ" at bounding box center [792, 538] width 248 height 14
click at [947, 631] on link "Add" at bounding box center [946, 631] width 67 height 22
type input "Loading..."
type input "291.00"
type input "294.95"
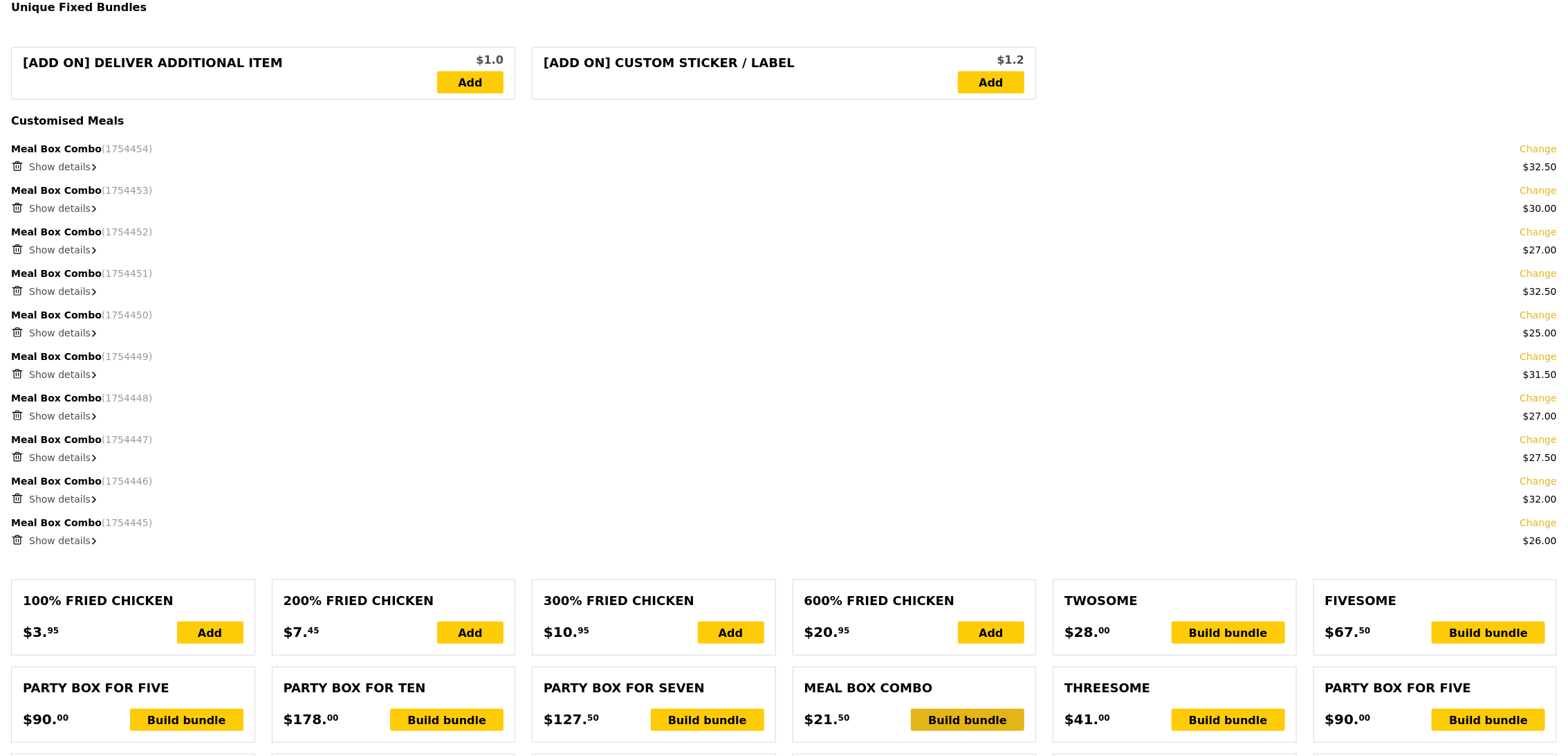
click at [990, 722] on div "Build bundle" at bounding box center [967, 719] width 113 height 22
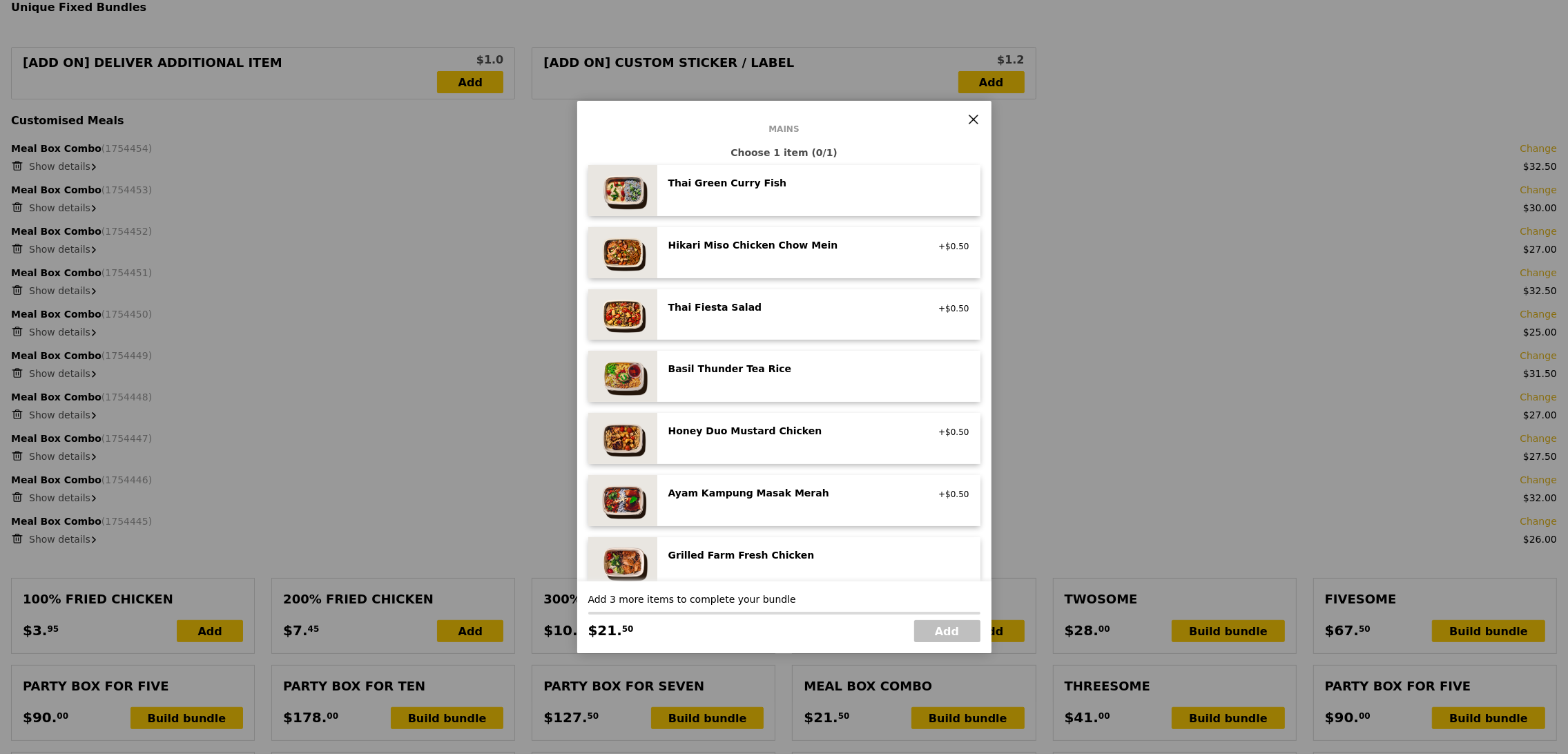
scroll to position [187, 0]
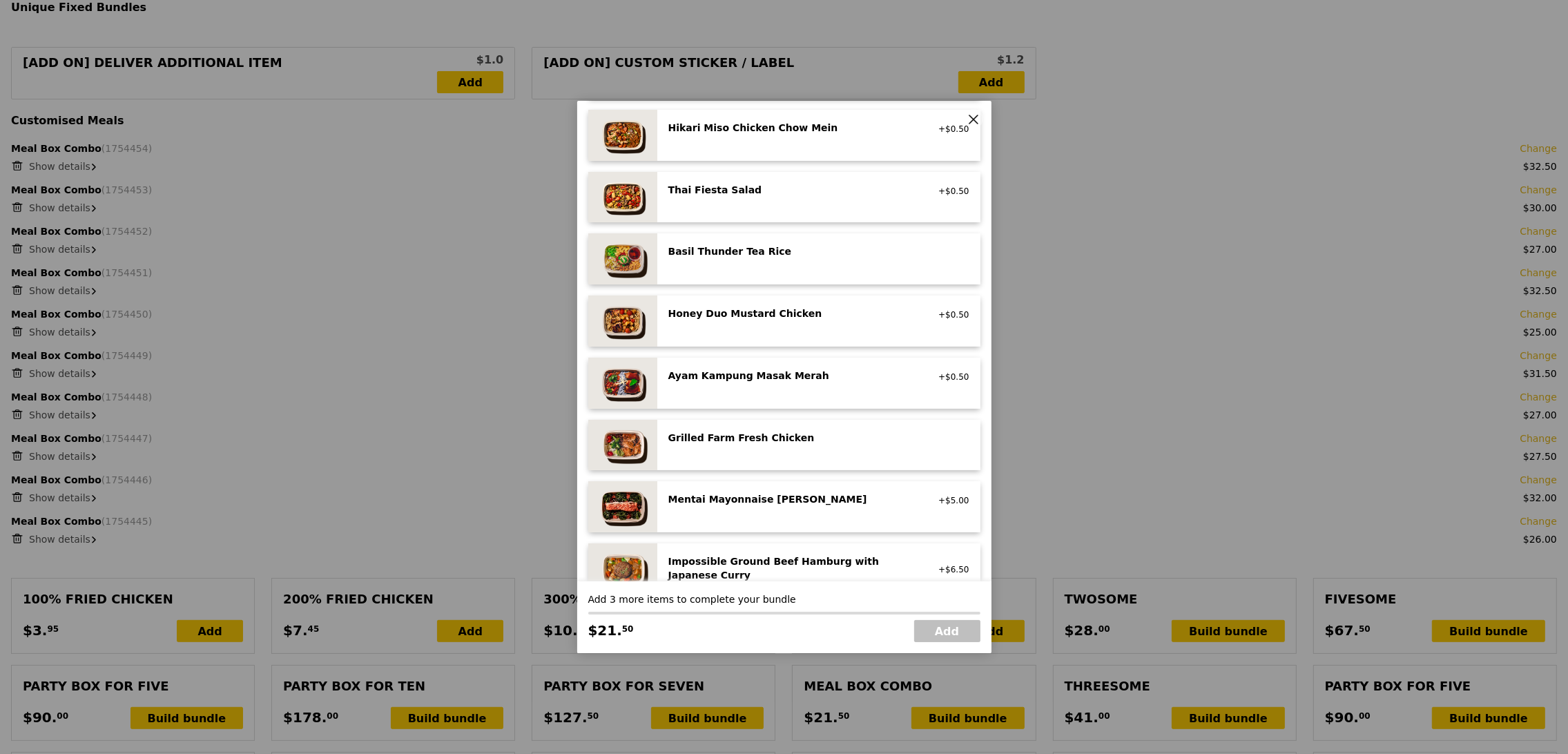
click at [802, 506] on div "Mentai Mayonnaise Aburi Salmon" at bounding box center [792, 499] width 248 height 14
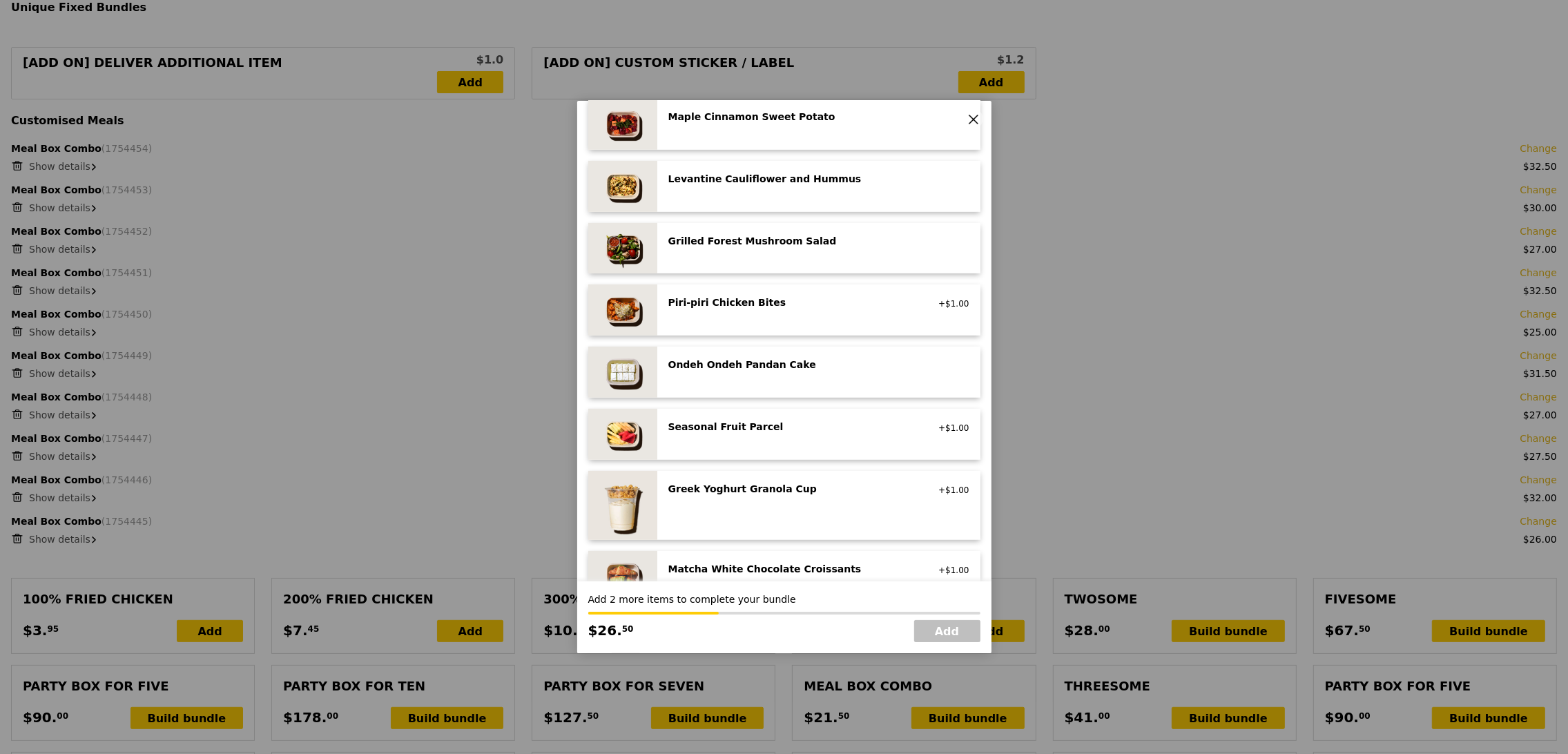
scroll to position [901, 0]
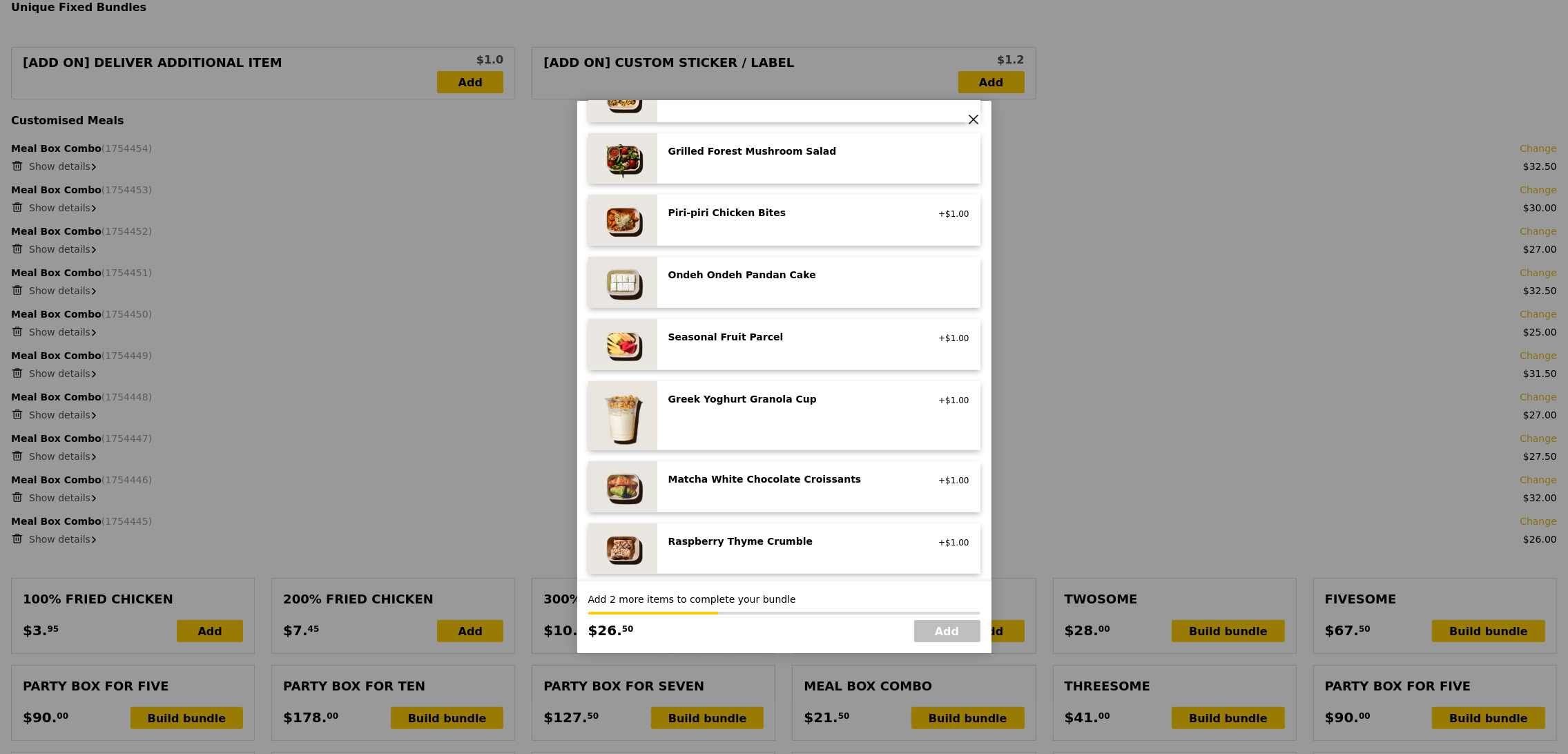
click at [776, 541] on div "Raspberry Thyme Crumble" at bounding box center [792, 542] width 248 height 14
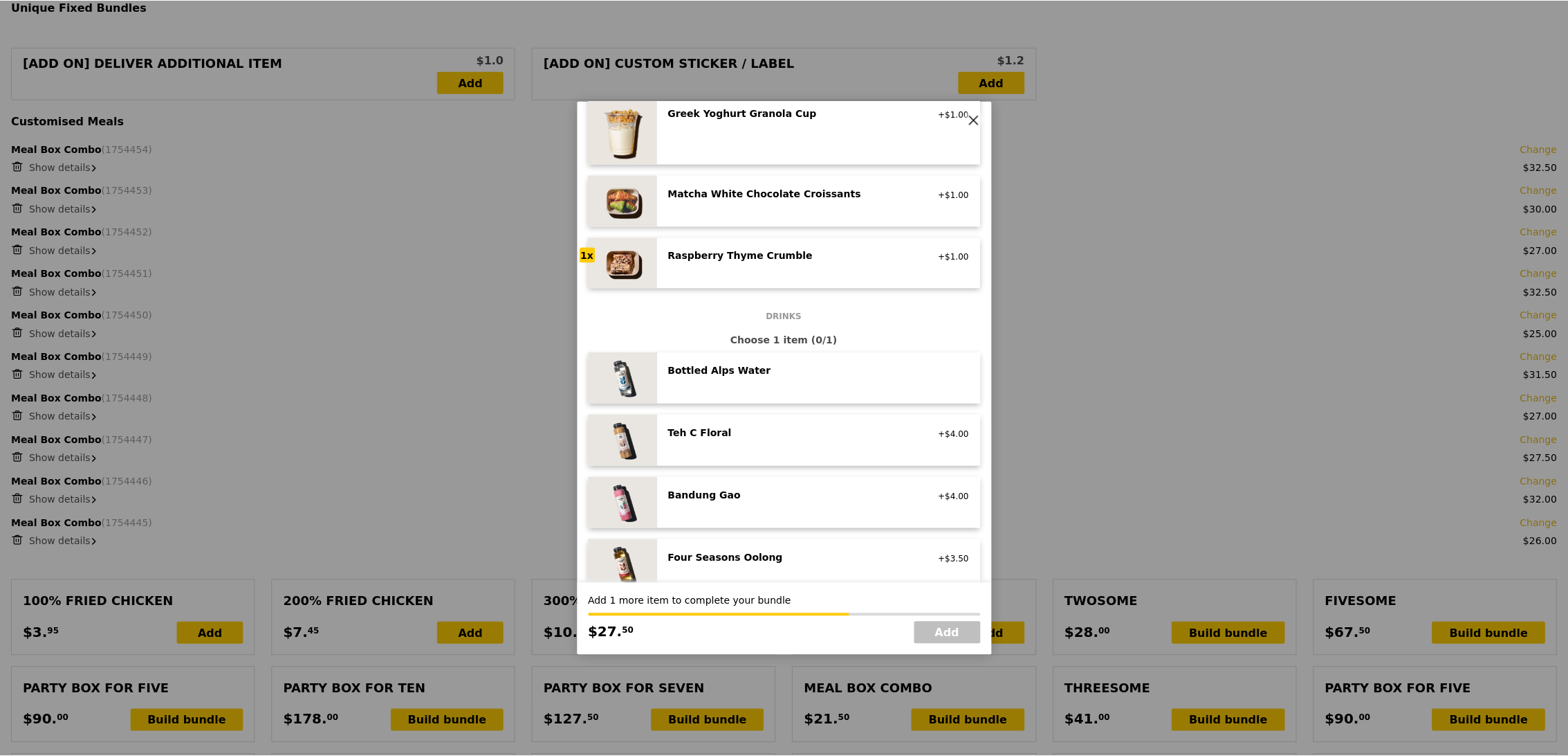
scroll to position [1329, 0]
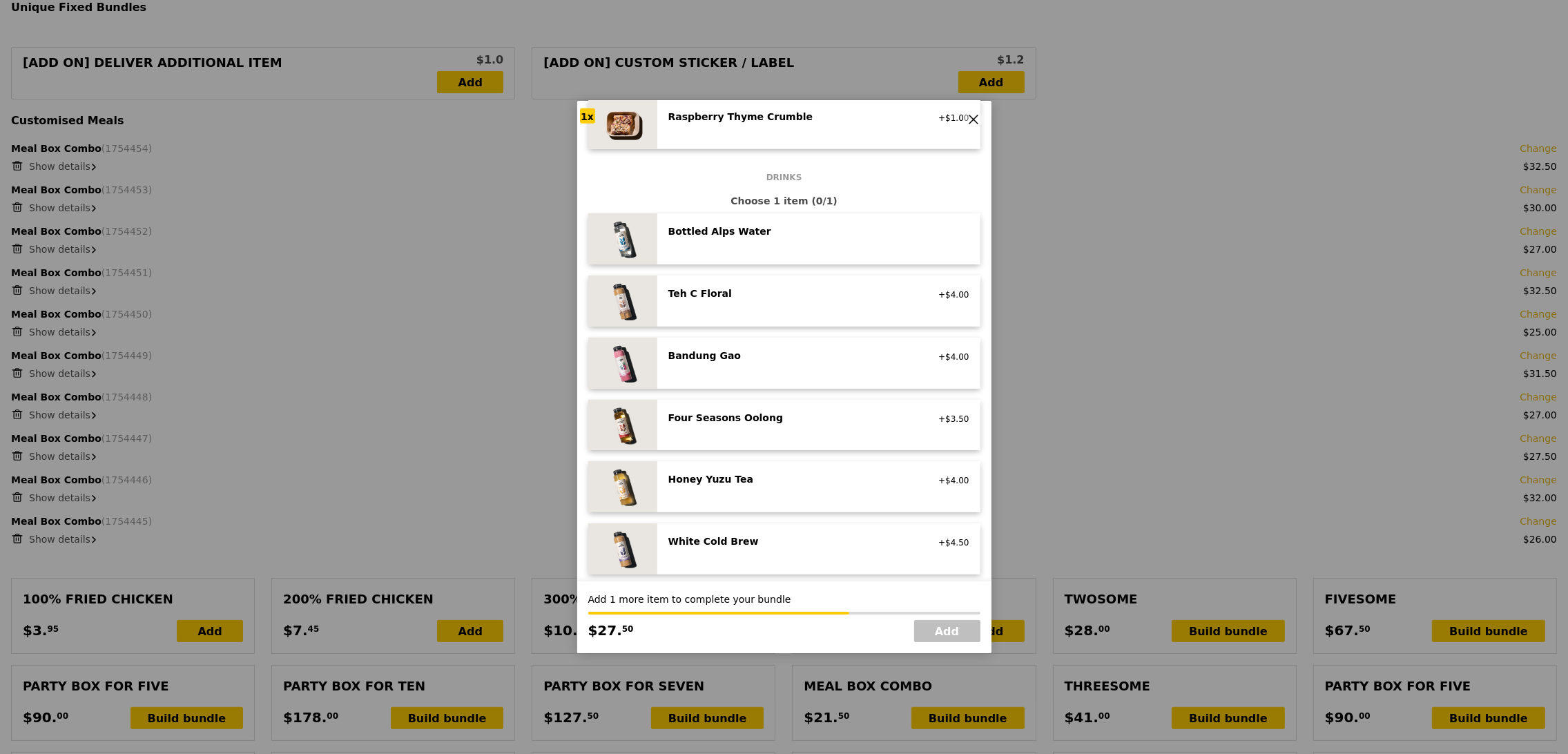
click at [736, 402] on div "Four Seasons Oolong no sugar added, vegan +$3.50" at bounding box center [819, 425] width 323 height 52
click at [940, 631] on link "Add" at bounding box center [946, 631] width 67 height 22
type input "Loading..."
type input "322.00"
type input "325.95"
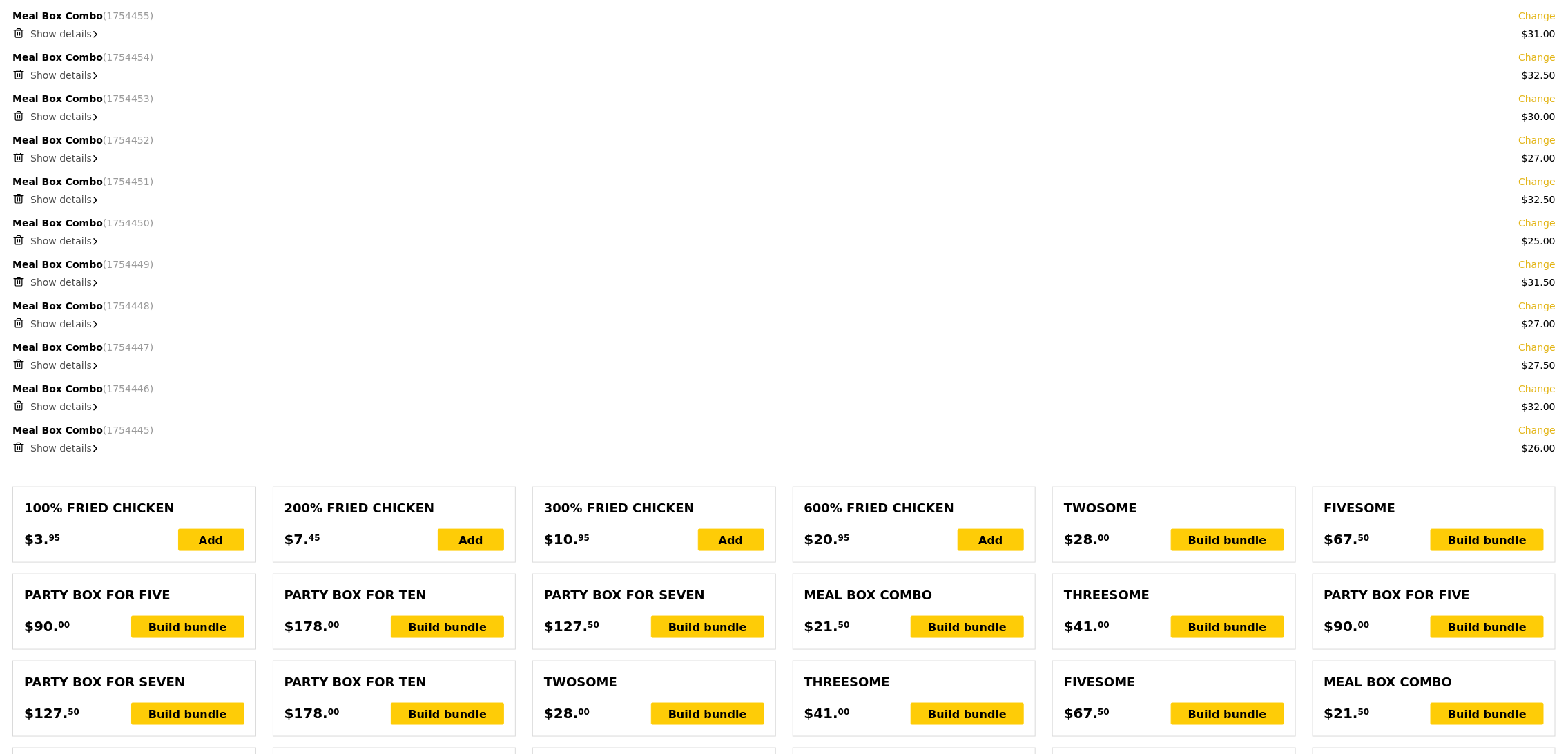
scroll to position [736, 0]
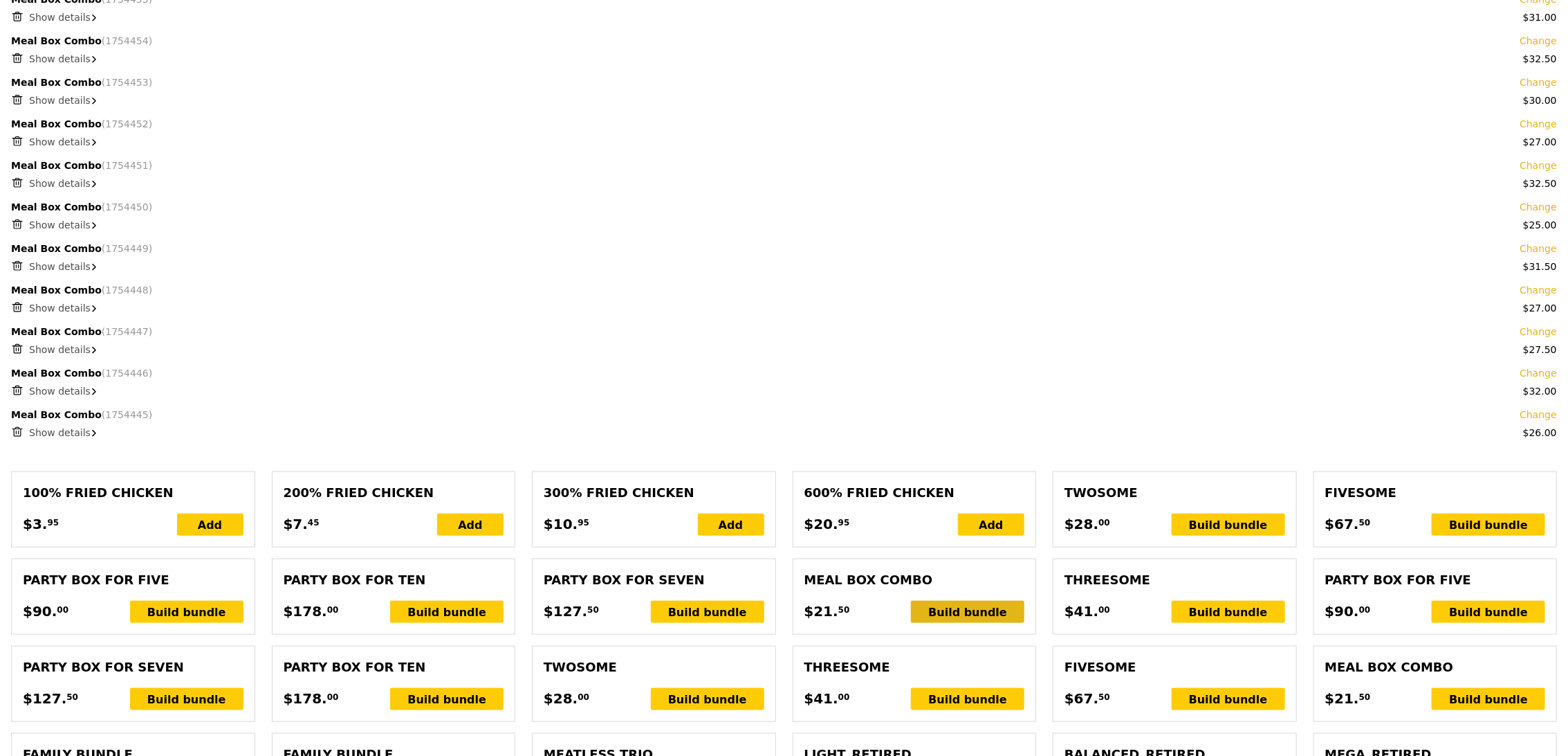
click at [966, 611] on div "Build bundle" at bounding box center [967, 612] width 113 height 22
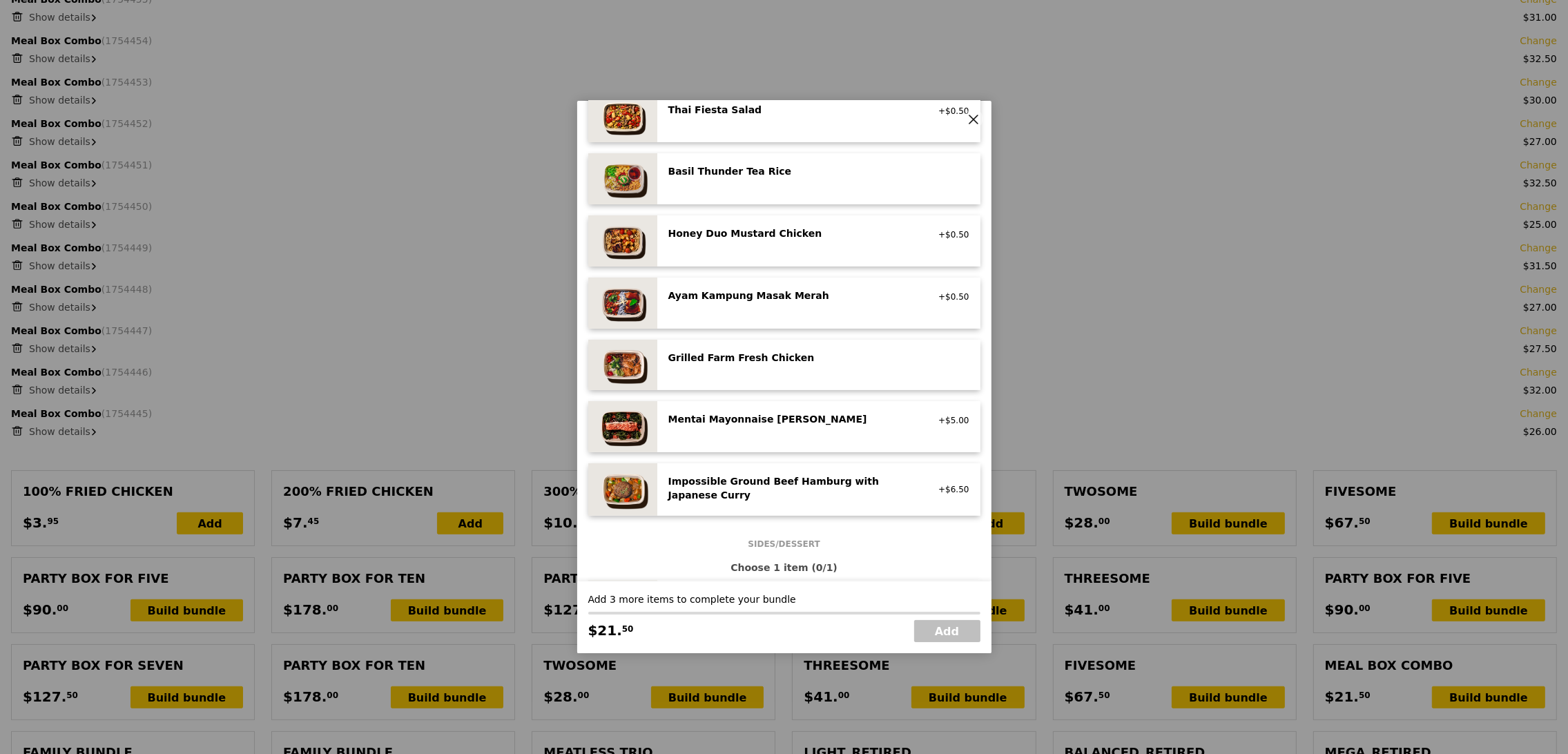
scroll to position [313, 0]
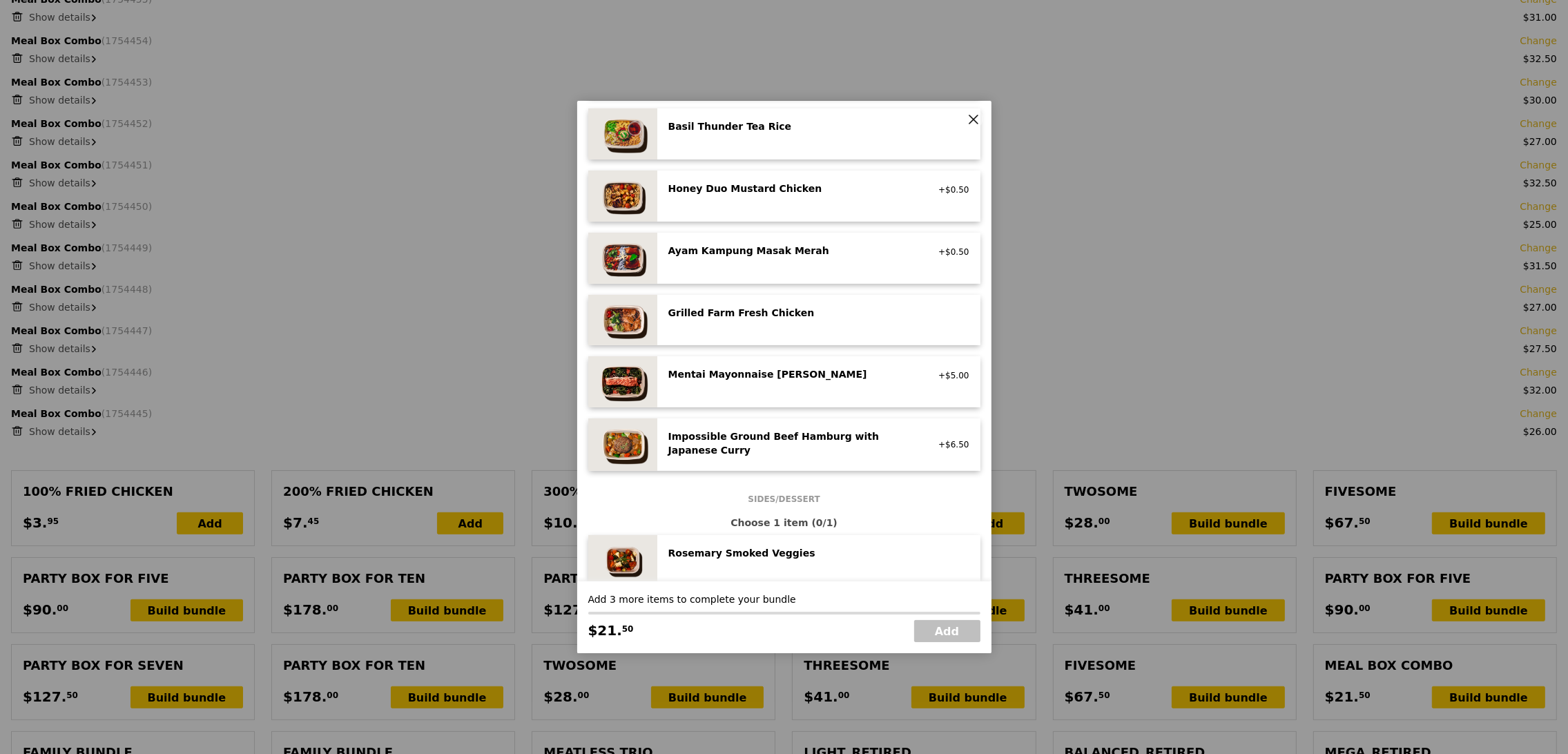
click at [786, 397] on div "Mentai Mayonnaise Aburi Salmon pescatarian, contains egg, soy, wheat +$5.00" at bounding box center [819, 382] width 323 height 52
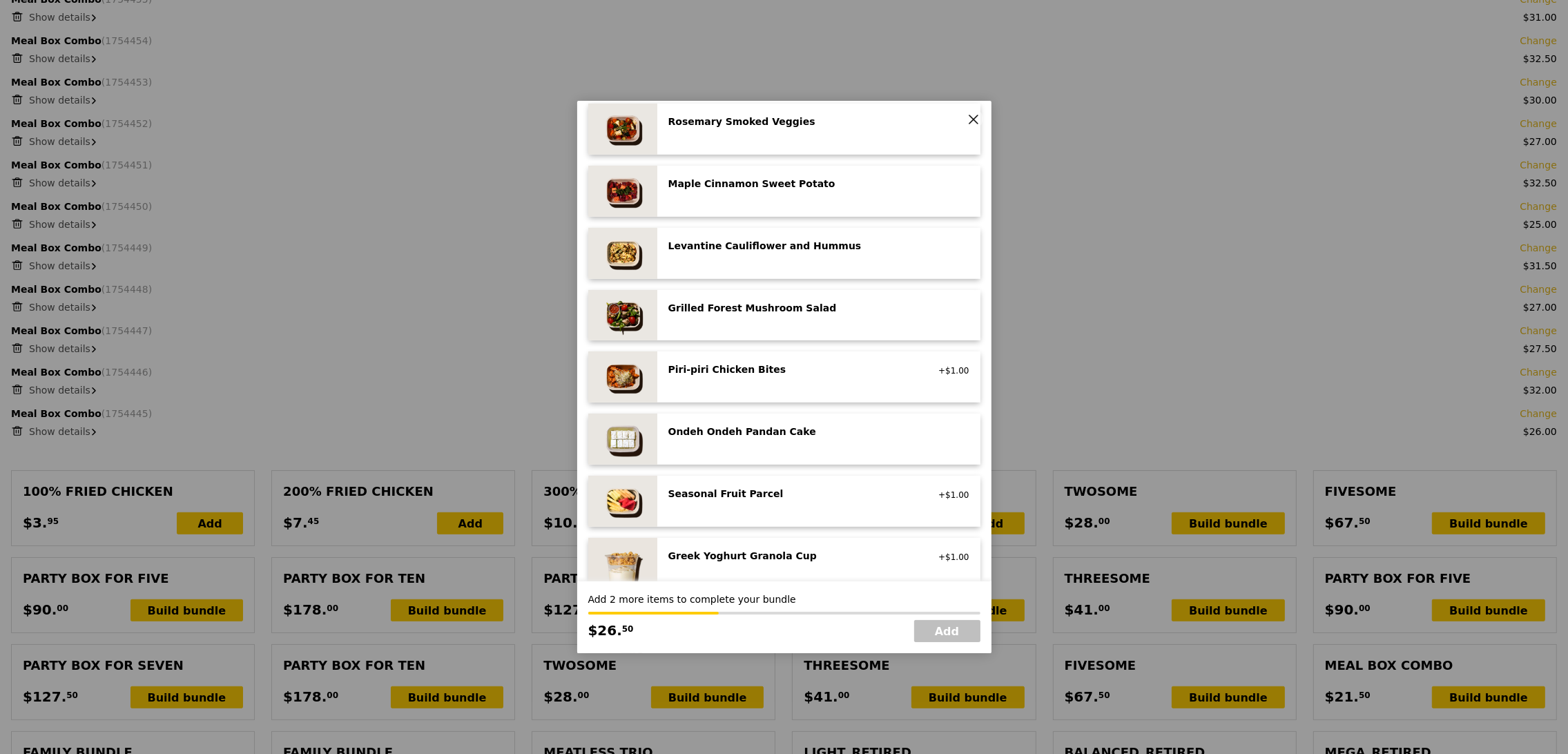
scroll to position [639, 0]
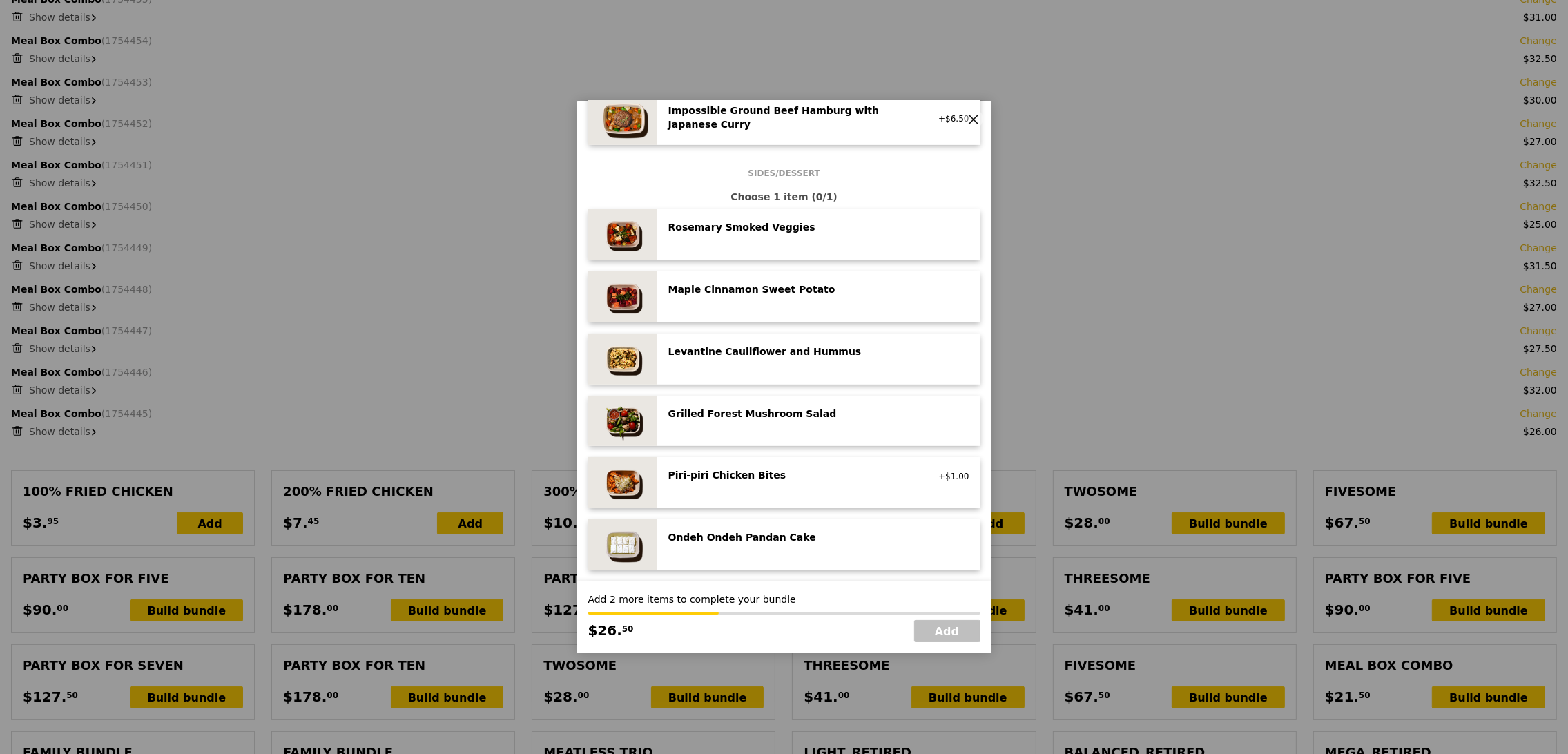
click at [857, 309] on div "Maple Cinnamon Sweet Potato vegan" at bounding box center [819, 297] width 301 height 29
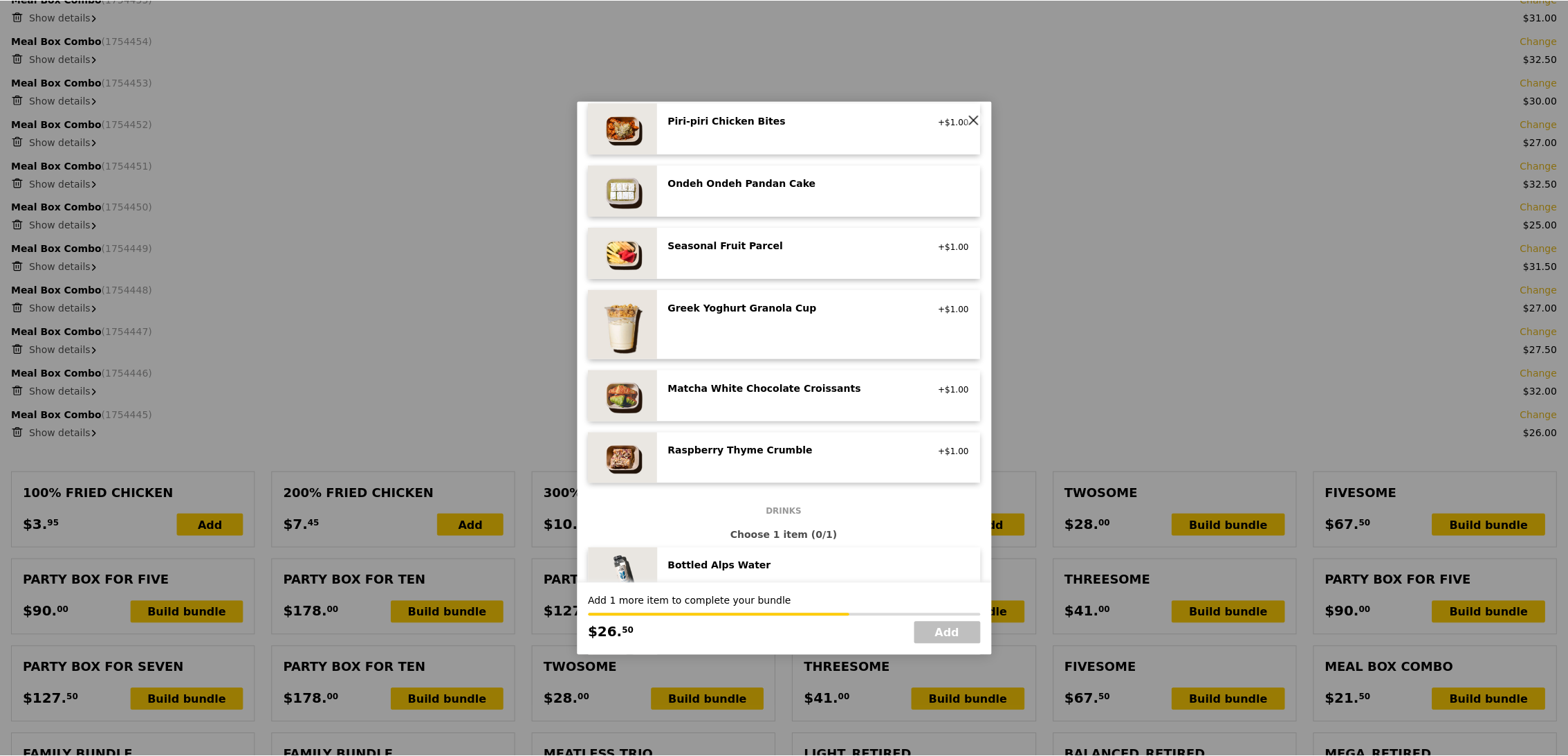
scroll to position [1385, 0]
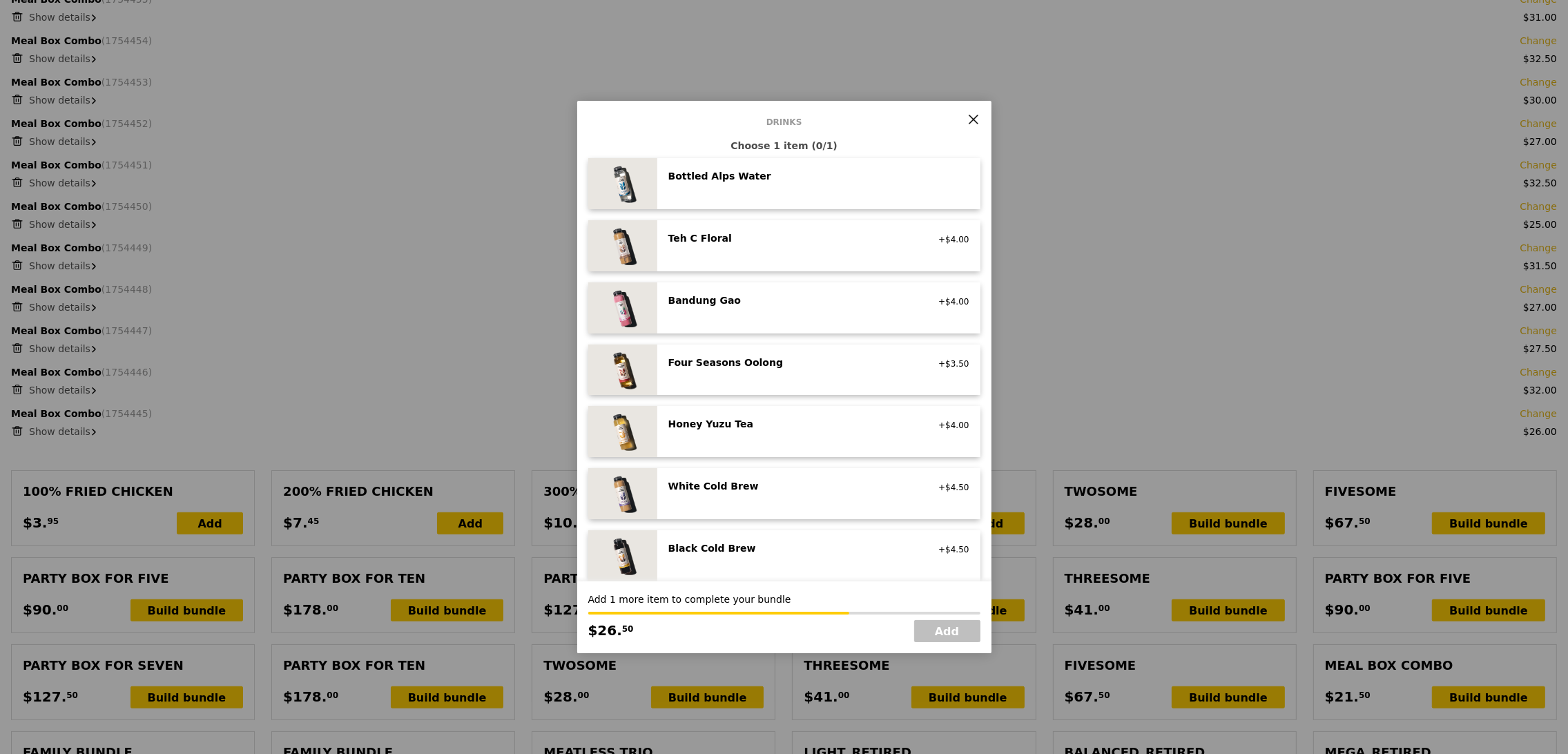
click at [825, 504] on div "White Cold Brew vegan +$4.50" at bounding box center [819, 494] width 301 height 29
click at [936, 639] on link "Add" at bounding box center [946, 631] width 67 height 22
type input "Loading..."
type input "353.00"
type input "356.95"
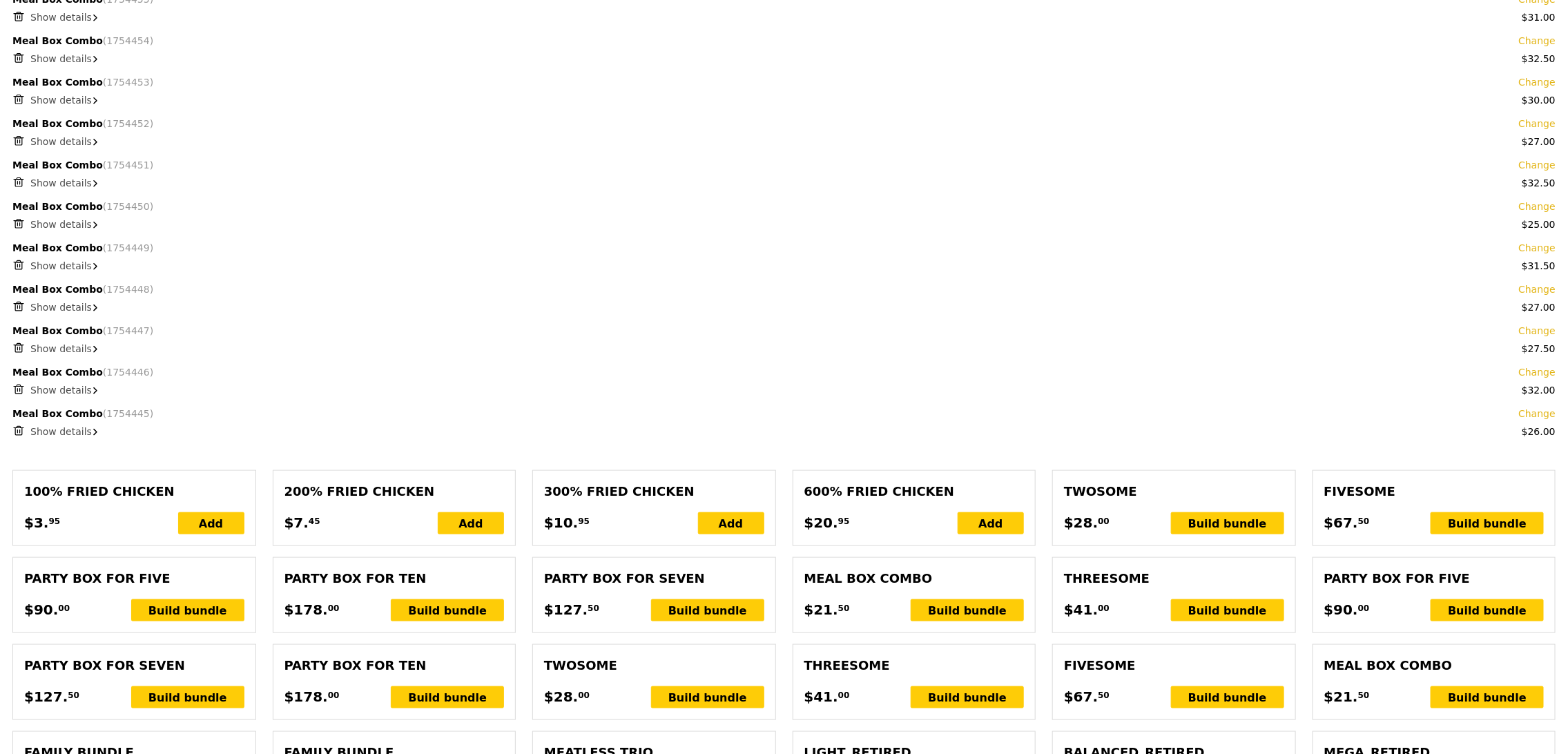
scroll to position [781, 0]
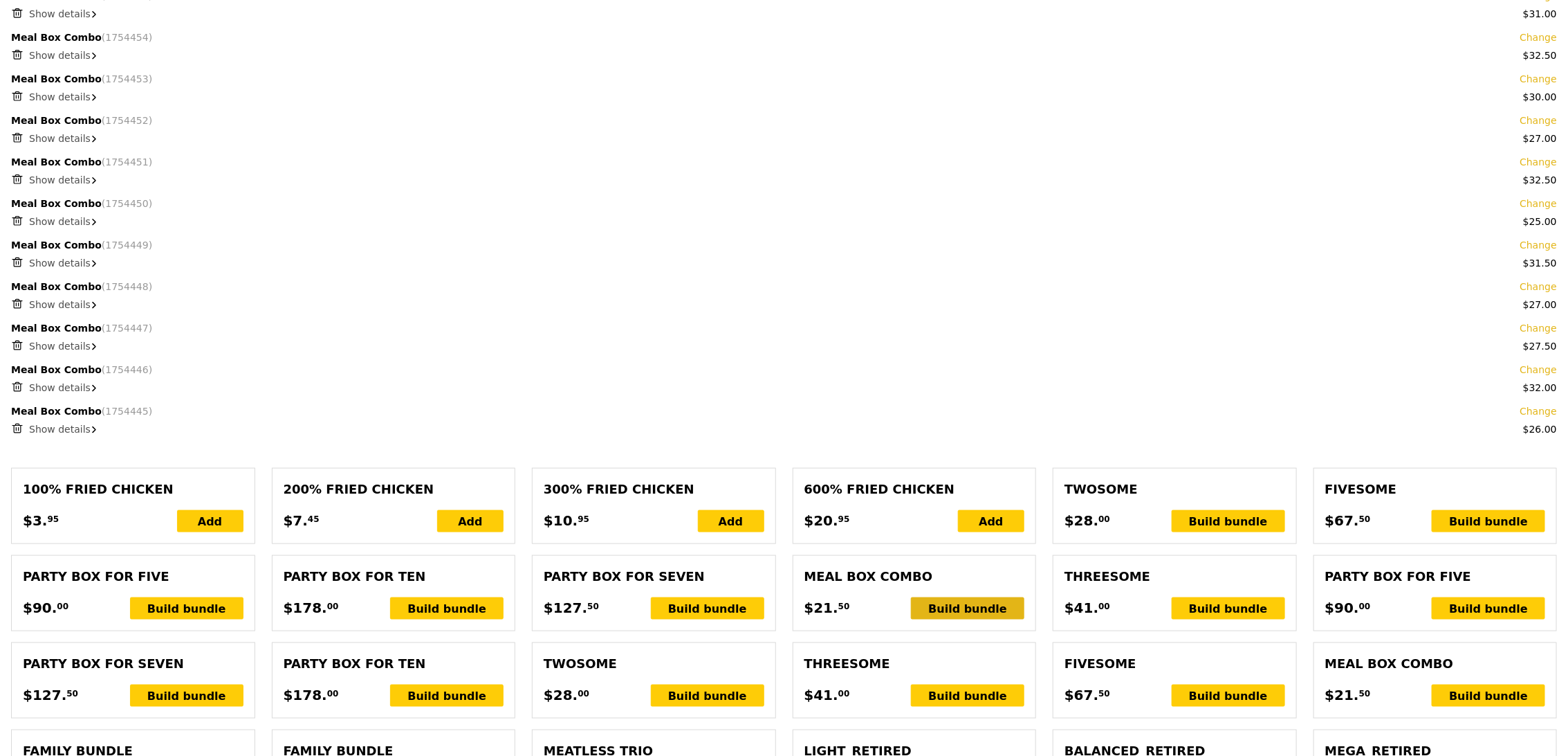
click at [983, 606] on div "Build bundle" at bounding box center [967, 608] width 113 height 22
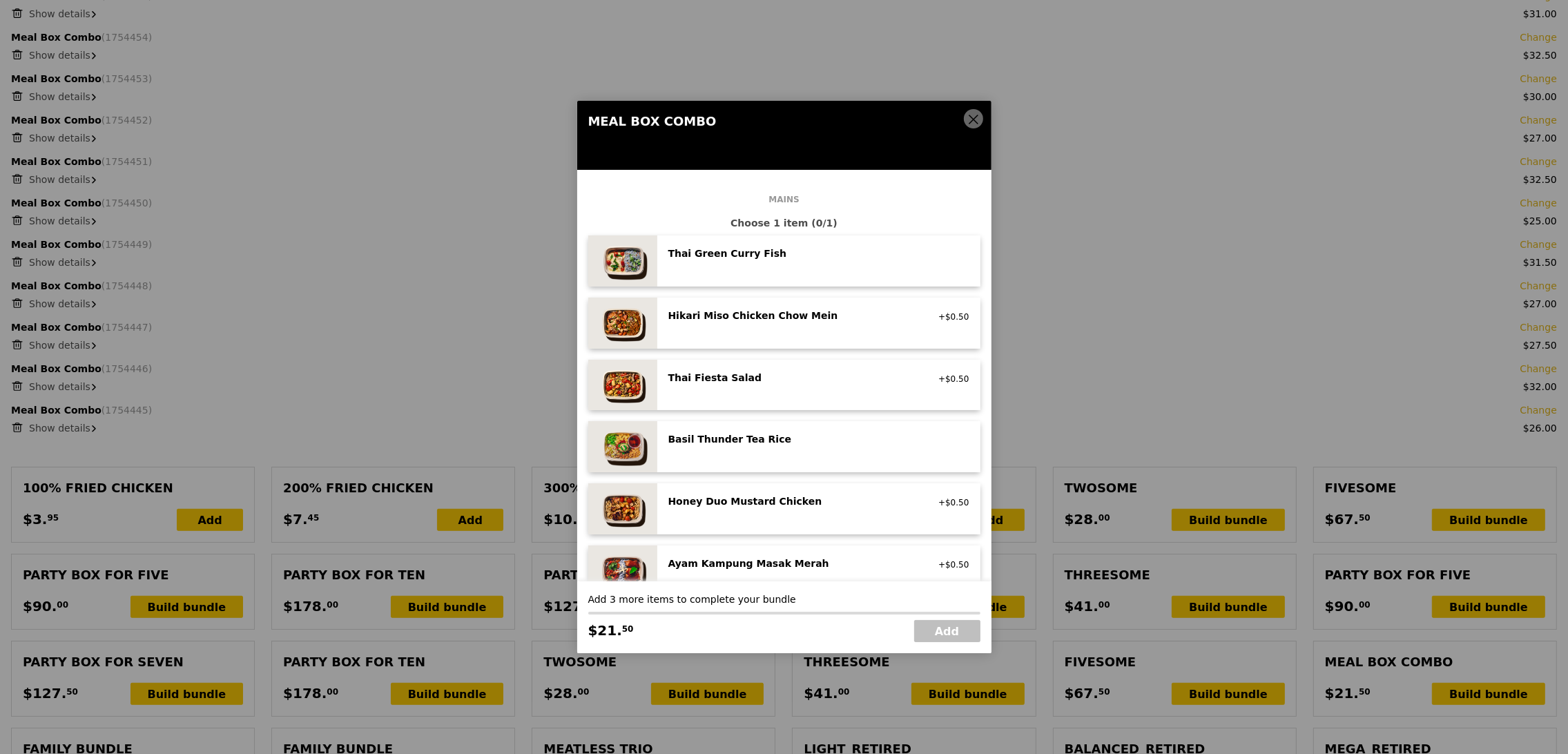
click at [787, 277] on div "Thai Green Curry Fish pescatarian, spicy, contains allium, dairy, shellfish, so…" at bounding box center [819, 261] width 323 height 52
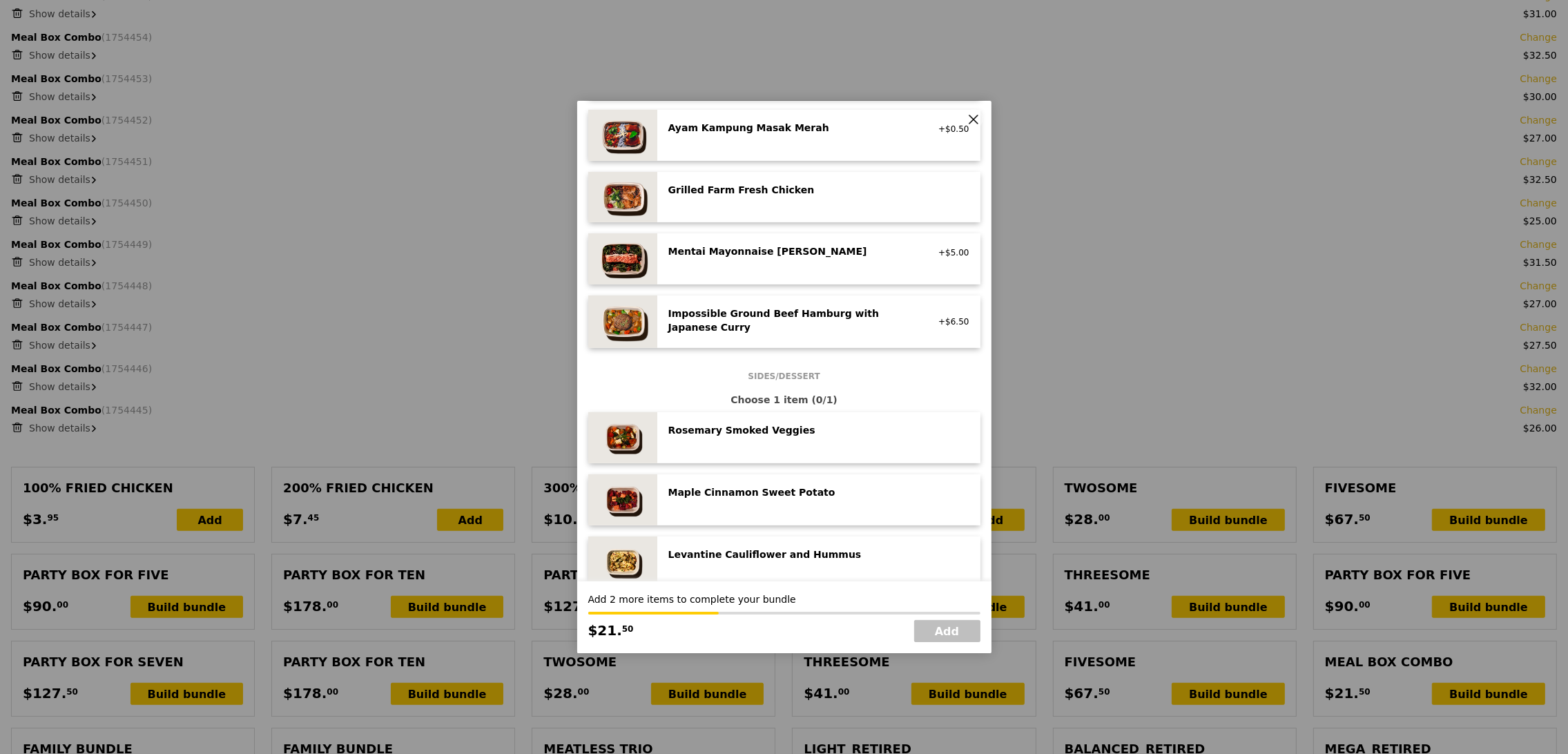
scroll to position [789, 0]
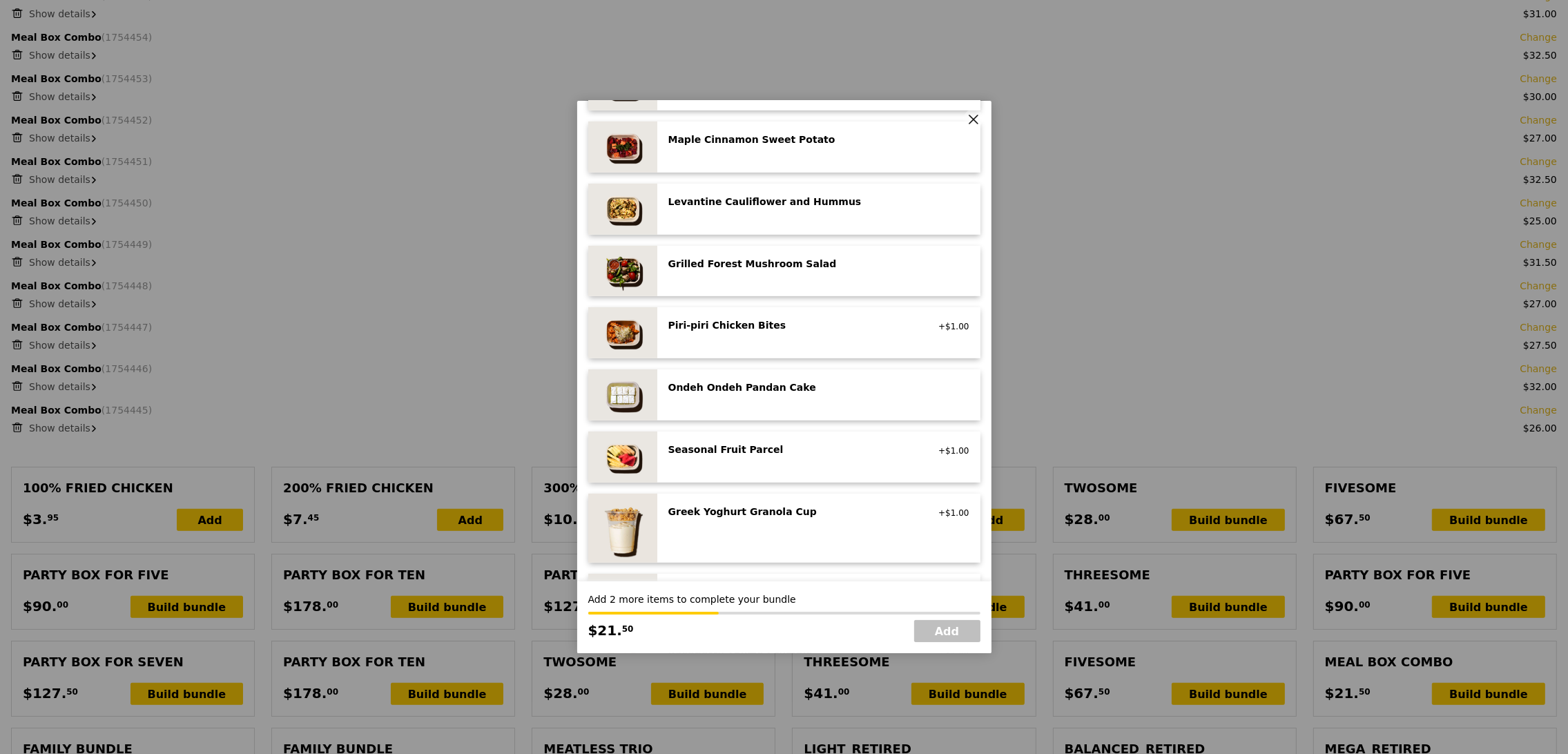
click at [823, 212] on div "Levantine Cauliflower and Hummus low carb, vegan" at bounding box center [819, 209] width 301 height 29
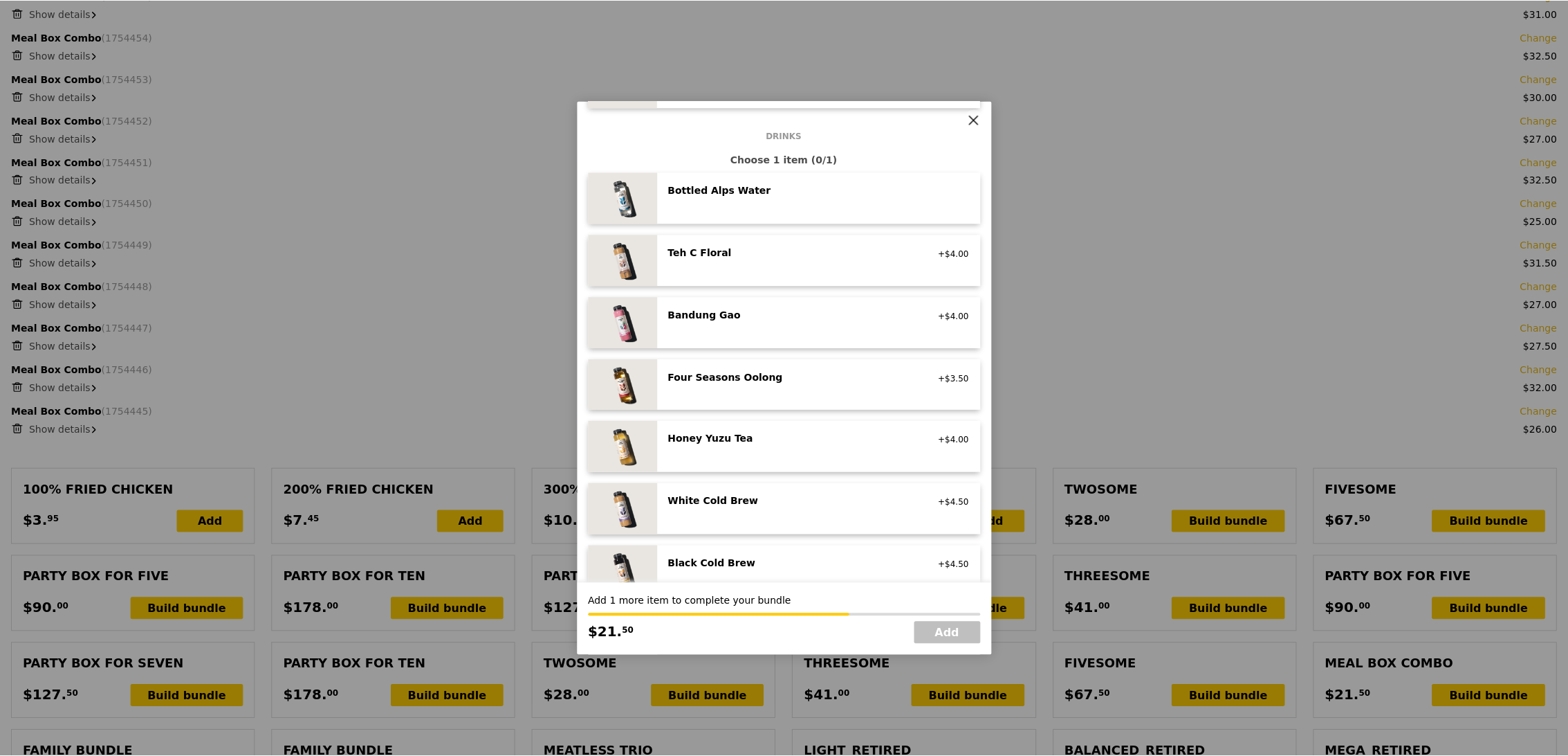
scroll to position [1519, 0]
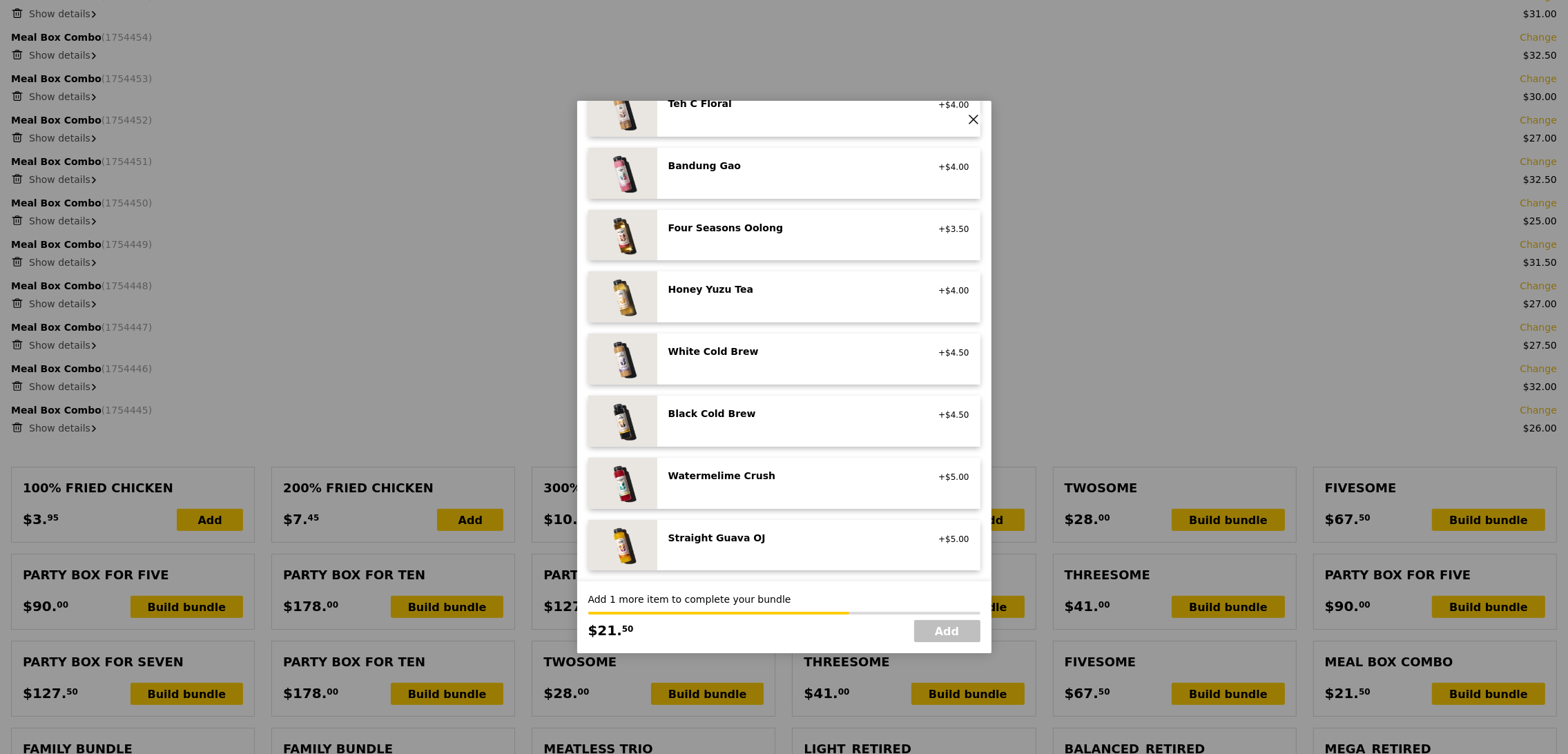
click at [813, 539] on div "Straight Guava OJ" at bounding box center [792, 538] width 248 height 14
click at [960, 636] on link "Add" at bounding box center [946, 631] width 67 height 22
type input "Loading..."
type input "379.50"
type input "383.45"
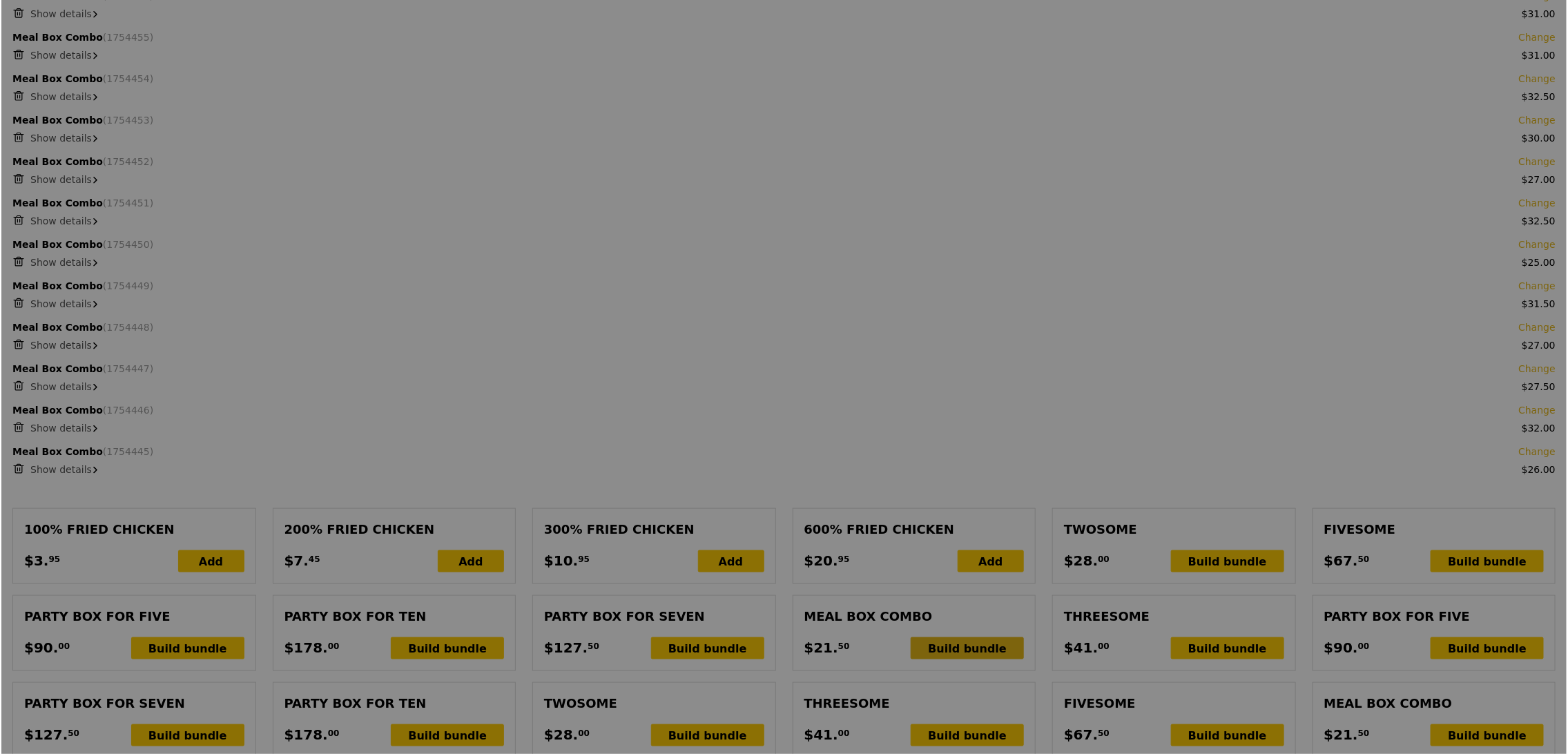
scroll to position [822, 0]
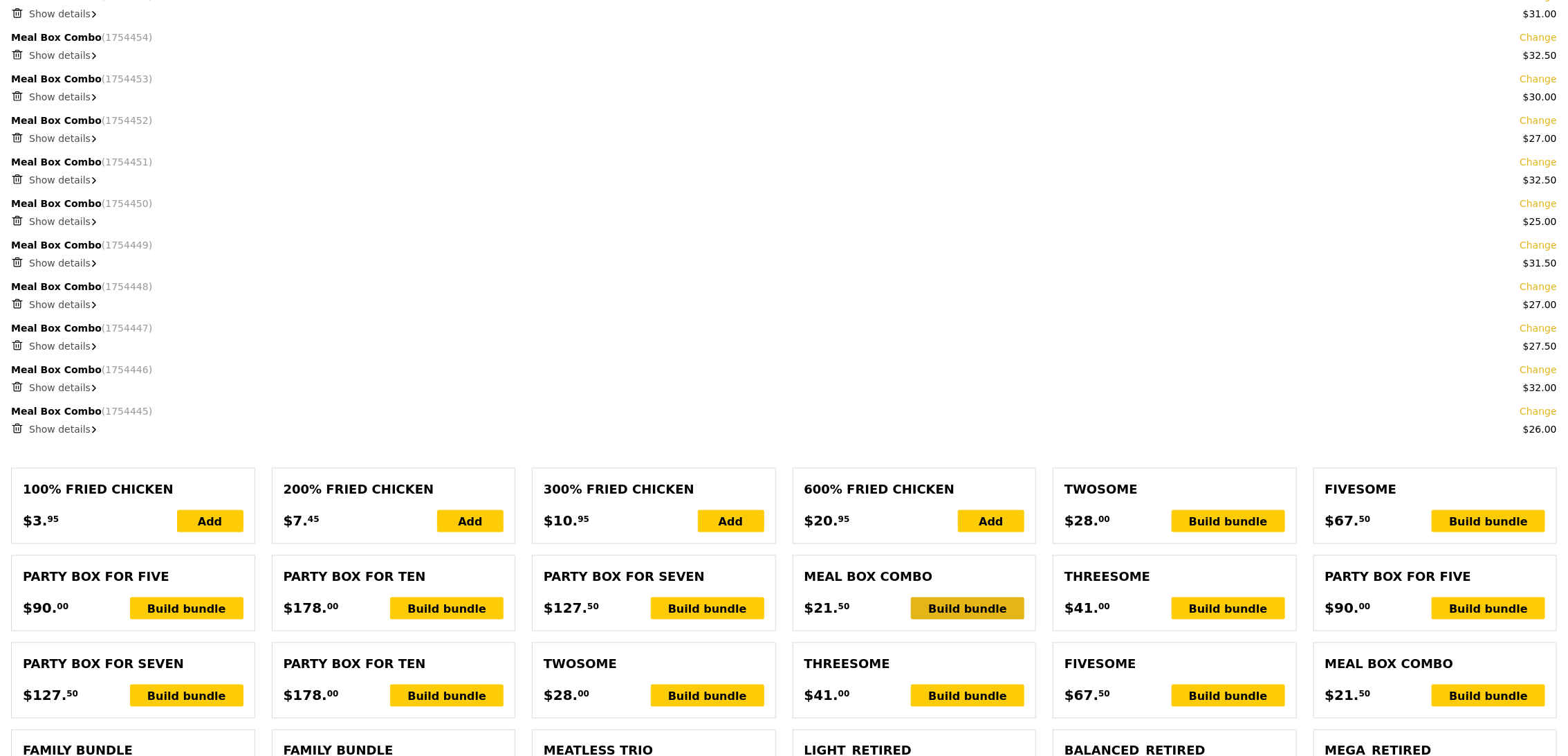
click at [949, 609] on div "Build bundle" at bounding box center [967, 608] width 113 height 22
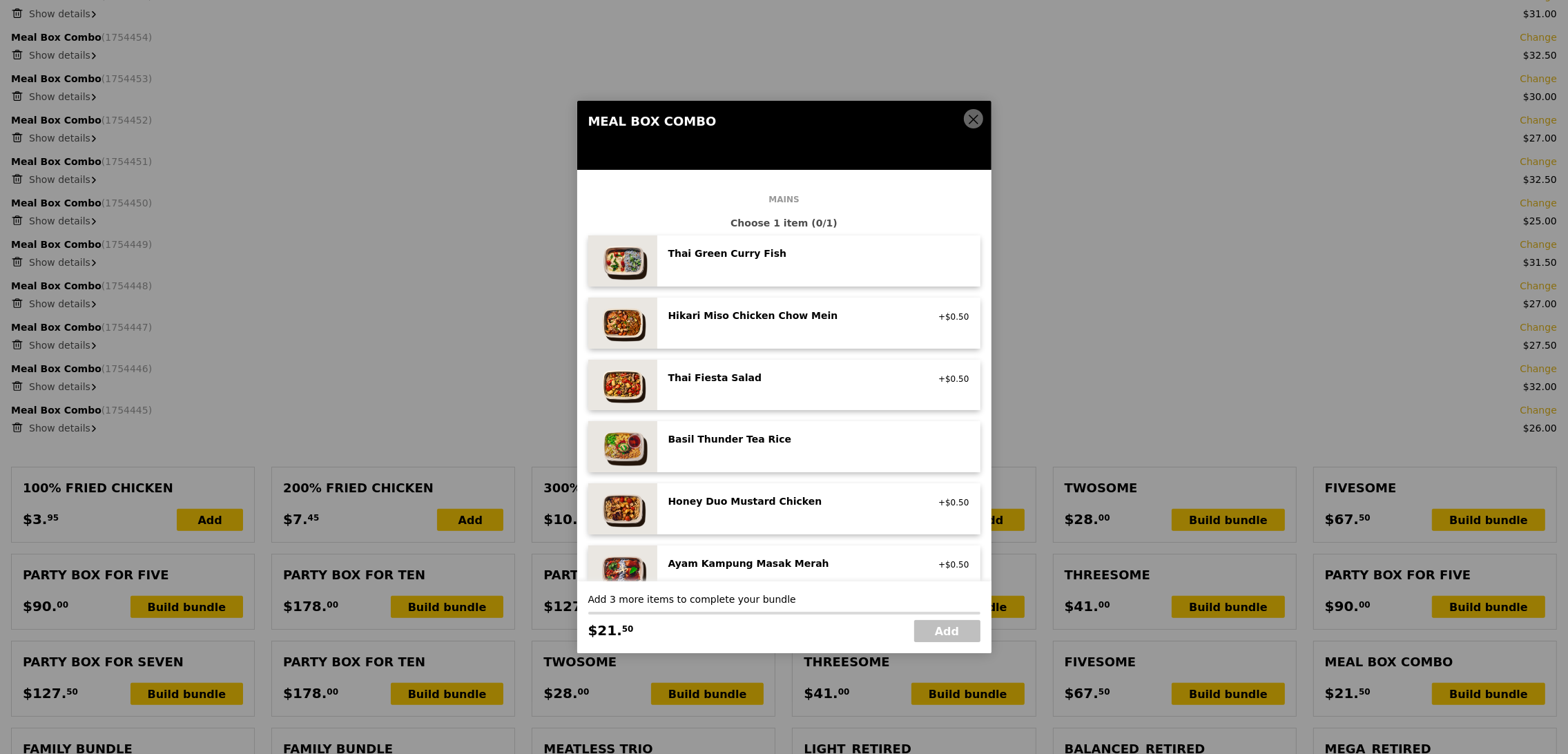
click at [801, 330] on div "Hikari Miso Chicken Chow Mein high protein, contains allium, dairy, egg, soy, w…" at bounding box center [819, 323] width 301 height 29
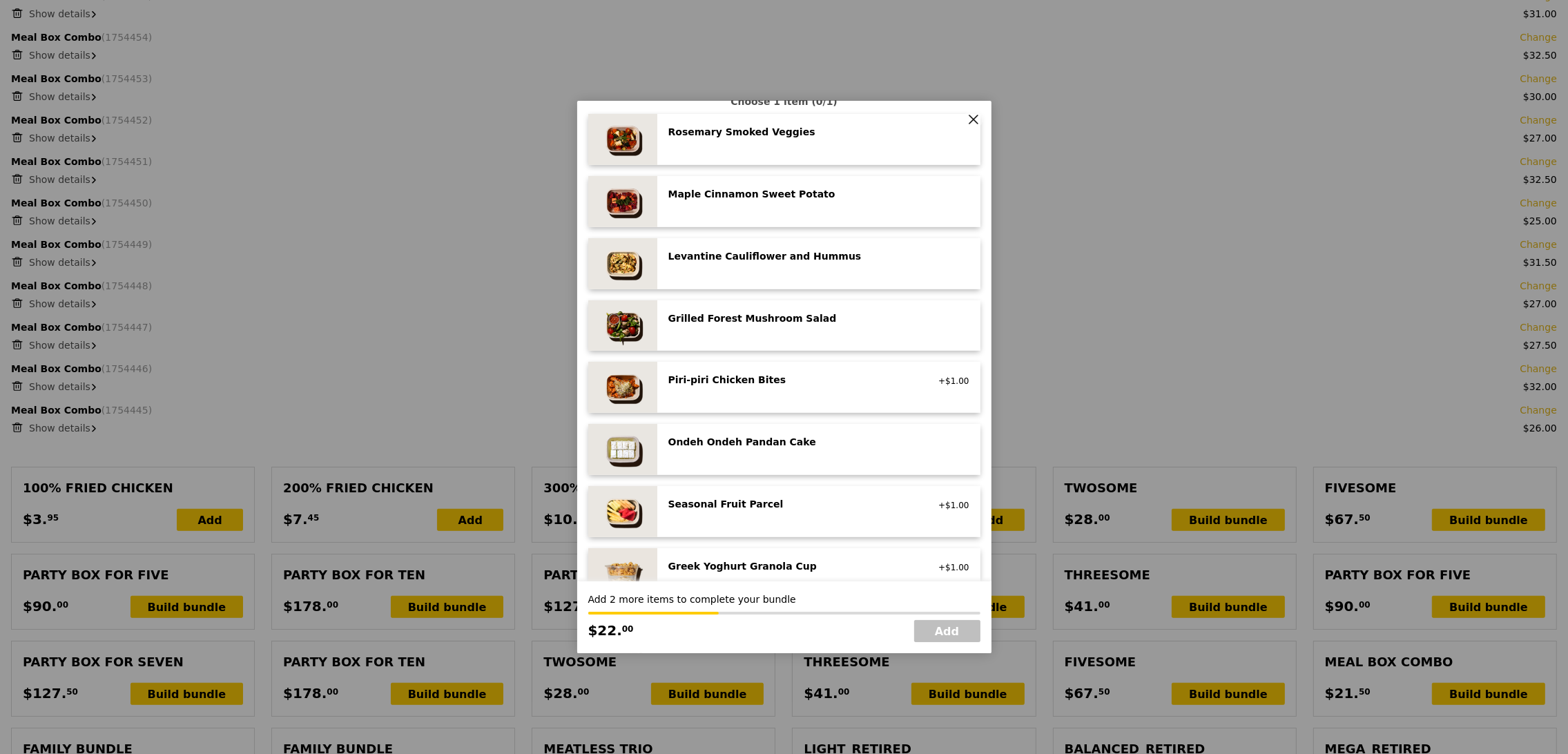
scroll to position [760, 0]
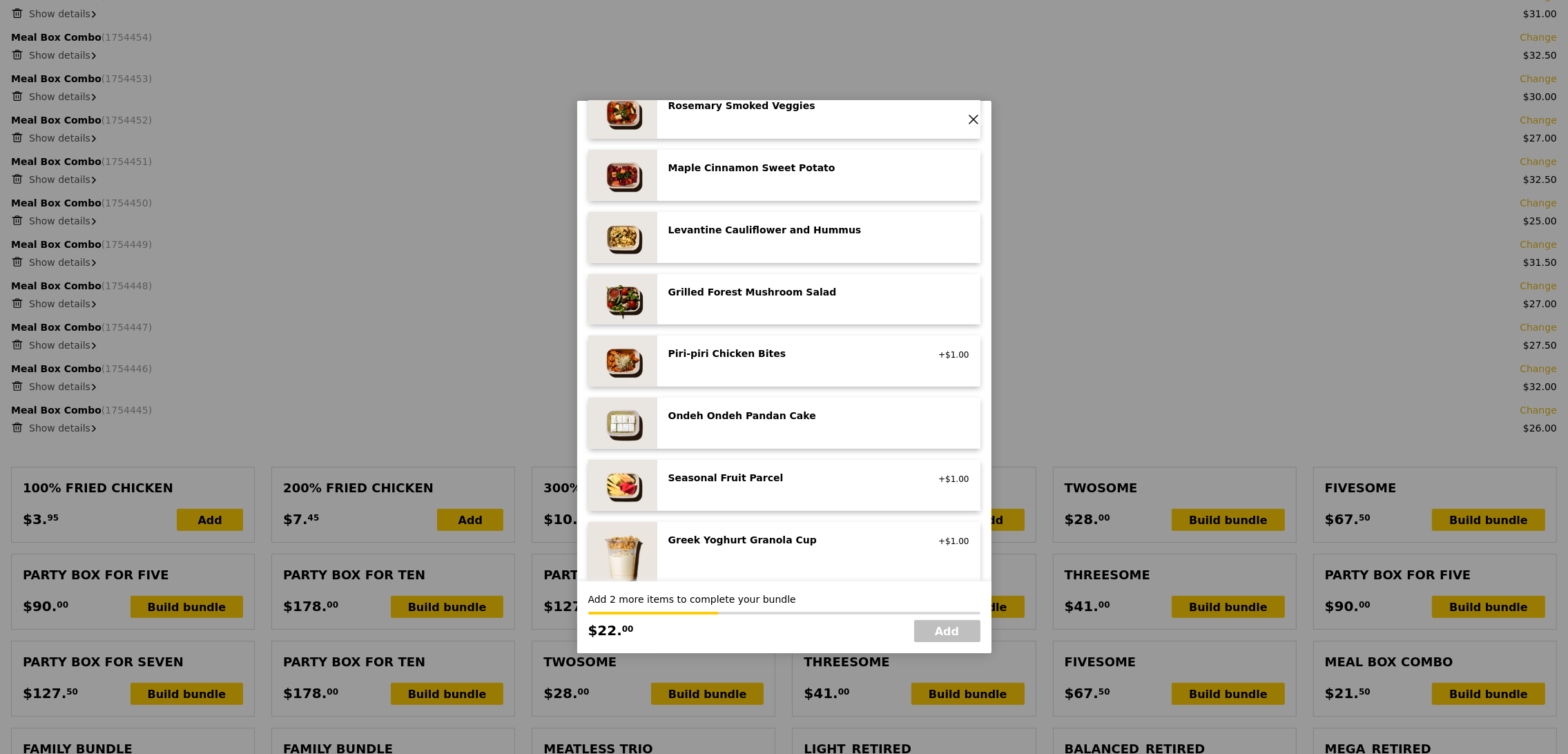
click at [756, 534] on div "Greek Yoghurt Granola Cup" at bounding box center [792, 540] width 248 height 14
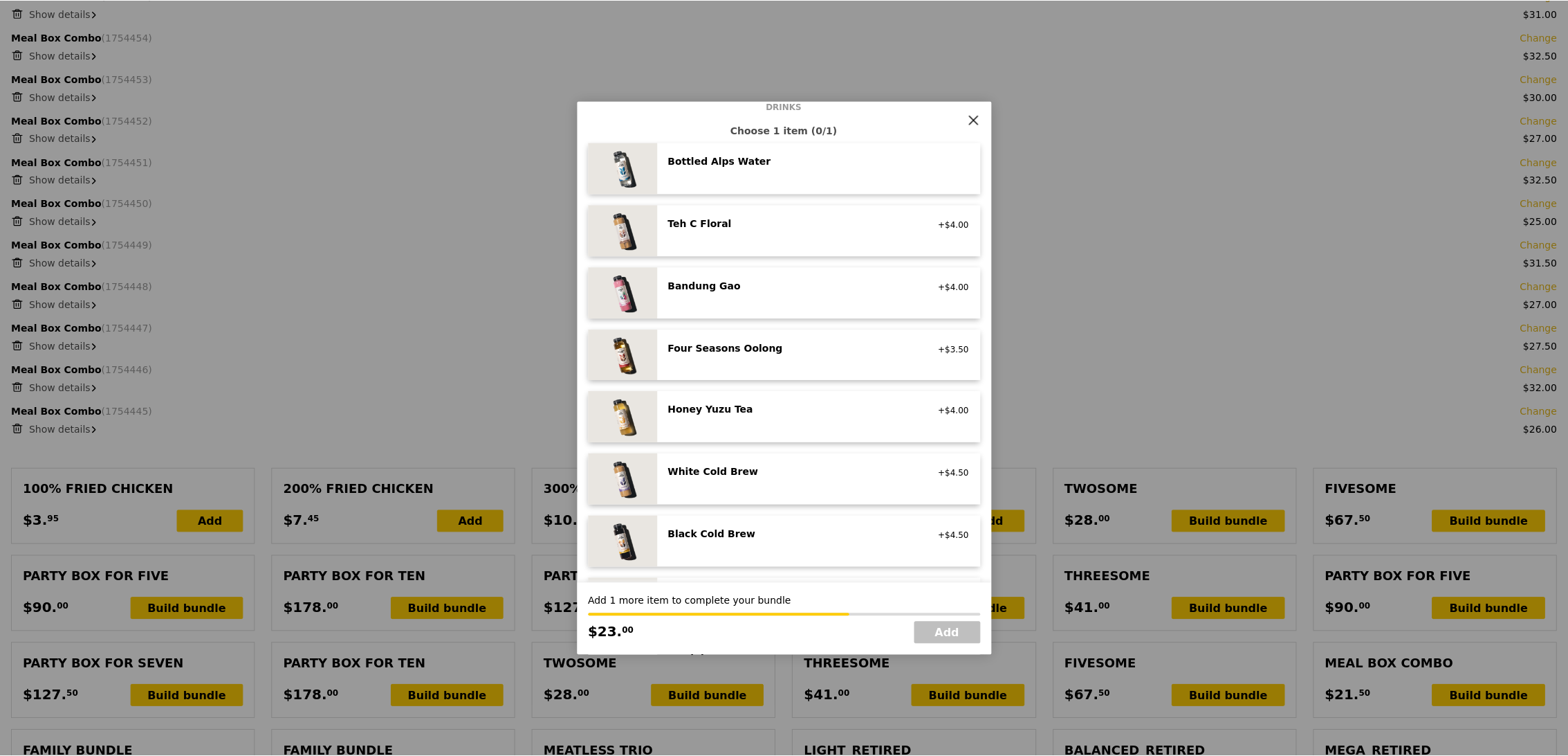
scroll to position [1423, 0]
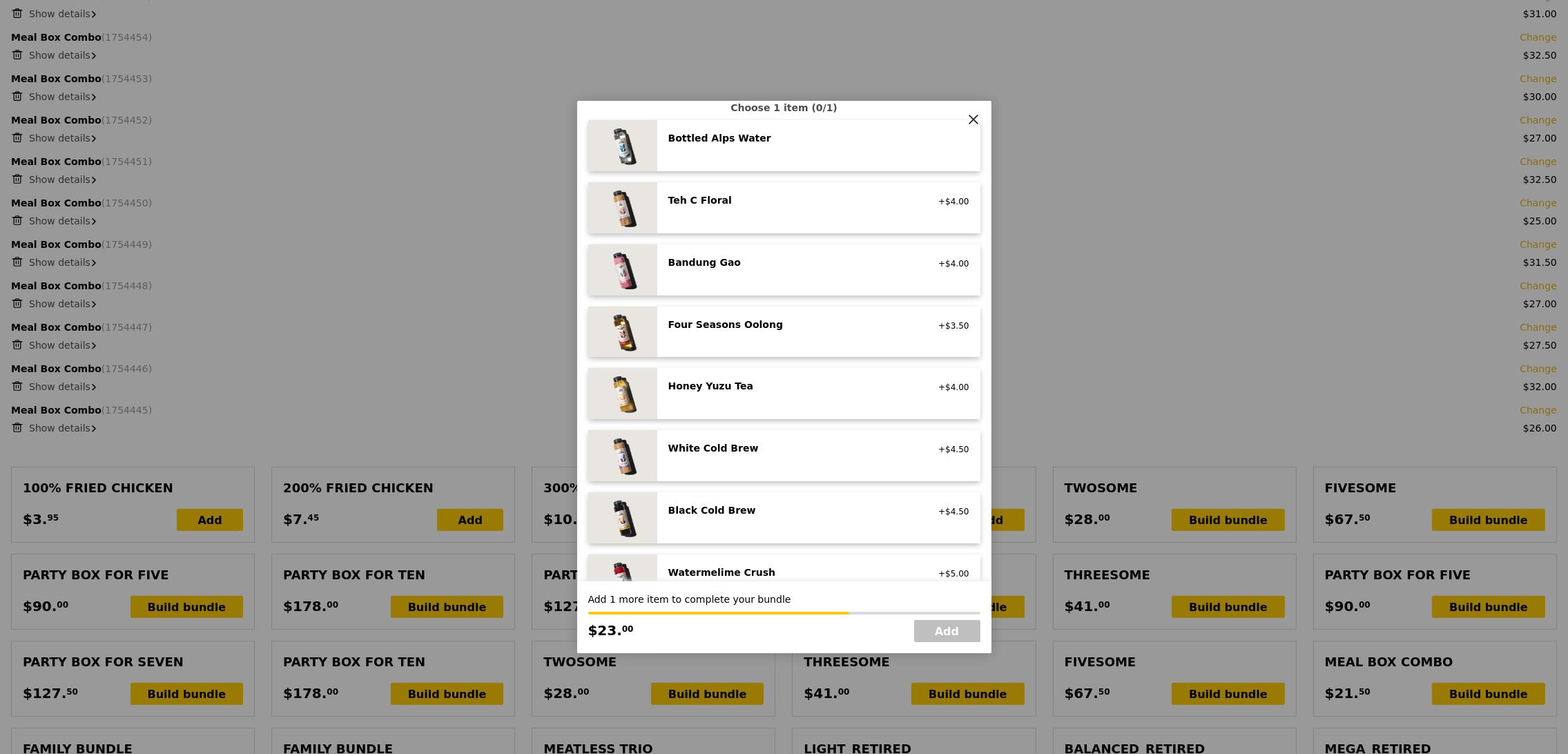
click at [756, 534] on div "Black Cold Brew no sugar added, vegan +$4.50" at bounding box center [819, 518] width 323 height 52
click at [950, 634] on link "Add" at bounding box center [946, 631] width 67 height 22
type input "Loading..."
type input "407.00"
type input "410.95"
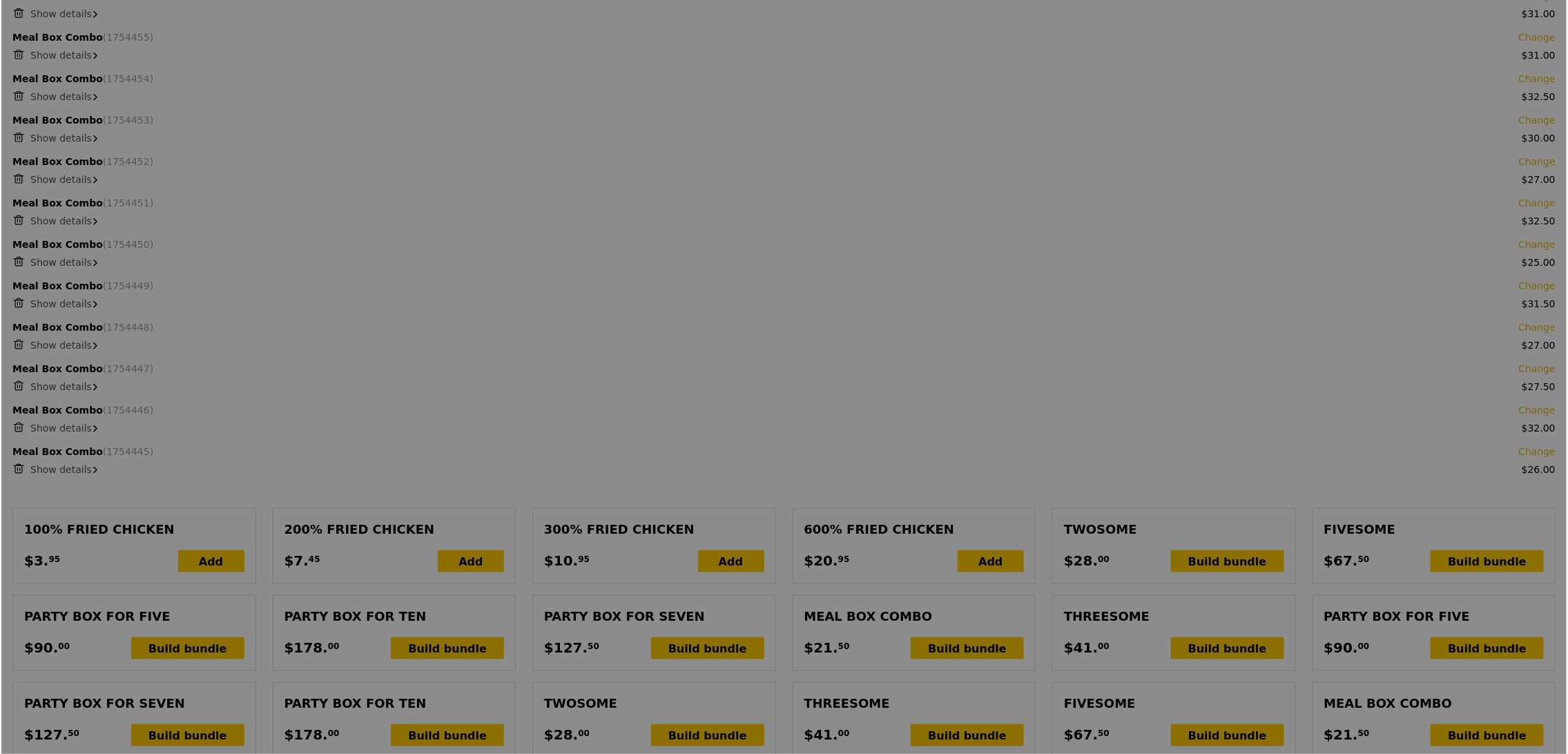
scroll to position [864, 0]
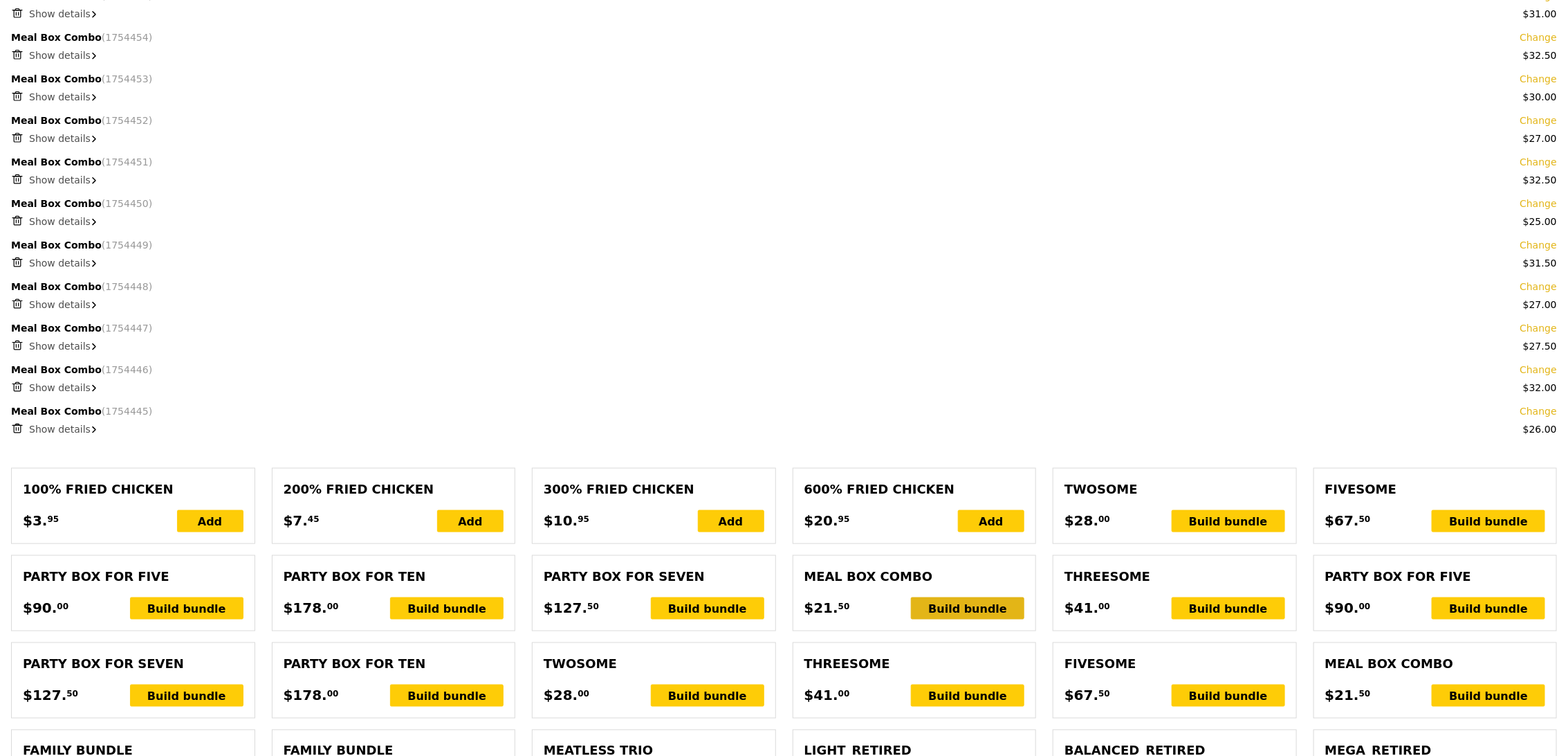
click at [1005, 603] on div "Build bundle" at bounding box center [967, 608] width 113 height 22
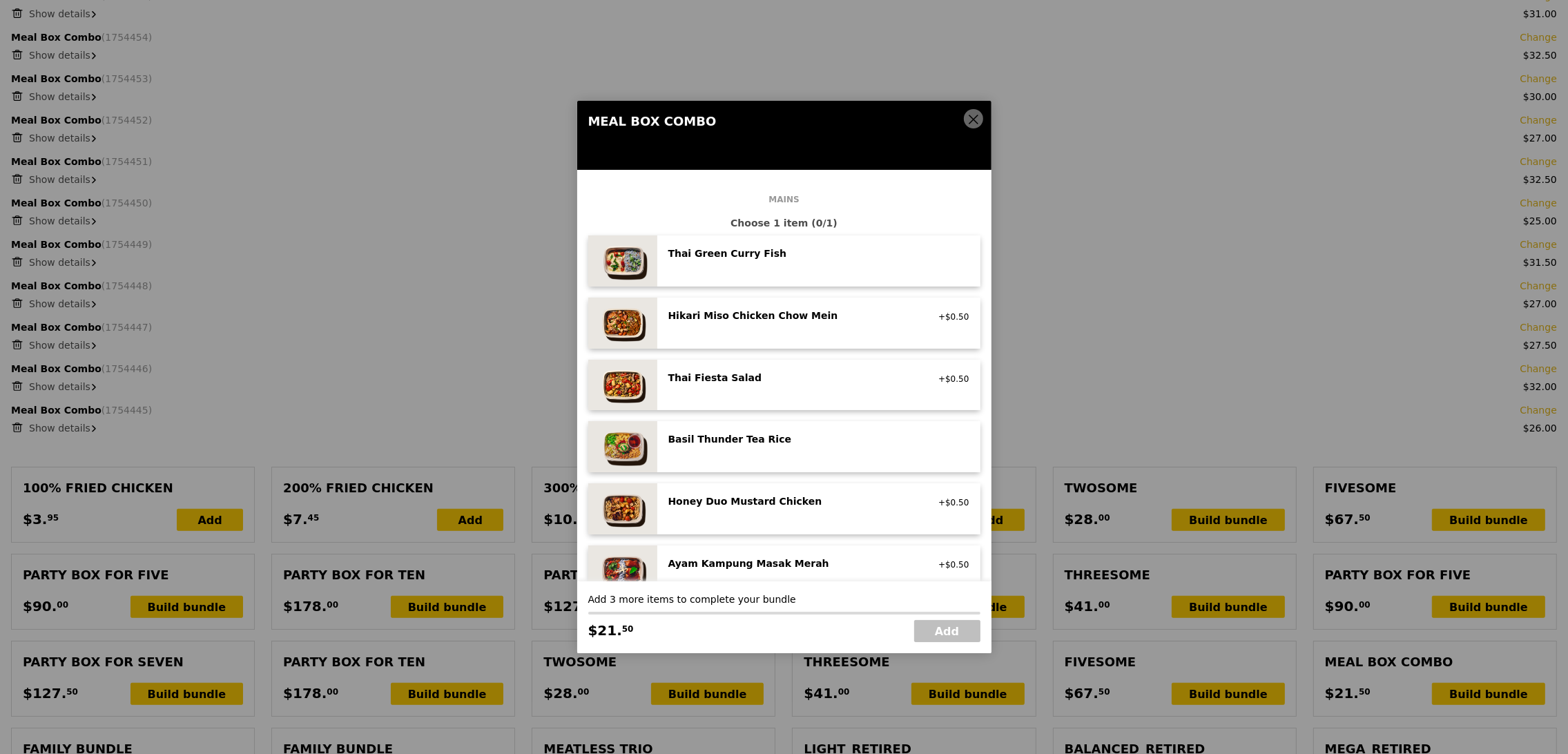
click at [811, 298] on div "Hikari Miso Chicken Chow Mein high protein, contains allium, dairy, egg, soy, w…" at bounding box center [819, 323] width 323 height 52
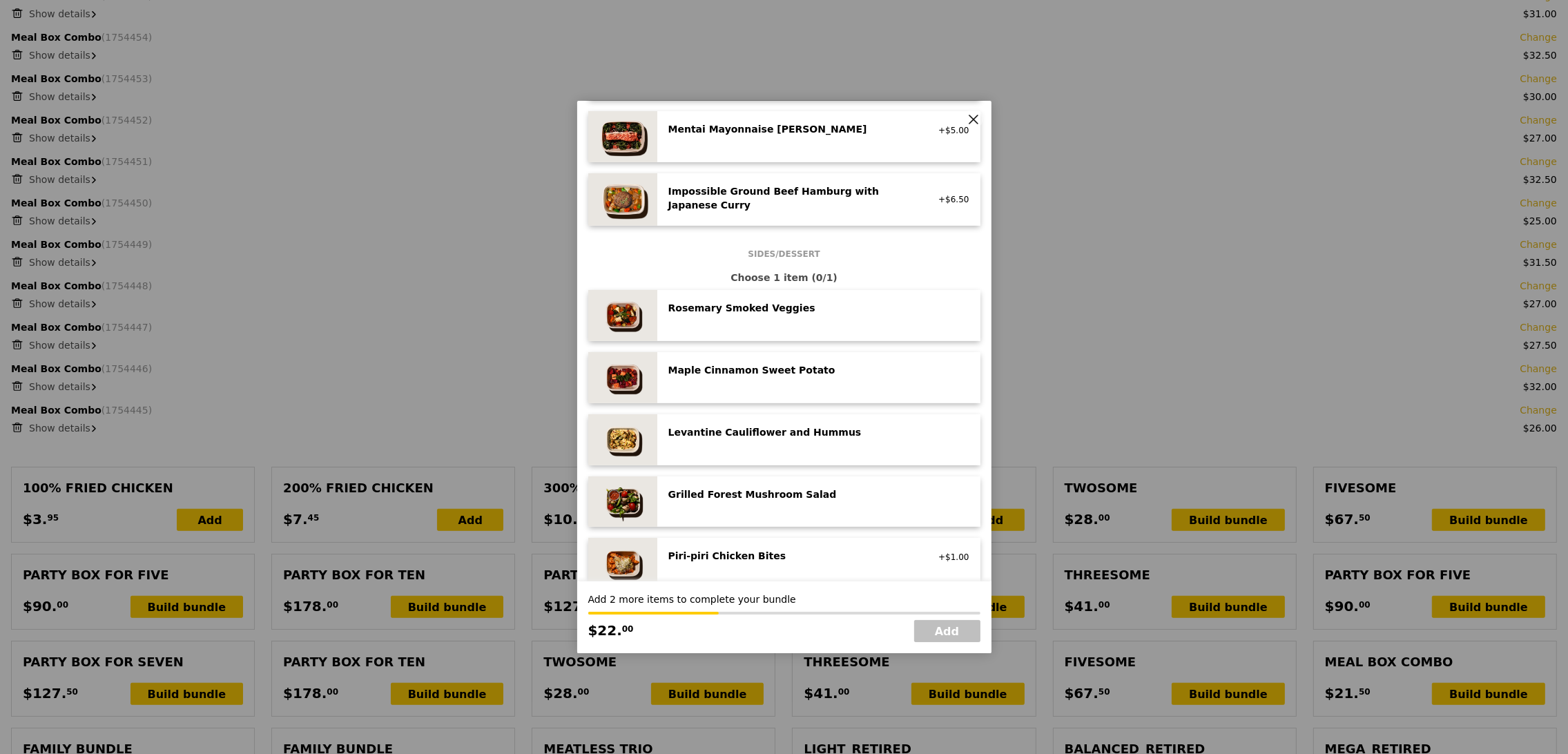
scroll to position [560, 0]
click at [780, 544] on div "Piri‑piri Chicken Bites low carb, high protein, spicy, contains allium +$1.00" at bounding box center [819, 562] width 323 height 52
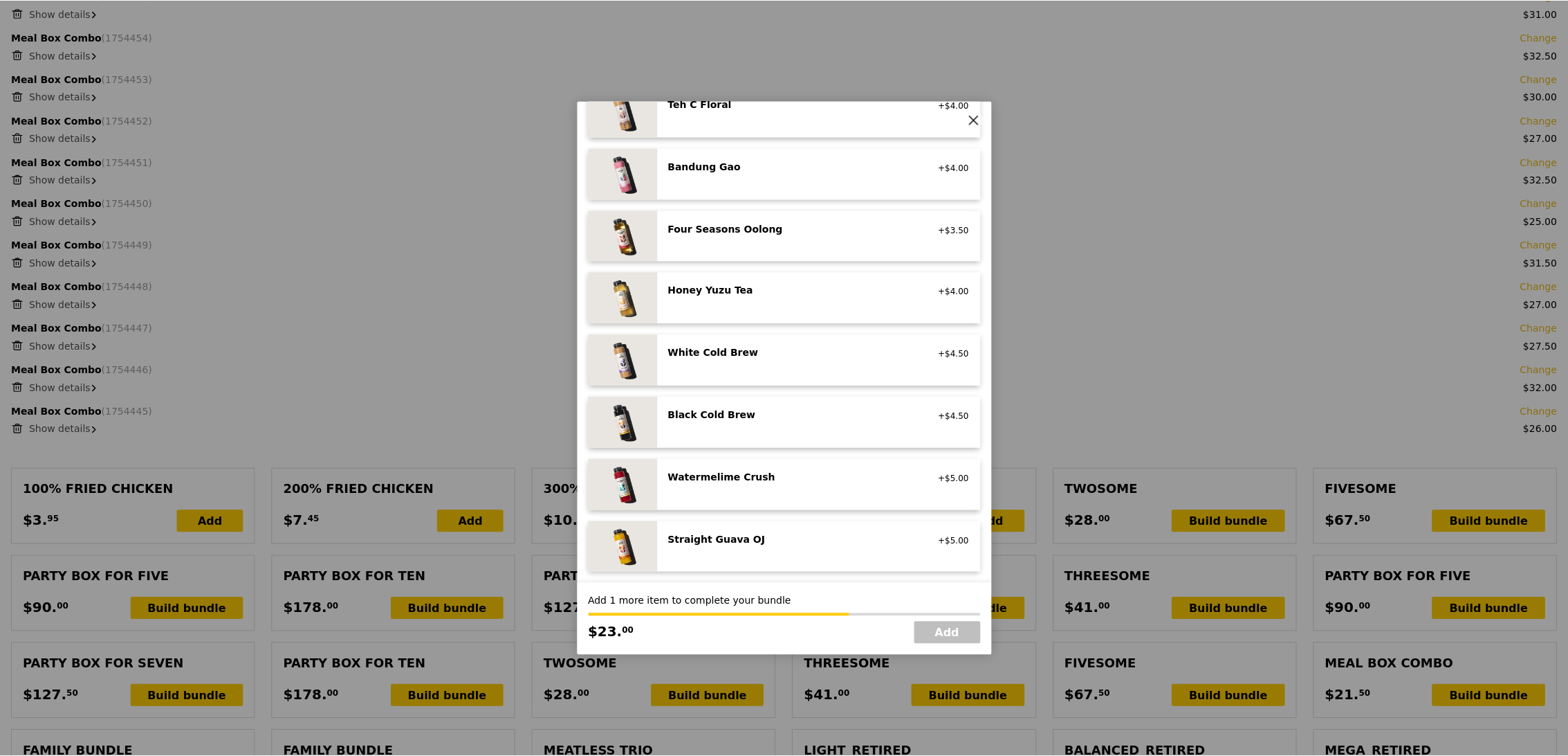
scroll to position [1482, 0]
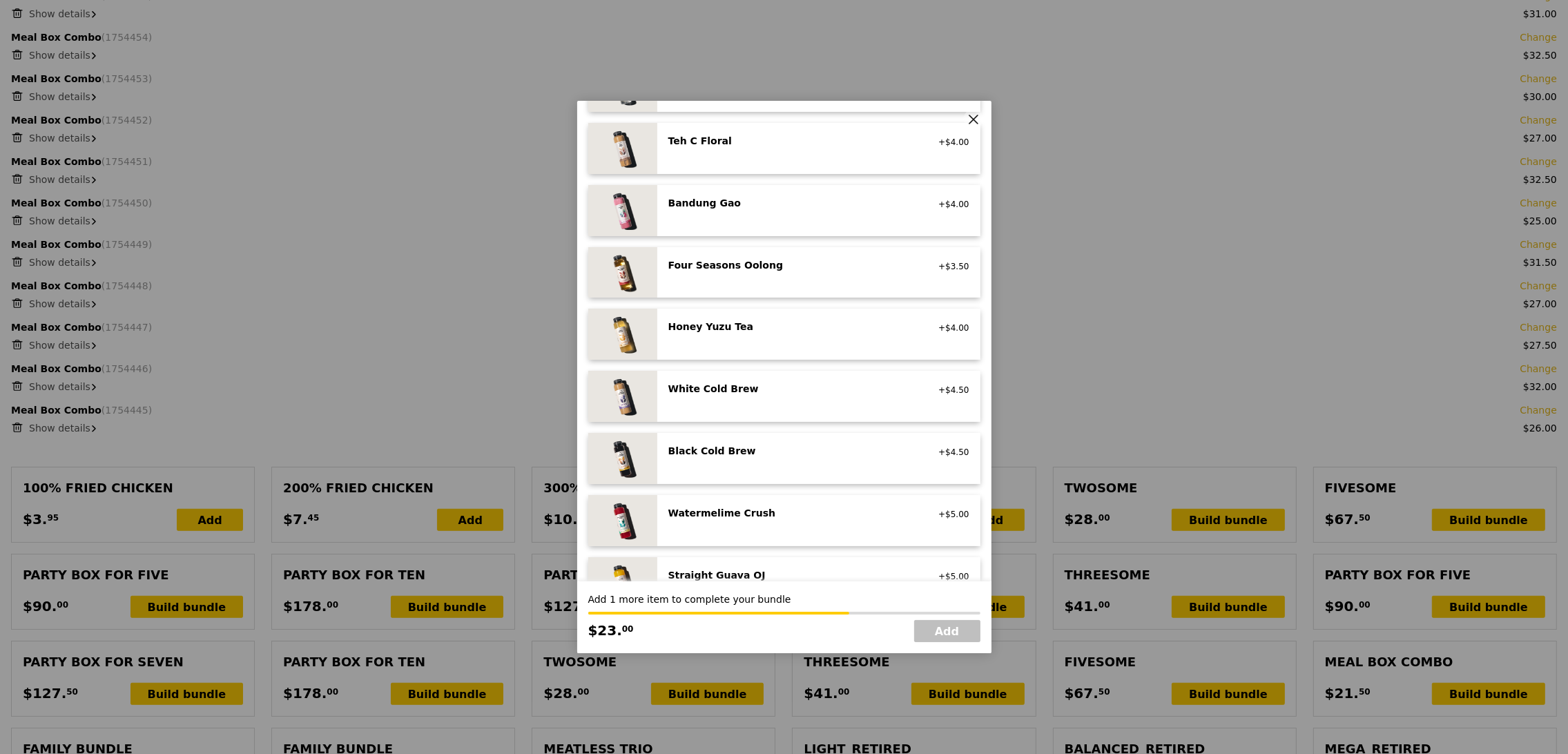
click at [814, 457] on div "Black Cold Brew no sugar added, vegan" at bounding box center [792, 452] width 265 height 17
click at [947, 635] on link "Add" at bounding box center [946, 631] width 67 height 22
type input "Loading..."
type input "434.50"
type input "438.45"
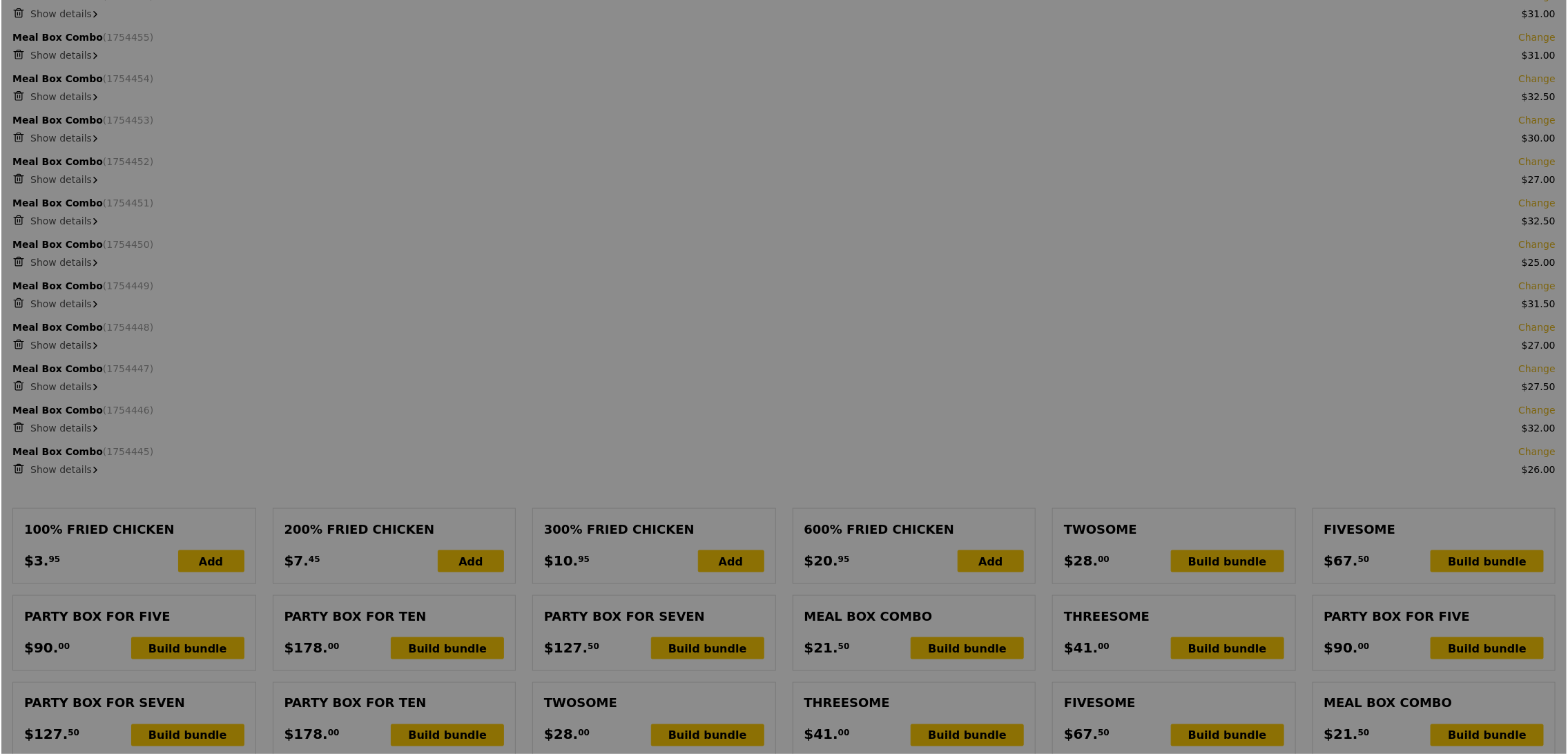
scroll to position [905, 0]
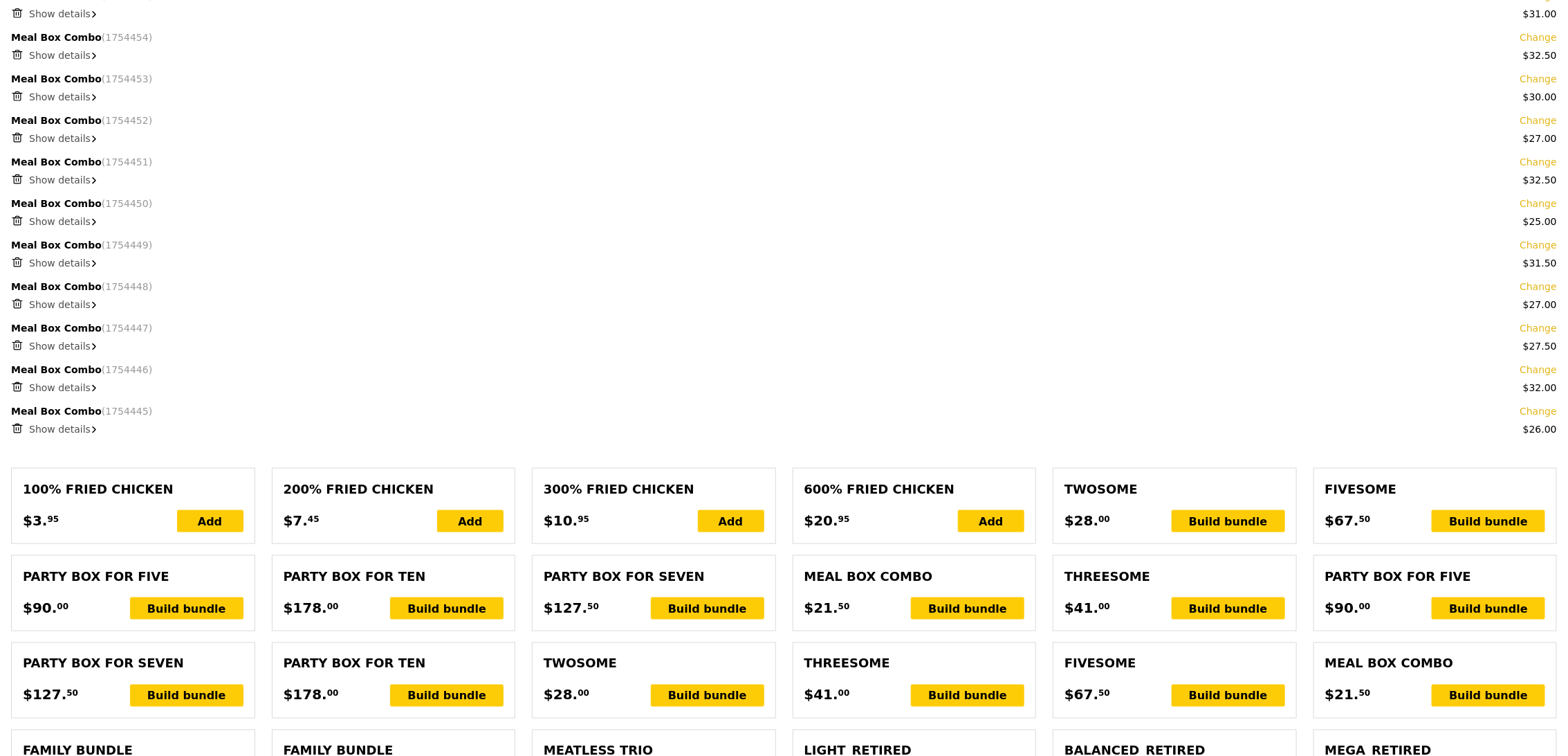
click at [988, 595] on div "Meal Box Combo choice of a main, a drink and a side or dessert $21. 50 Build bu…" at bounding box center [915, 593] width 221 height 53
click at [983, 608] on div "Build bundle" at bounding box center [967, 608] width 113 height 22
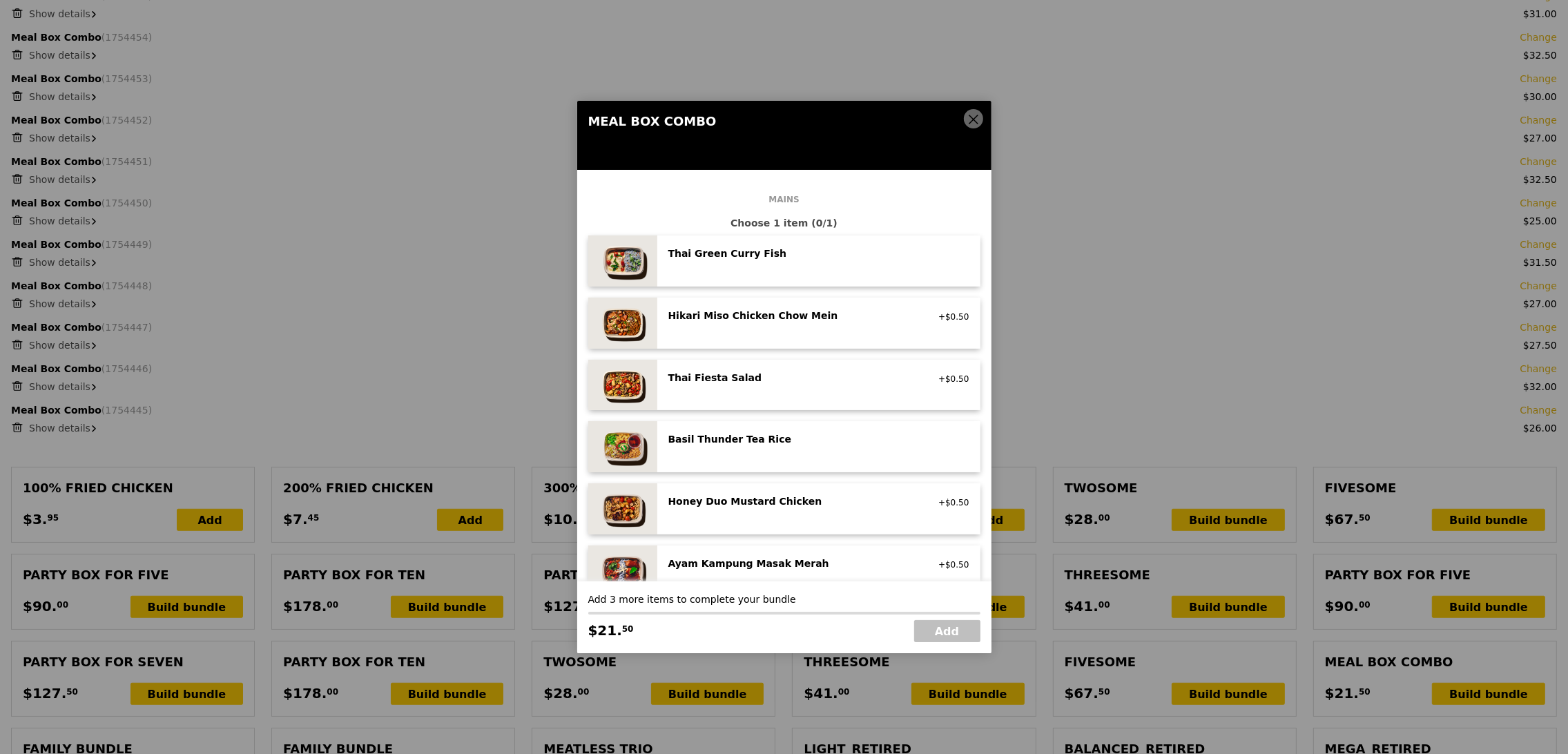
click at [769, 468] on div "Basil Thunder Tea Rice vegetarian, contains allium, barley, egg, nuts, soy, whe…" at bounding box center [819, 447] width 323 height 52
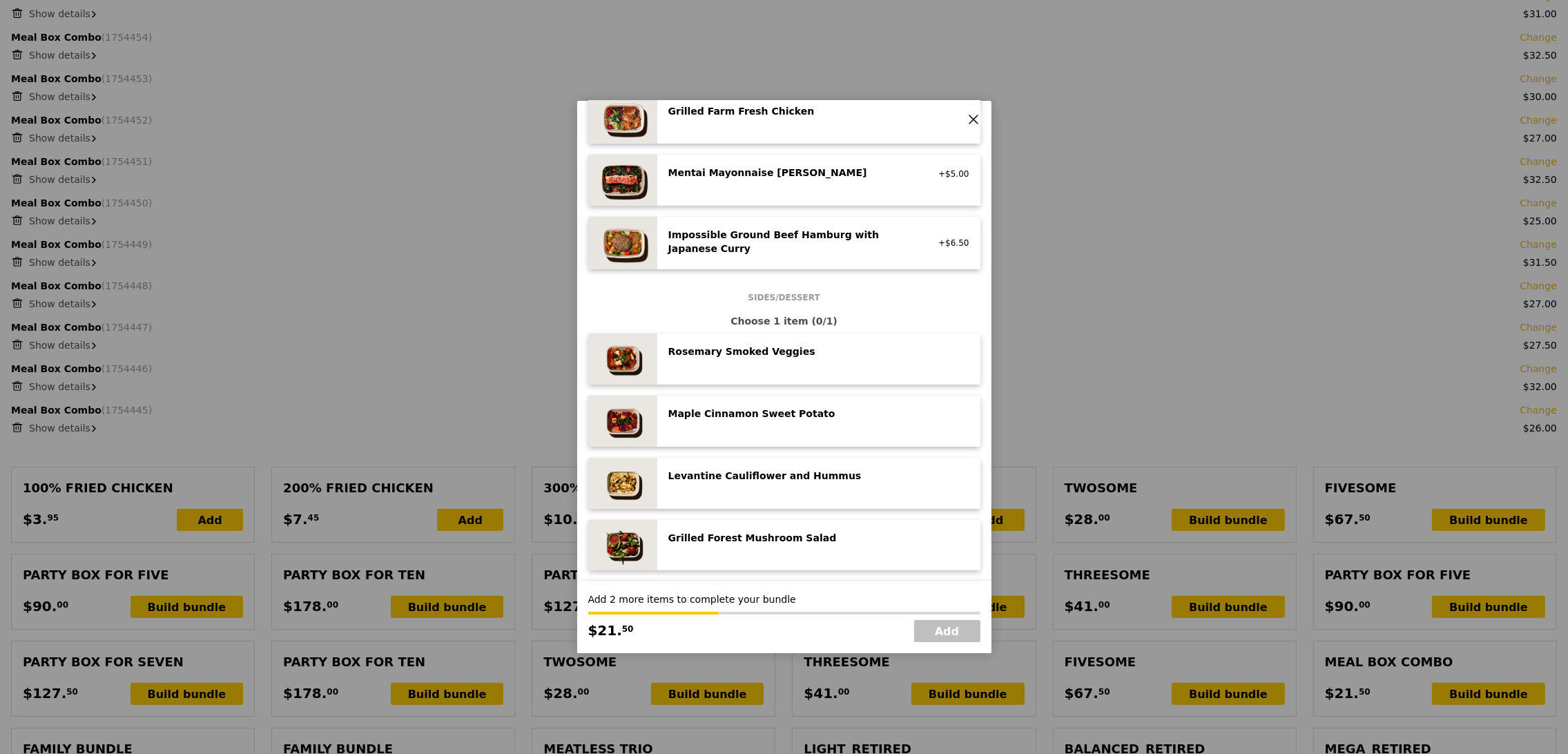
scroll to position [518, 0]
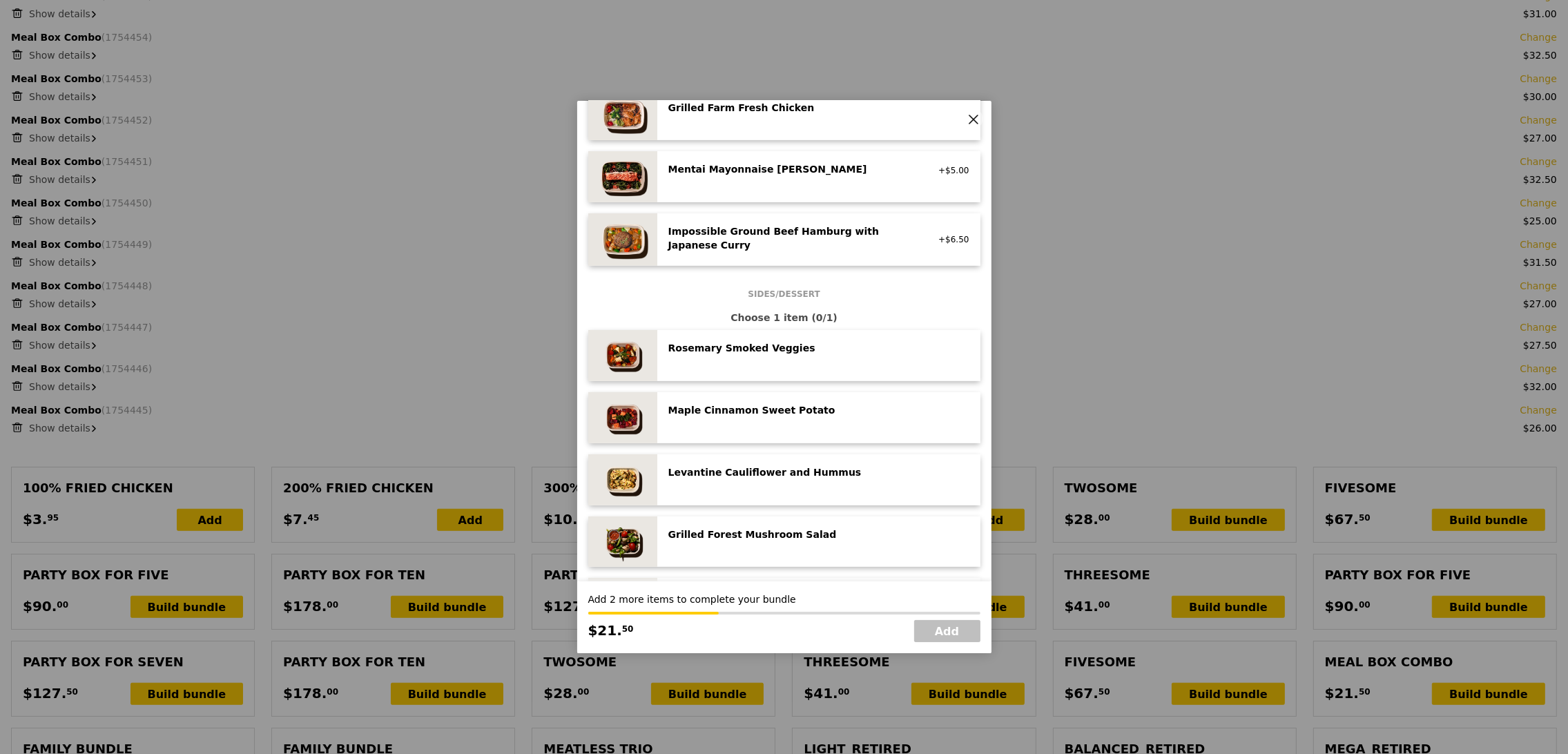
click at [771, 480] on div "Levantine Cauliflower and Hummus low carb, vegan" at bounding box center [792, 473] width 265 height 17
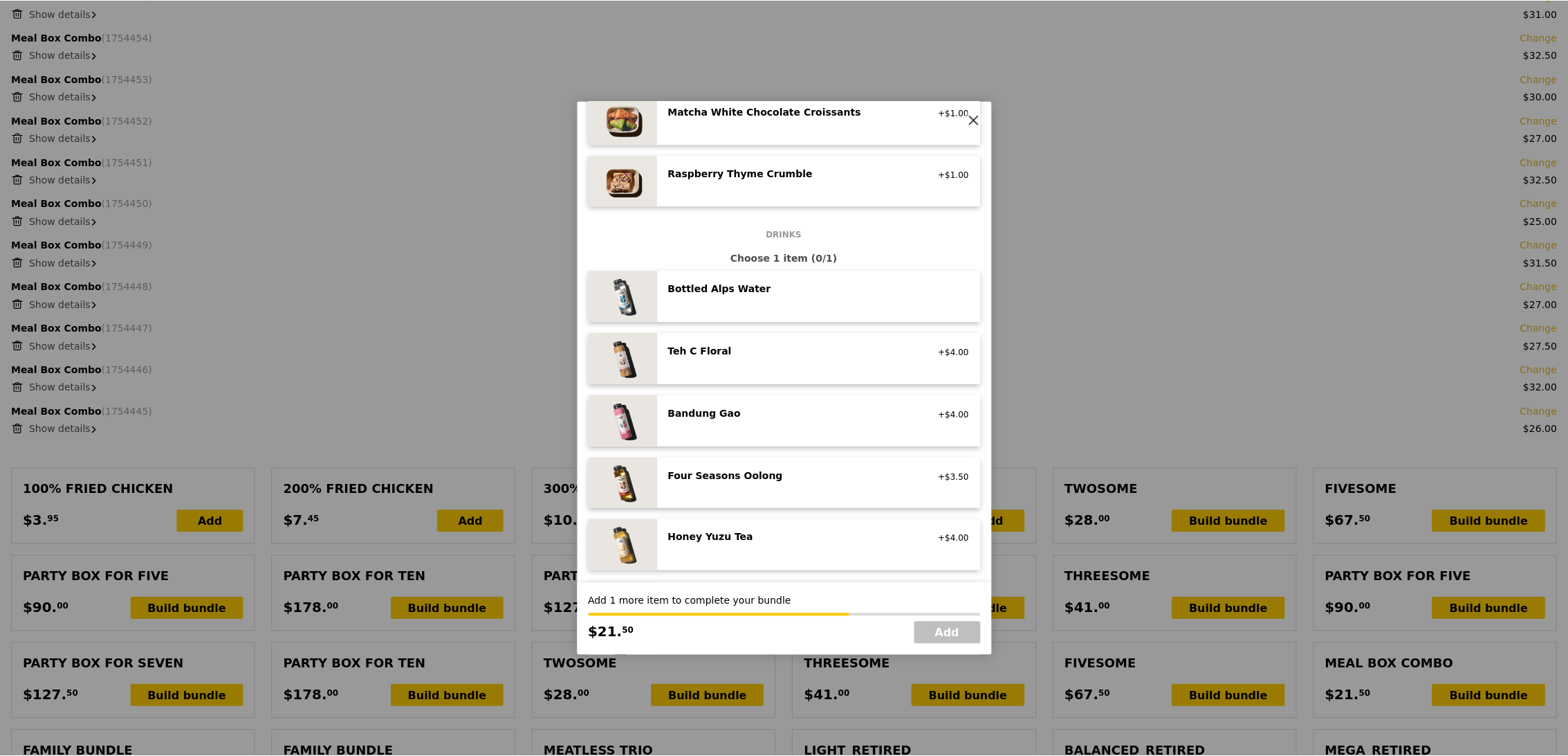
scroll to position [1286, 0]
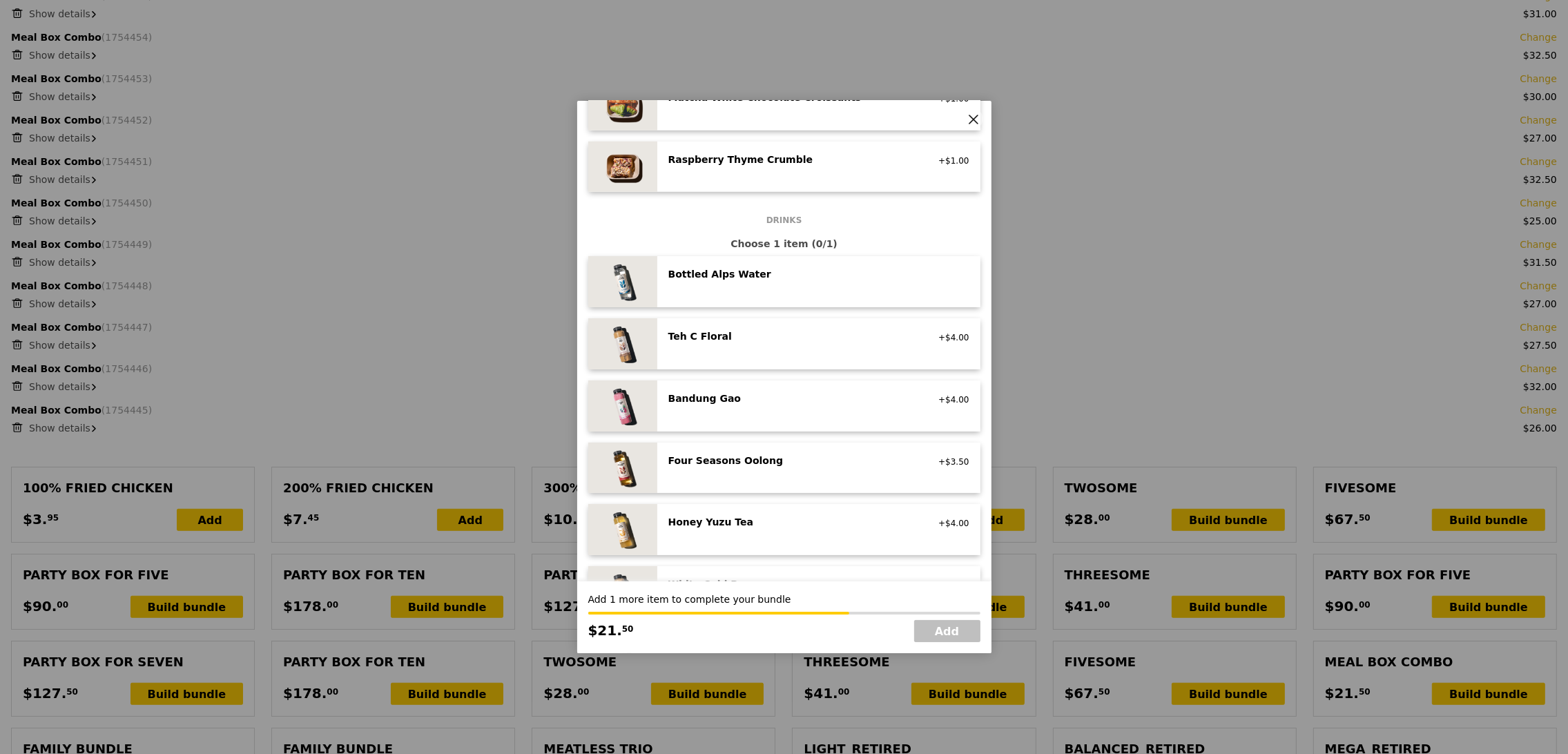
click at [777, 484] on div "Four Seasons Oolong no sugar added, vegan +$3.50" at bounding box center [819, 468] width 323 height 52
click at [952, 634] on link "Add" at bounding box center [946, 631] width 67 height 22
type input "Loading..."
type input "459.50"
type input "463.45"
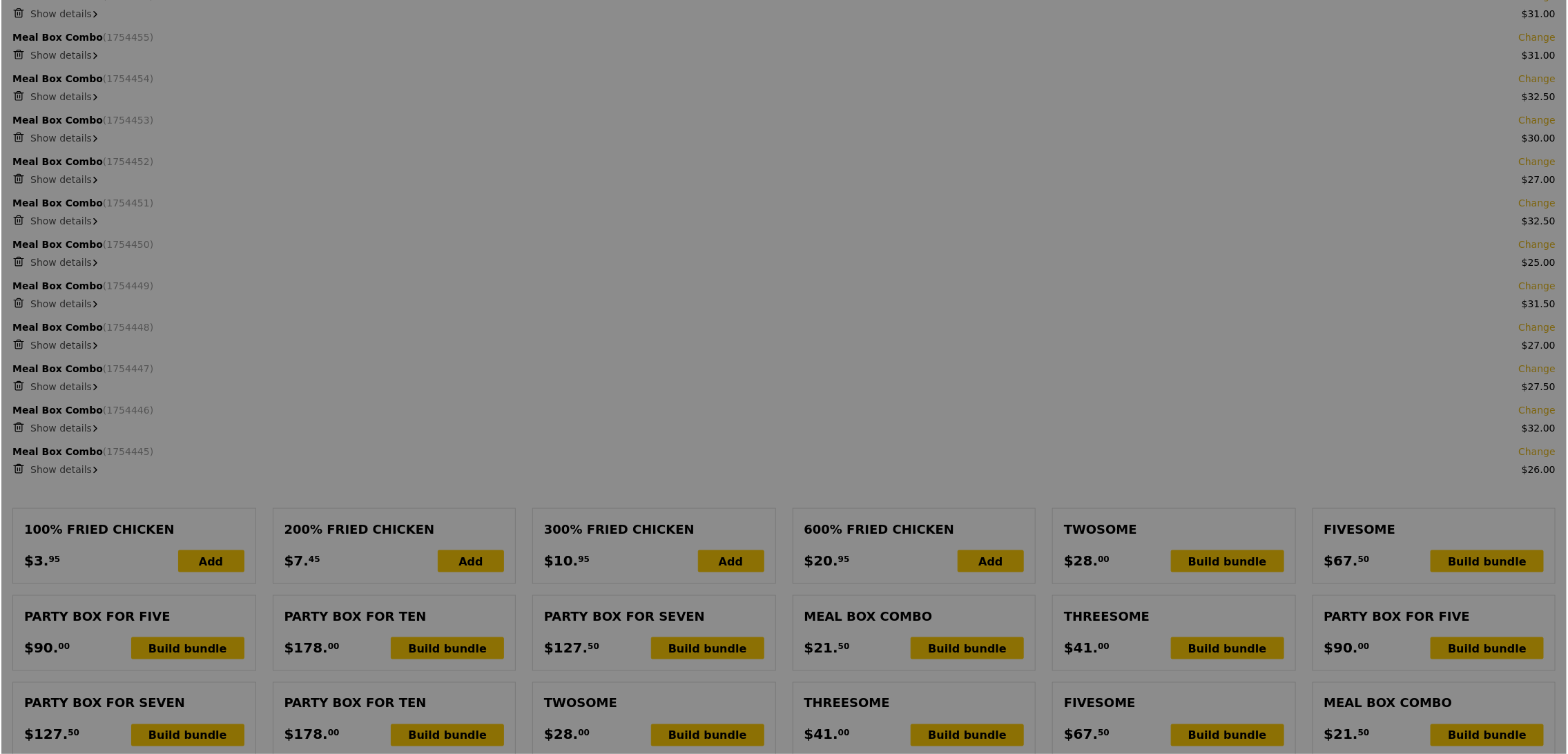
scroll to position [947, 0]
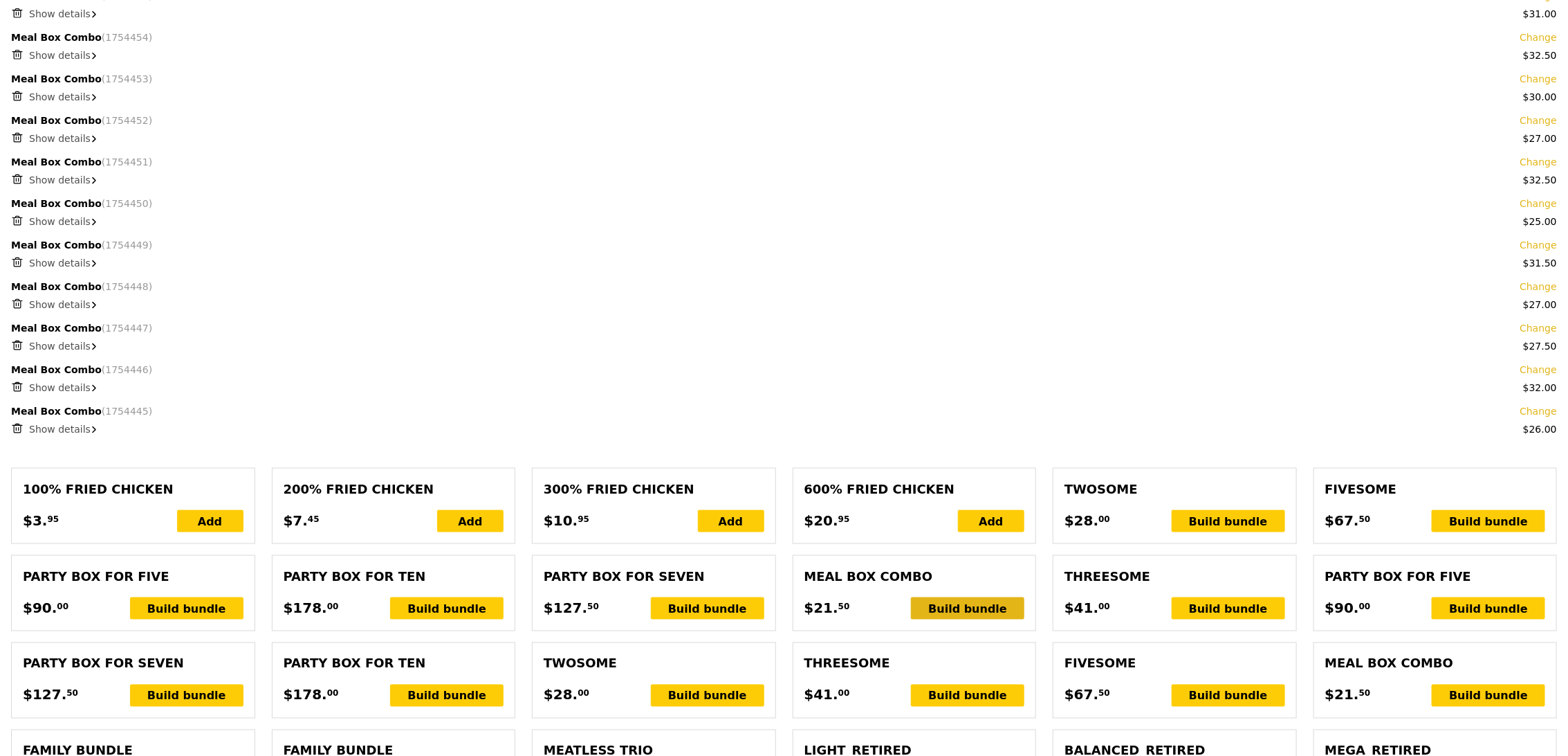
click at [956, 606] on div "Build bundle" at bounding box center [967, 608] width 113 height 22
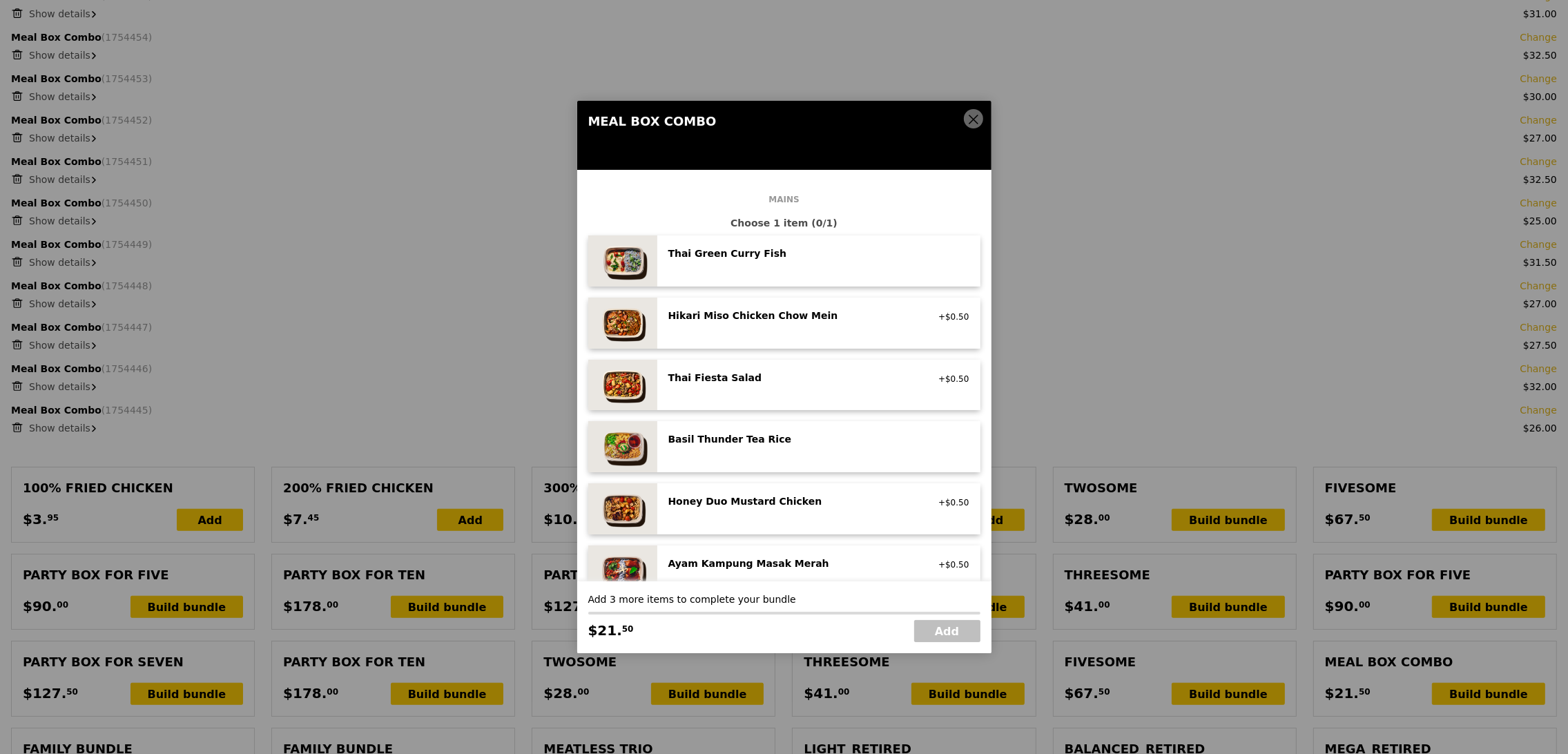
click at [789, 443] on div "Basil Thunder Tea Rice" at bounding box center [792, 440] width 248 height 14
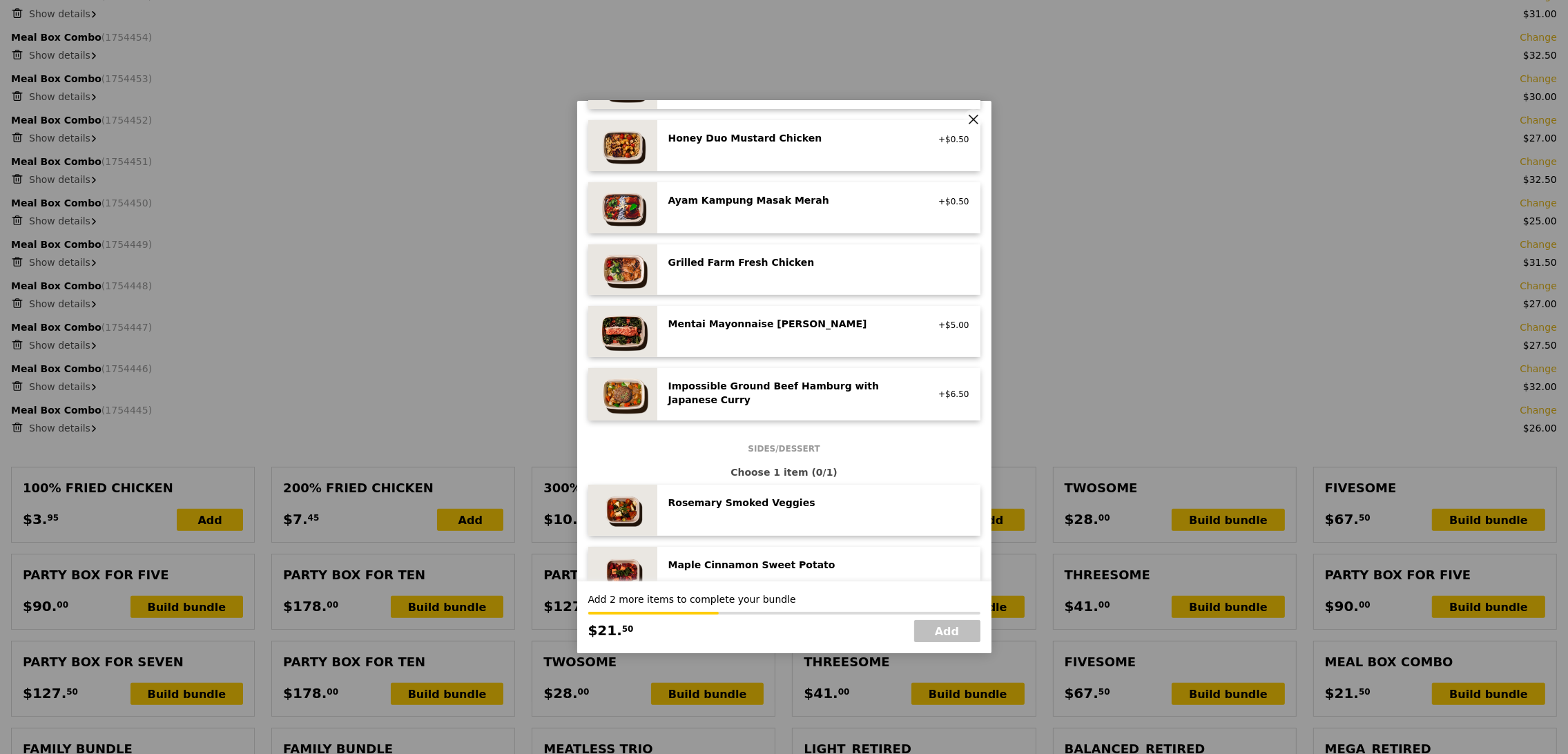
scroll to position [603, 0]
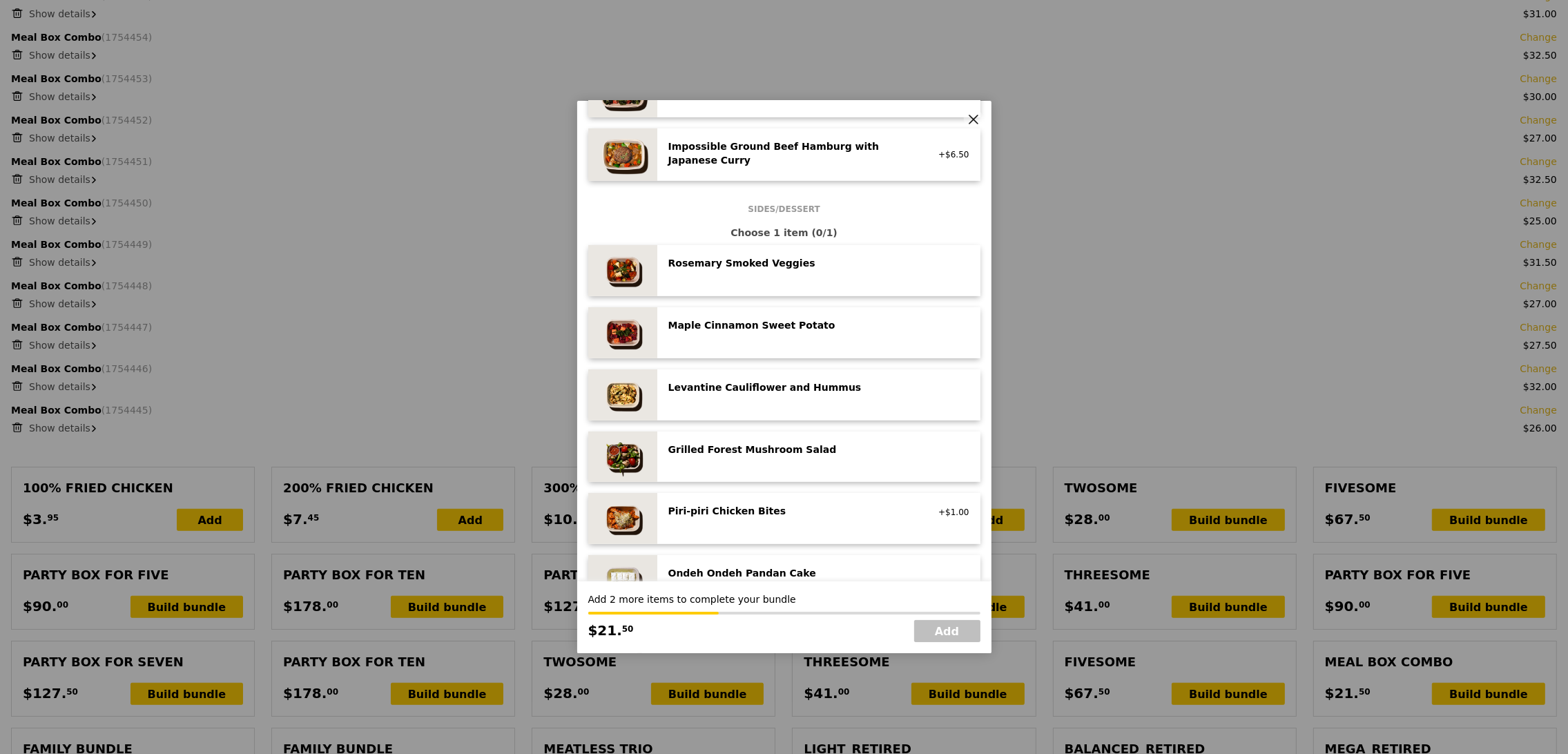
click at [804, 446] on div "Grilled Forest Mushroom Salad" at bounding box center [792, 449] width 248 height 14
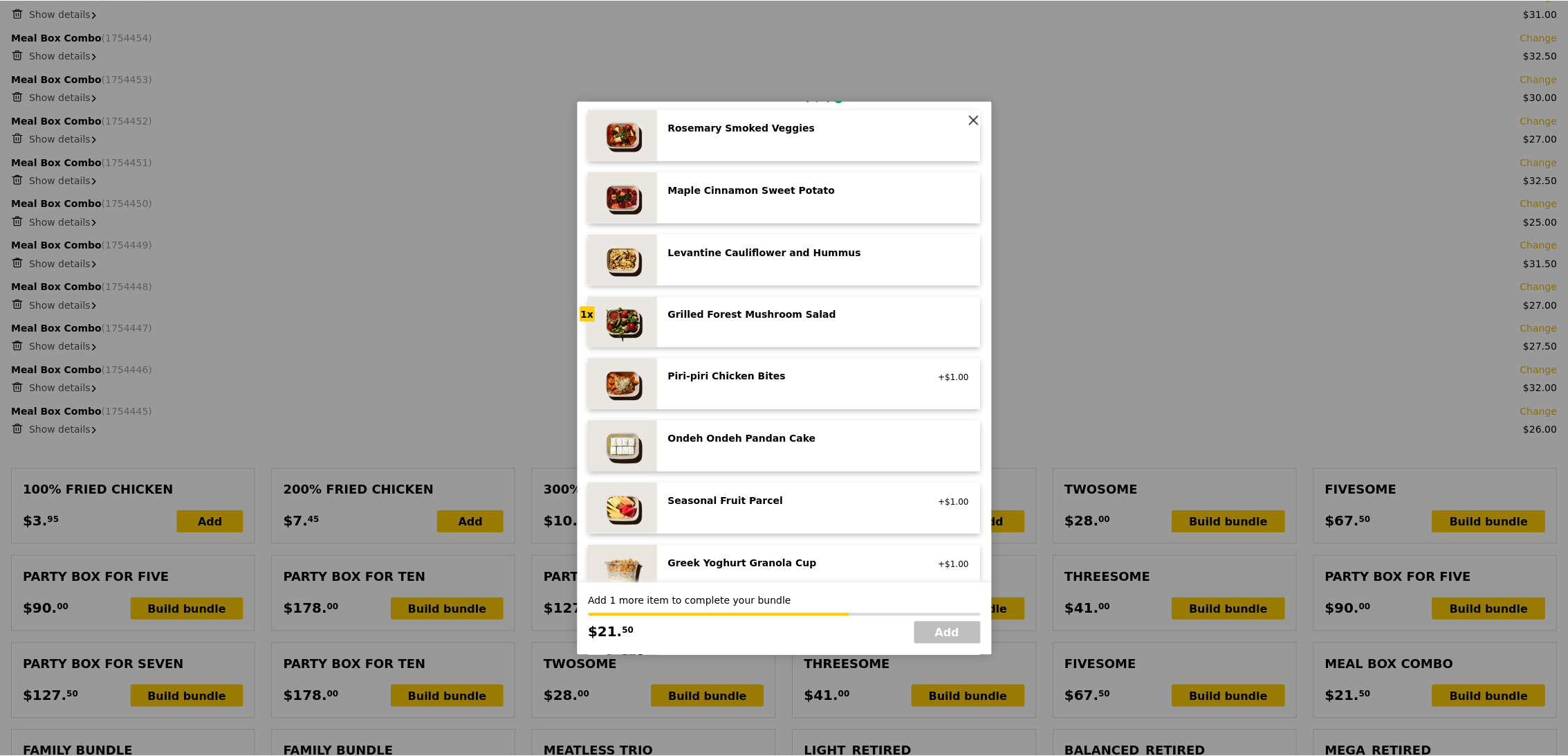
scroll to position [1457, 0]
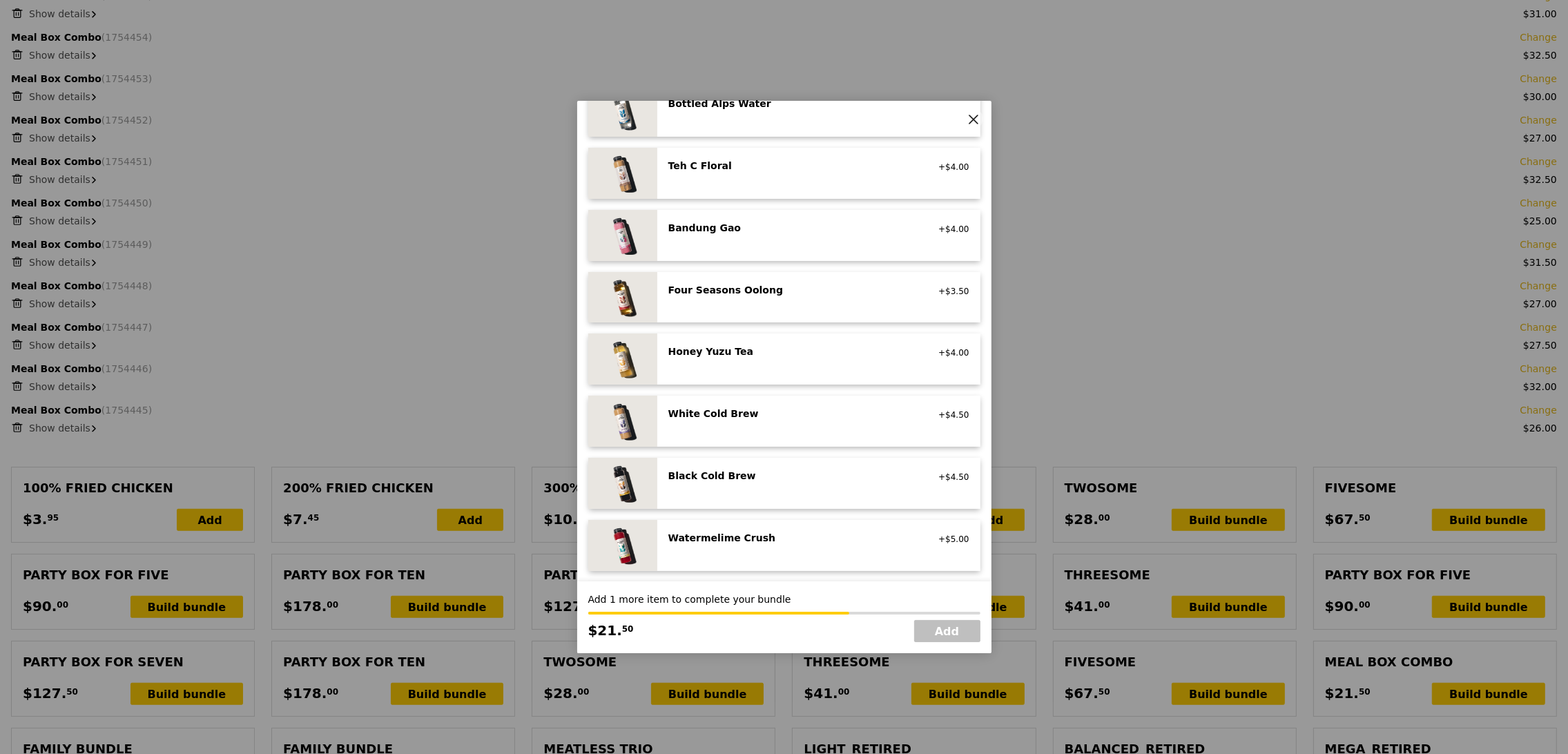
click at [795, 526] on div "Watermelime Crush no caffeine, vegan +$5.00" at bounding box center [819, 545] width 323 height 52
click at [932, 629] on link "Add" at bounding box center [946, 631] width 67 height 22
type input "Loading..."
type input "486.00"
type input "489.95"
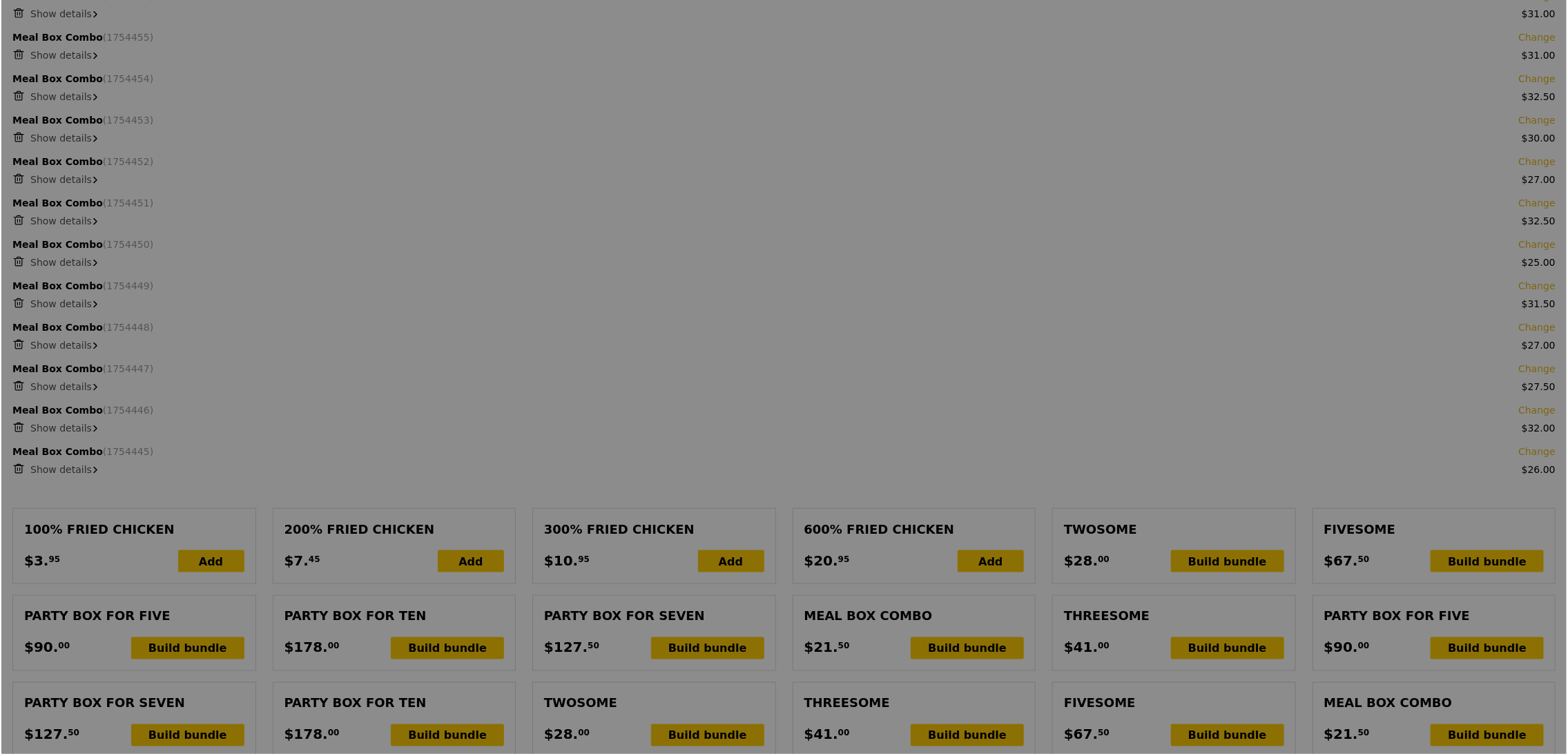
scroll to position [988, 0]
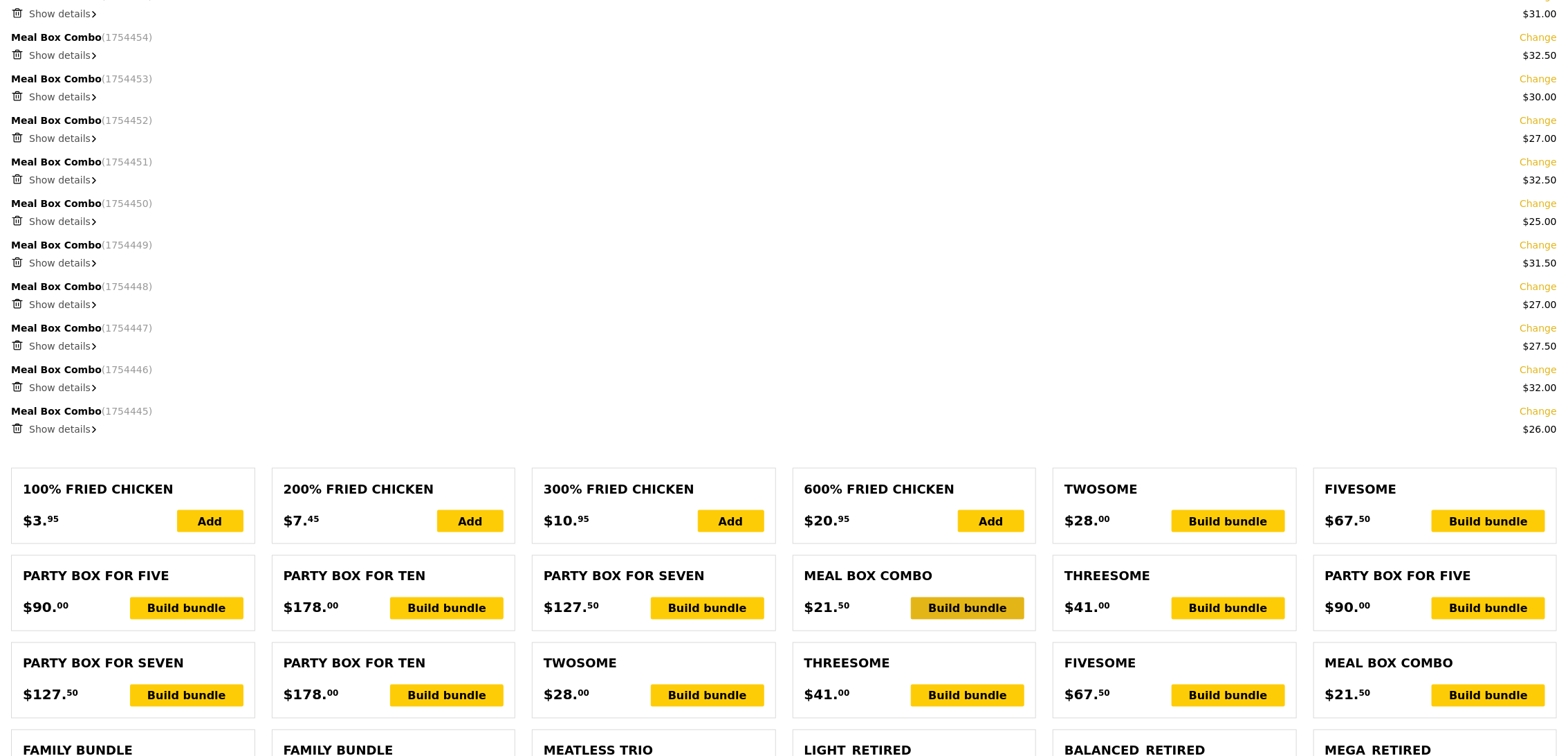
click at [968, 606] on div "Build bundle" at bounding box center [967, 608] width 113 height 22
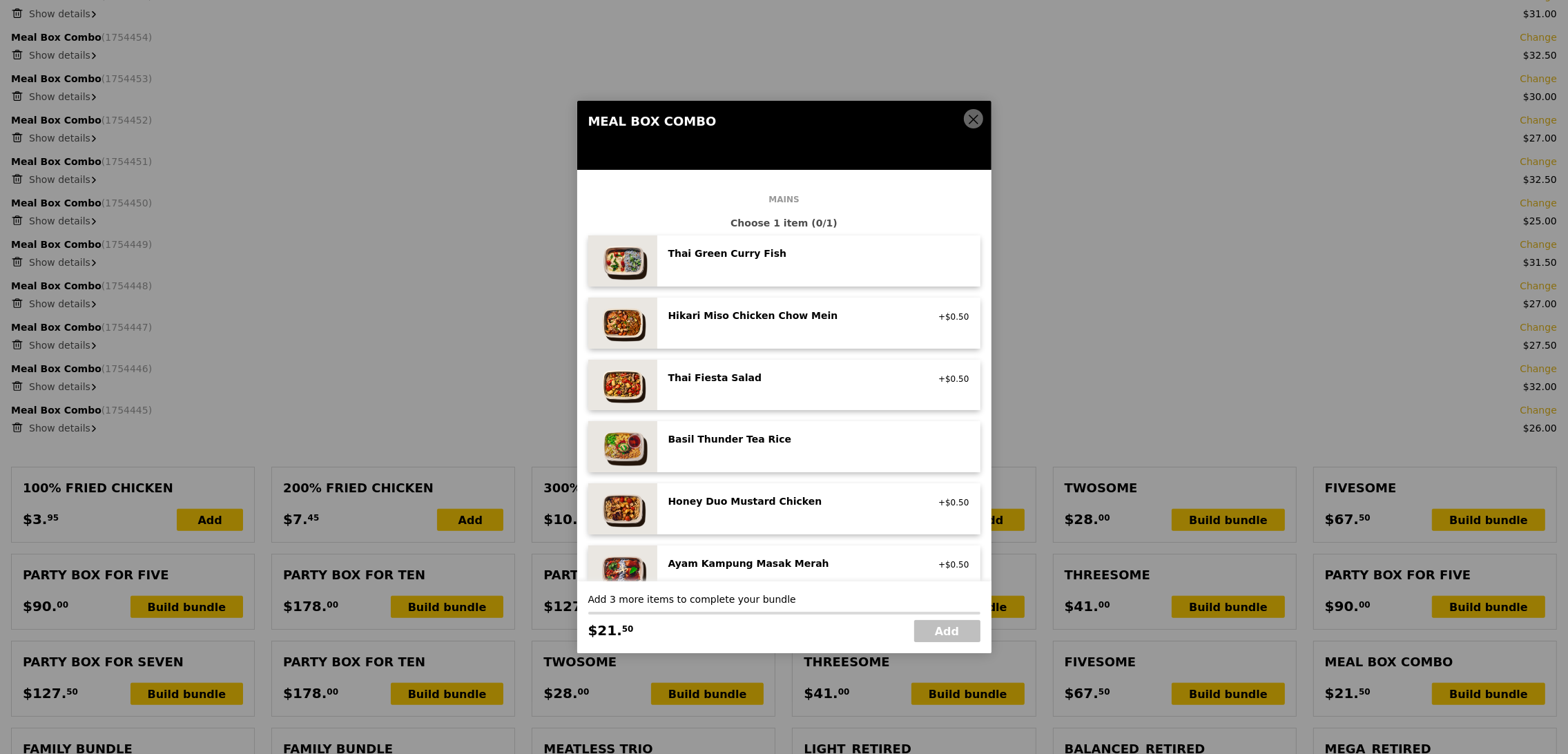
click at [831, 493] on div "Honey Duo Mustard Chicken high protein, contains allium, soy, wheat +$0.50" at bounding box center [819, 509] width 323 height 52
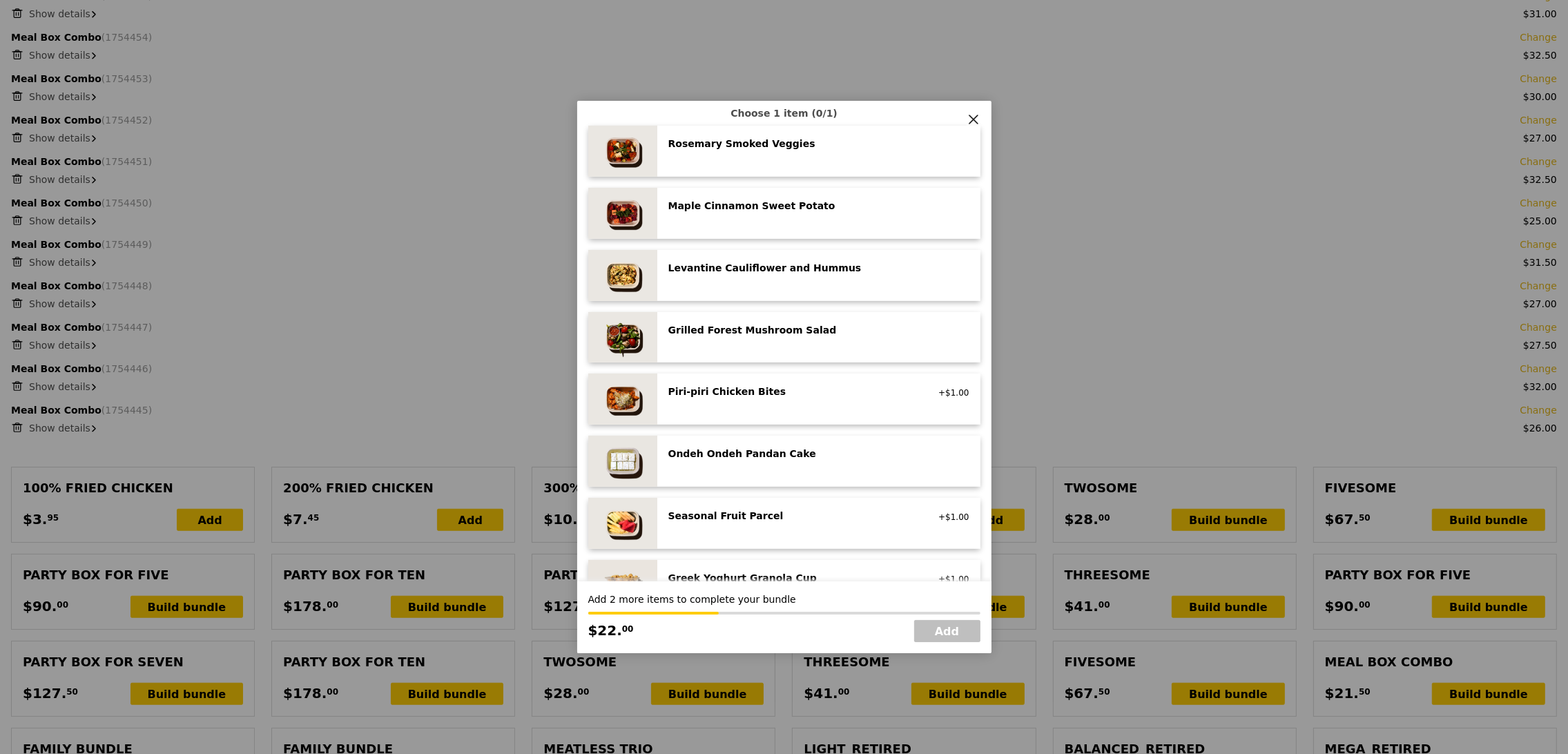
scroll to position [732, 0]
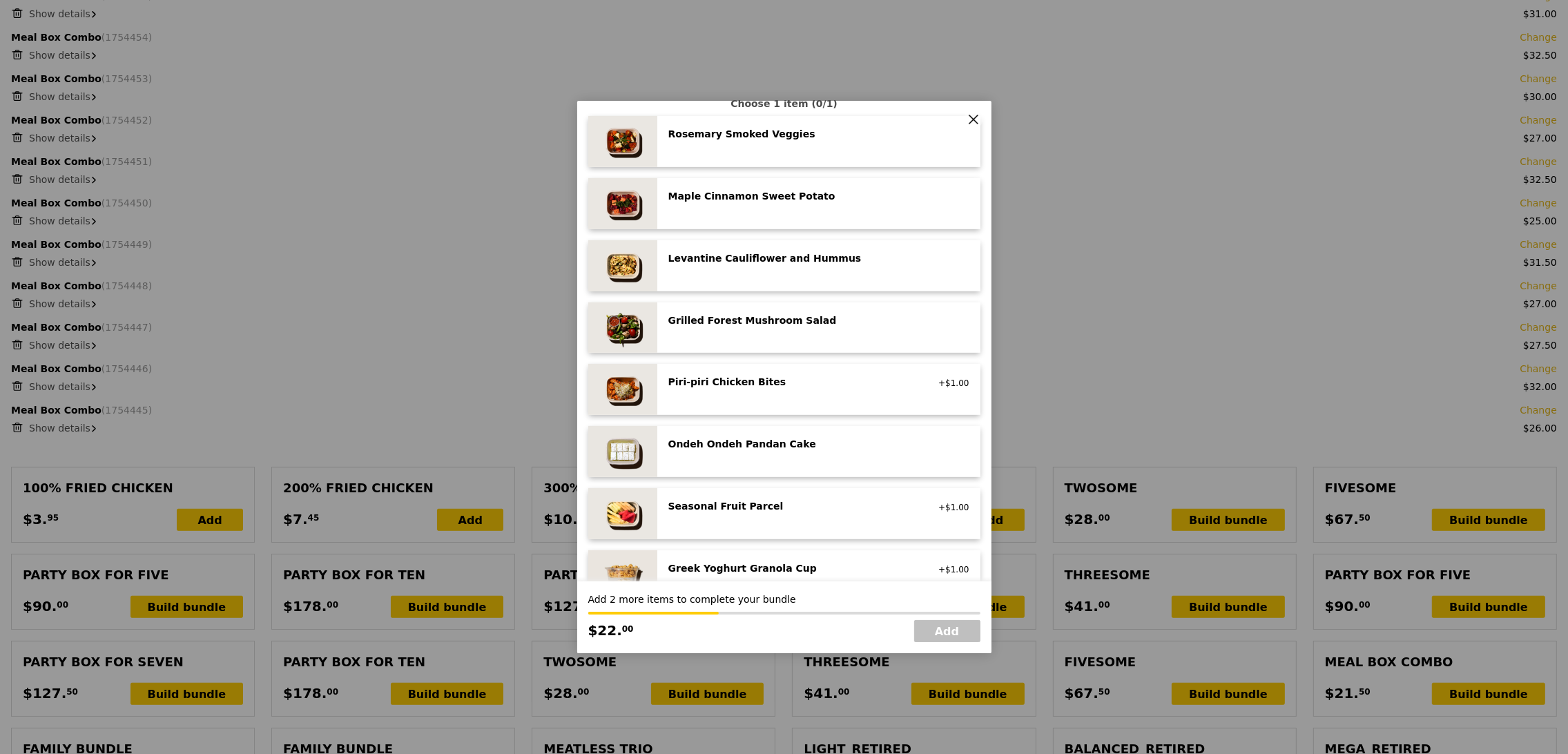
click at [832, 526] on div "Seasonal Fruit Parcel vegan +$1.00" at bounding box center [819, 513] width 301 height 29
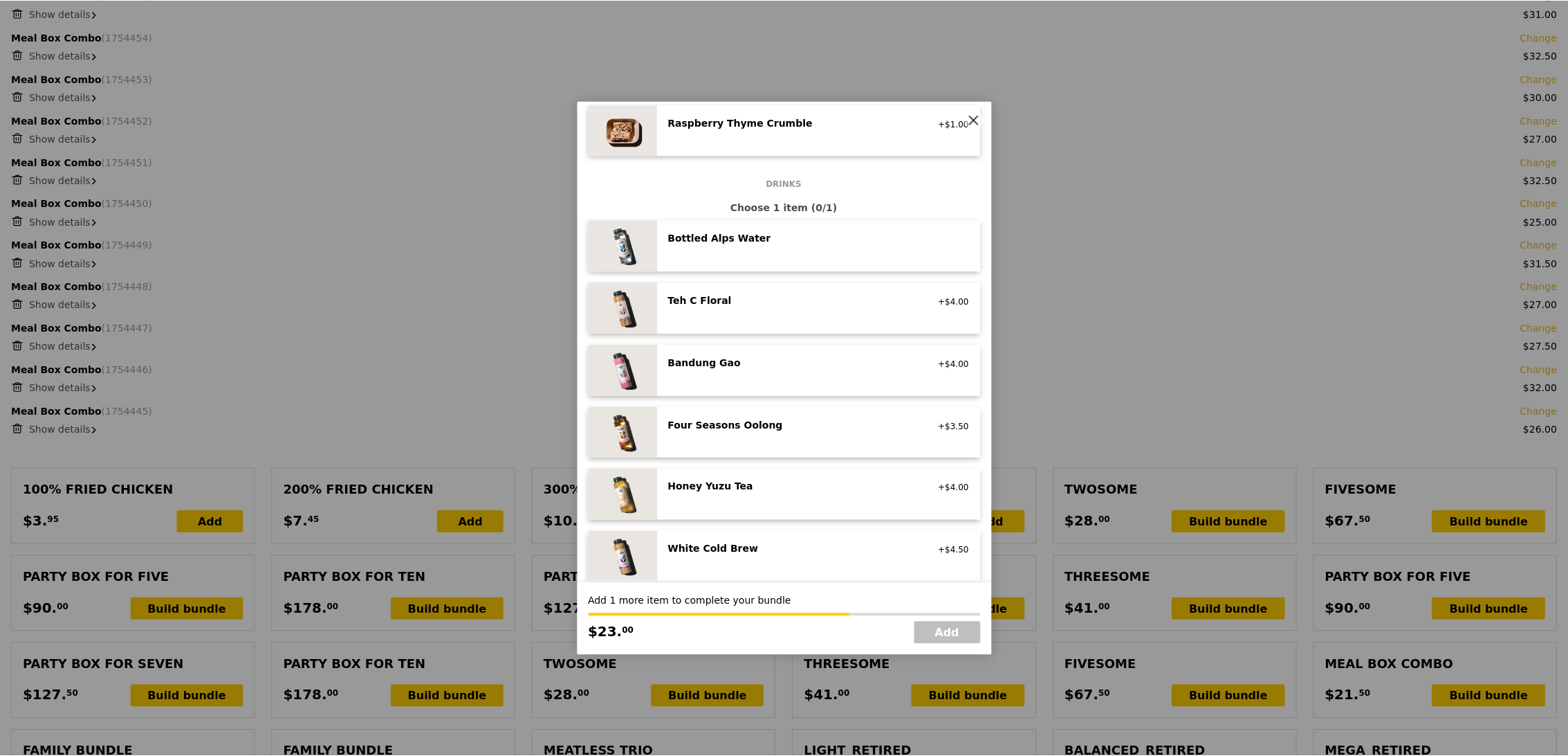
scroll to position [1342, 0]
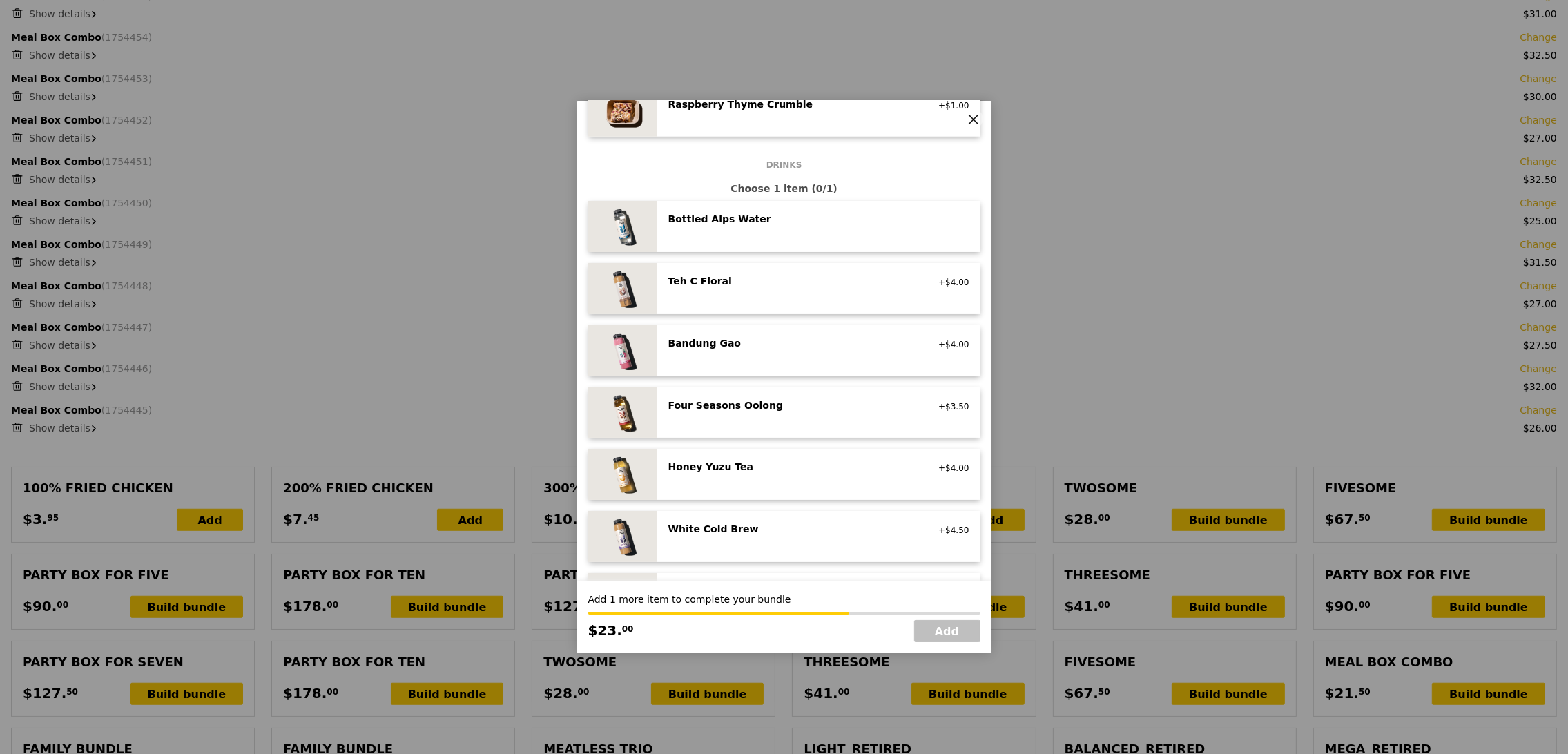
click at [852, 483] on div "Honey Yuzu Tea vegetarian +$4.00" at bounding box center [819, 474] width 301 height 29
click at [954, 635] on link "Add" at bounding box center [946, 631] width 67 height 22
type input "Loading..."
type input "513.00"
type input "516.95"
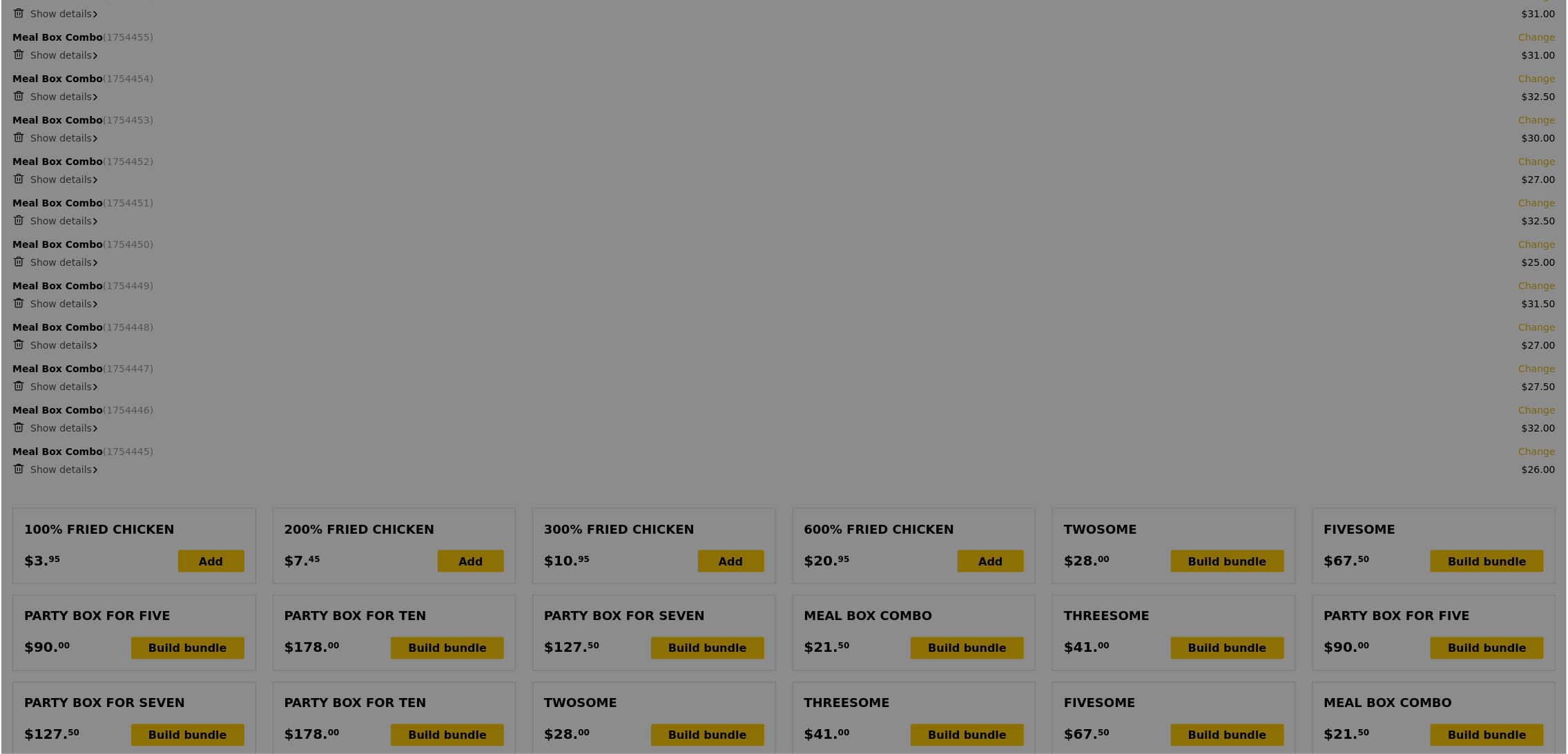
scroll to position [1029, 0]
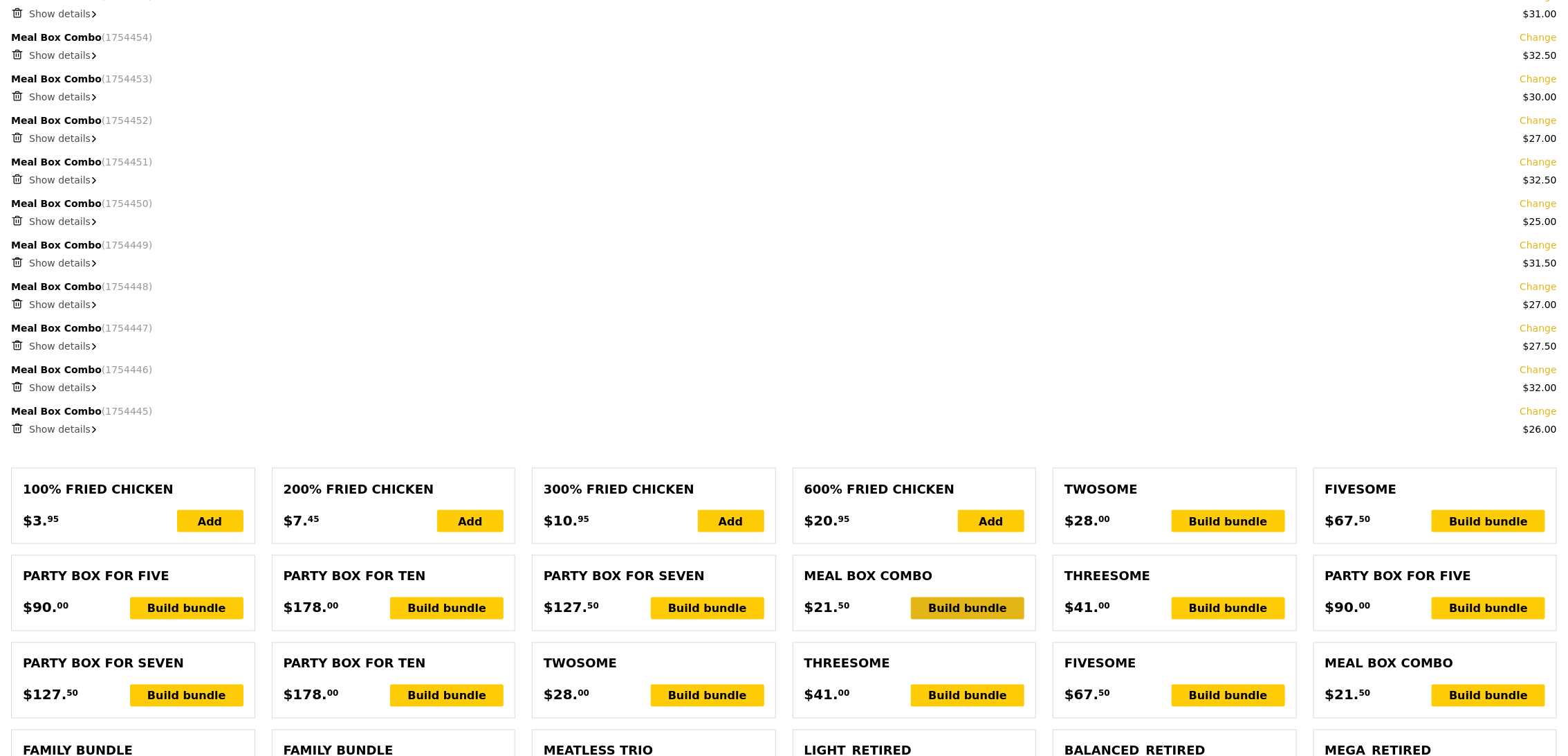
click at [951, 612] on div "Build bundle" at bounding box center [967, 608] width 113 height 22
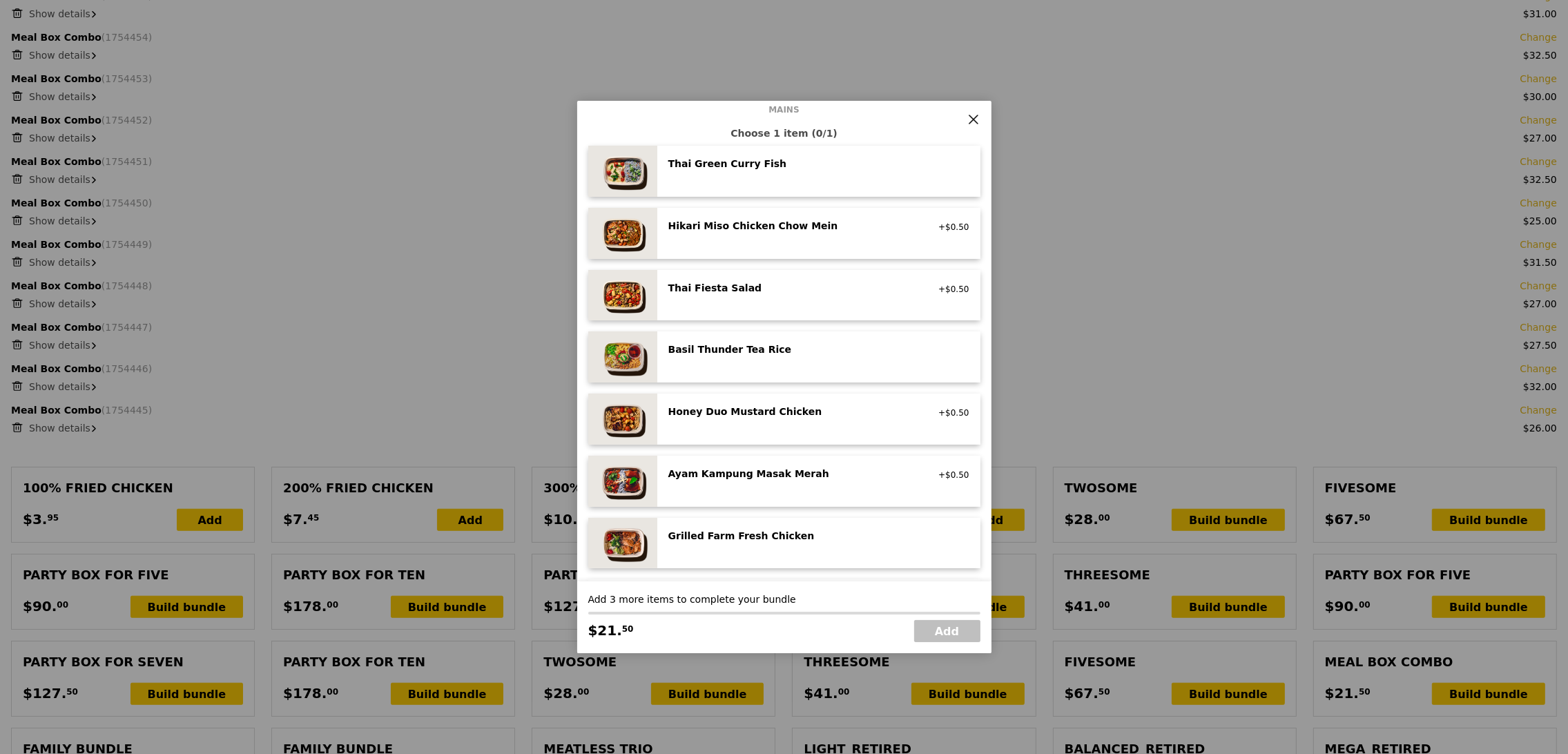
scroll to position [212, 0]
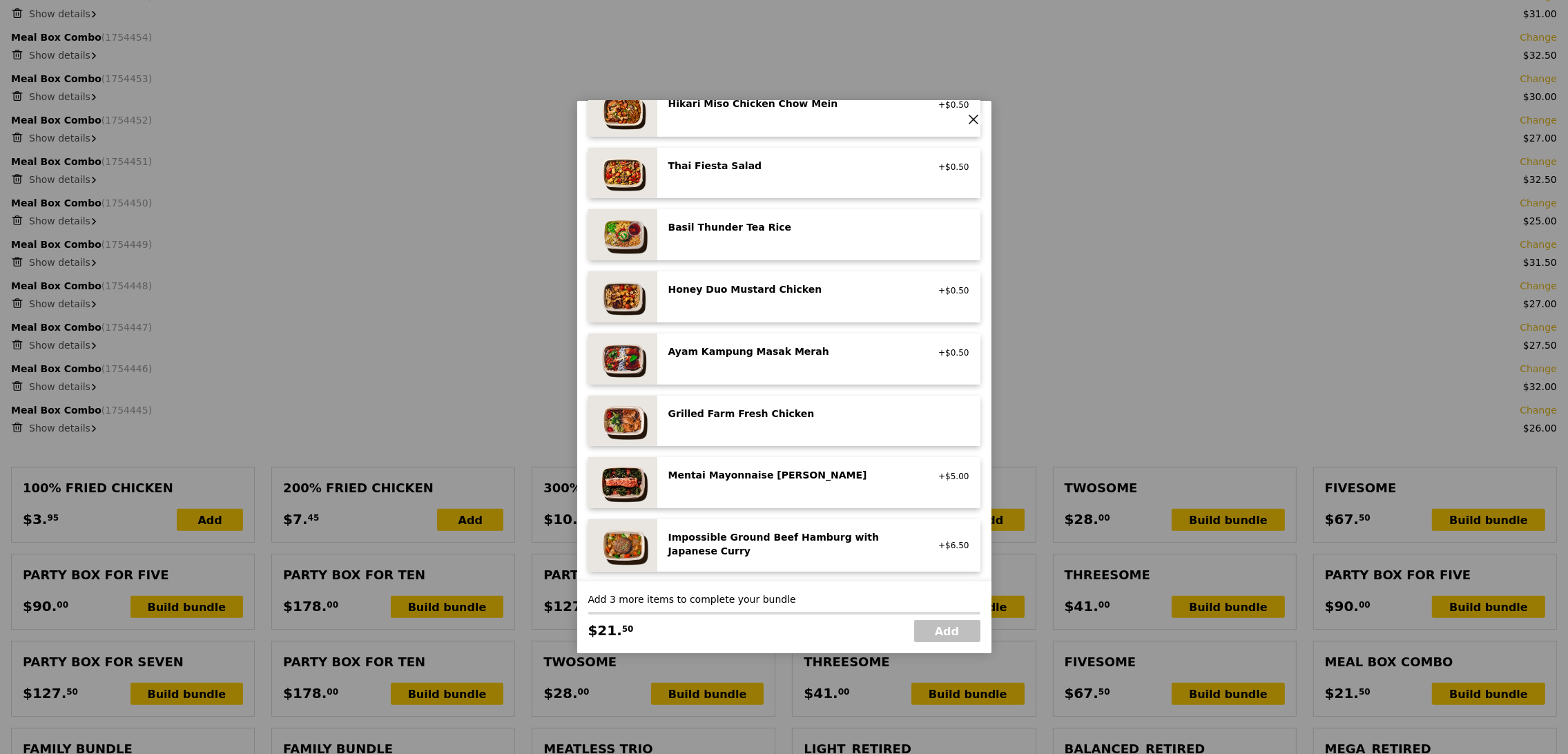
click at [796, 298] on div "Honey Duo Mustard Chicken high protein, contains allium, soy, wheat" at bounding box center [792, 290] width 265 height 17
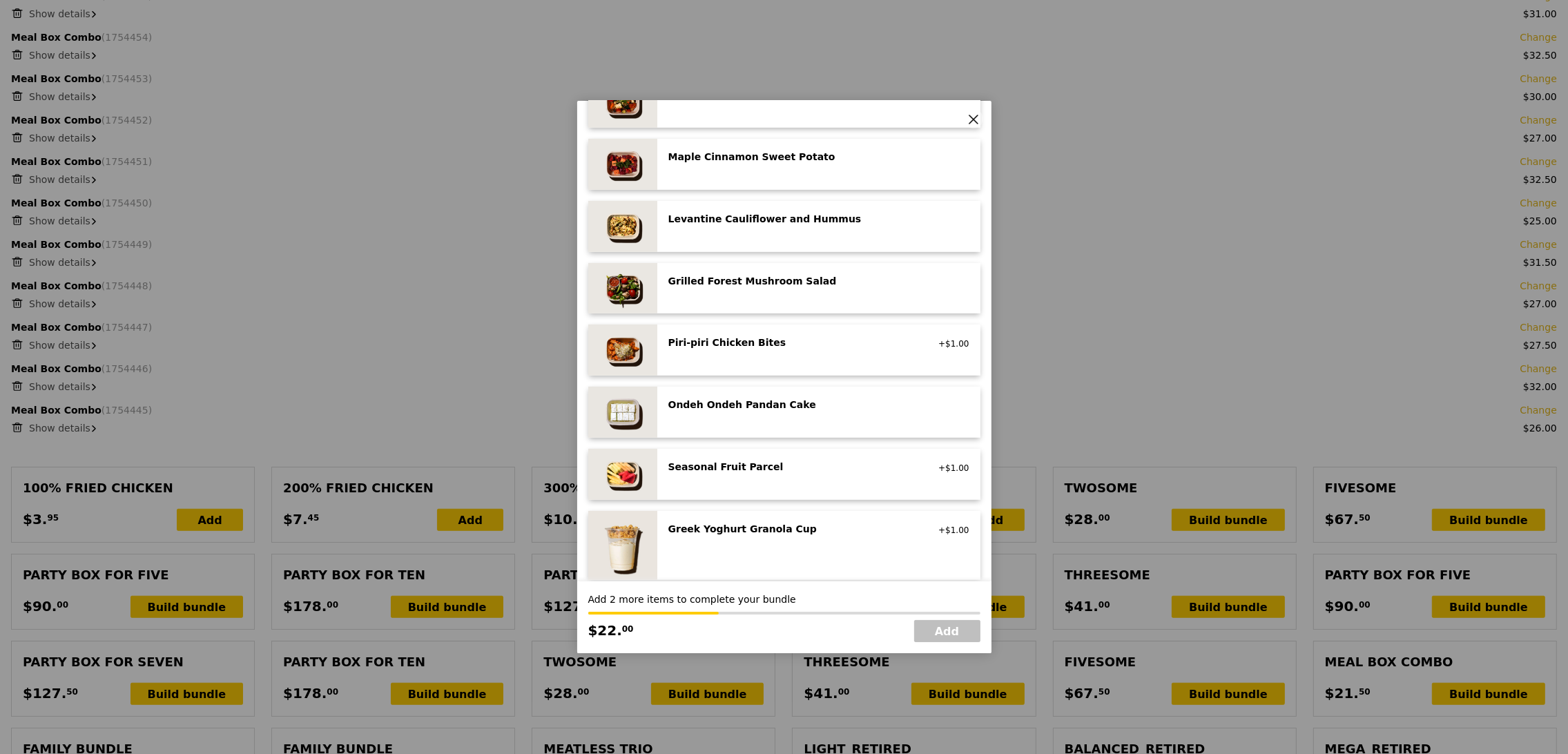
scroll to position [819, 0]
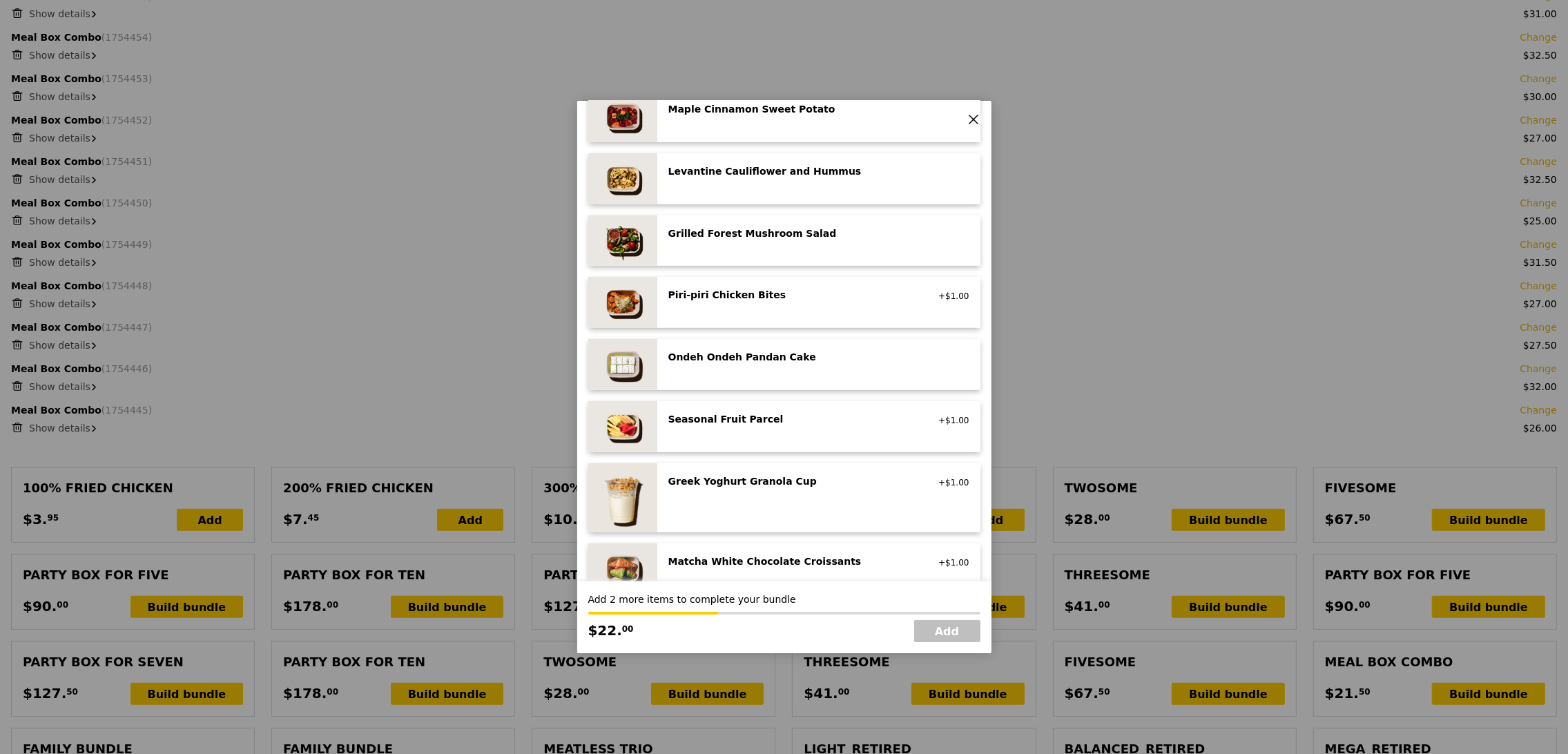
click at [828, 433] on div "Seasonal Fruit Parcel vegan +$1.00" at bounding box center [819, 426] width 301 height 29
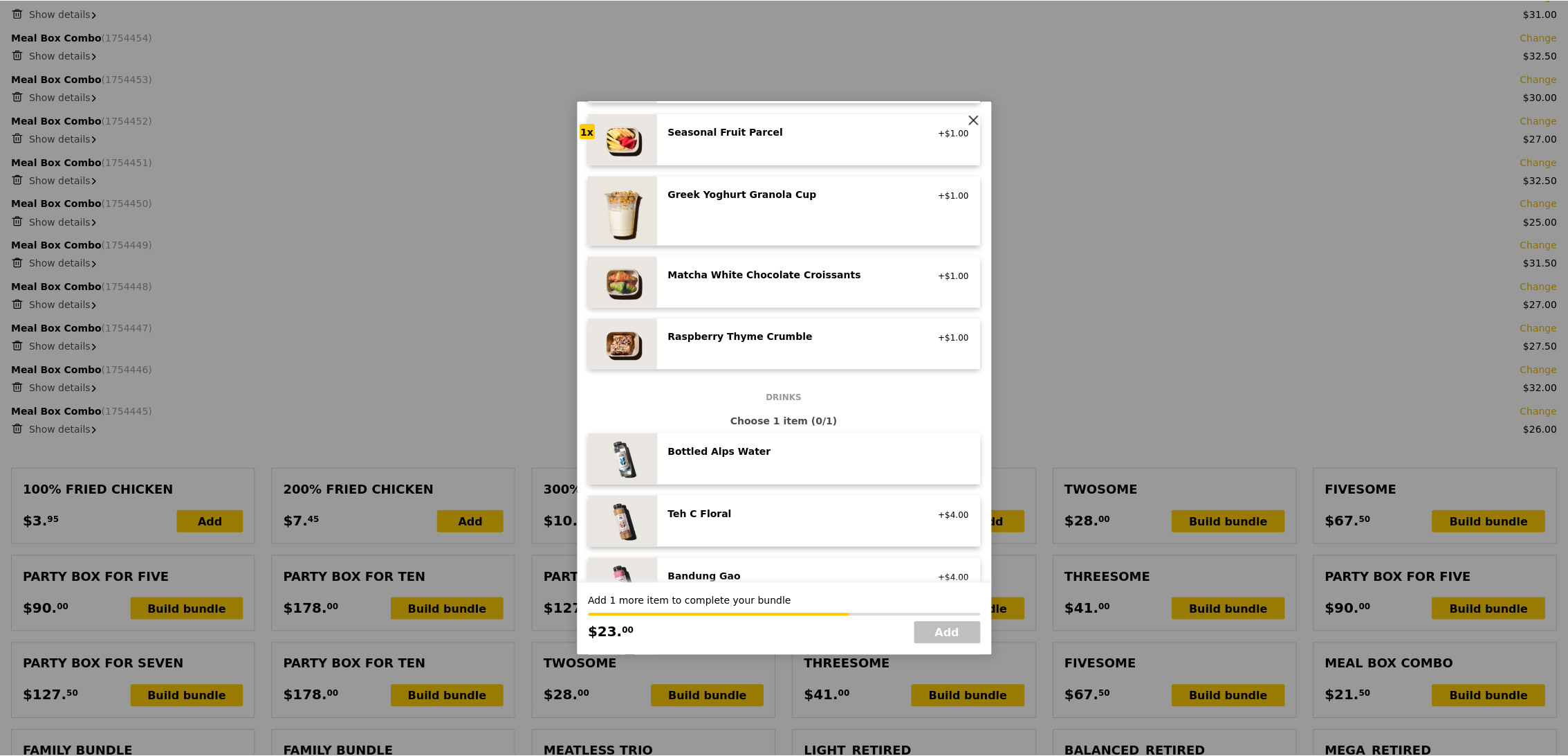
scroll to position [1519, 0]
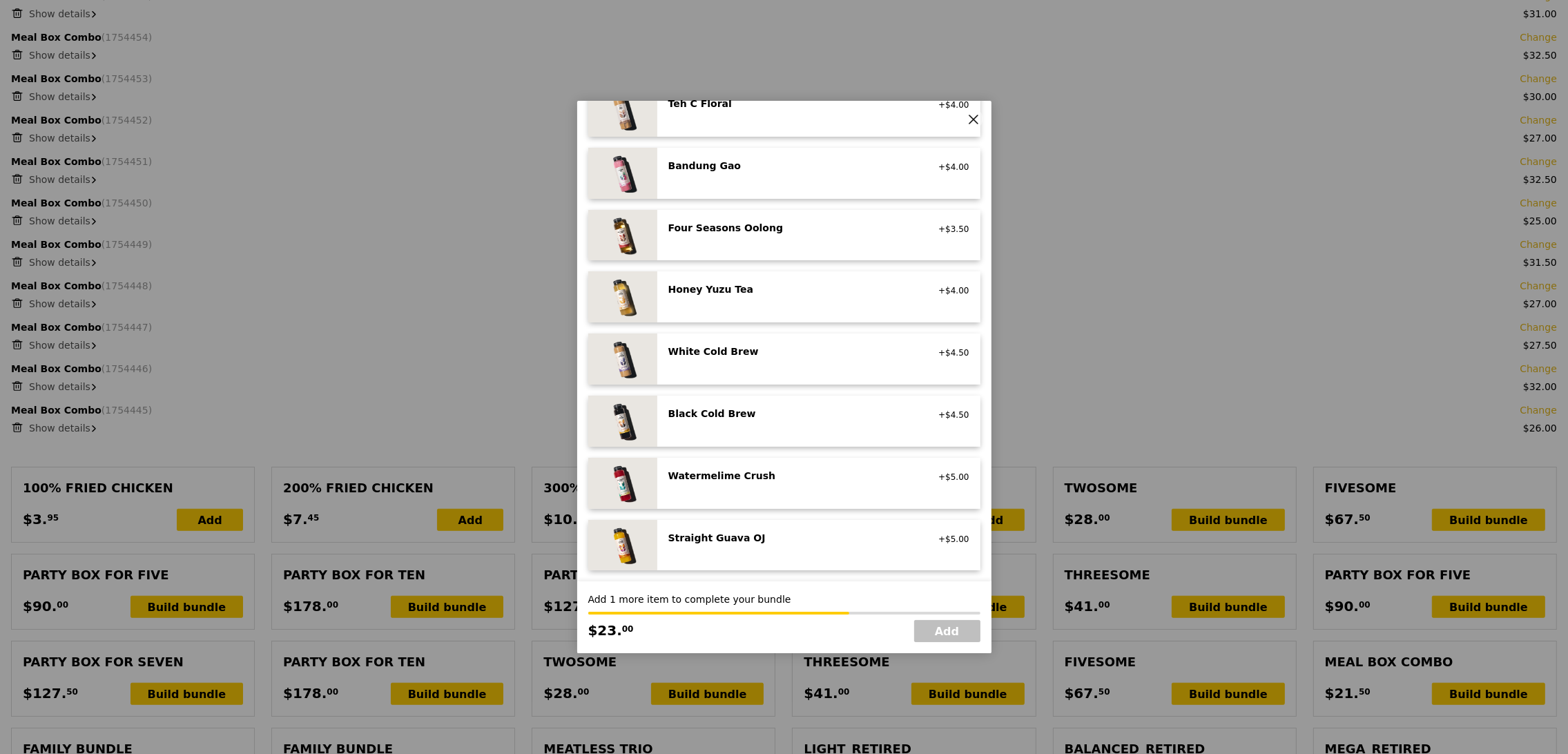
click at [823, 482] on div "Watermelime Crush" at bounding box center [792, 476] width 248 height 14
click at [947, 628] on link "Add" at bounding box center [946, 631] width 67 height 22
type input "Loading..."
type input "541.00"
type input "544.95"
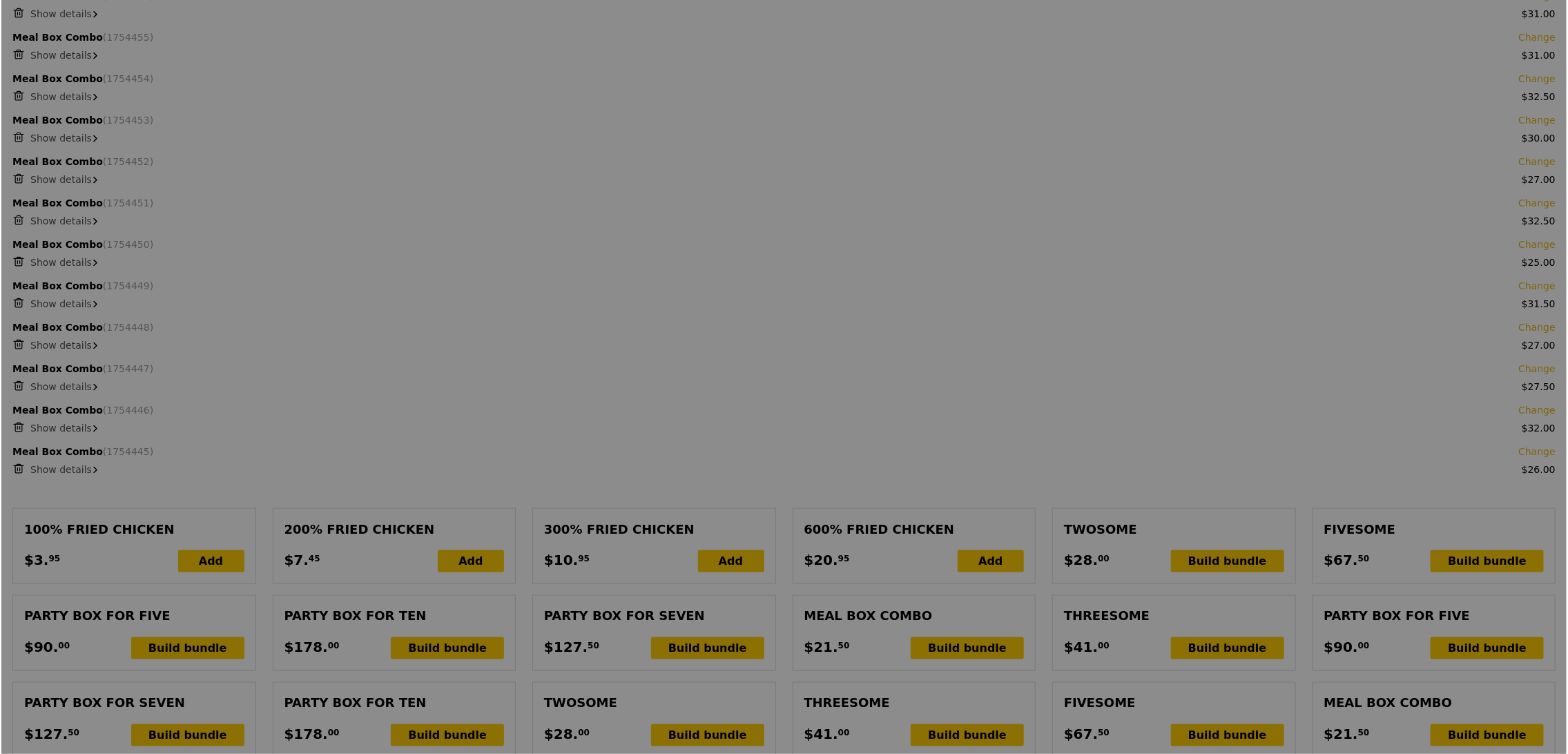
scroll to position [1071, 0]
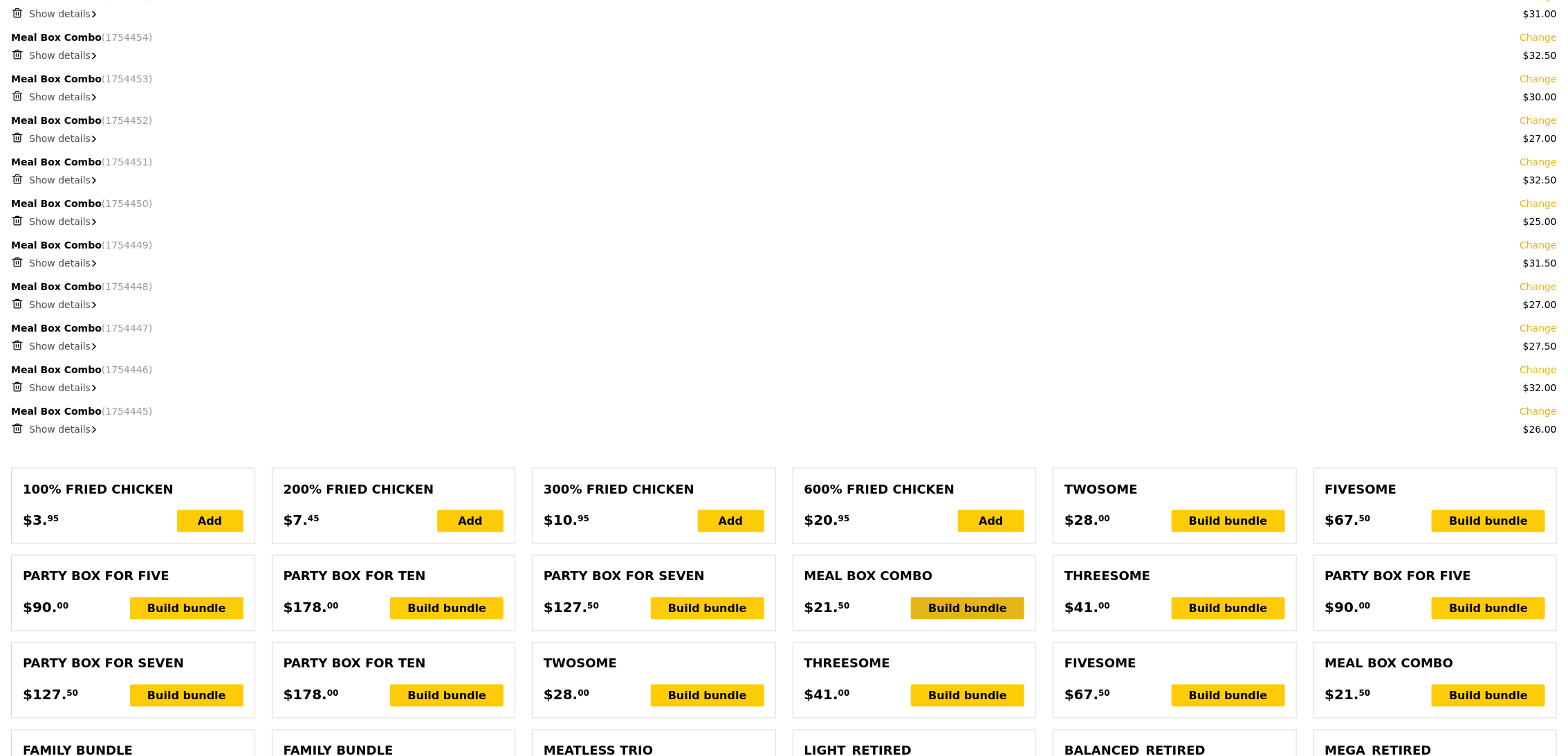
click at [964, 601] on div "Build bundle" at bounding box center [967, 608] width 113 height 22
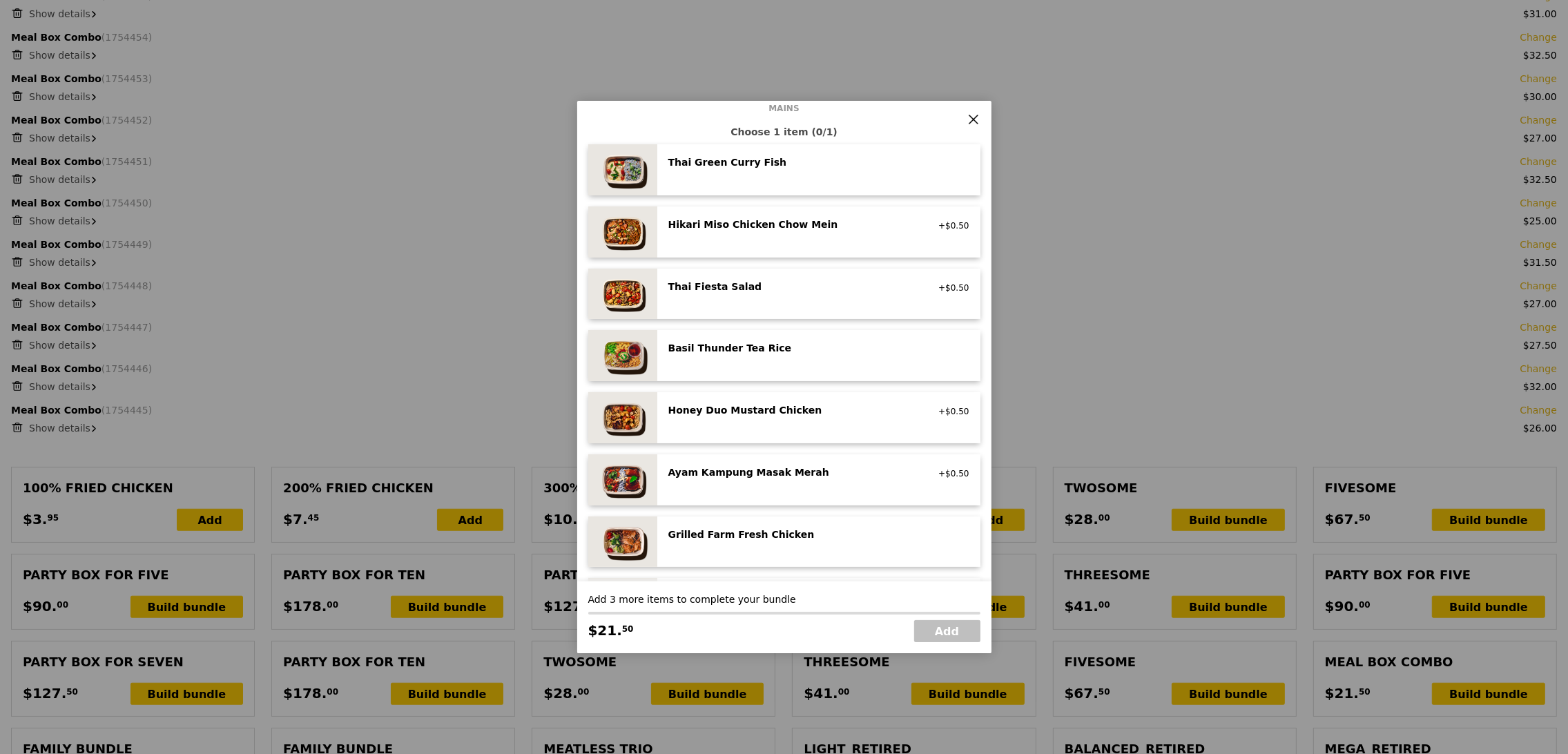
scroll to position [226, 0]
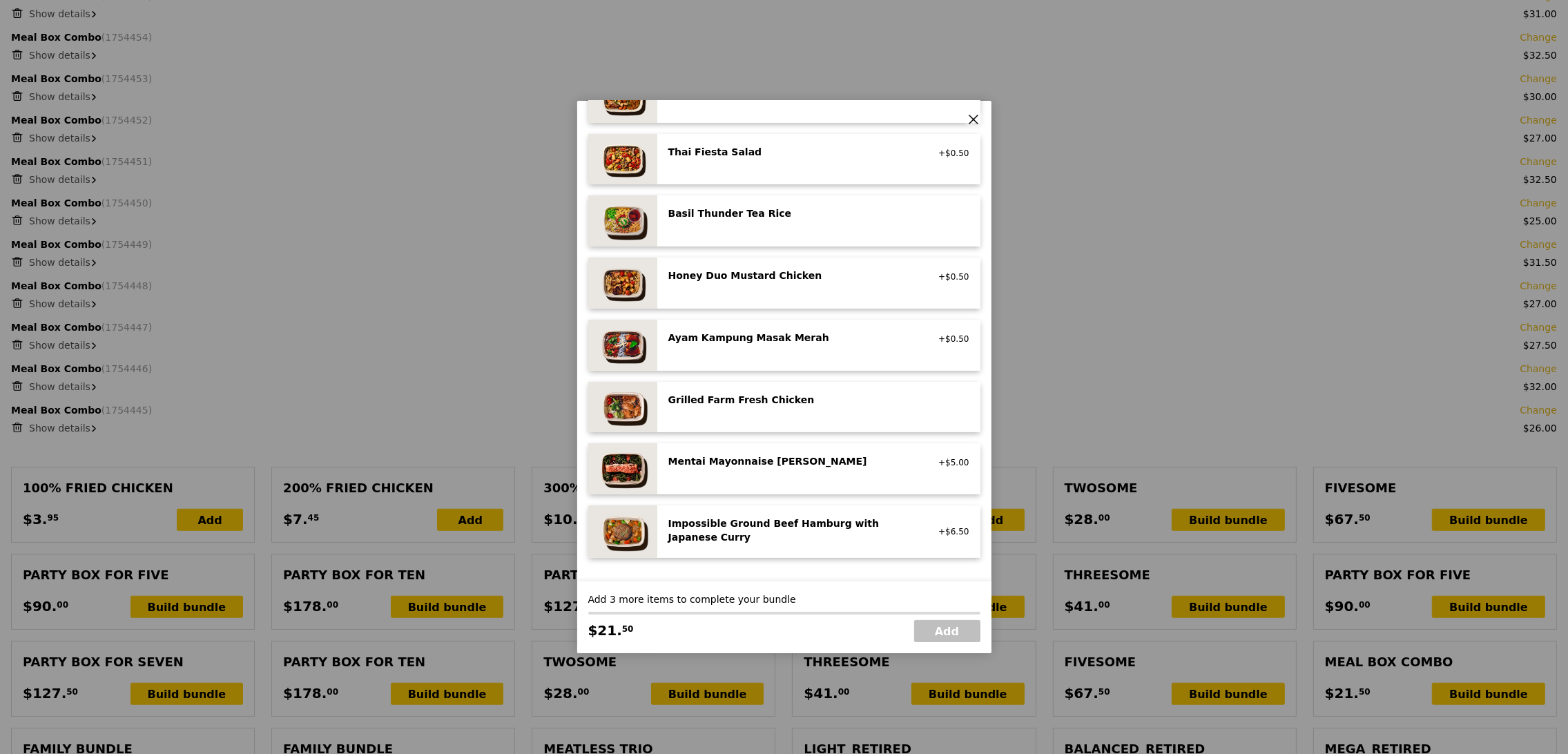
click at [796, 417] on div "Grilled Farm Fresh Chicken high protein, contains allium, dairy, nuts, soy" at bounding box center [819, 407] width 301 height 29
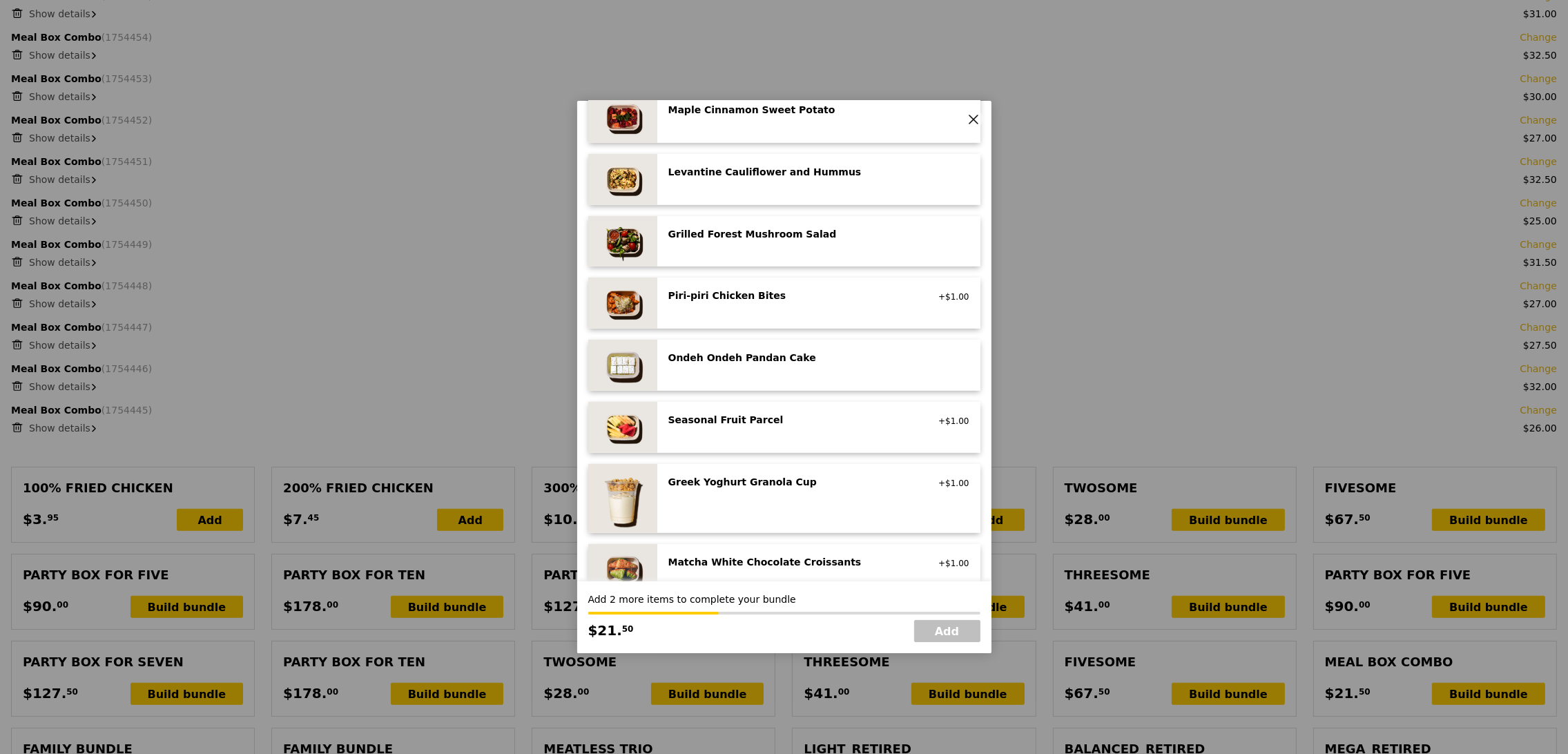
scroll to position [833, 0]
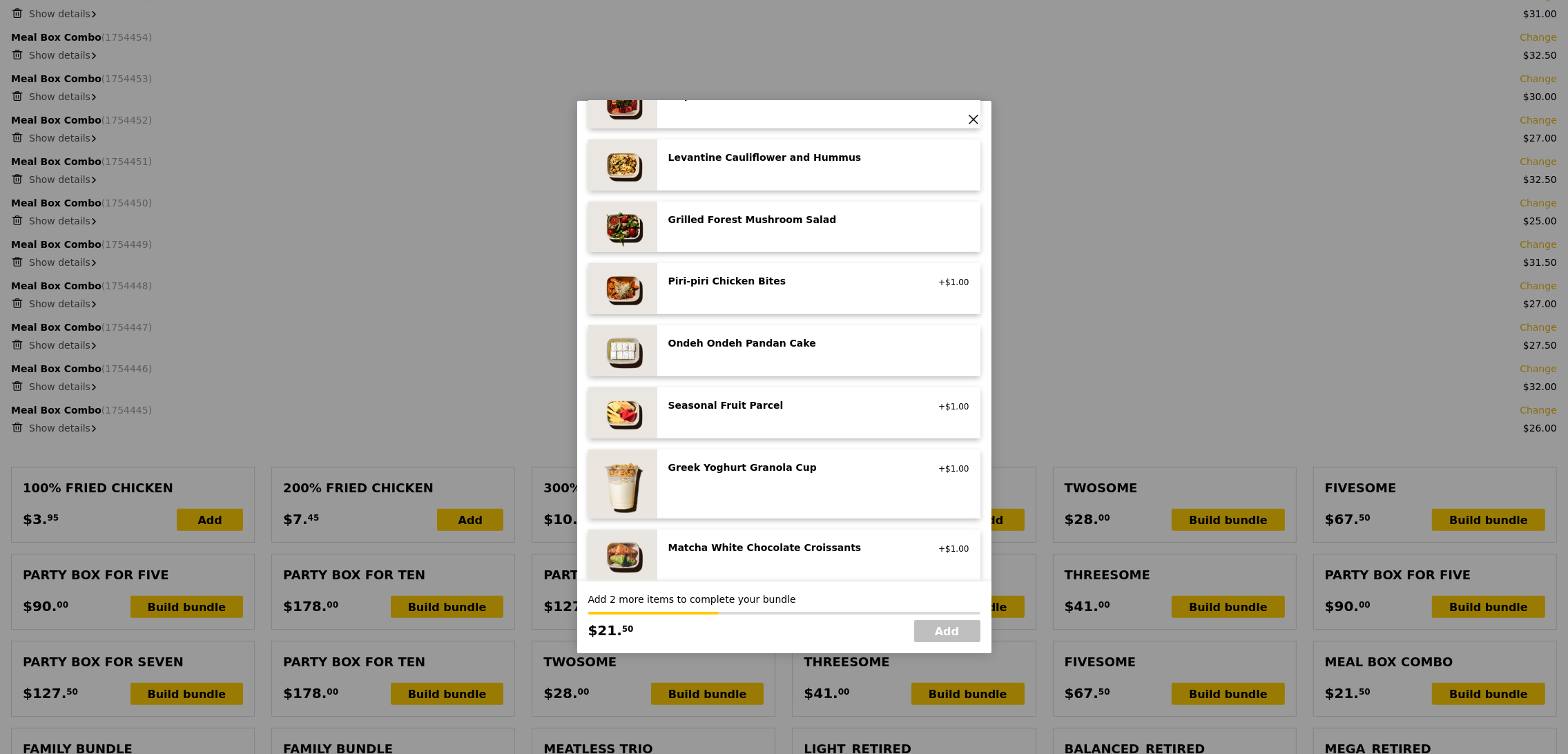
click at [783, 551] on div "Matcha White Chocolate Croissants" at bounding box center [792, 548] width 248 height 14
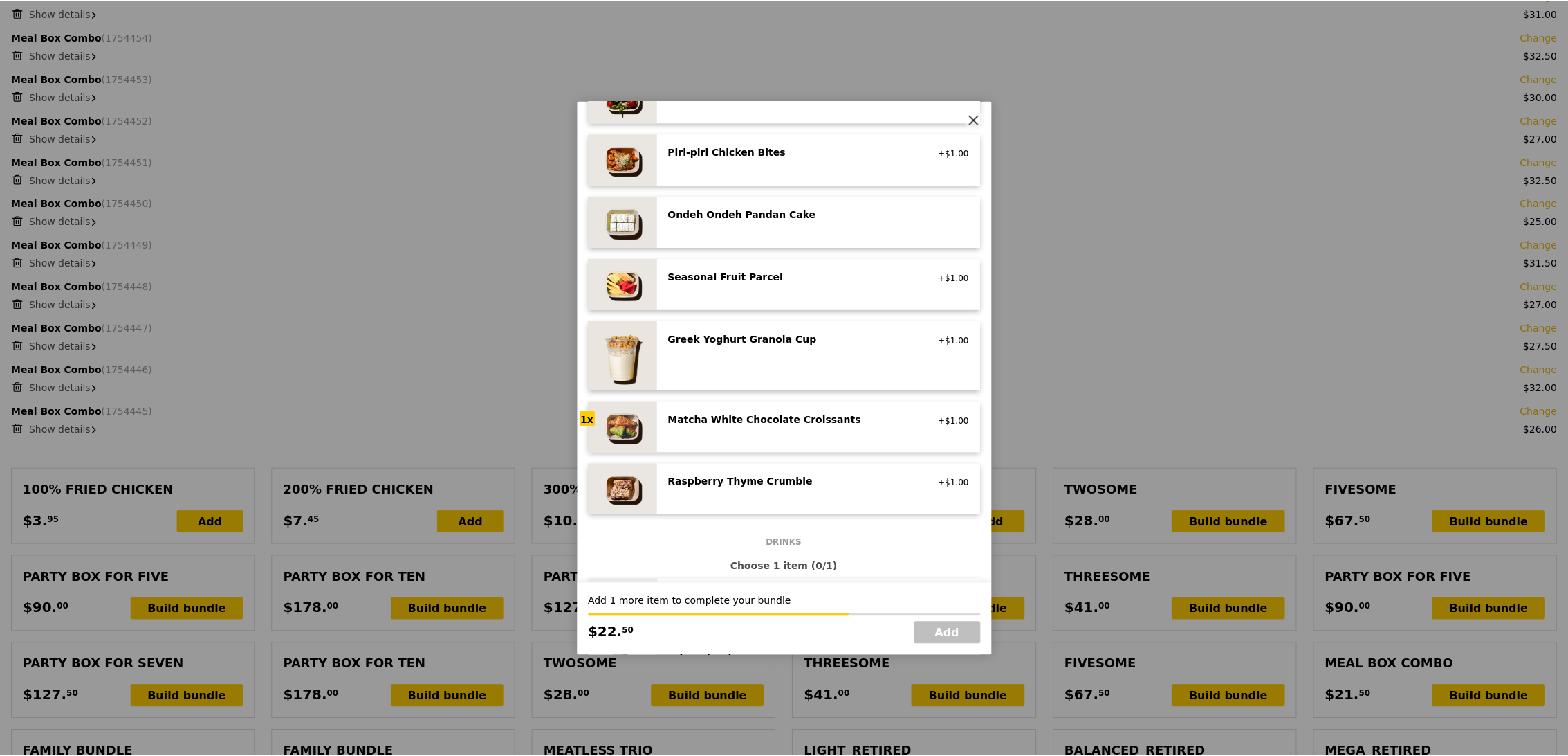
scroll to position [1519, 0]
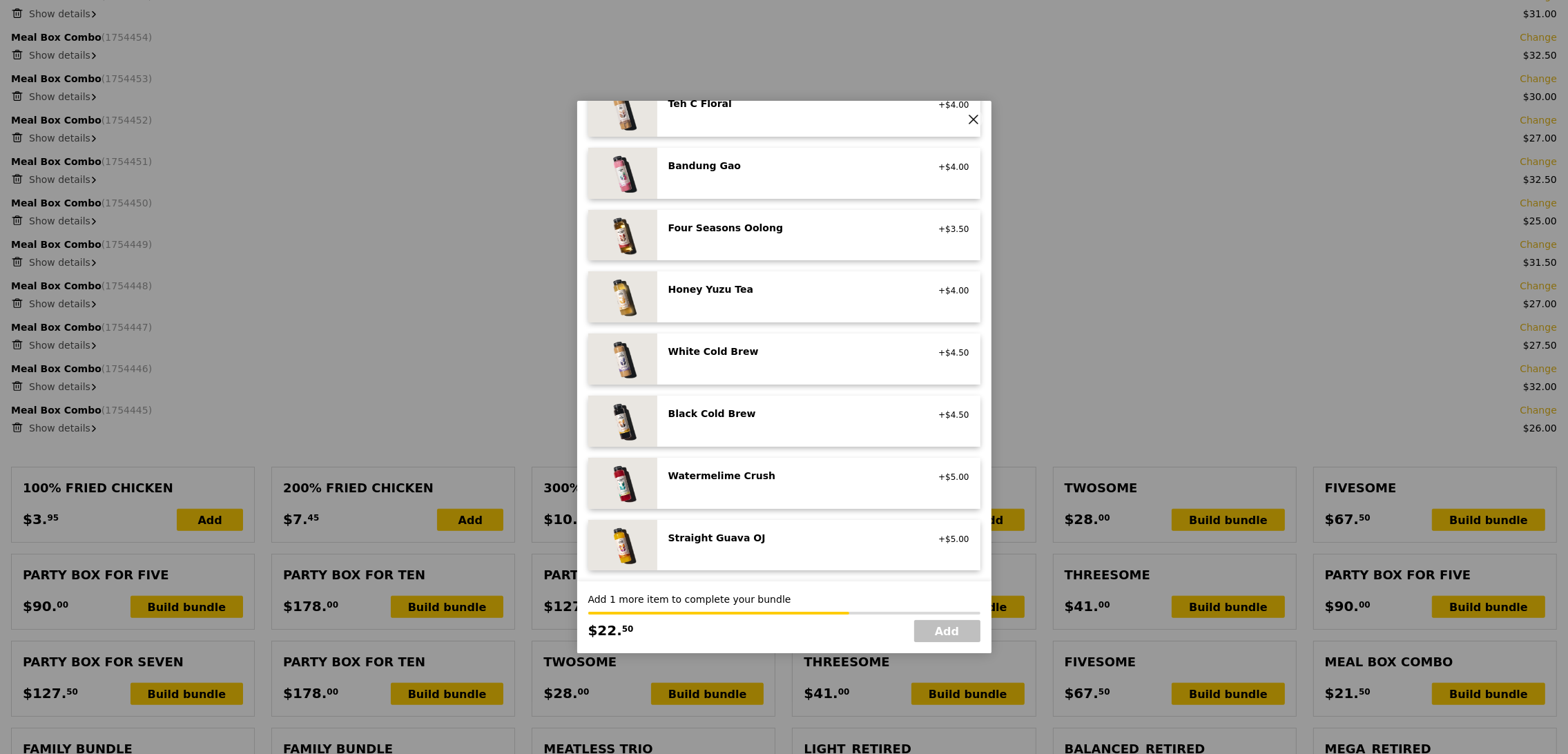
click at [816, 487] on div "Watermelime Crush no caffeine, vegan +$5.00" at bounding box center [819, 483] width 301 height 29
click at [966, 632] on link "Add" at bounding box center [946, 631] width 67 height 22
type input "Loading..."
type input "568.50"
type input "572.45"
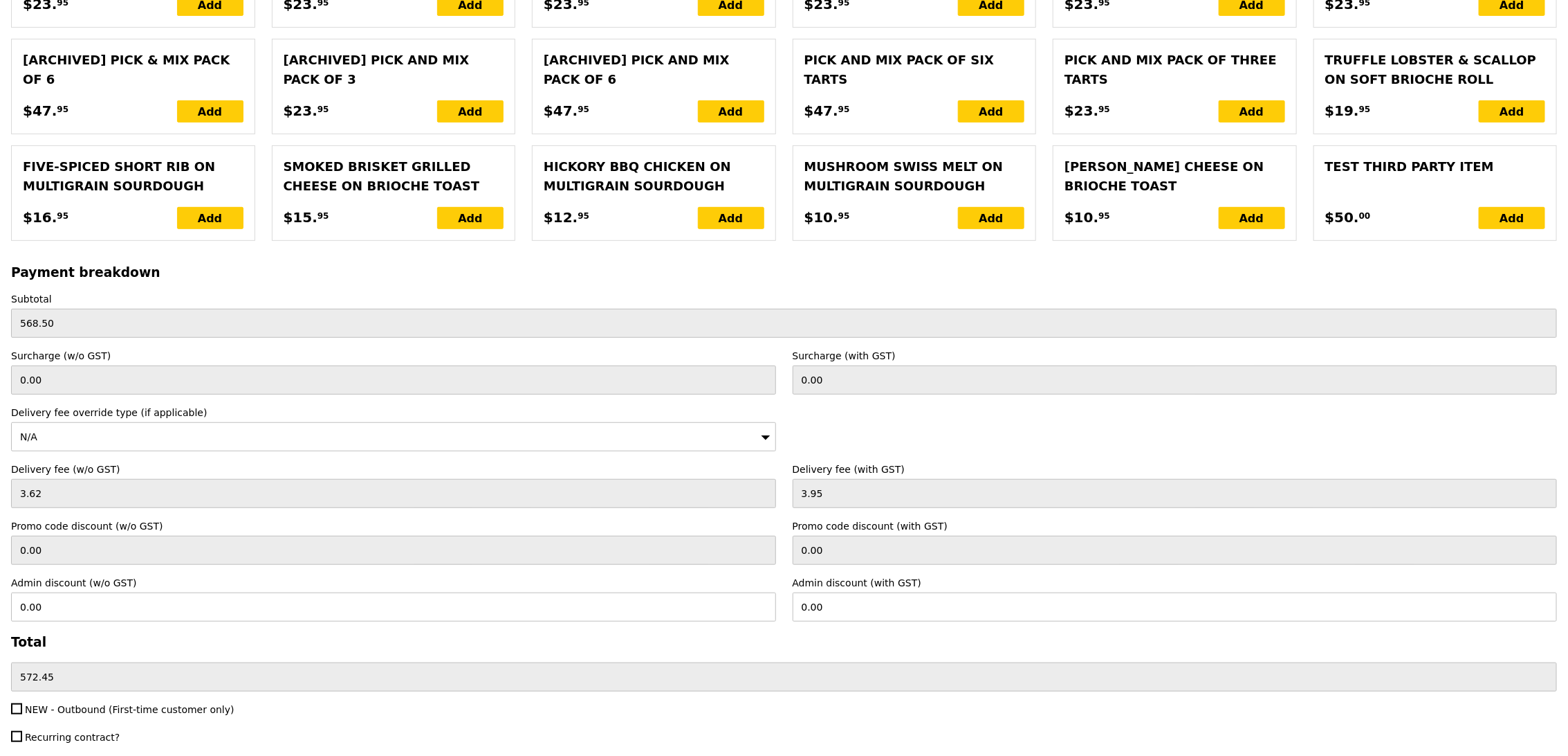
scroll to position [3571, 0]
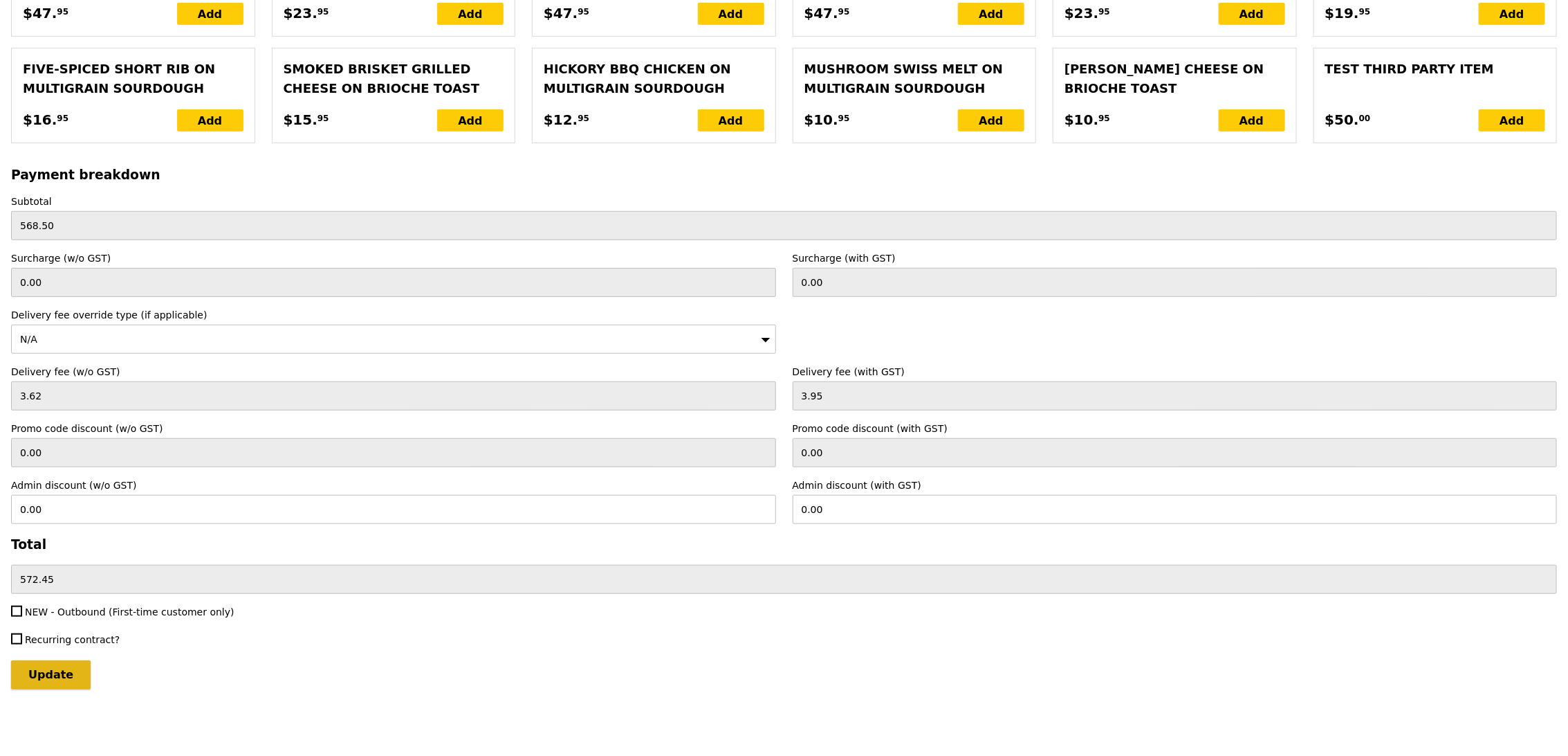
click at [23, 673] on input "Update" at bounding box center [50, 675] width 79 height 29
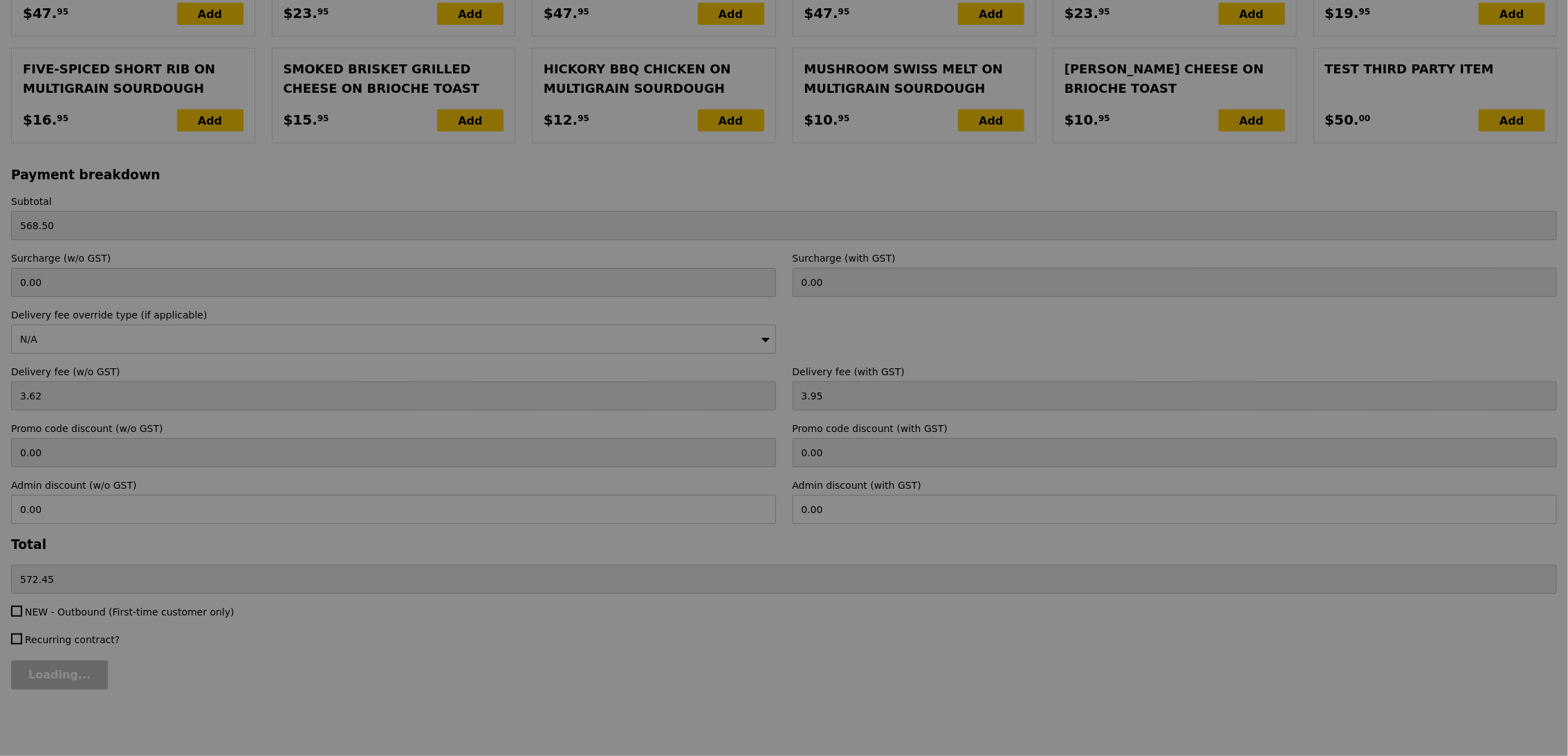
type input "Update"
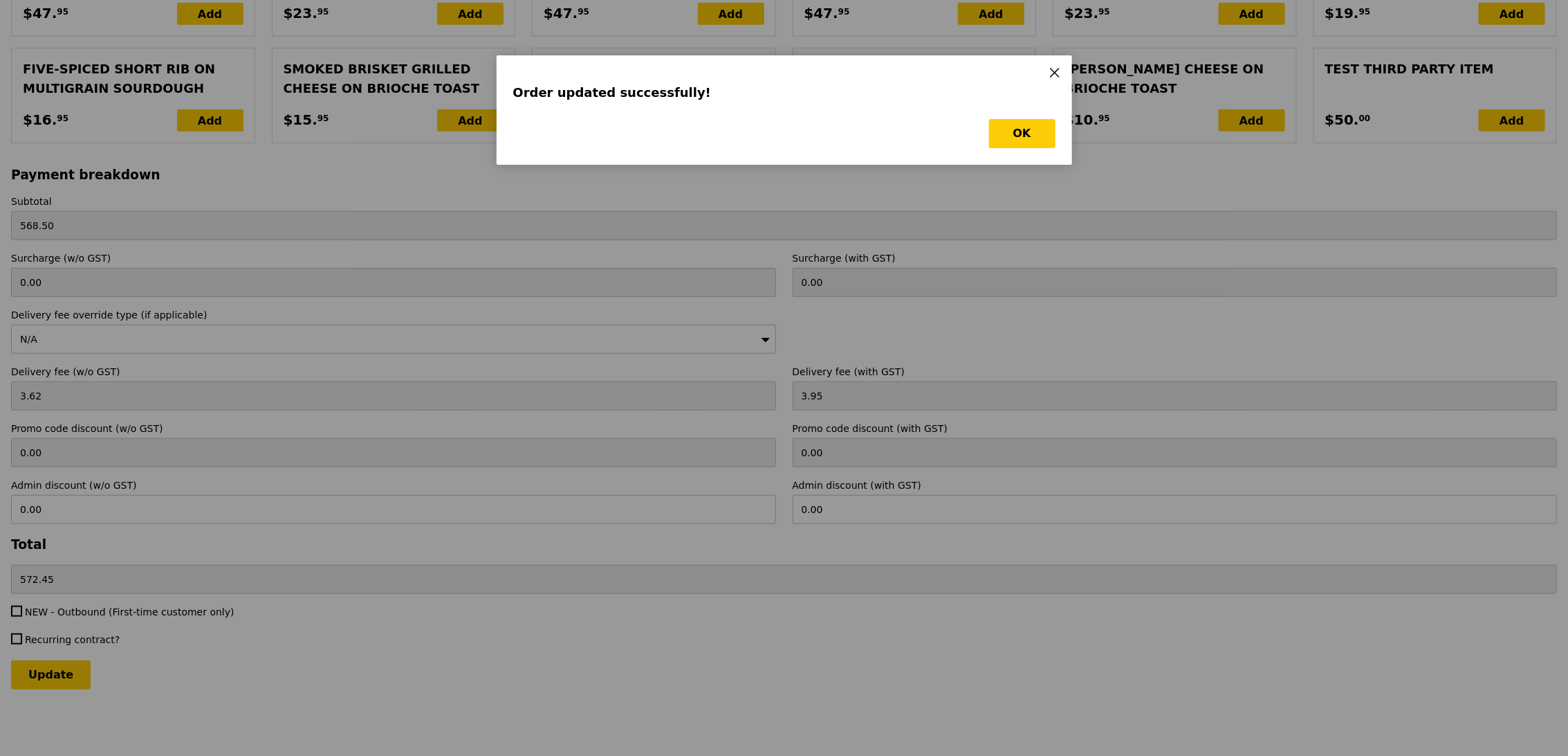
scroll to position [0, 0]
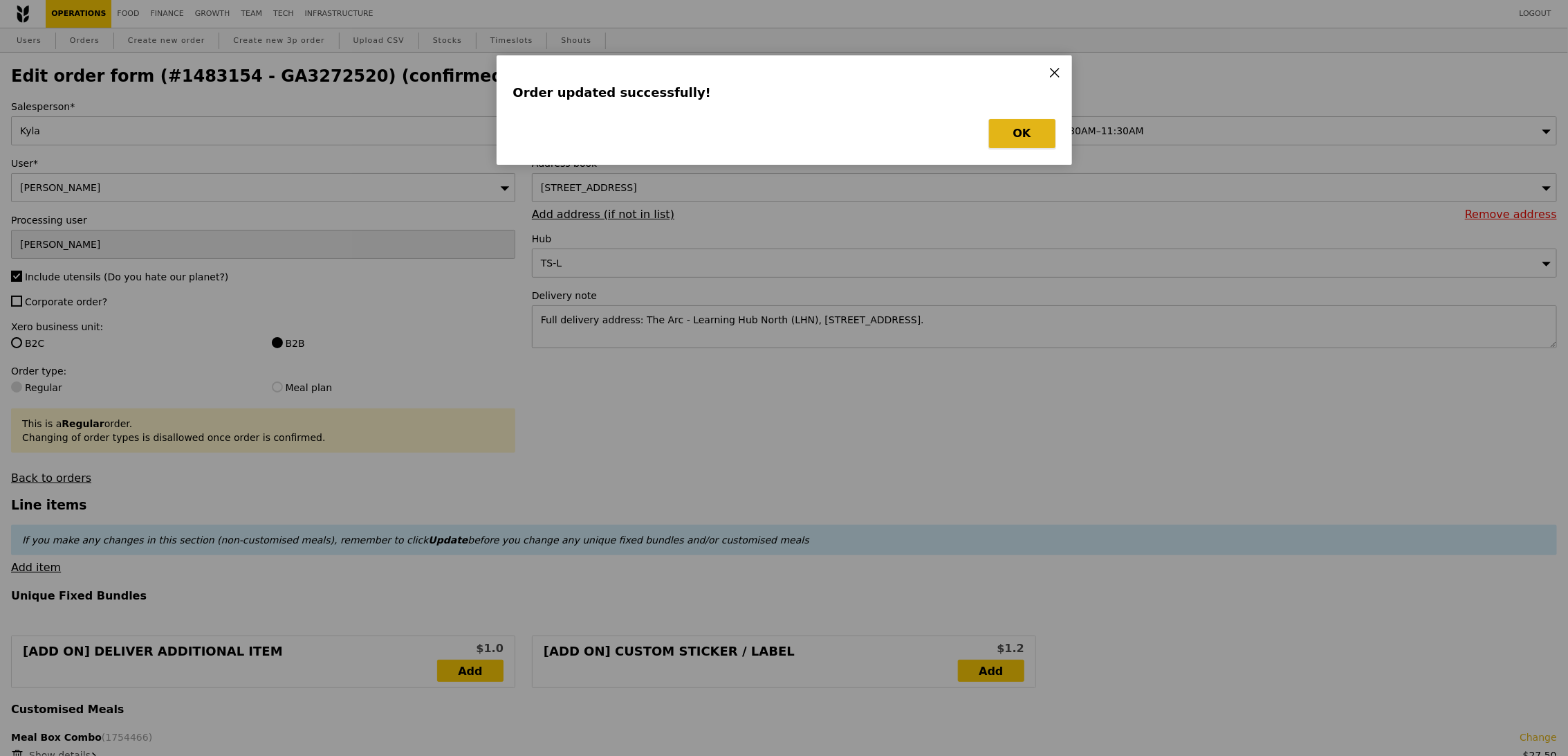
click at [1006, 134] on button "OK" at bounding box center [1022, 134] width 67 height 29
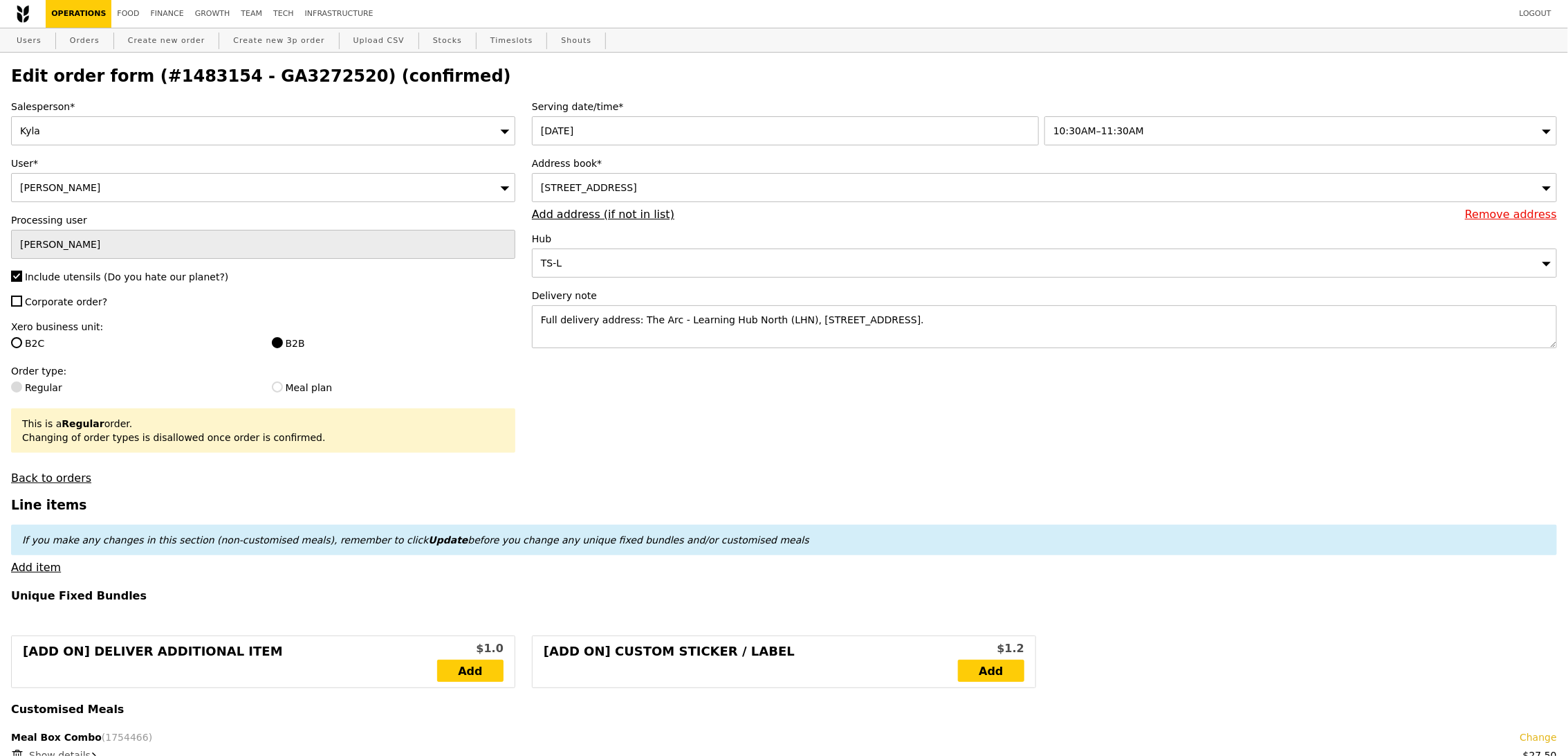
click at [306, 79] on h2 "Edit order form (#1483154 - GA3272520) (confirmed)" at bounding box center [784, 77] width 1547 height 20
copy h2 "GA3272520"
click at [99, 44] on link "Orders" at bounding box center [85, 41] width 41 height 25
select select "100"
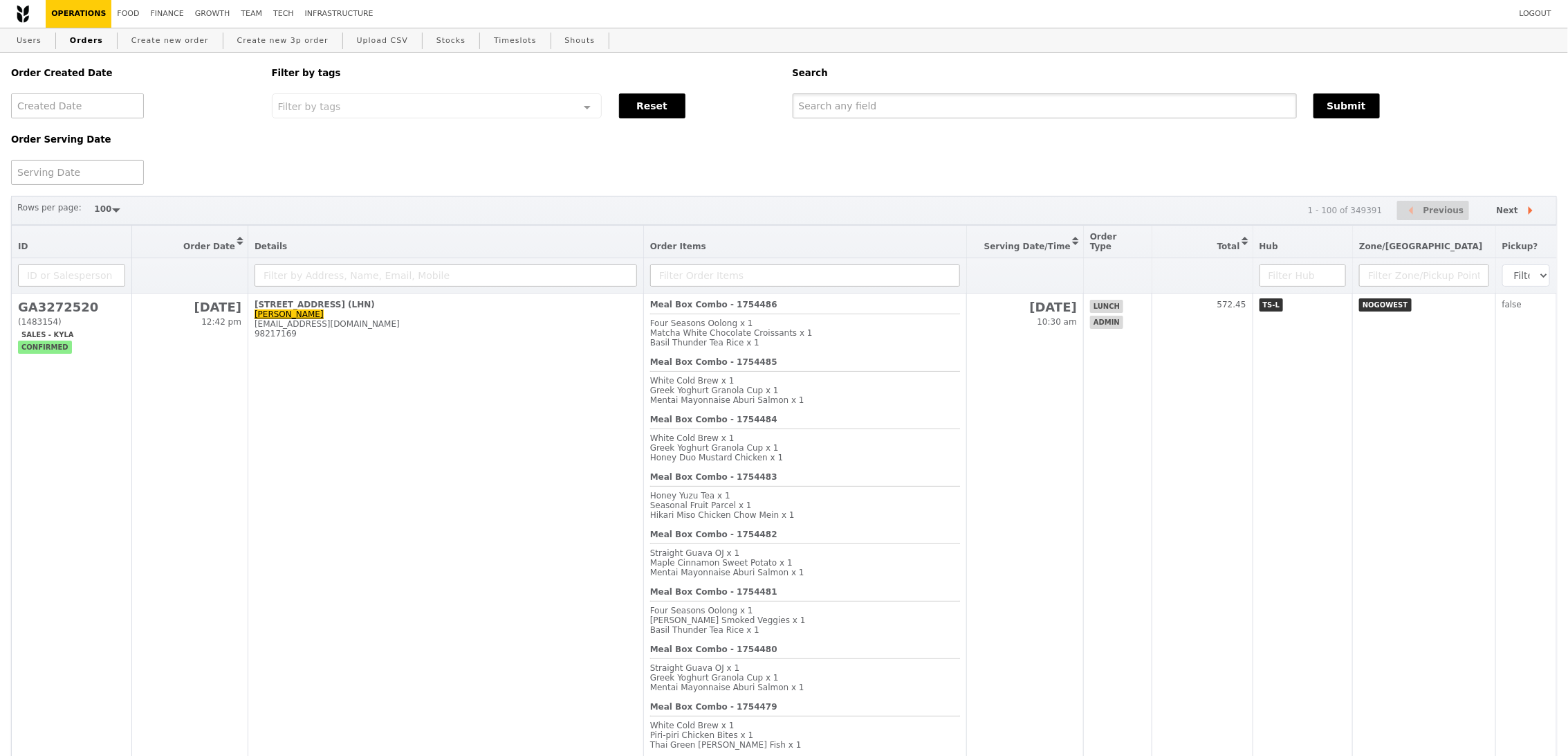
click at [963, 105] on input "text" at bounding box center [1045, 106] width 505 height 25
paste input "GA3272520"
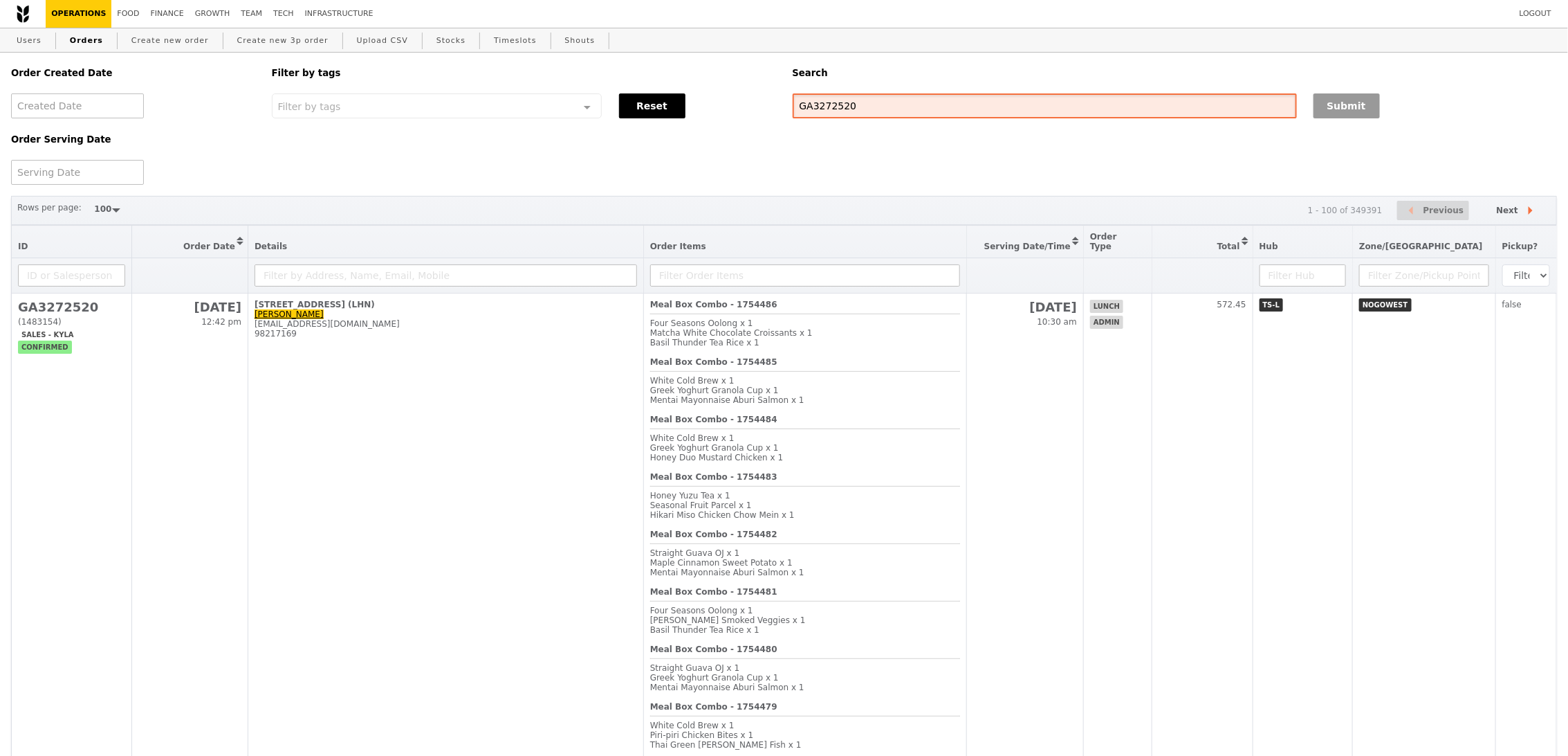
type input "GA3272520"
click at [1362, 101] on button "Submit" at bounding box center [1346, 106] width 67 height 25
click at [1363, 126] on div "Order Created Date Order Serving Date Filter by tags Filter by tags Meal_Plan W…" at bounding box center [784, 118] width 1563 height 132
click at [1360, 102] on button "Submit" at bounding box center [1346, 106] width 67 height 25
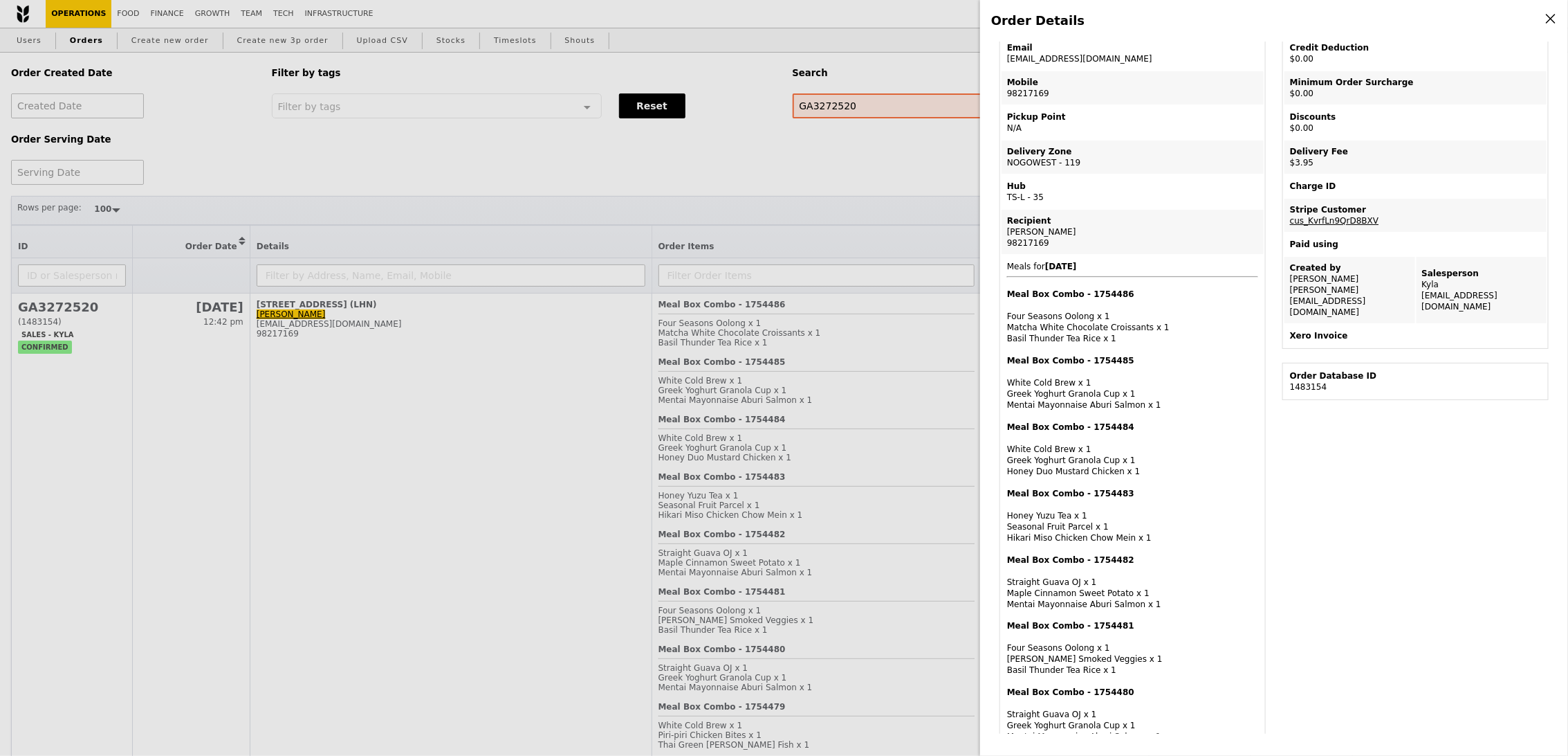
scroll to position [104, 0]
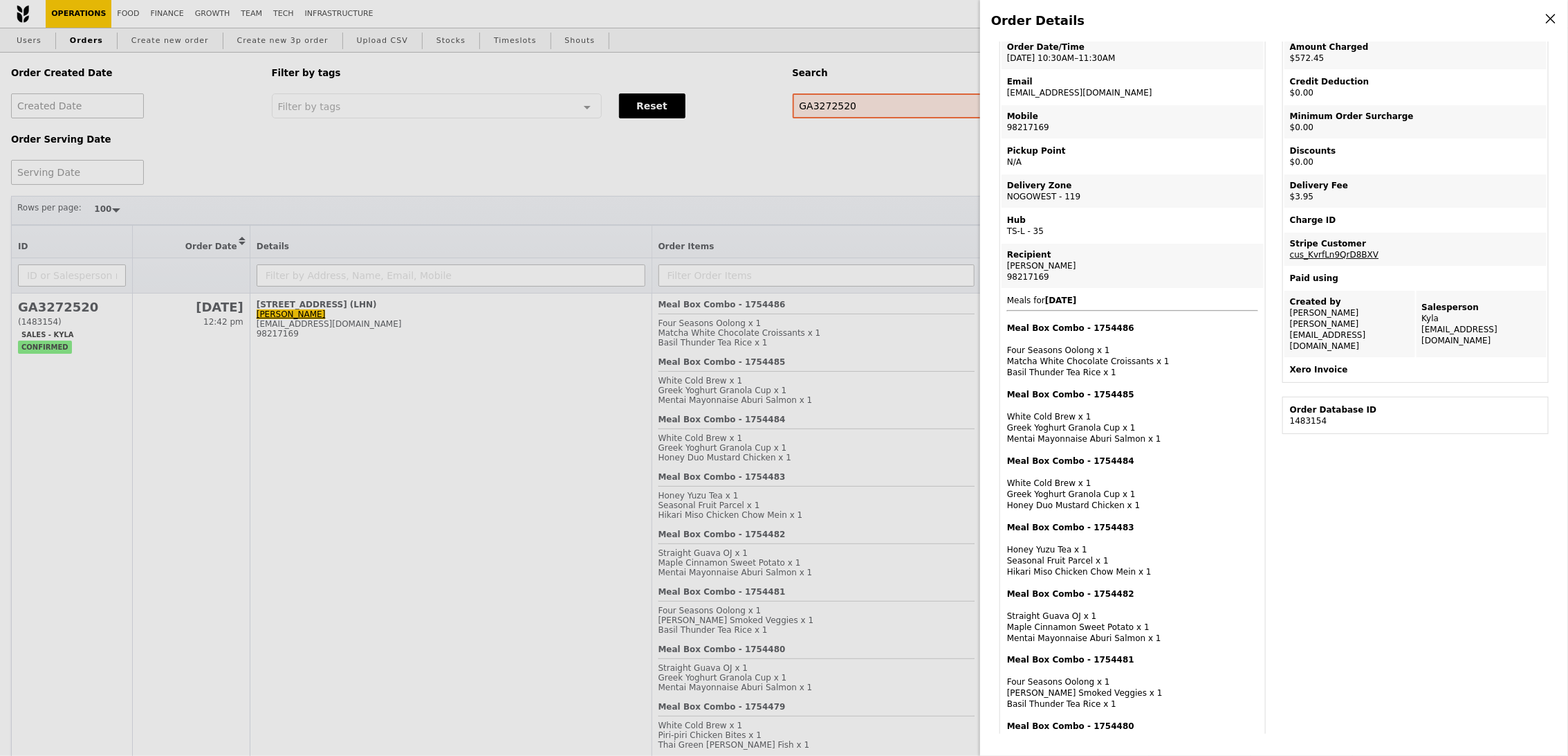
click at [1058, 354] on div "Meal Box Combo - 1754486 Four Seasons Oolong x 1 Matcha White Chocolate Croissa…" at bounding box center [1133, 350] width 251 height 55
click at [1061, 415] on div "Meal Box Combo - 1754485 White Cold Brew x 1 Greek Yoghurt Granola Cup x 1 Ment…" at bounding box center [1133, 417] width 251 height 55
click at [1064, 494] on div "Meal Box Combo - 1754484 White Cold Brew x 1 Greek Yoghurt Granola Cup x 1 Hone…" at bounding box center [1133, 484] width 251 height 55
click at [1068, 553] on div "Meal Box Combo - 1754483 Honey Yuzu Tea x 1 Seasonal Fruit Parcel x 1 Hikari Mi…" at bounding box center [1133, 549] width 251 height 55
click at [1071, 622] on div "Meal Box Combo - 1754482 Straight Guava OJ x 1 Maple Cinnamon Sweet Potato x 1 …" at bounding box center [1133, 616] width 251 height 55
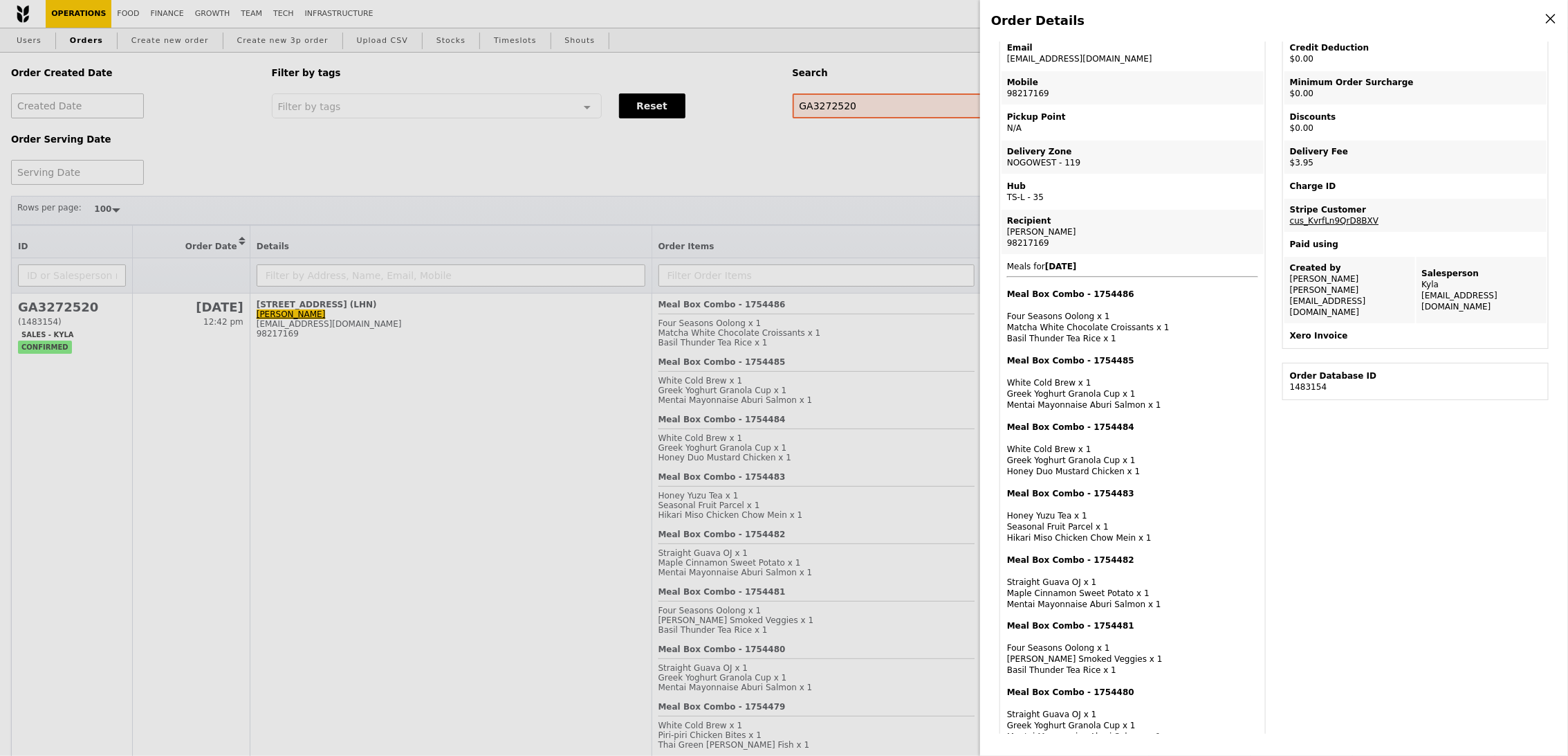
click at [1089, 703] on div "Meal Box Combo - 1754480 Straight Guava OJ x 1 Greek Yoghurt Granola Cup x 1 Me…" at bounding box center [1133, 714] width 251 height 55
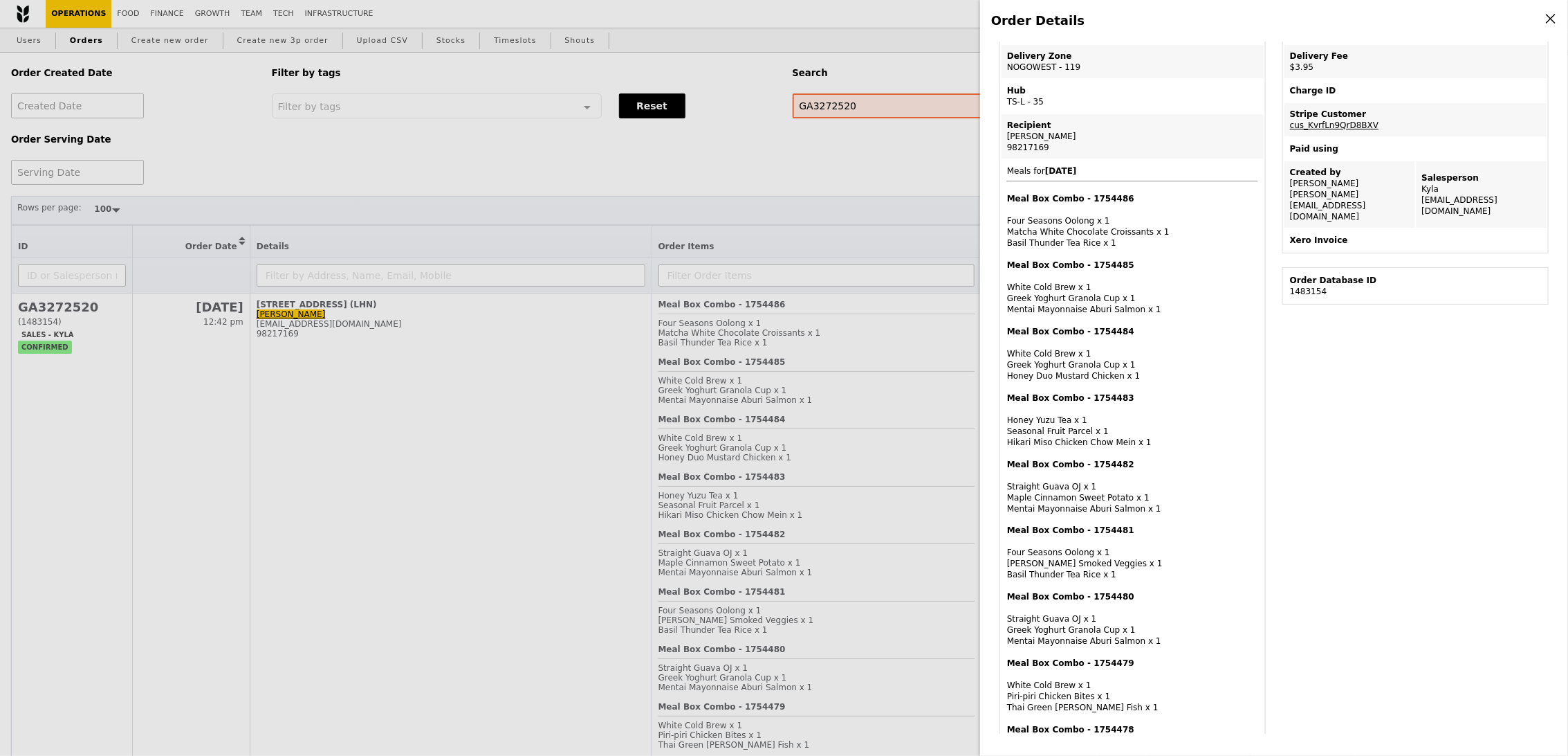
scroll to position [260, 0]
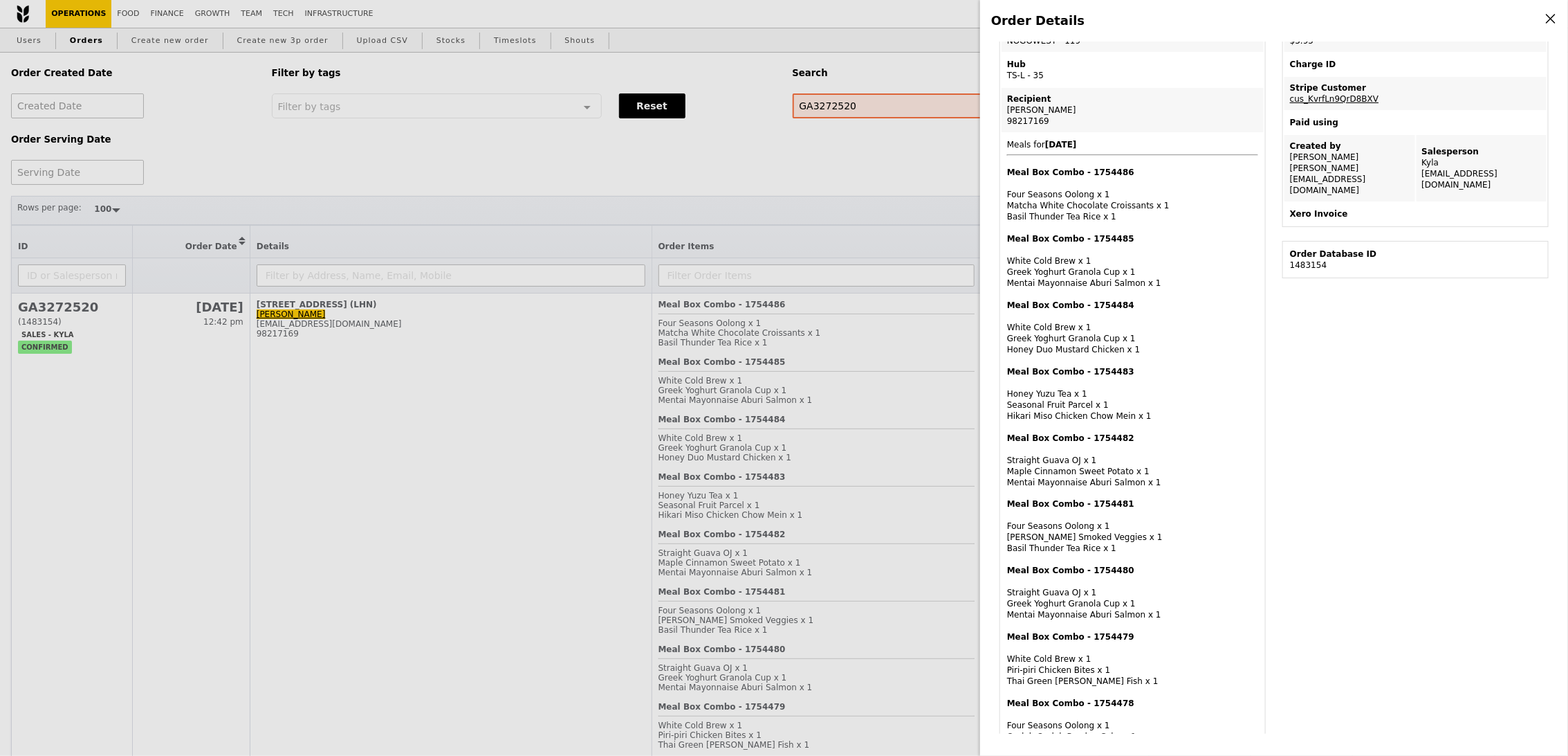
click at [1094, 718] on div "Meal Box Combo - 1754478 Four Seasons Oolong x 1 Ondeh Ondeh Pandan Cake x 1 Me…" at bounding box center [1133, 726] width 251 height 55
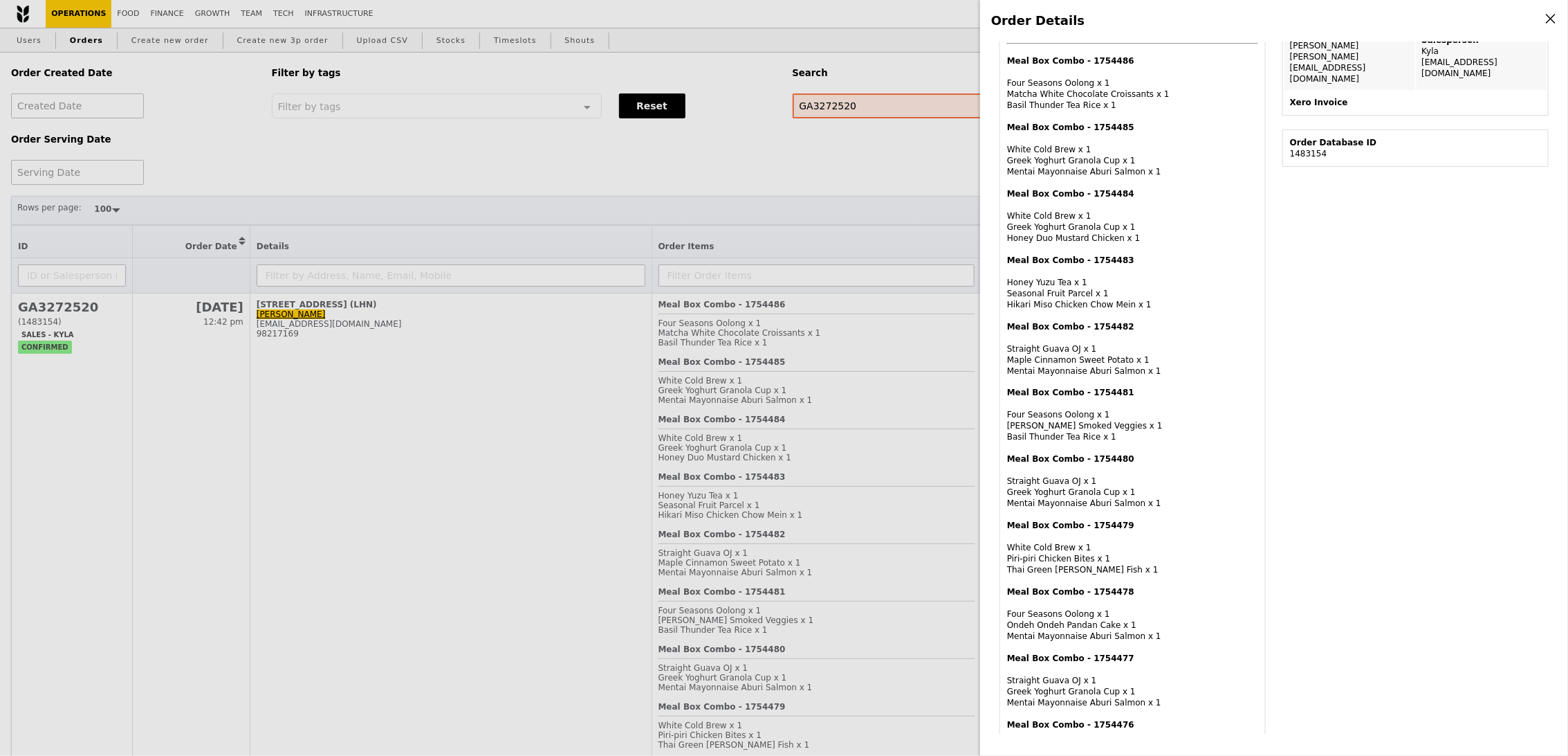
click at [1095, 687] on div "Meal Box Combo - 1754477 Straight Guava OJ x 1 Greek Yoghurt Granola Cup x 1 Me…" at bounding box center [1133, 680] width 251 height 55
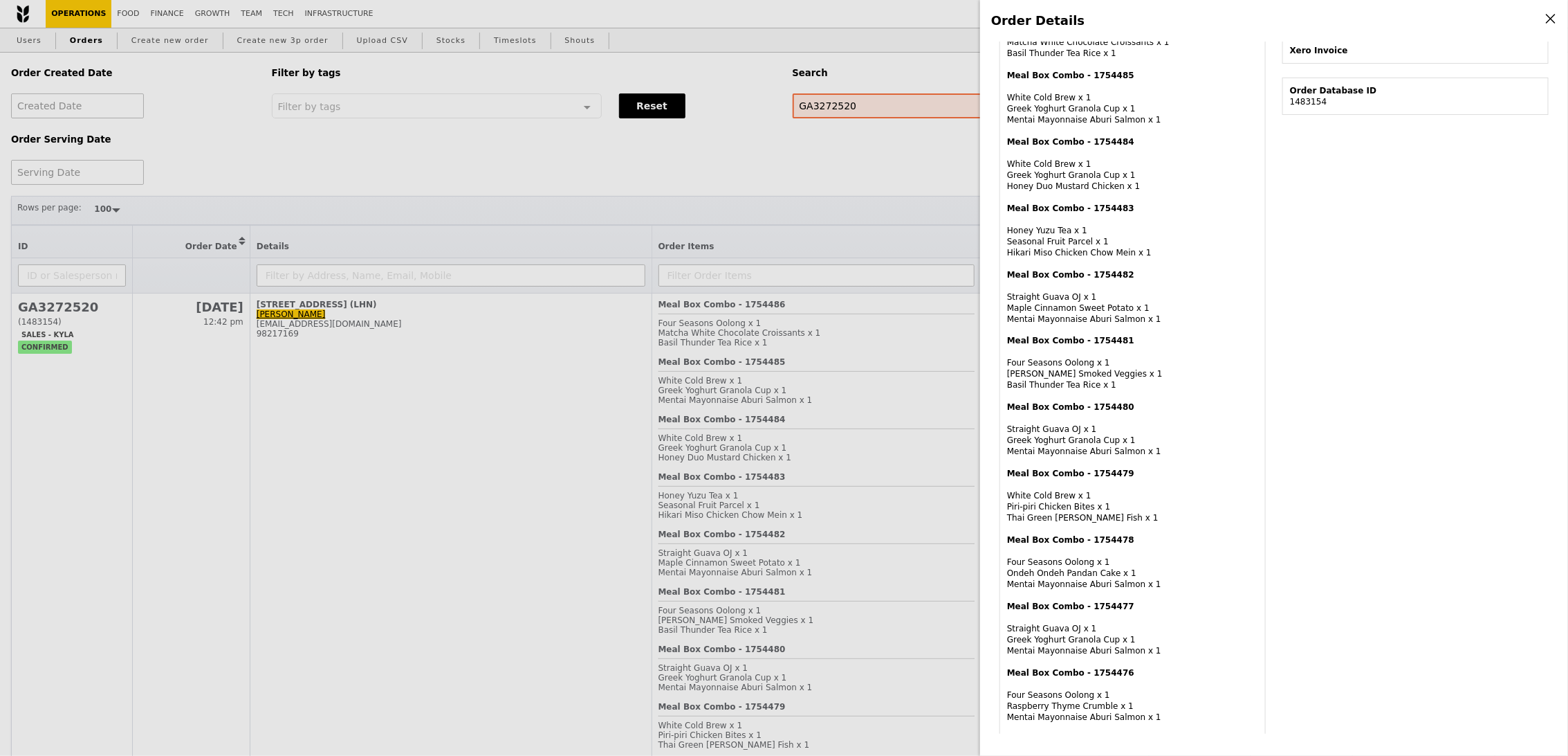
click at [1096, 695] on div "Meal Box Combo - 1754476 Four Seasons Oolong x 1 Raspberry Thyme Crumble x 1 Me…" at bounding box center [1133, 695] width 251 height 55
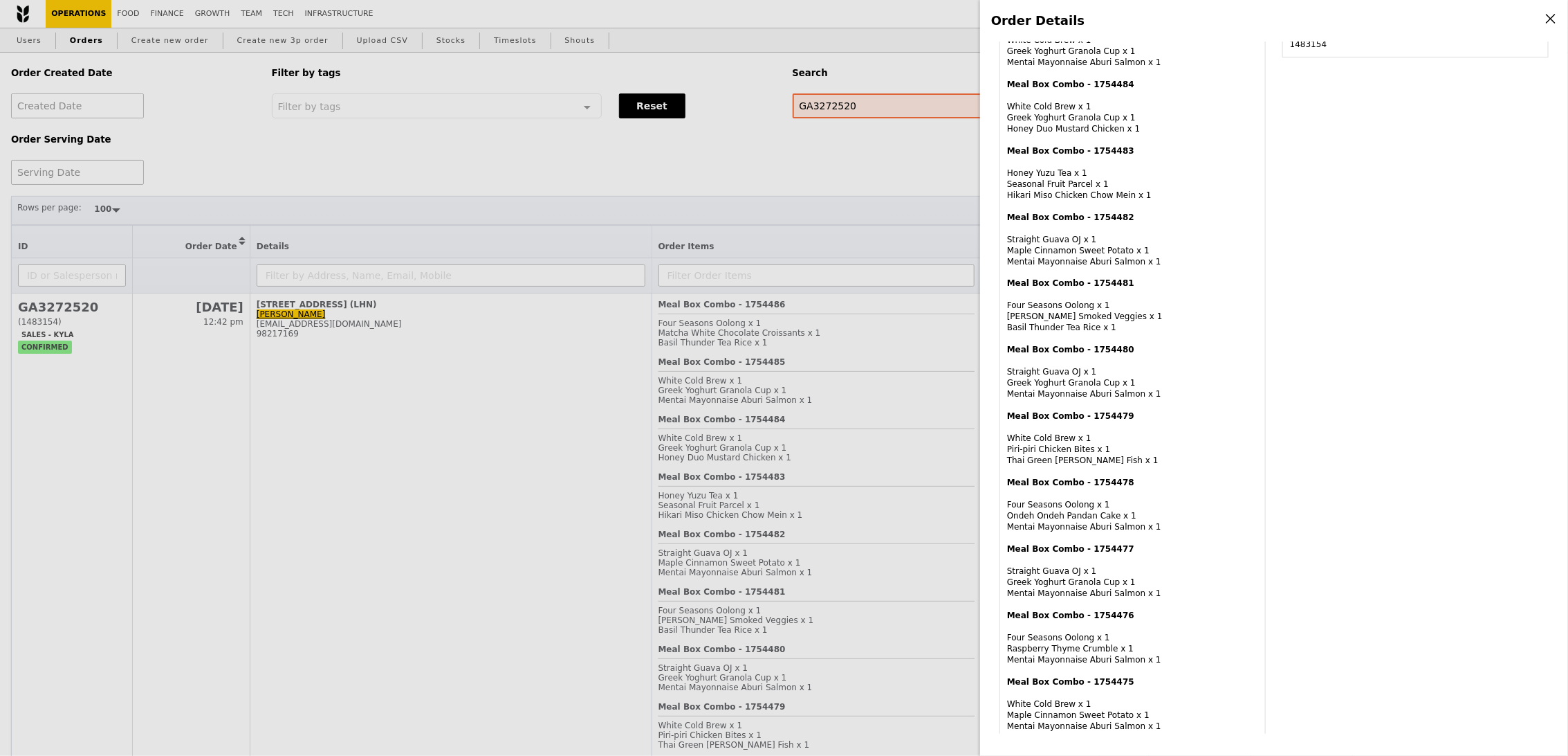
click at [1096, 695] on div "Meal Box Combo - 1754475 White Cold Brew x 1 Maple Cinnamon Sweet Potato x 1 Me…" at bounding box center [1133, 704] width 251 height 55
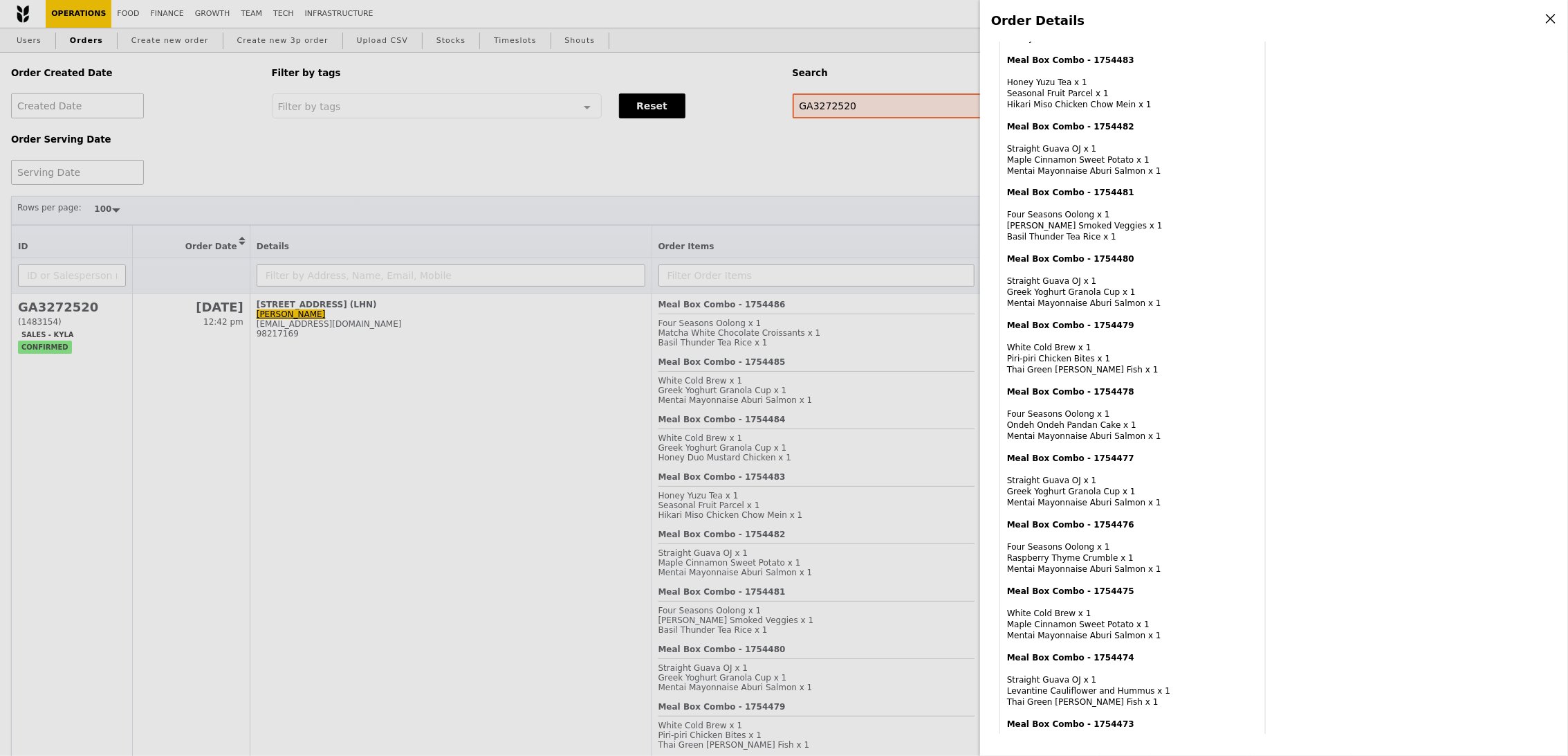
click at [1098, 694] on div "Meal Box Combo - 1754474 Straight Guava OJ x 1 Levantine Cauliflower and Hummus…" at bounding box center [1133, 679] width 251 height 55
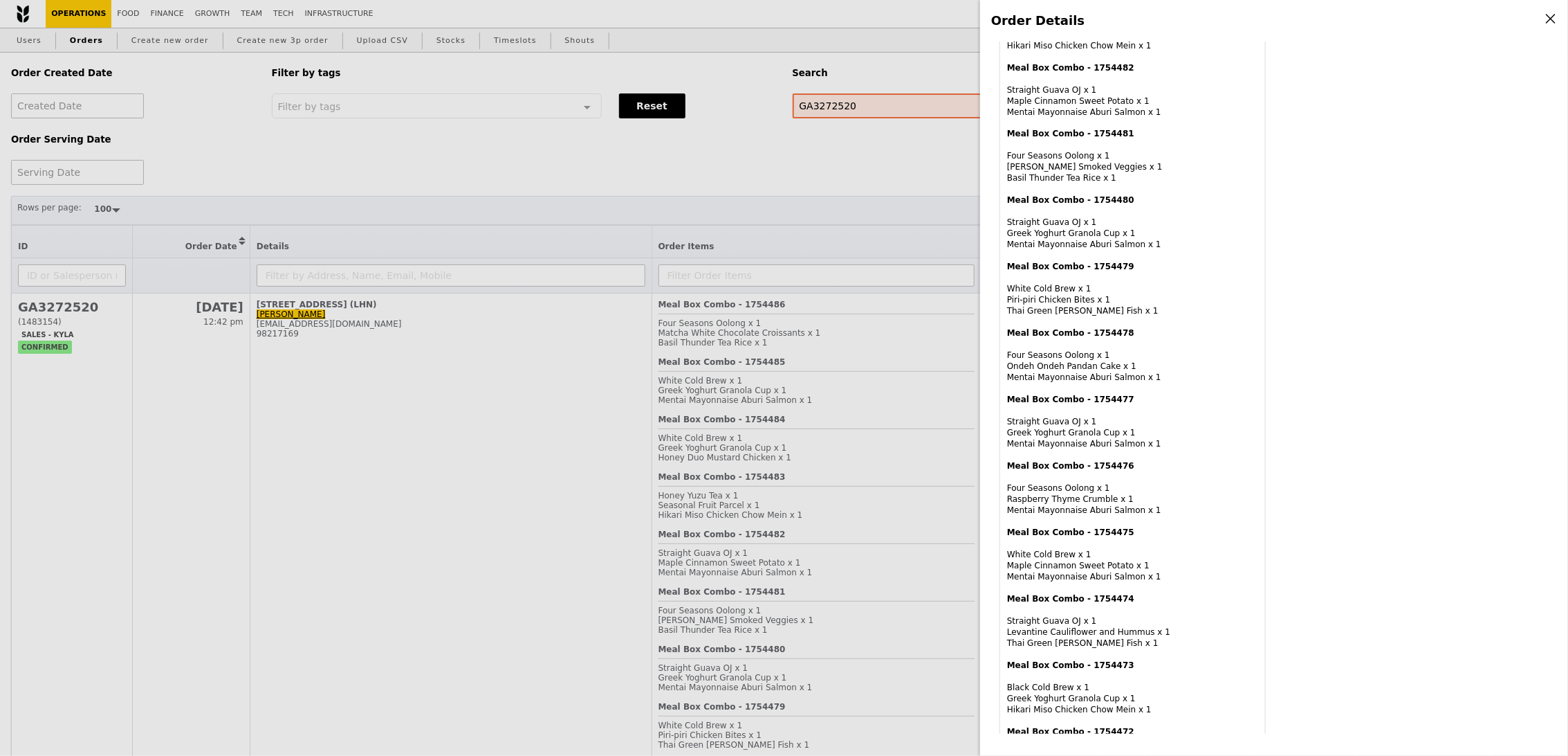
click at [1098, 694] on div "Meal Box Combo - 1754473 Black Cold Brew x 1 Greek Yoghurt Granola Cup x 1 Hika…" at bounding box center [1133, 687] width 251 height 55
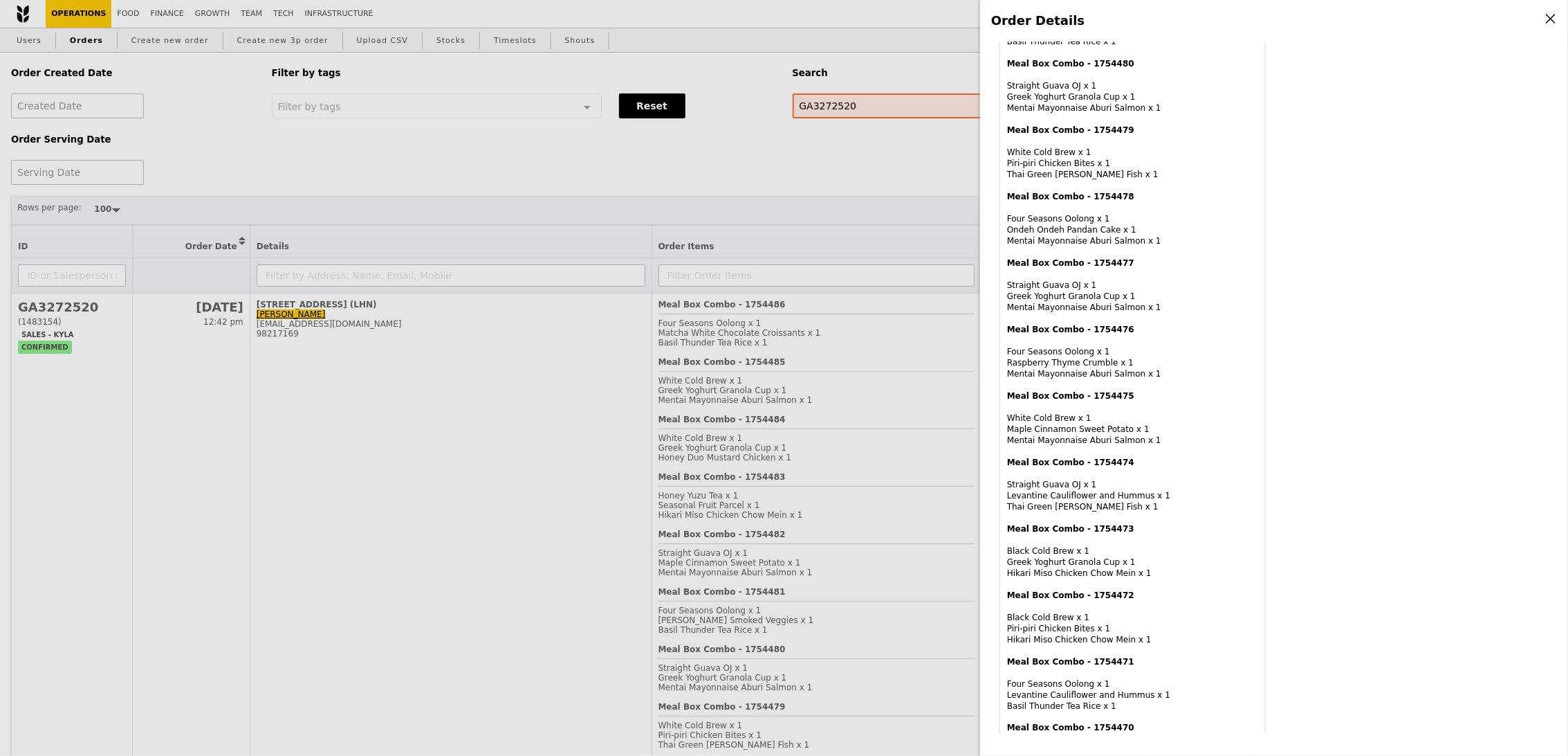
scroll to position [779, 0]
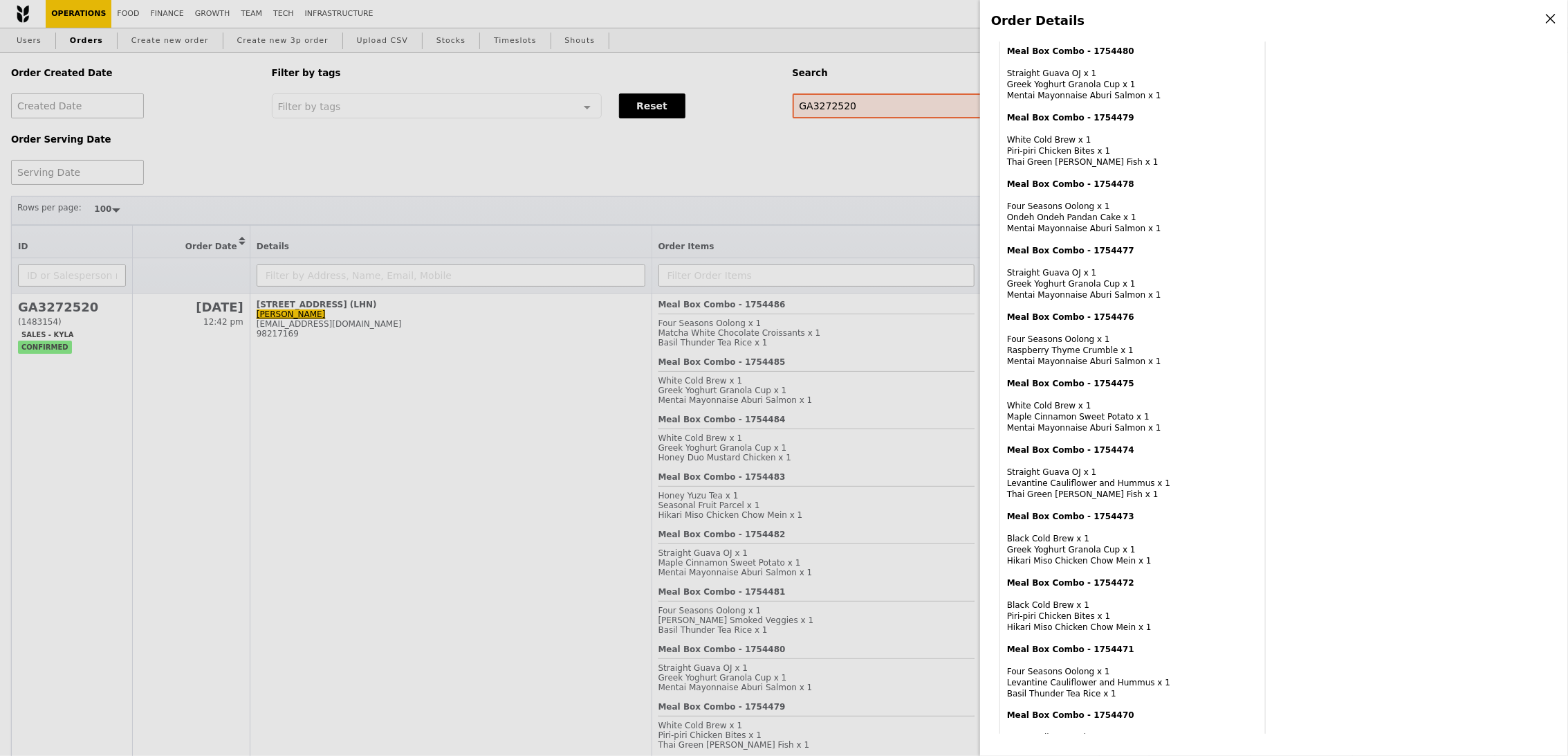
click at [1105, 622] on div "Meal Box Combo - 1754472 Black Cold Brew x 1 Piri‑piri Chicken Bites x 1 Hikari…" at bounding box center [1133, 605] width 251 height 55
click at [1102, 687] on div "Meal Box Combo - 1754471 Four Seasons Oolong x 1 Levantine Cauliflower and Humm…" at bounding box center [1133, 671] width 251 height 55
click at [1096, 688] on div "Meal Box Combo - 1754470 Watermelime Crush x 1 Grilled Forest Mushroom Salad x …" at bounding box center [1133, 670] width 251 height 55
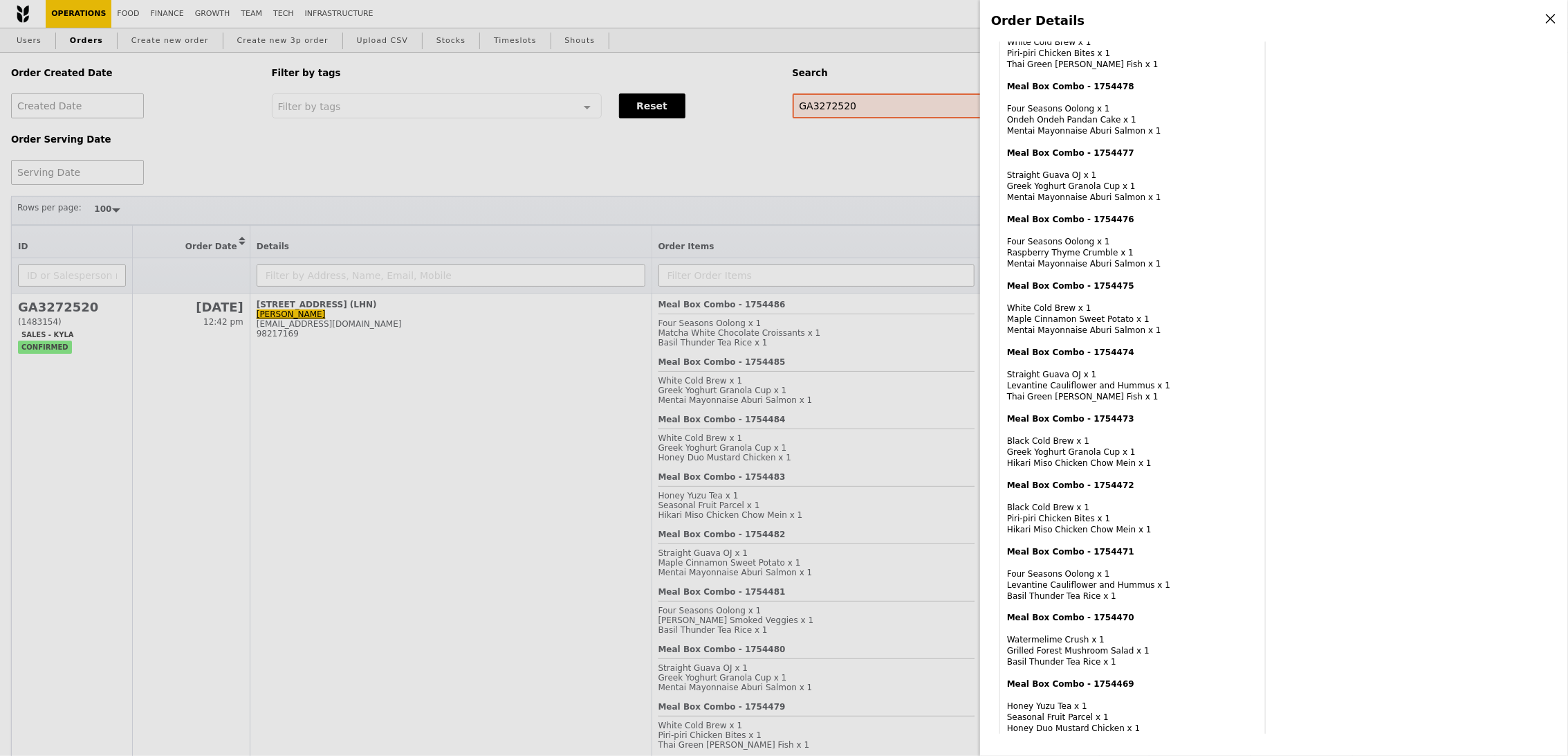
click at [1090, 699] on div "Meal Box Combo - 1754469 Honey Yuzu Tea x 1 Seasonal Fruit Parcel x 1 Honey Duo…" at bounding box center [1133, 706] width 251 height 55
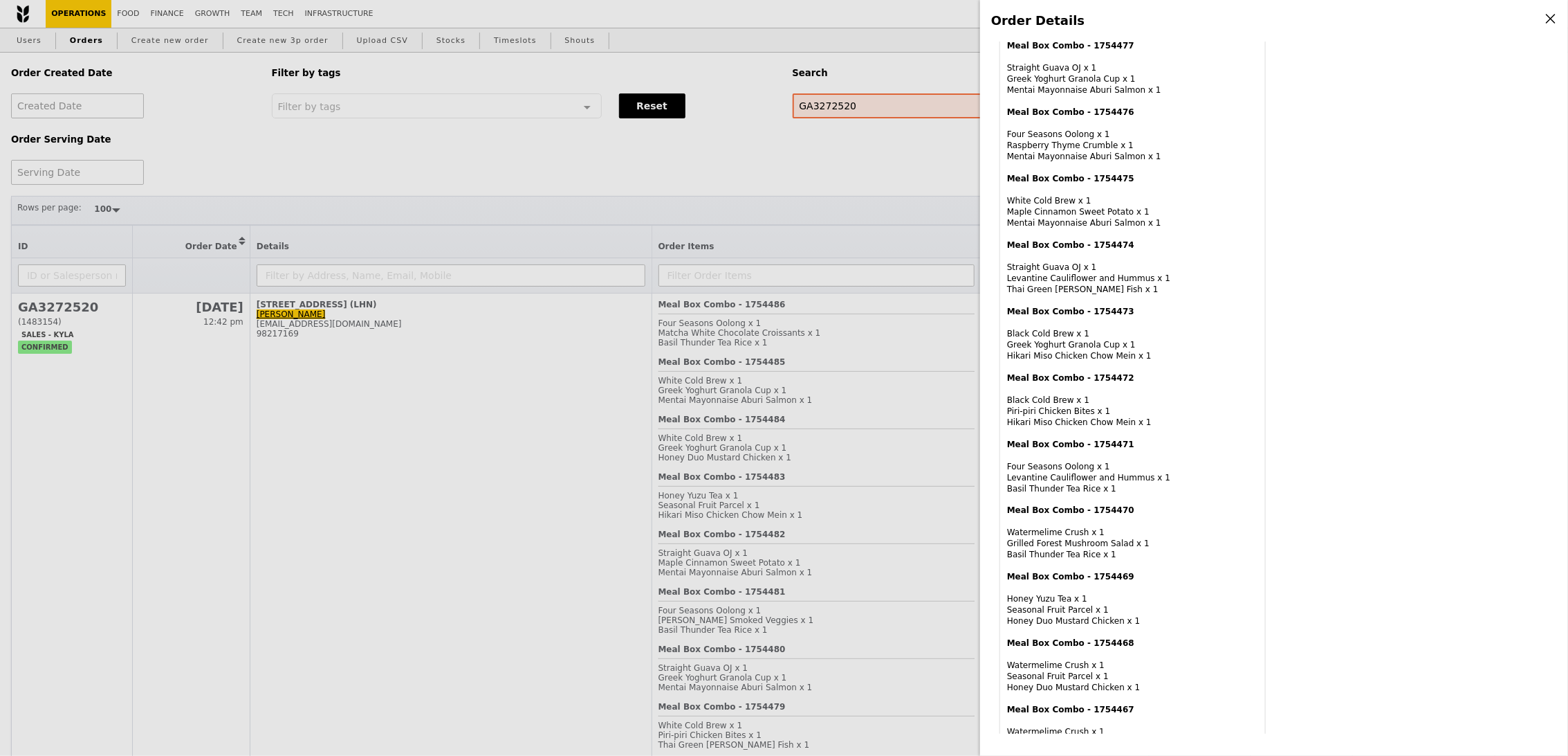
click at [1095, 673] on div "Meal Box Combo - 1754468 Watermelime Crush x 1 Seasonal Fruit Parcel x 1 Honey …" at bounding box center [1133, 665] width 251 height 55
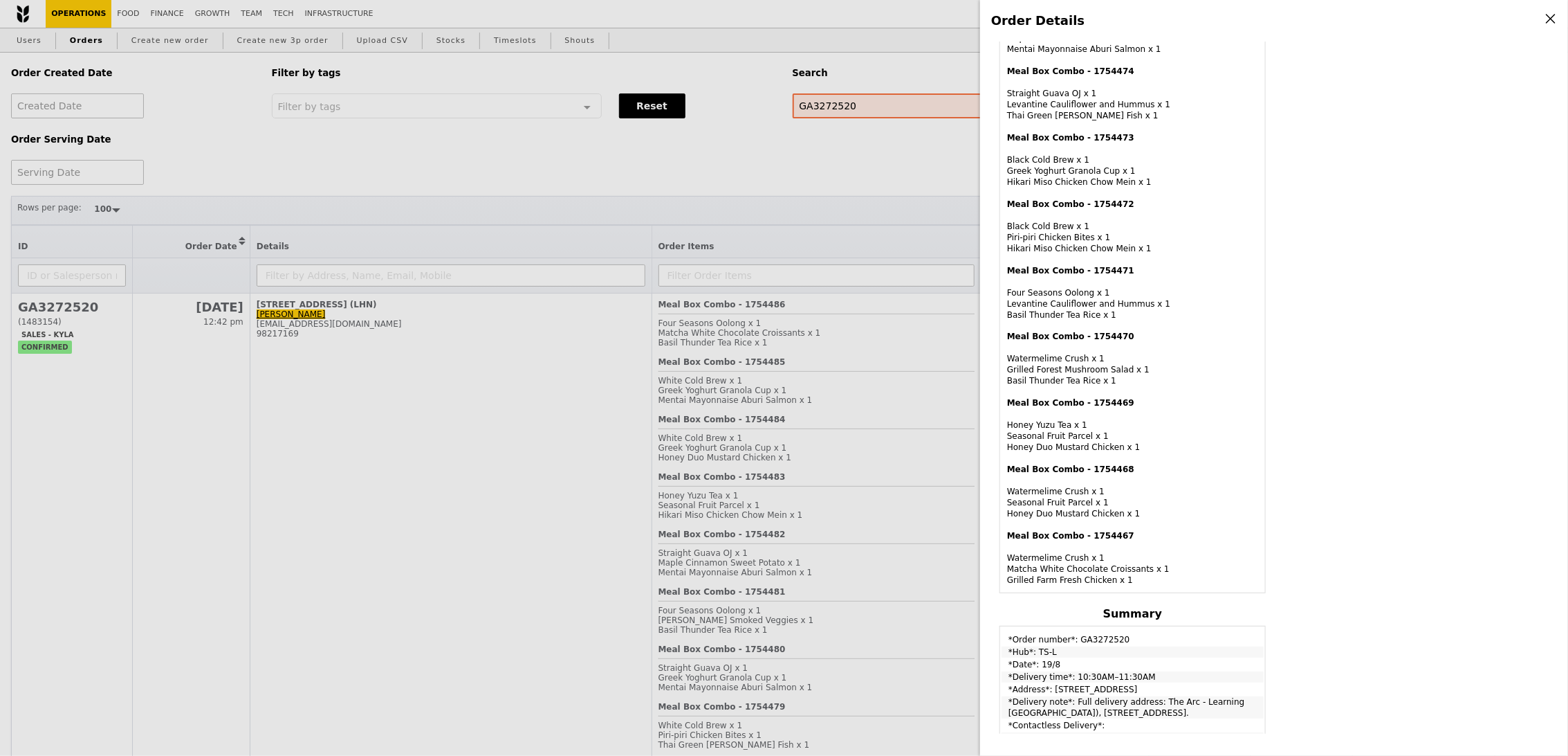
click at [1077, 598] on div "Order ID GA3272520 – View receipt Order Date/Time 19/8 – 10:30AM–11:30AM Email …" at bounding box center [1133, 435] width 283 height 2979
click at [1257, 470] on h4 "Meal Box Combo - 1754468" at bounding box center [1133, 469] width 251 height 11
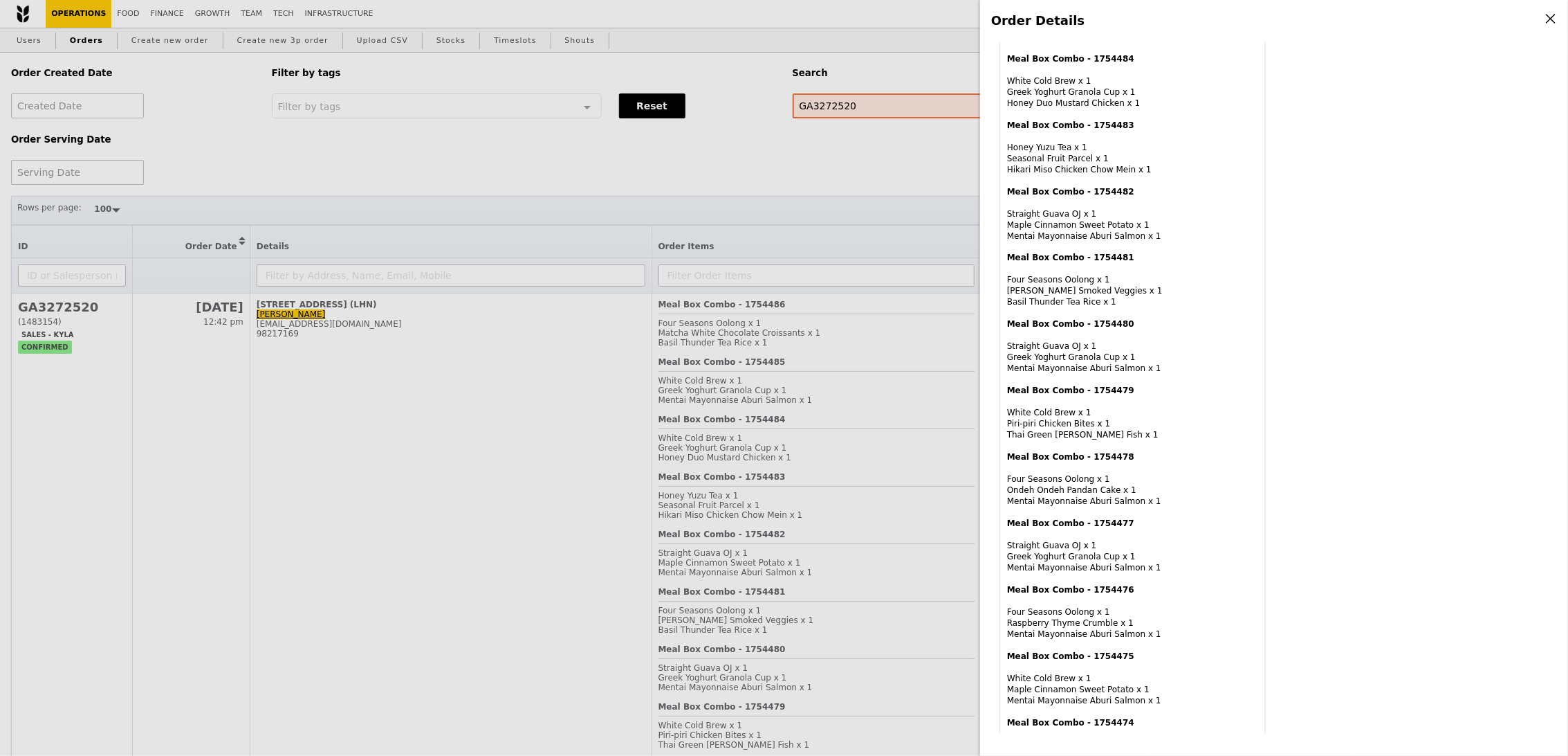
scroll to position [101, 0]
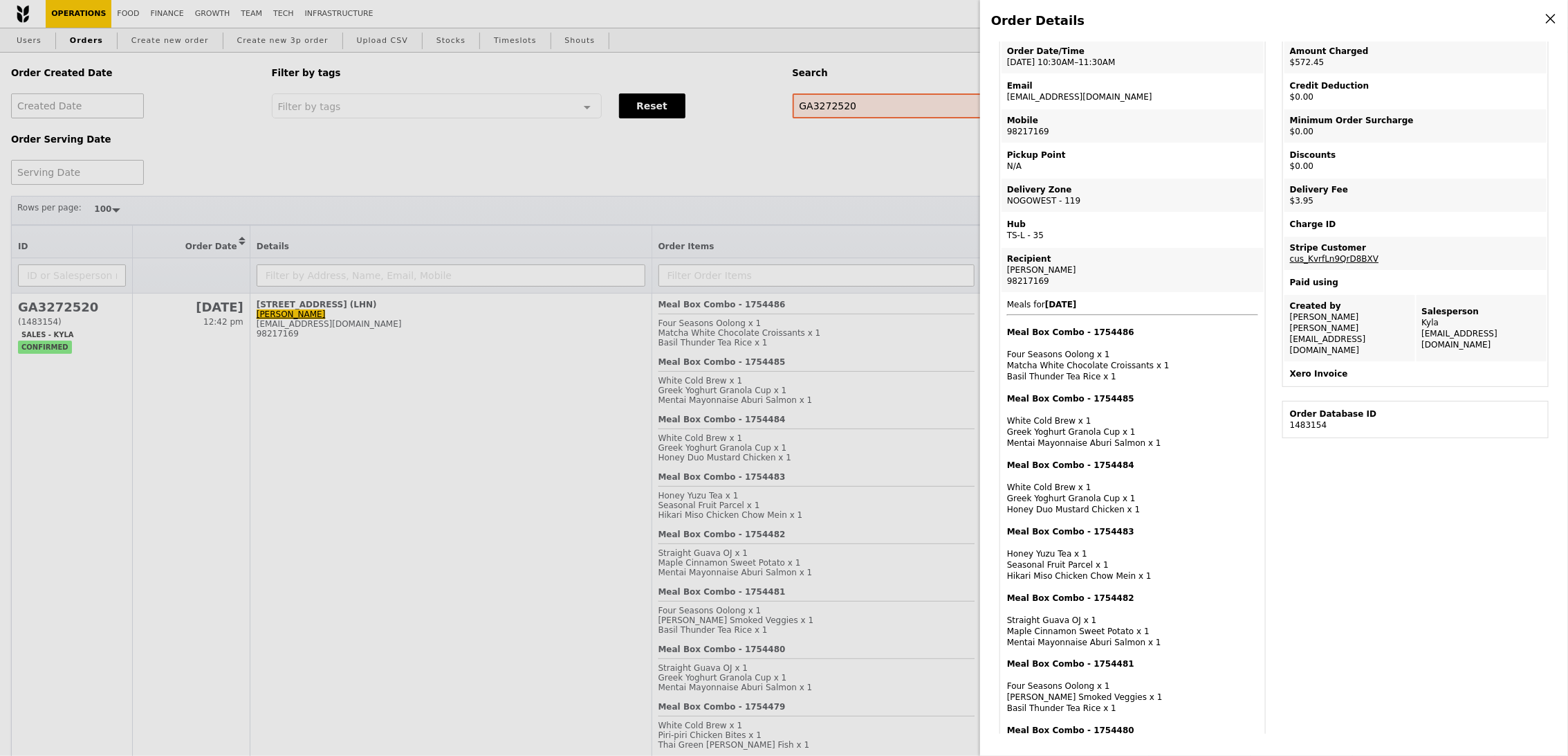
click at [1097, 439] on div "Meal Box Combo - 1754485 White Cold Brew x 1 Greek Yoghurt Granola Cup x 1 Ment…" at bounding box center [1133, 421] width 251 height 55
click at [1153, 563] on div "Meal Box Combo - 1754483 Honey Yuzu Tea x 1 Seasonal Fruit Parcel x 1 Hikari Mi…" at bounding box center [1133, 554] width 251 height 55
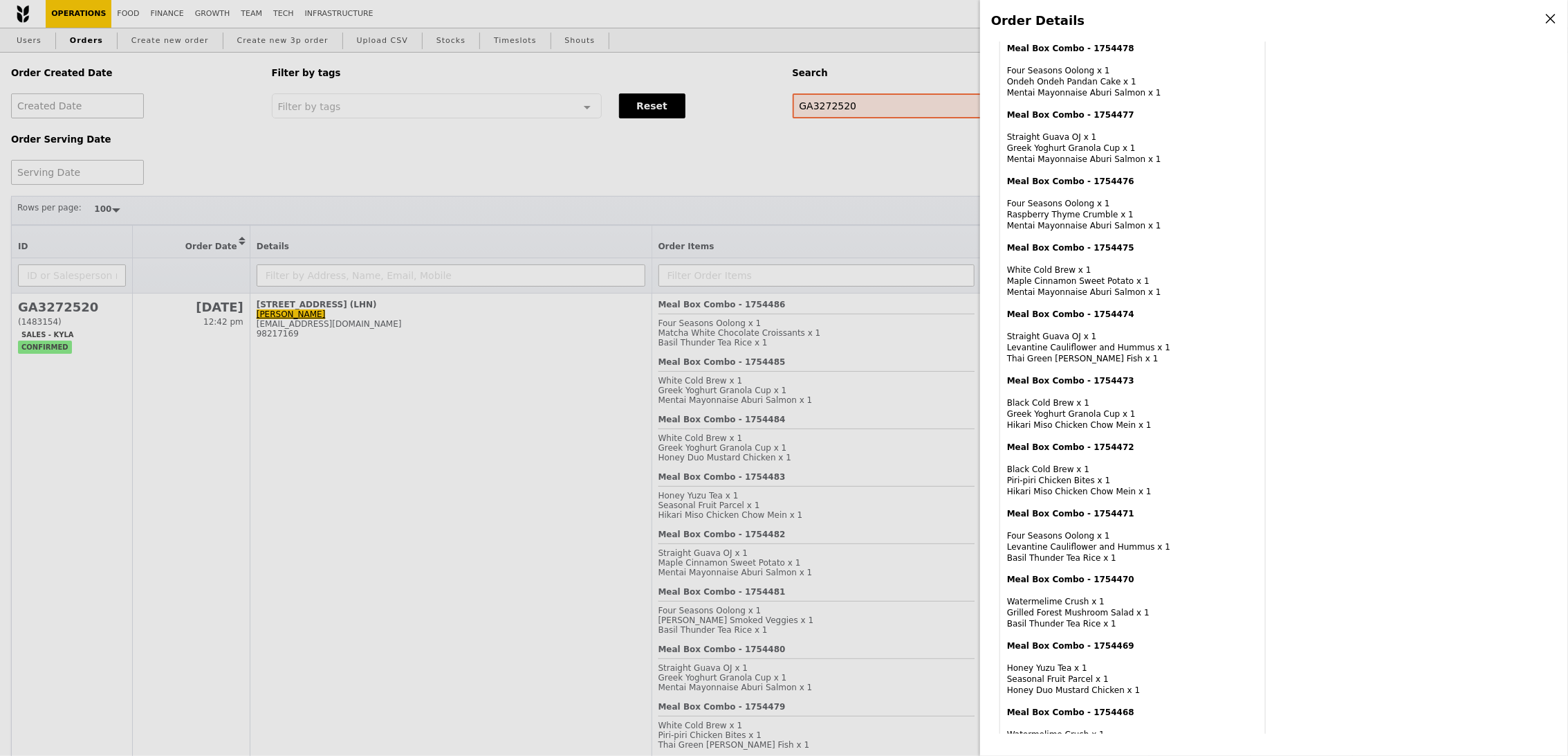
scroll to position [0, 0]
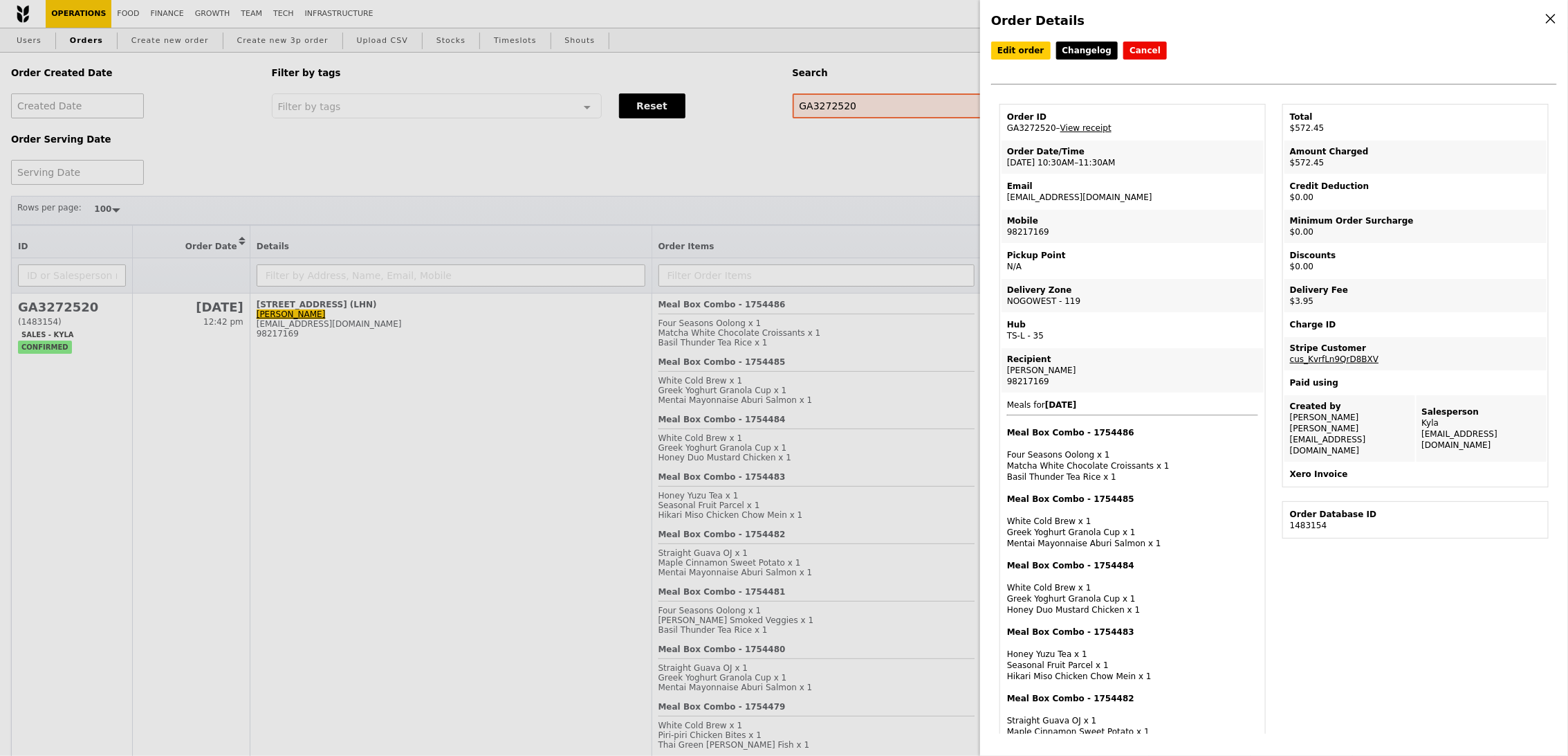
click at [1037, 129] on td "Order ID GA3272520 – View receipt" at bounding box center [1133, 122] width 263 height 33
copy td "GA3272520"
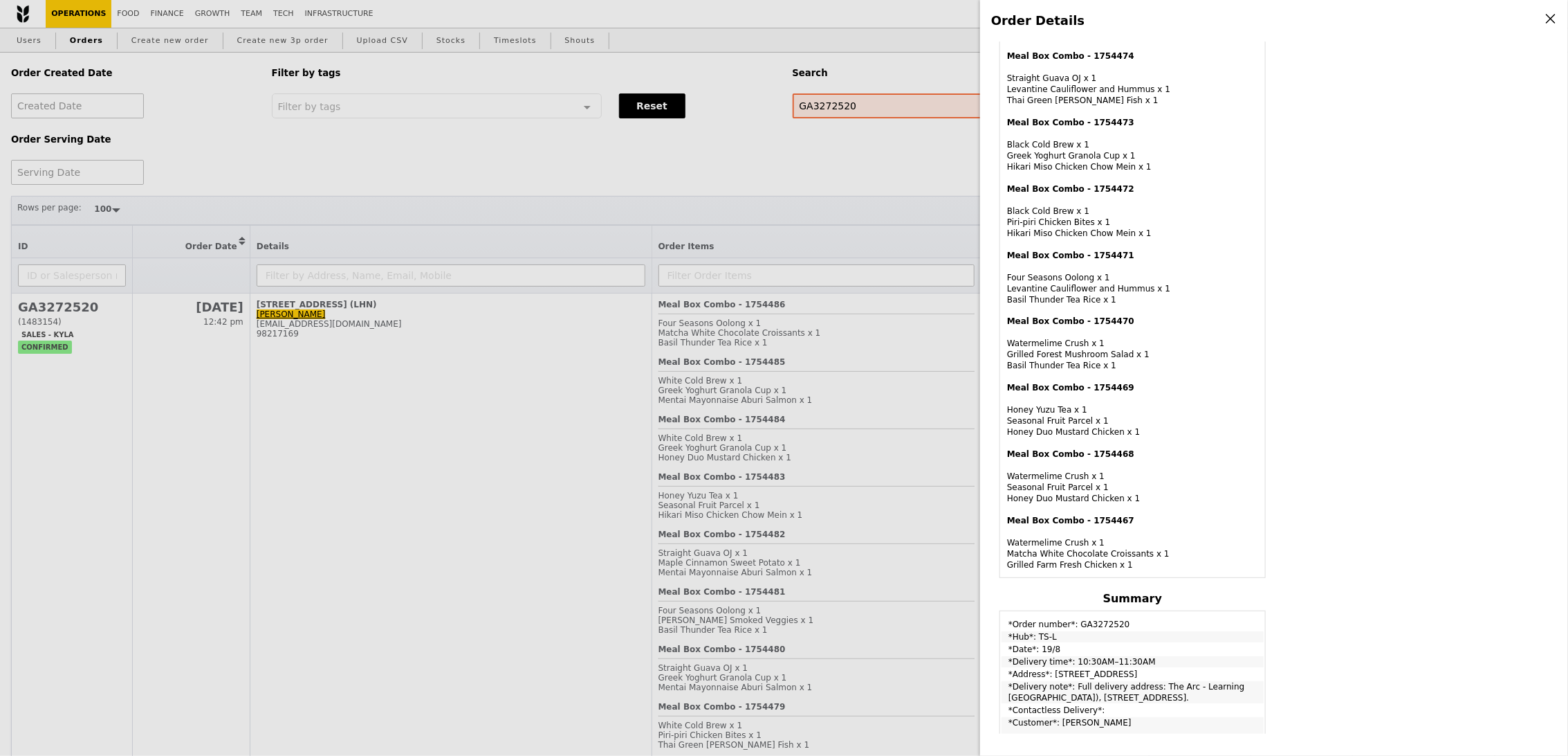
scroll to position [1190, 0]
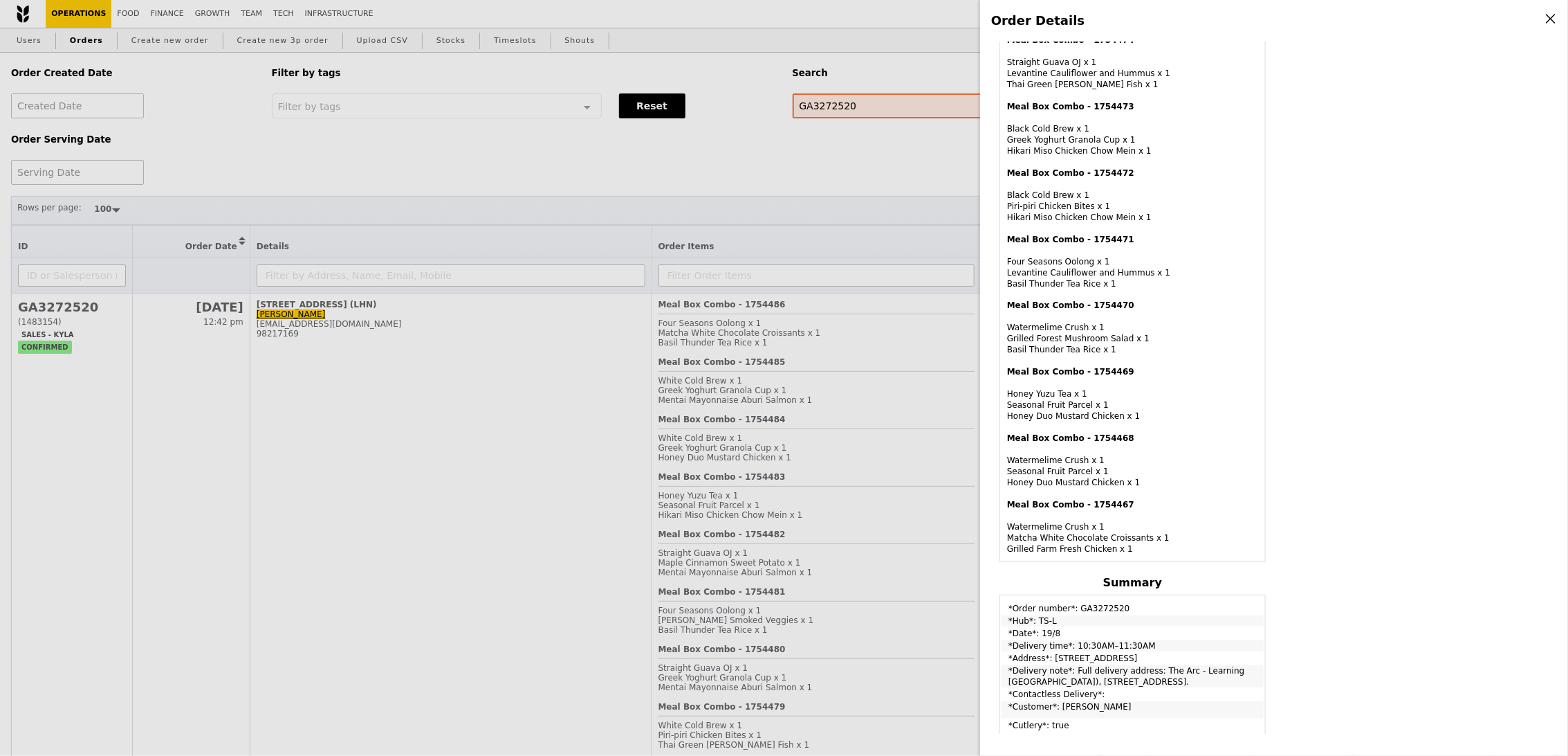
drag, startPoint x: 1051, startPoint y: 649, endPoint x: 1085, endPoint y: 661, distance: 36.1
click at [1085, 661] on td "*Address*: [STREET_ADDRESS]" at bounding box center [1133, 658] width 263 height 11
drag, startPoint x: 1160, startPoint y: 673, endPoint x: 1216, endPoint y: 689, distance: 58.2
click at [1216, 687] on td "*Delivery note*: Full delivery address: The Arc - Learning [GEOGRAPHIC_DATA]), …" at bounding box center [1133, 676] width 263 height 22
copy td "The Arc - Learning Hub North (LHN), 63 Nanyang Dr, Singapore 636922."
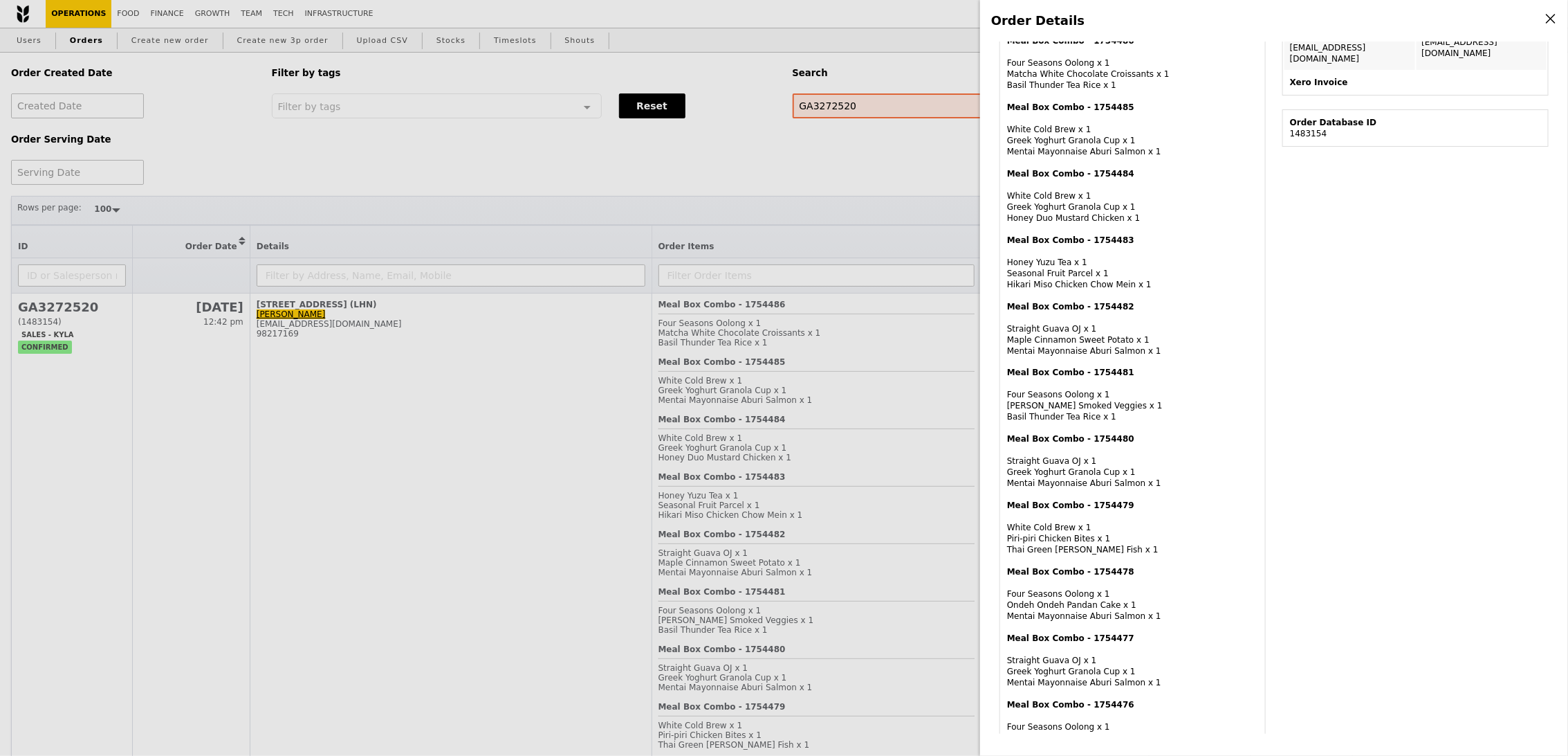
scroll to position [0, 0]
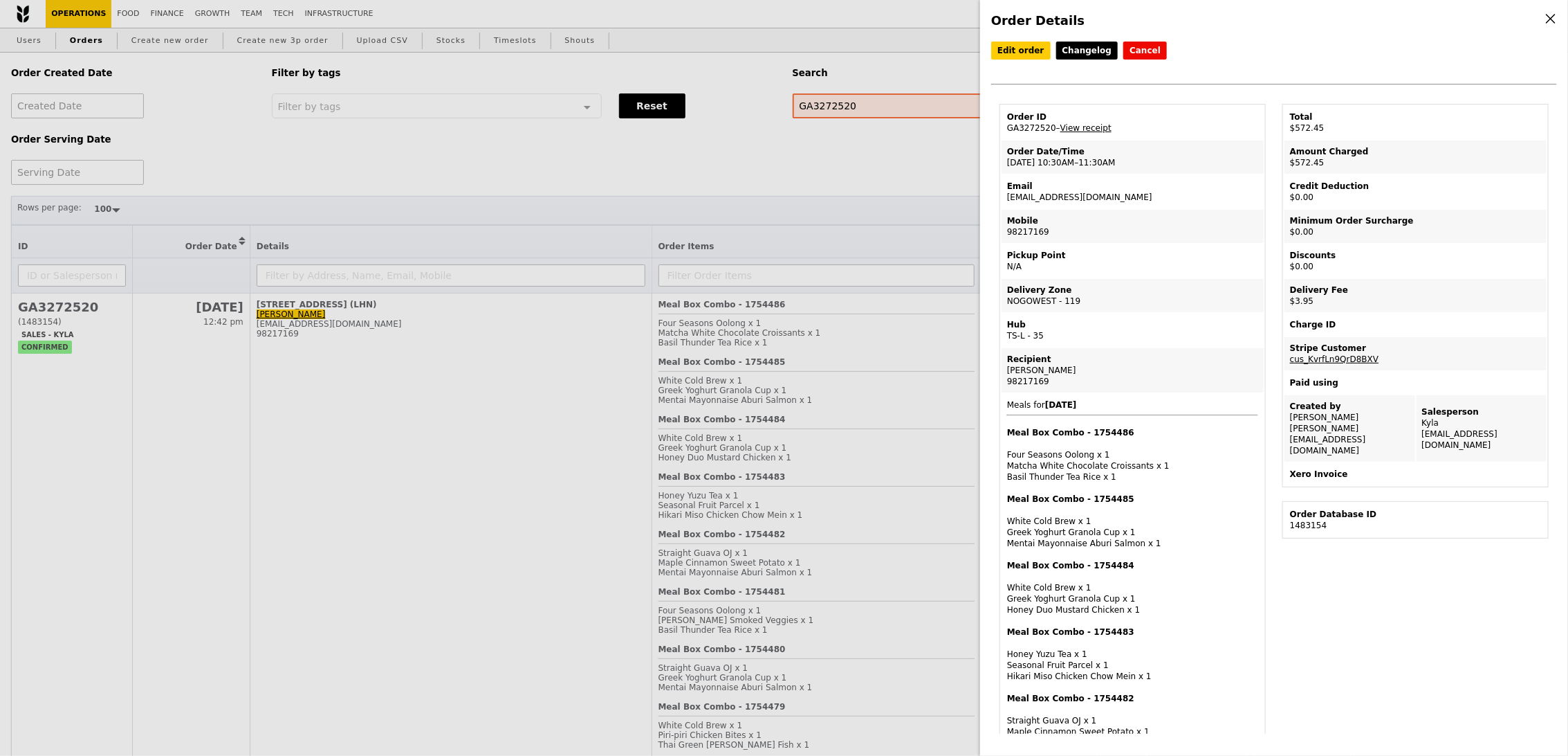
click at [1043, 203] on td "Email sitirohaya@ntu.edu.sg" at bounding box center [1133, 191] width 263 height 33
click at [1037, 192] on td "Email sitirohaya@ntu.edu.sg" at bounding box center [1133, 191] width 263 height 33
copy td "[EMAIL_ADDRESS][DOMAIN_NAME]"
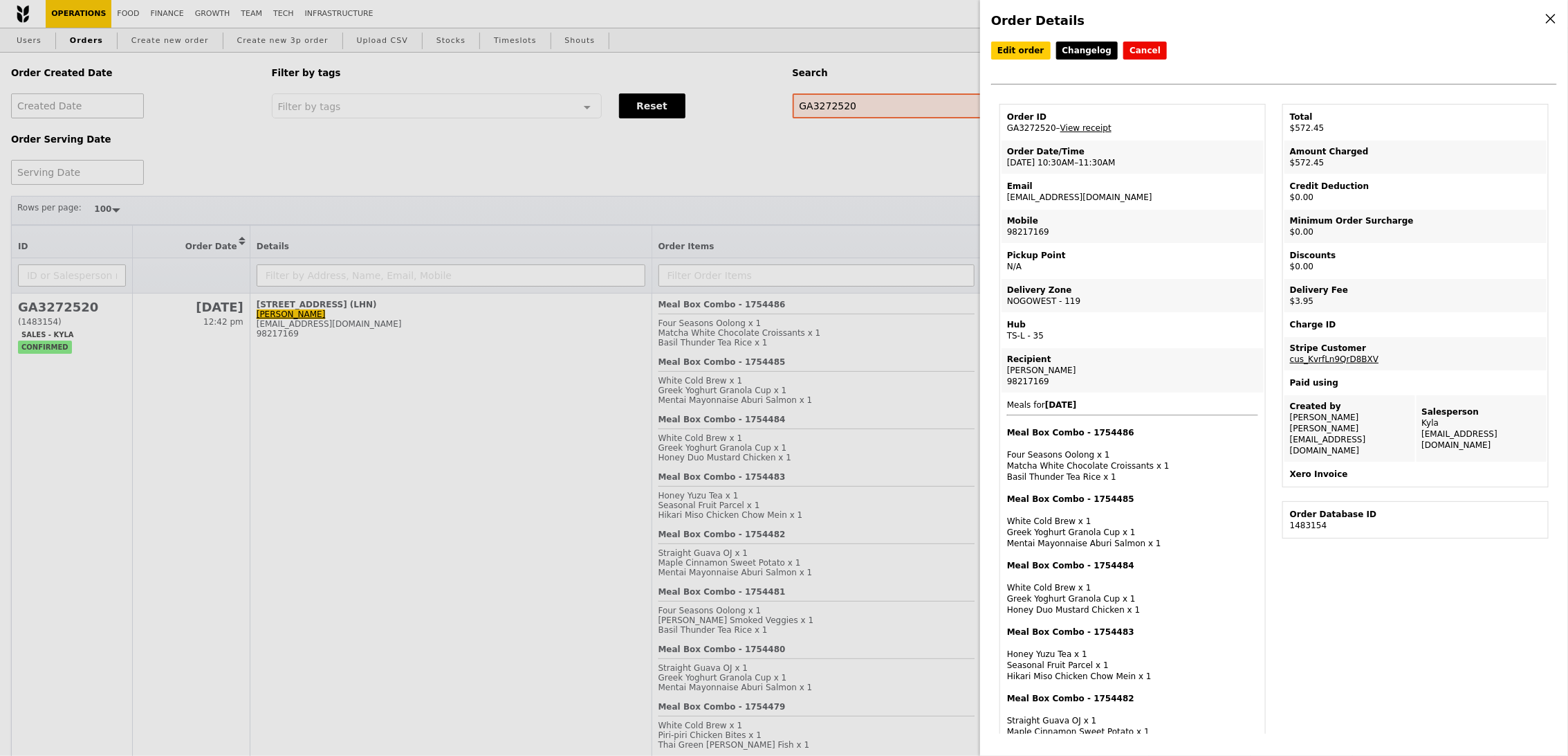
click at [167, 54] on div "Order Details Edit order Changelog Cancel Order ID GA3272520 – View receipt Ord…" at bounding box center [784, 378] width 1568 height 756
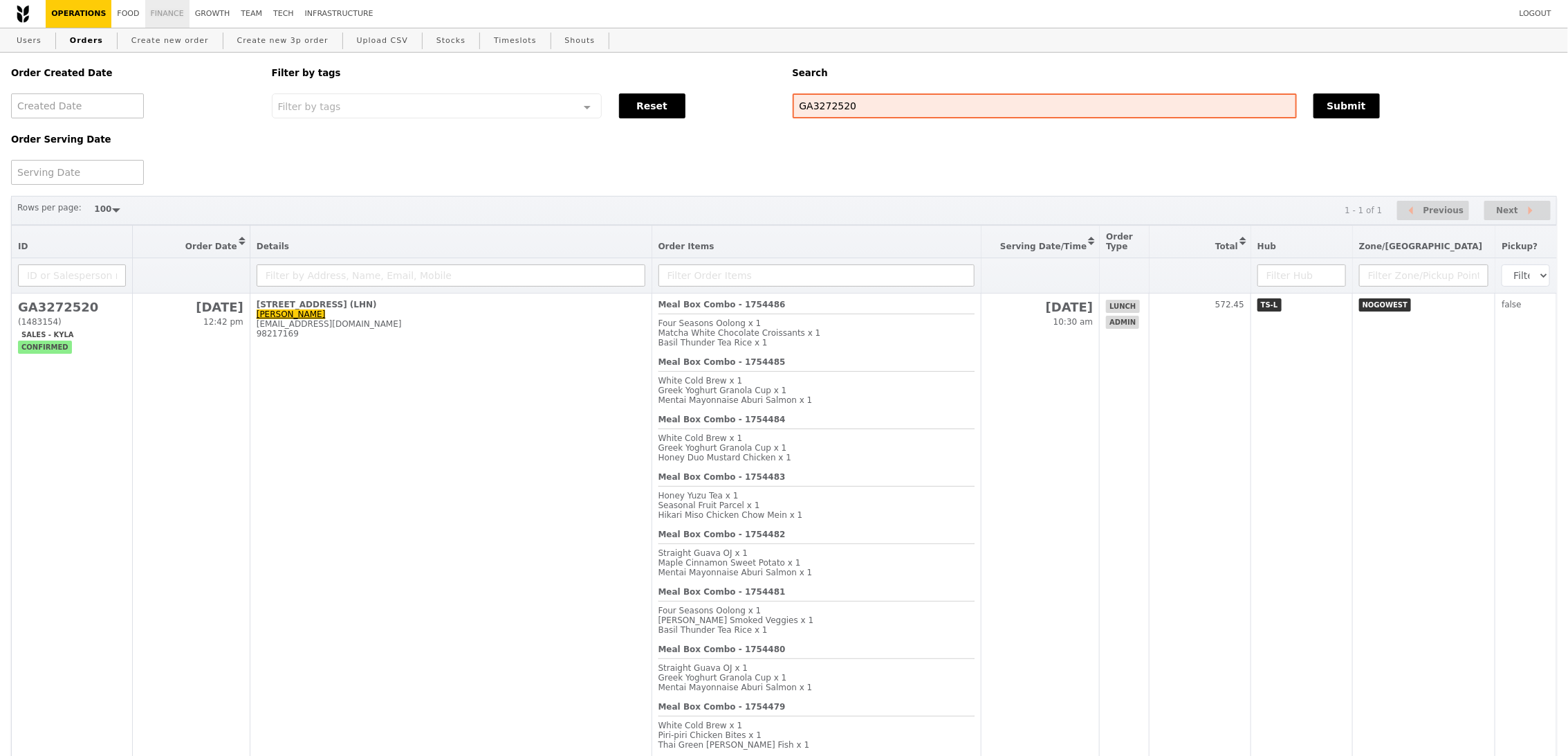
click at [170, 9] on link "Finance" at bounding box center [167, 13] width 44 height 28
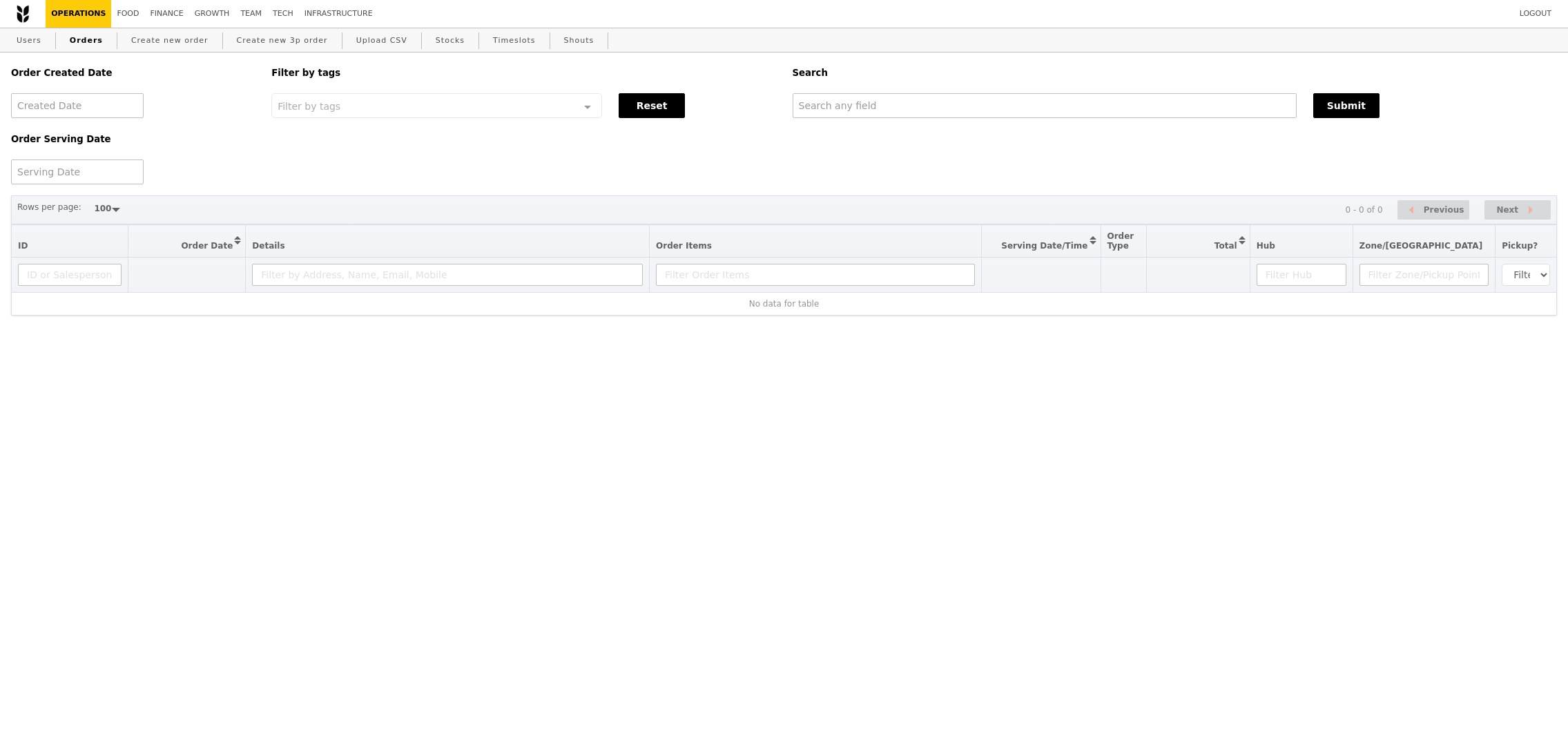
select select "100"
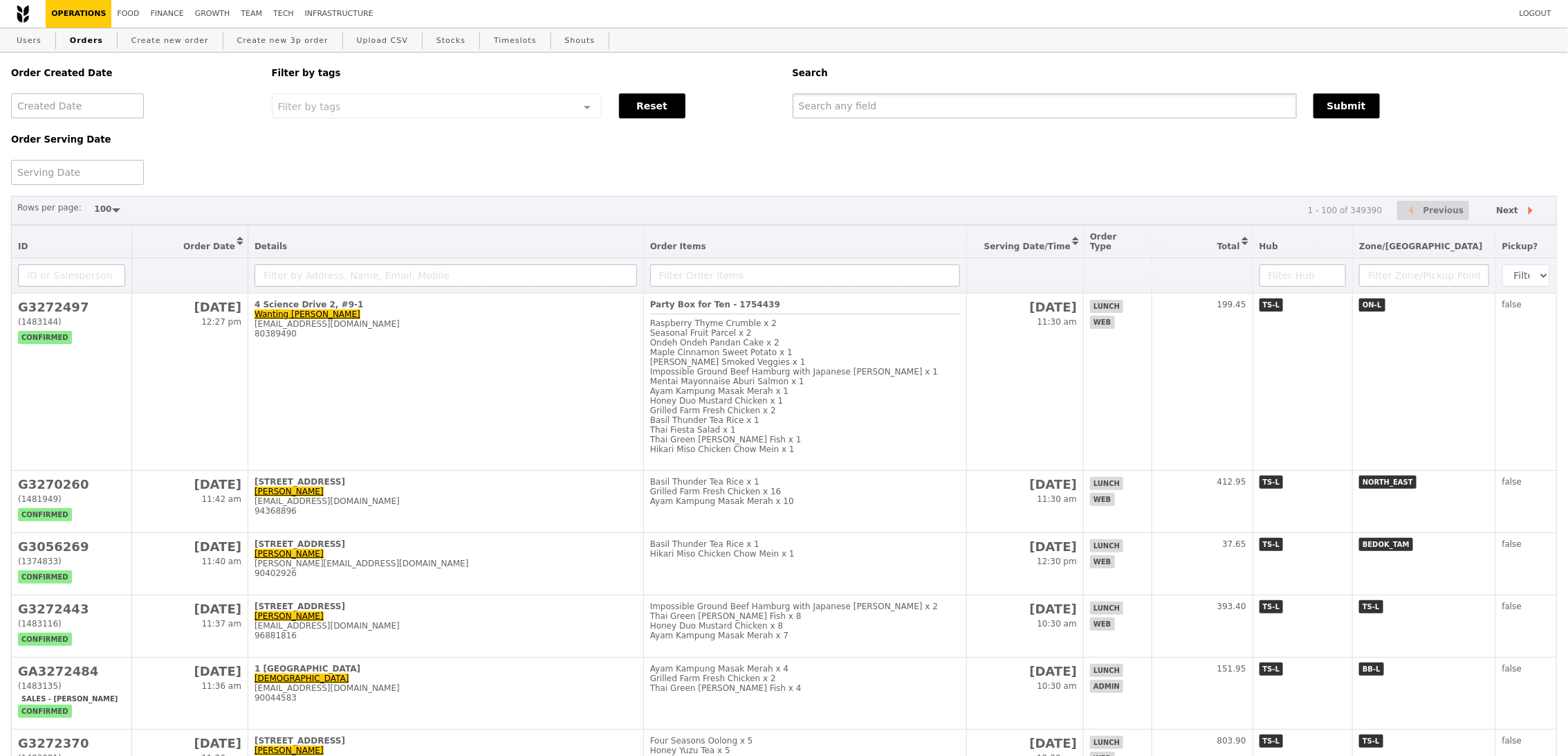
click at [932, 97] on input "text" at bounding box center [1045, 106] width 505 height 25
paste input "sitirohaya@ntu.edu.sg"
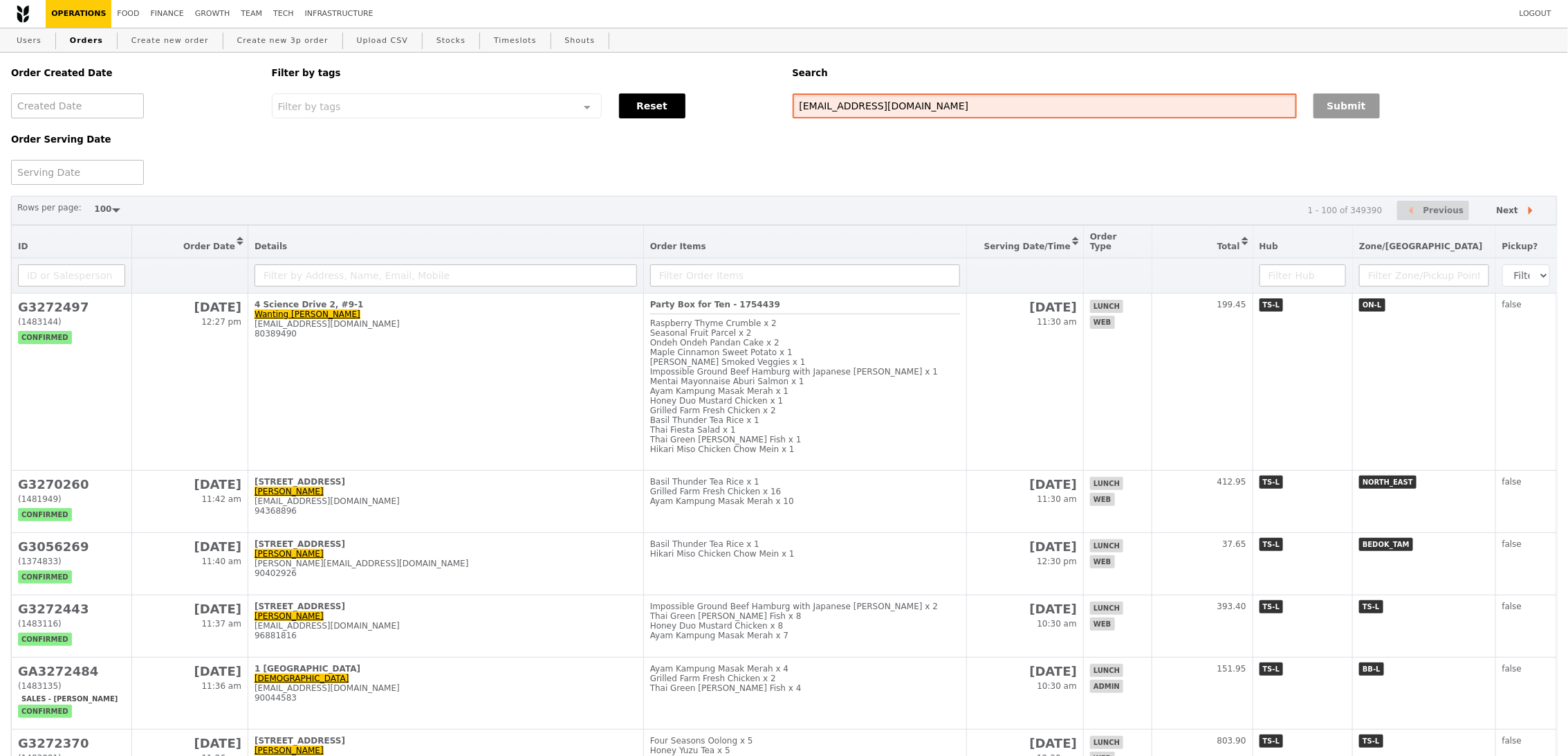
type input "sitirohaya@ntu.edu.sg"
click at [1341, 102] on button "Submit" at bounding box center [1346, 106] width 67 height 25
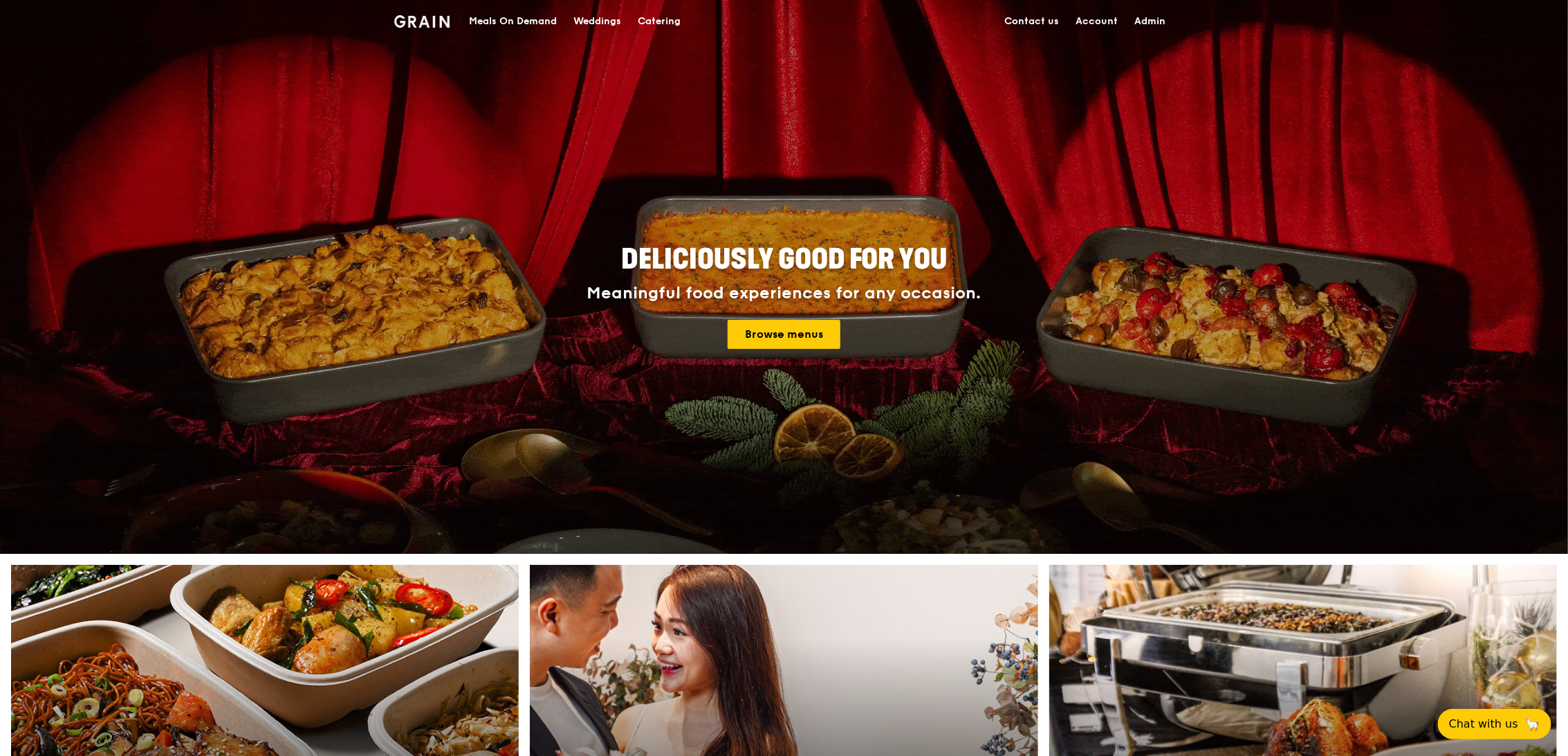
click at [532, 23] on div "Meals On Demand" at bounding box center [513, 21] width 88 height 42
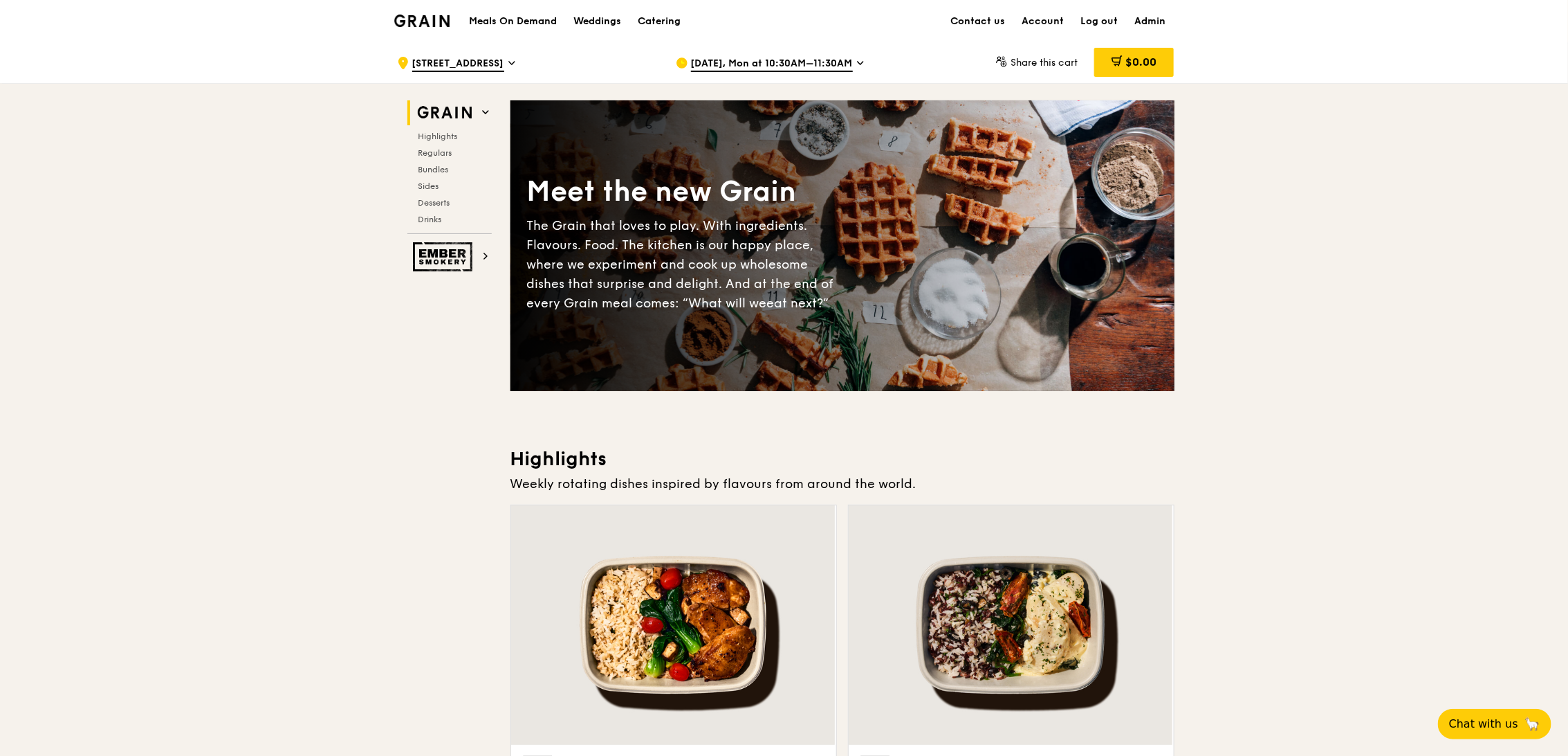
click at [795, 68] on span "Aug 25, Mon at 10:30AM–11:30AM" at bounding box center [772, 64] width 162 height 15
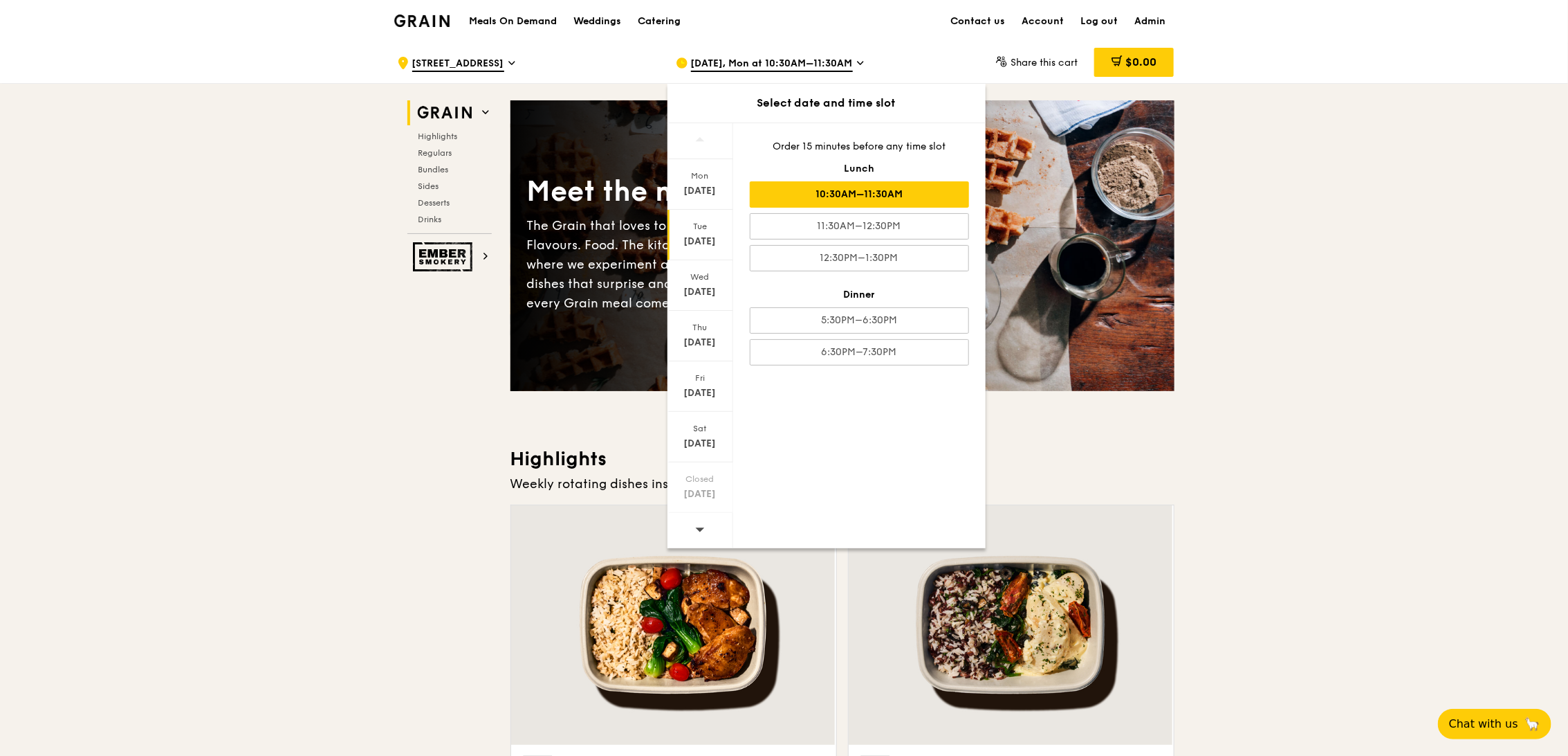
click at [721, 247] on div "Aug 19" at bounding box center [700, 242] width 61 height 14
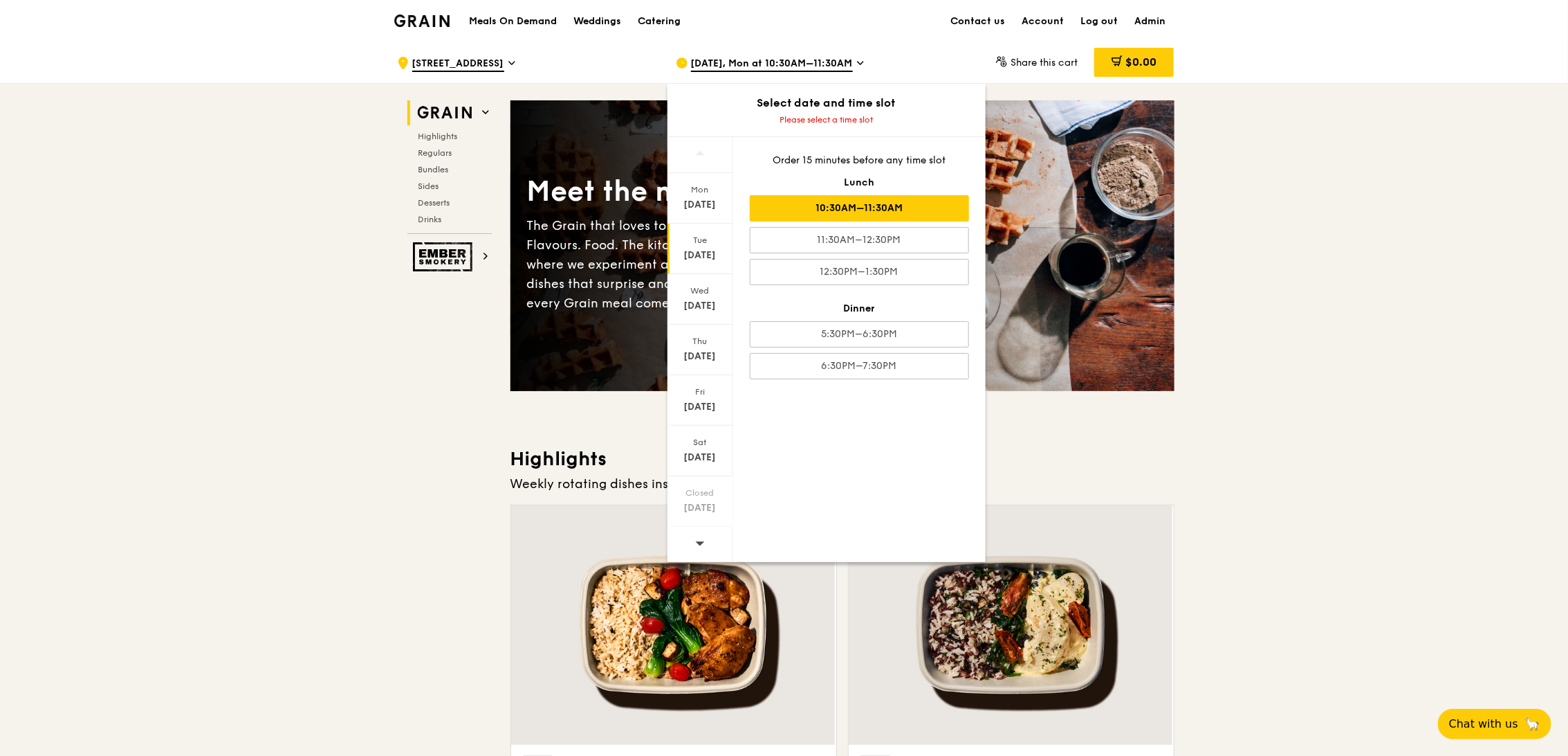
click at [886, 199] on div "10:30AM–11:30AM" at bounding box center [860, 208] width 219 height 27
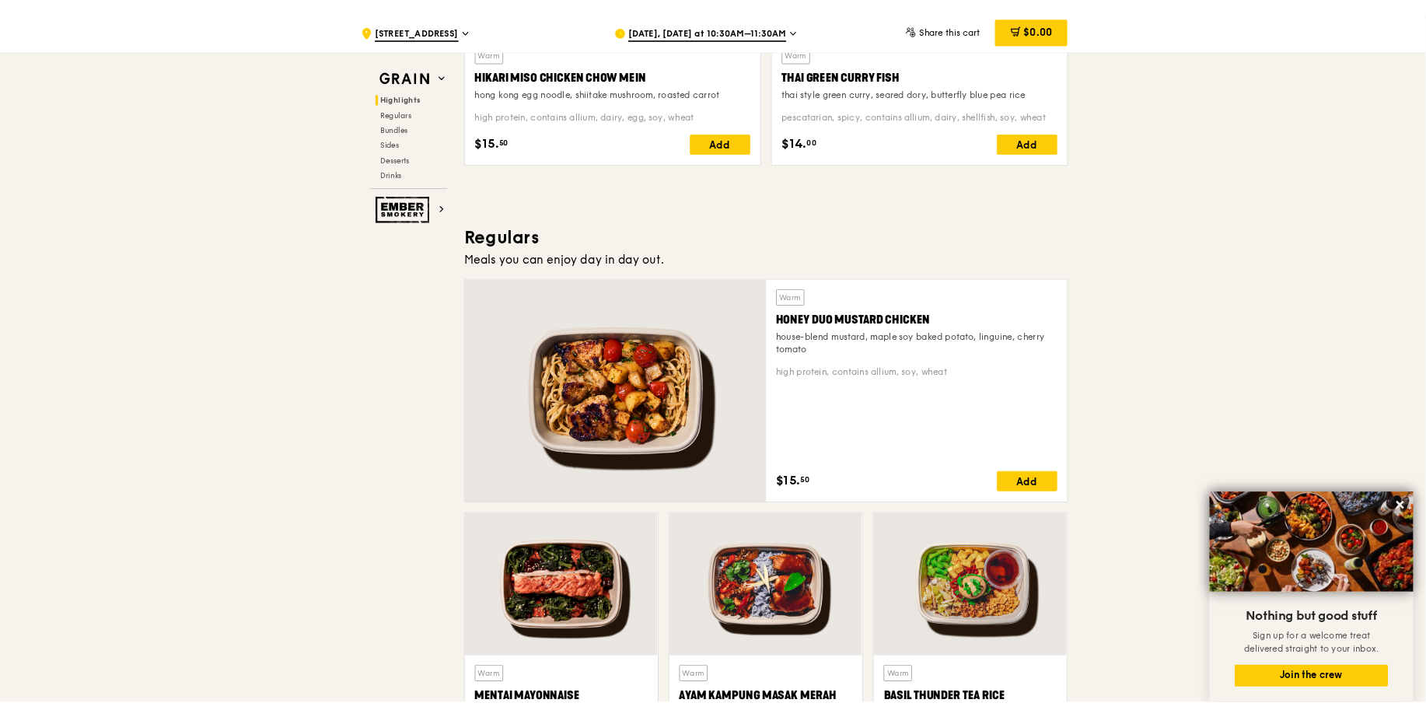
scroll to position [471, 0]
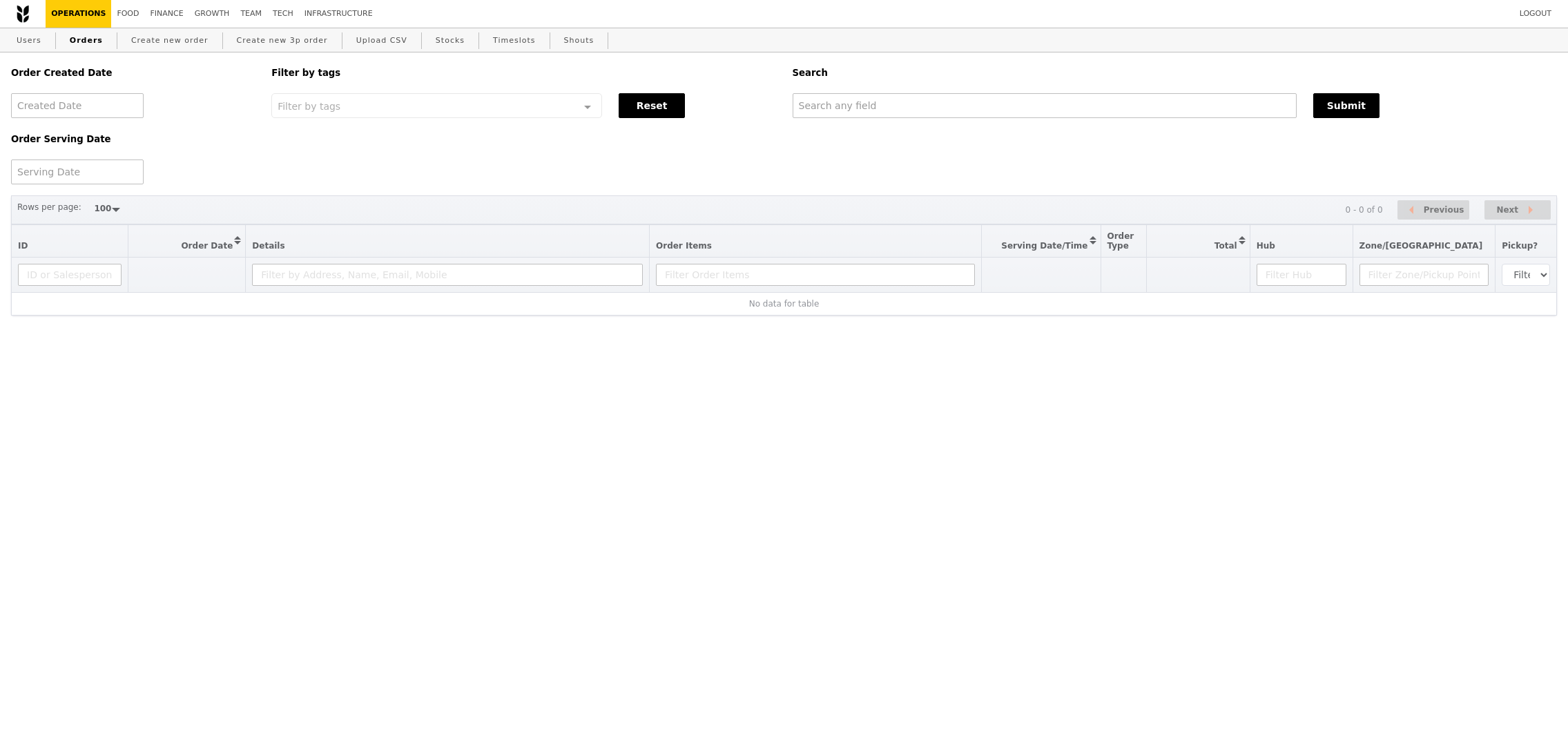
select select "100"
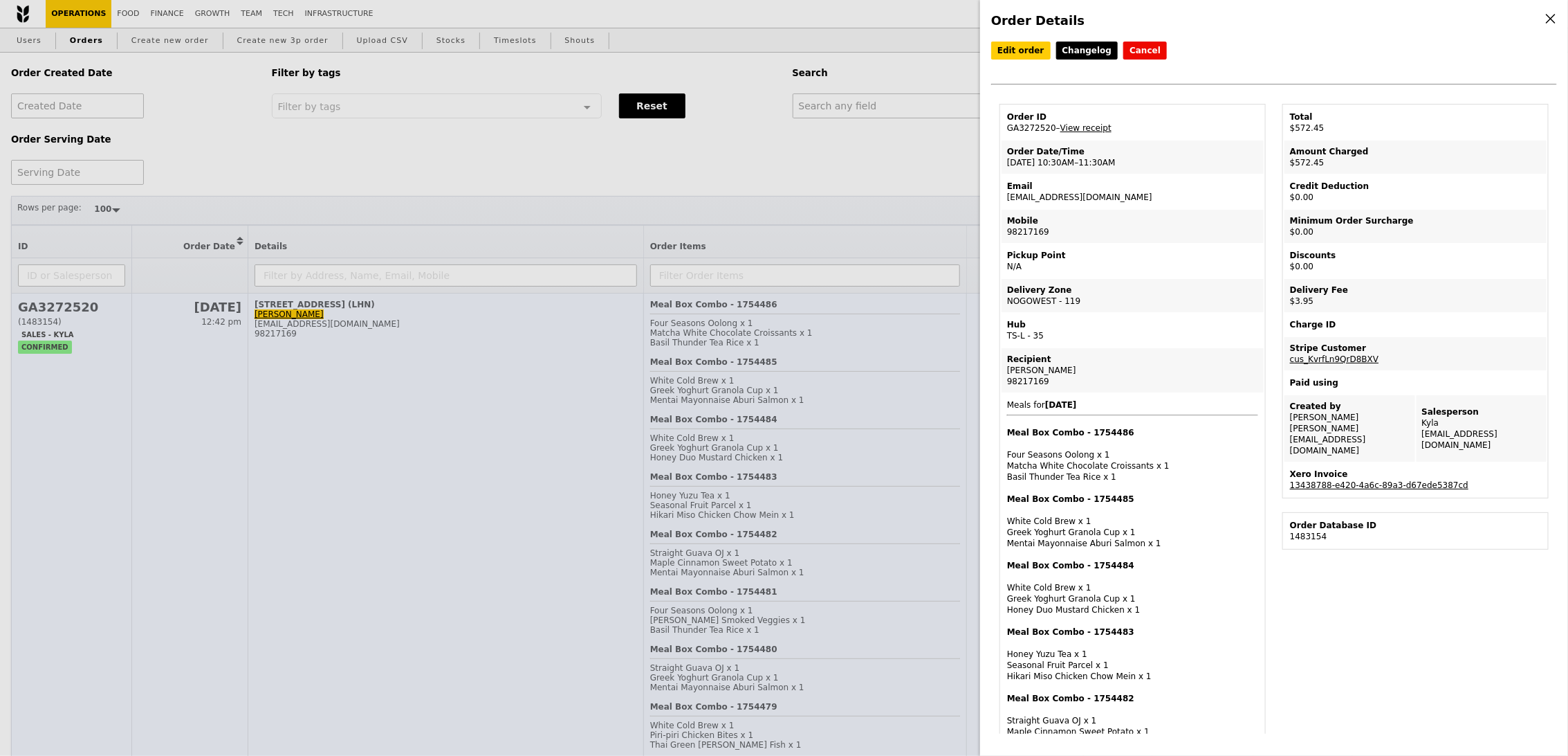
click at [733, 479] on div "Order Details Edit order Changelog Cancel Order ID GA3272520 – View receipt Ord…" at bounding box center [784, 378] width 1568 height 756
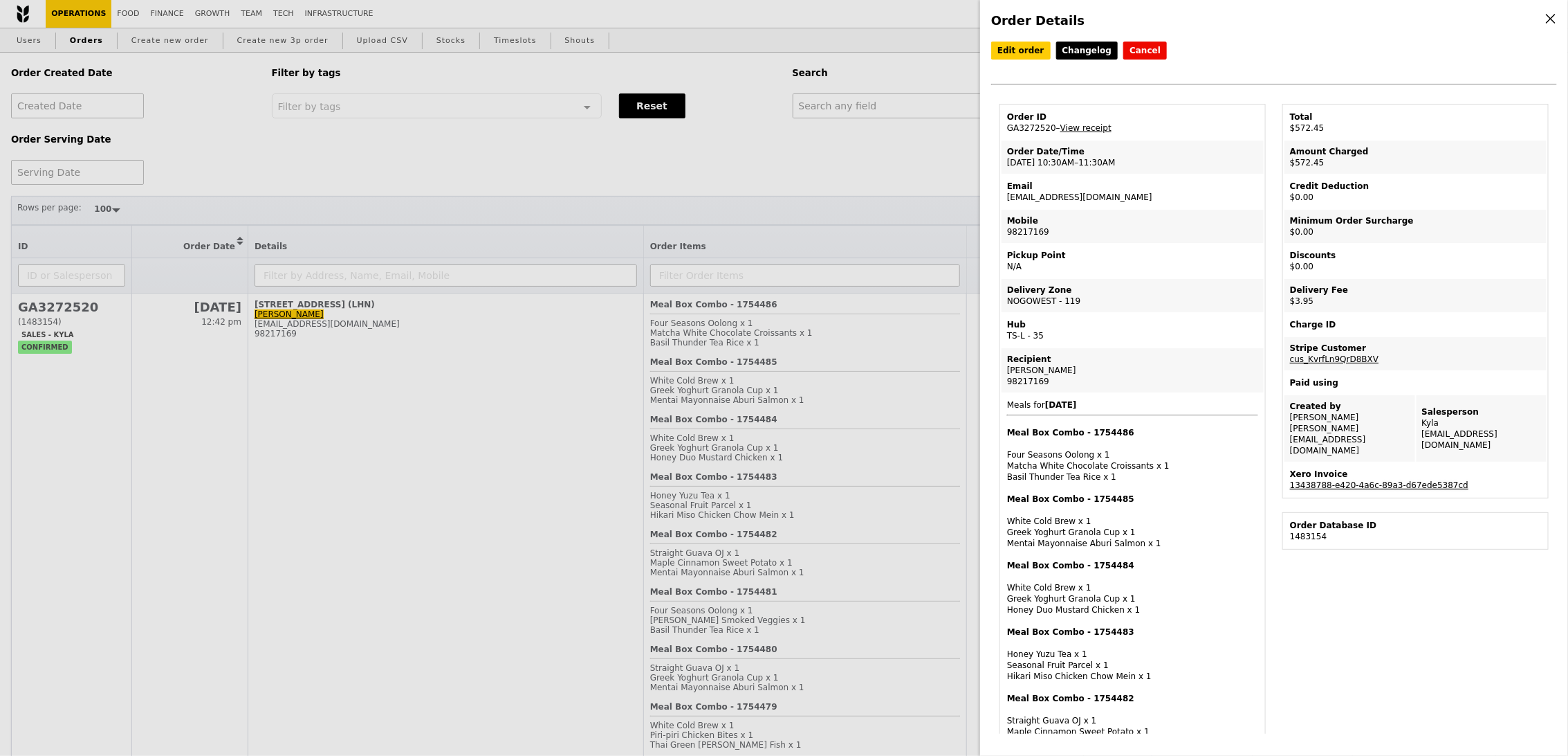
click at [1381, 481] on link "13438788-e420-4a6c-89a3-d67ede5387cd" at bounding box center [1379, 485] width 179 height 10
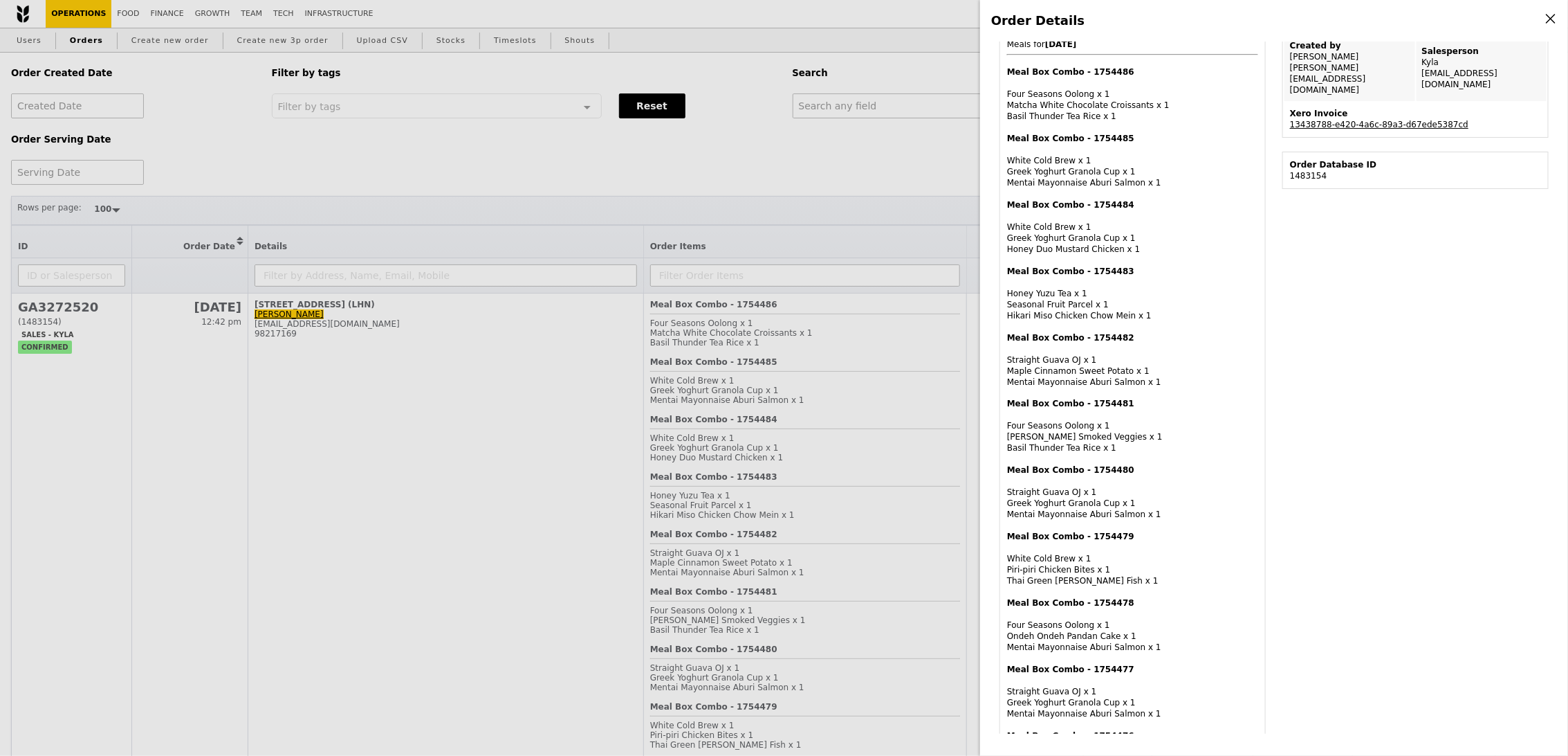
click at [1180, 458] on span "Meals for [DATE] Meal Box Combo - 1754486 Four Seasons Oolong x 1 Matcha White …" at bounding box center [1133, 711] width 251 height 1344
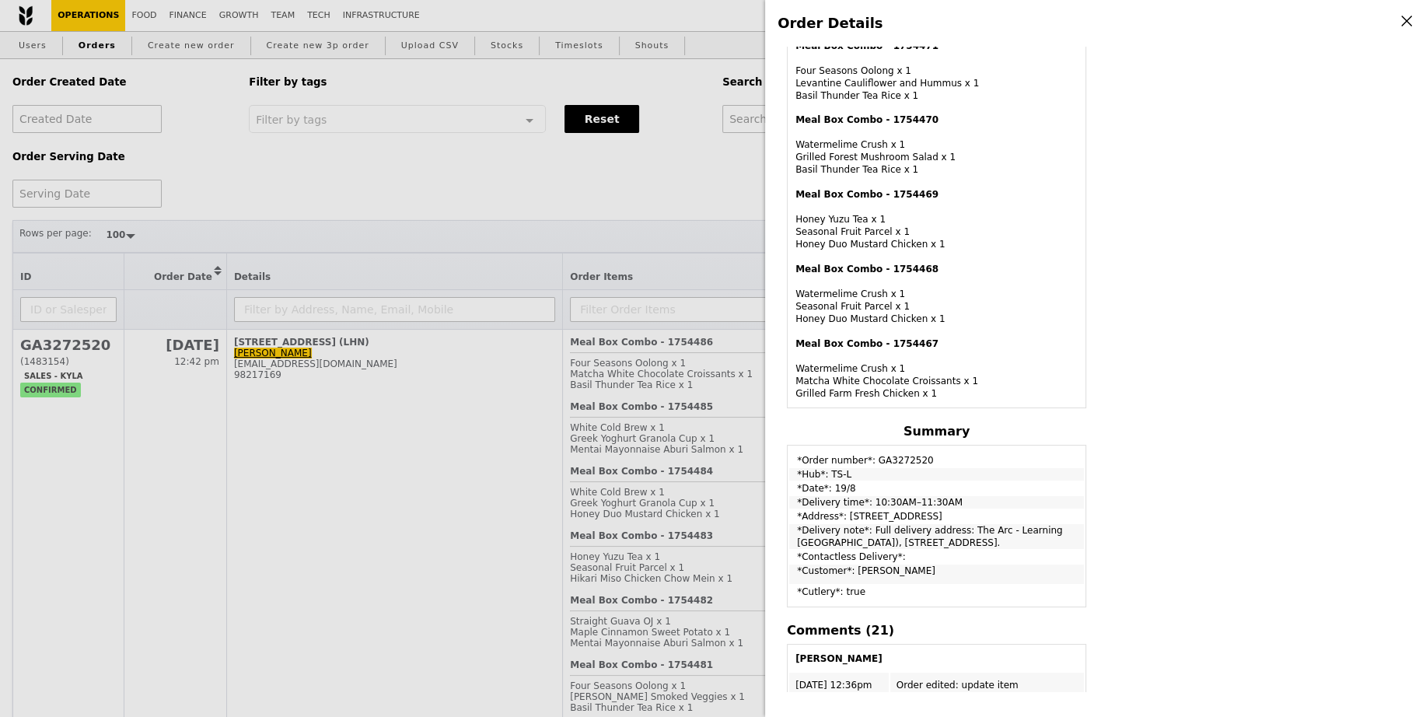
scroll to position [1559, 0]
